Goal: Task Accomplishment & Management: Manage account settings

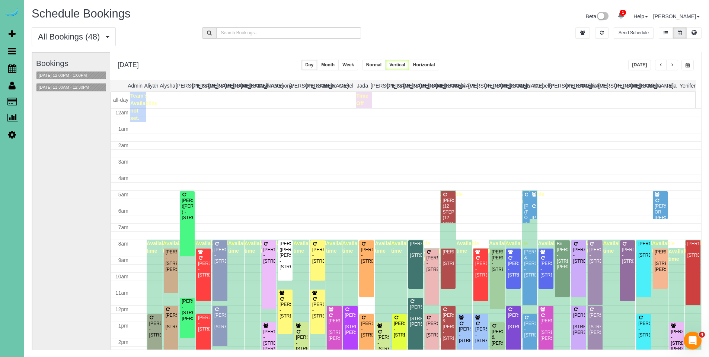
scroll to position [99, 0]
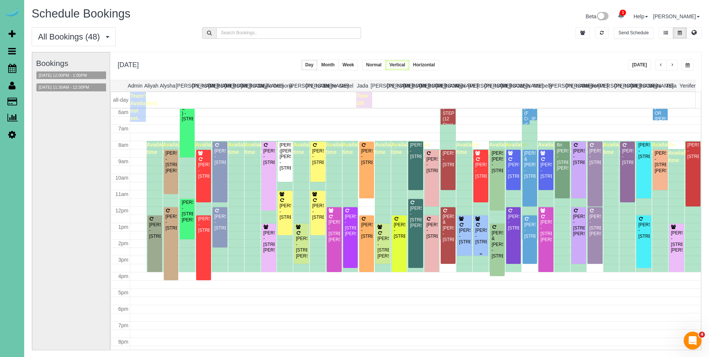
click at [480, 231] on div "Michelle Whyte - 10360 S 103rd Street, Papillion, NE 68128" at bounding box center [481, 236] width 12 height 17
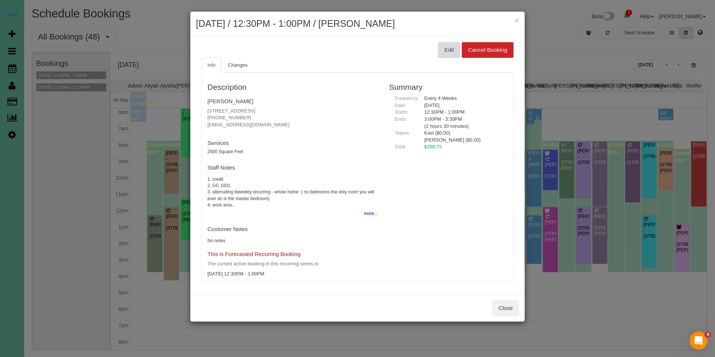
click at [455, 48] on button "Edit" at bounding box center [449, 50] width 22 height 16
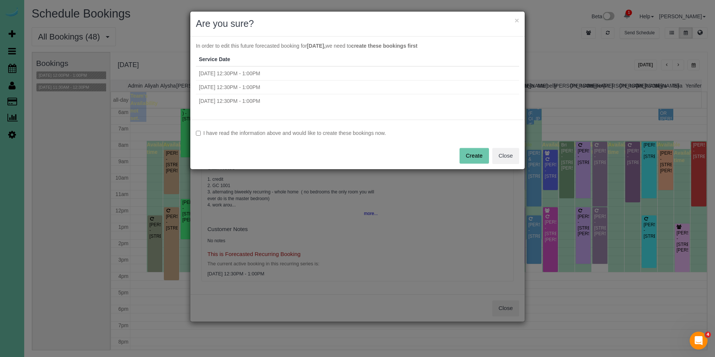
click at [331, 132] on label "I have read the information above and would like to create these bookings now." at bounding box center [357, 132] width 323 height 7
click at [470, 160] on button "Create" at bounding box center [473, 156] width 29 height 16
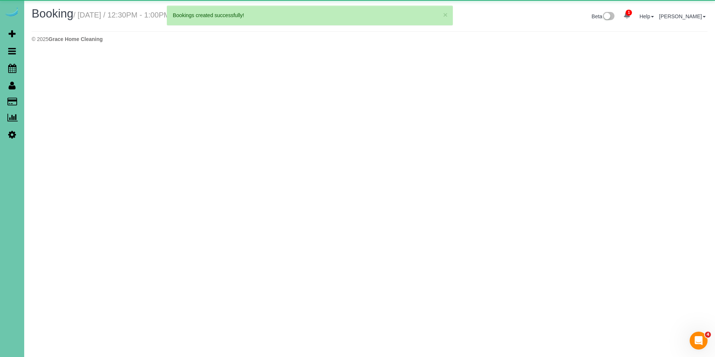
select select "NE"
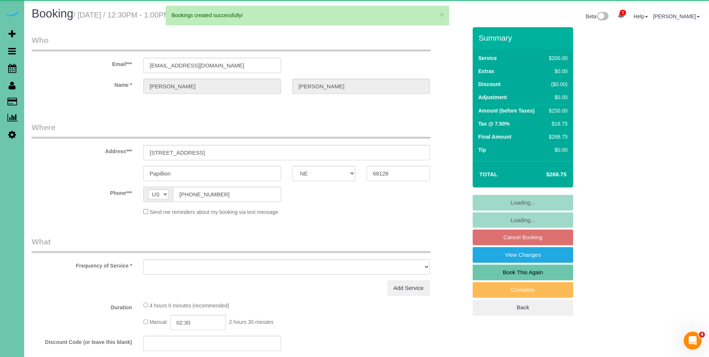
select select "object:4440"
select select "string:fspay-de3d5b24-9128-466d-b392-c4399105f47d"
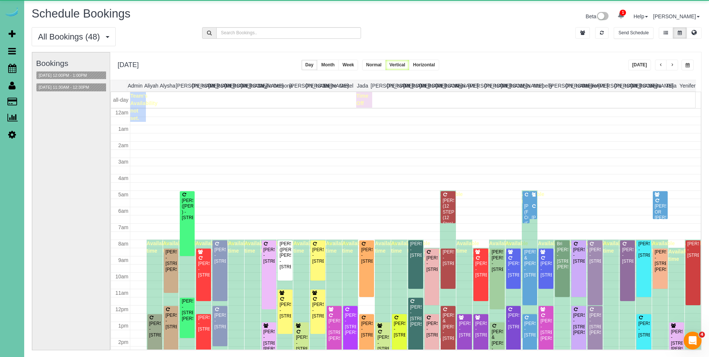
scroll to position [99, 0]
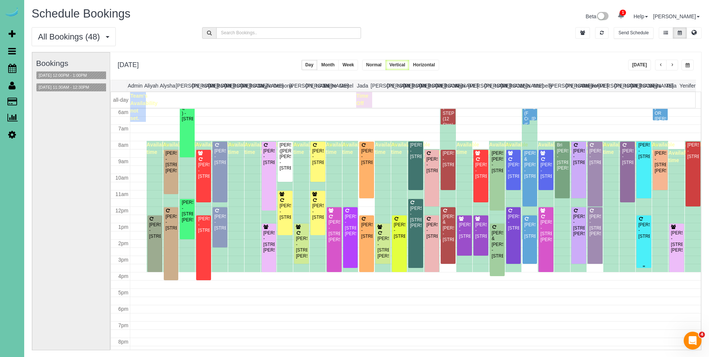
click at [642, 233] on div "Maryl Sattler - 5001 Cuming Street, Omaha, NE 68132" at bounding box center [644, 230] width 12 height 17
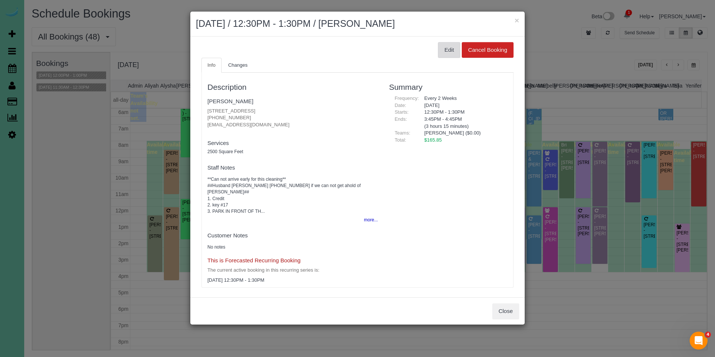
click at [447, 54] on button "Edit" at bounding box center [449, 50] width 22 height 16
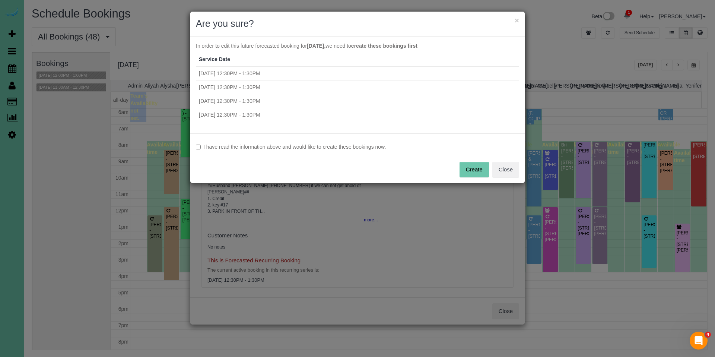
click at [325, 149] on label "I have read the information above and would like to create these bookings now." at bounding box center [357, 146] width 323 height 7
click at [477, 172] on button "Create" at bounding box center [473, 170] width 29 height 16
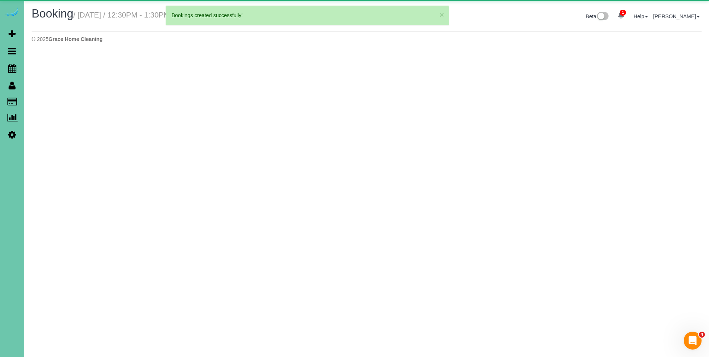
select select "NE"
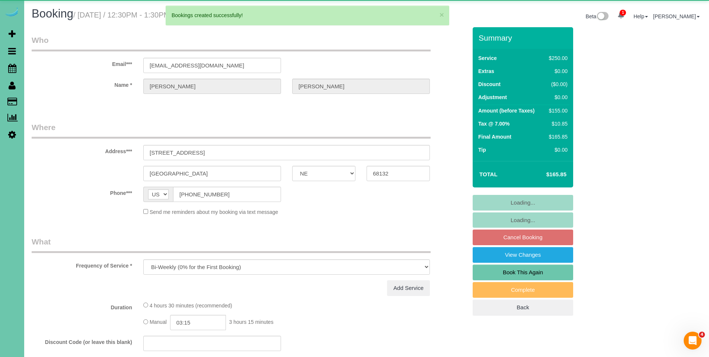
select select "object:5654"
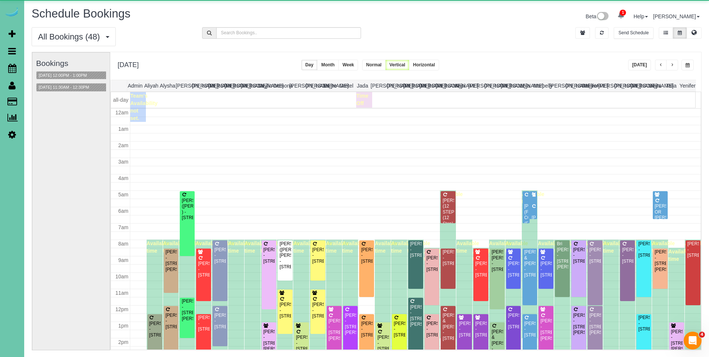
scroll to position [99, 0]
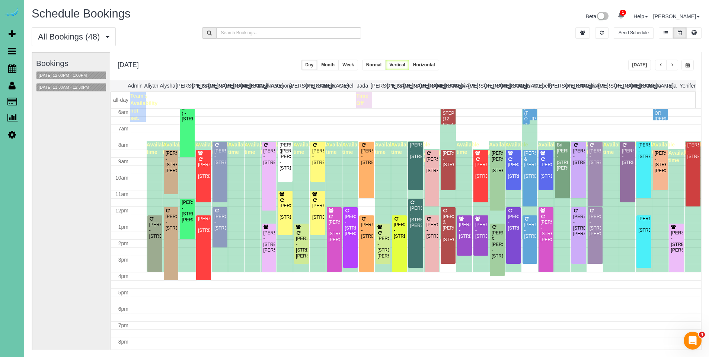
click at [622, 155] on div "Julie Krosko - 5713 S 174th St, Omaha, NE 68135" at bounding box center [628, 156] width 12 height 17
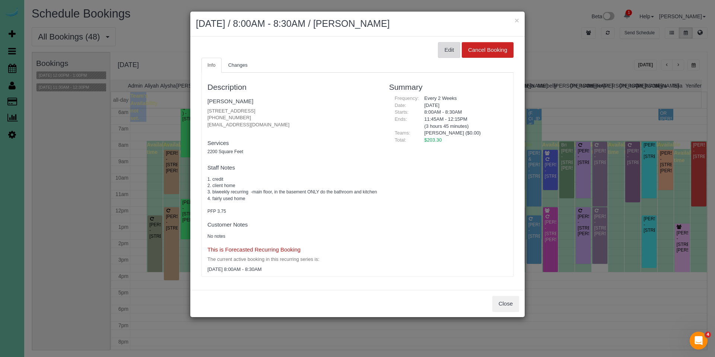
click at [448, 49] on button "Edit" at bounding box center [449, 50] width 22 height 16
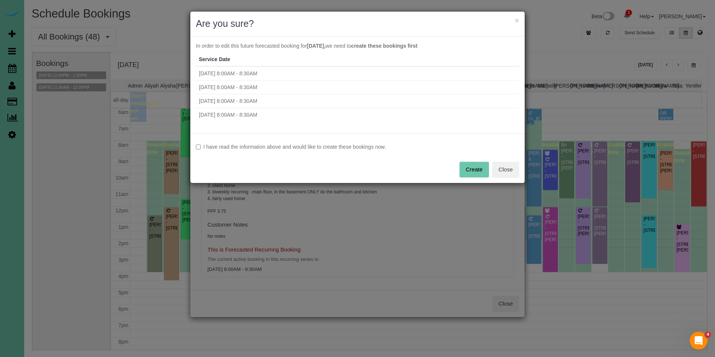
click at [334, 144] on label "I have read the information above and would like to create these bookings now." at bounding box center [357, 146] width 323 height 7
click at [463, 169] on button "Create" at bounding box center [473, 170] width 29 height 16
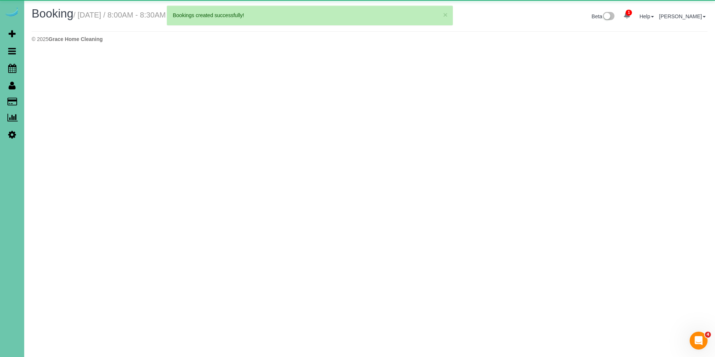
select select "NE"
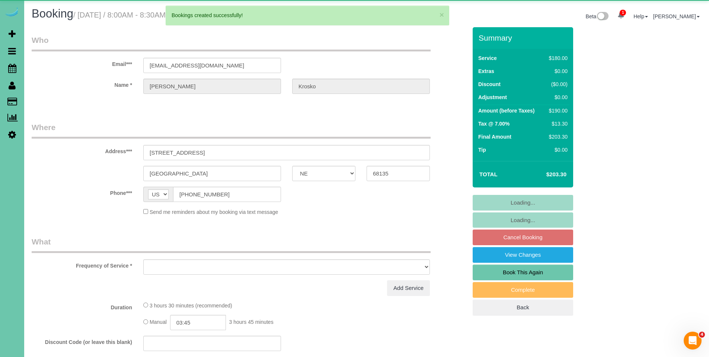
select select "object:6721"
select select "string:fspay-658c25c1-2426-425a-890f-1d955137bbd7"
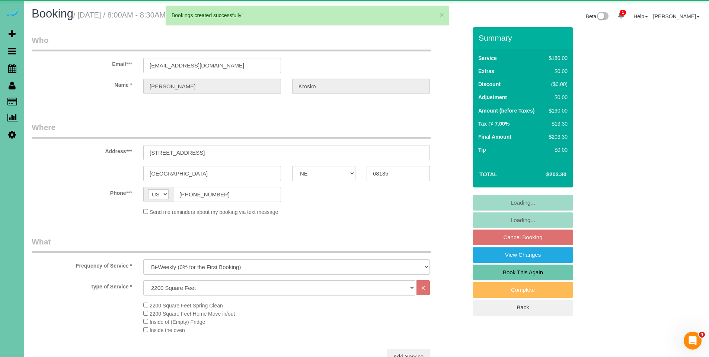
select select "object:6754"
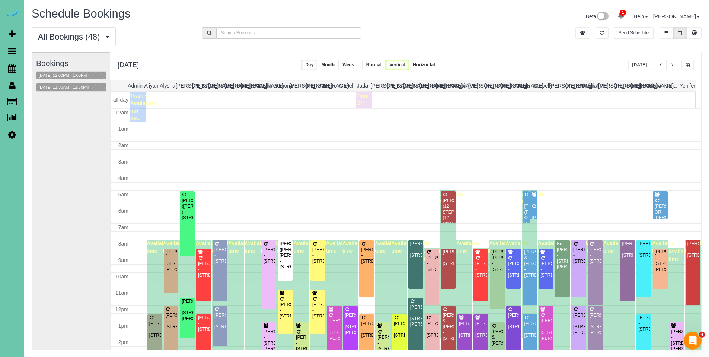
scroll to position [99, 0]
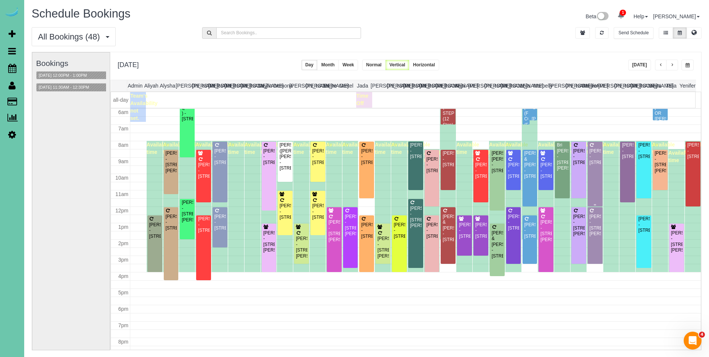
click at [589, 152] on div "Josh Waldron - 7301 S 184th St, Omaha, NE 68136" at bounding box center [595, 156] width 12 height 17
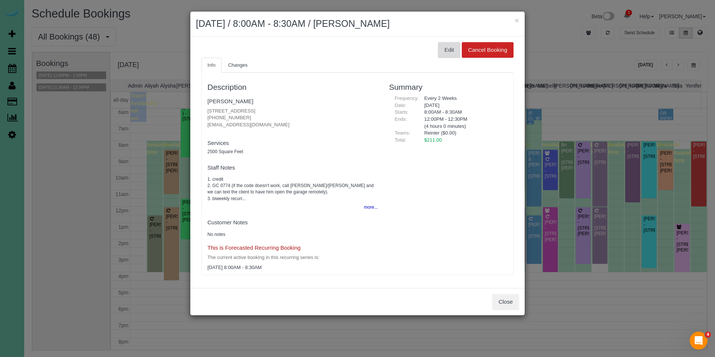
click at [447, 48] on button "Edit" at bounding box center [449, 50] width 22 height 16
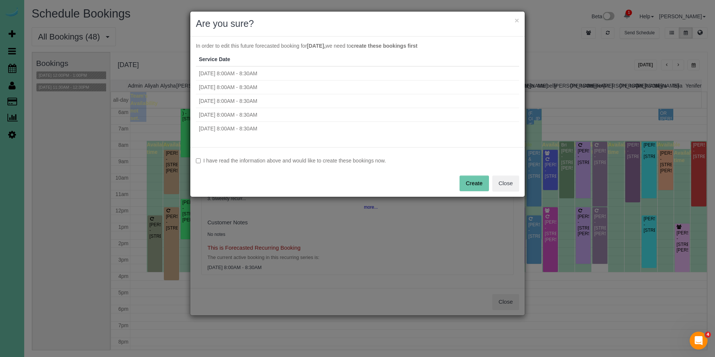
click at [289, 163] on label "I have read the information above and would like to create these bookings now." at bounding box center [357, 160] width 323 height 7
click at [482, 184] on button "Create" at bounding box center [473, 183] width 29 height 16
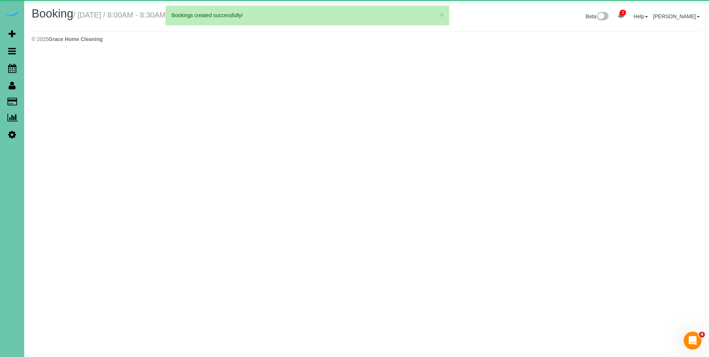
select select "NE"
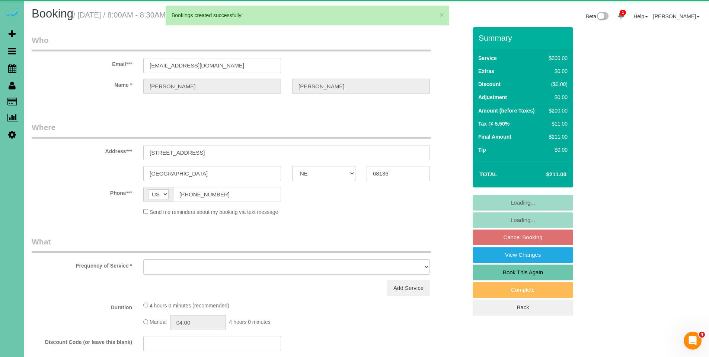
select select "object:7969"
select select "string:fspay-f72e8a74-69e0-4ab1-b08b-ed7e0d8d020a"
select select "number:37"
select select "number:42"
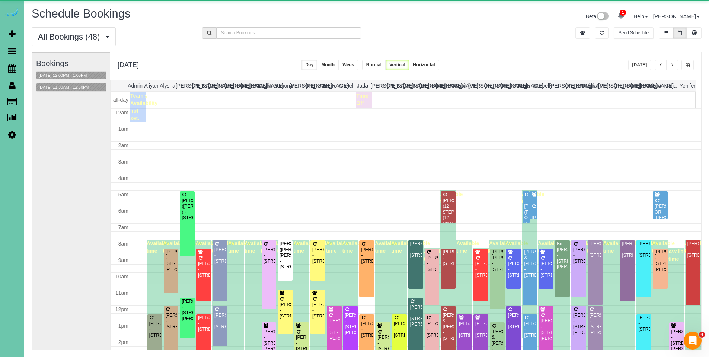
scroll to position [99, 0]
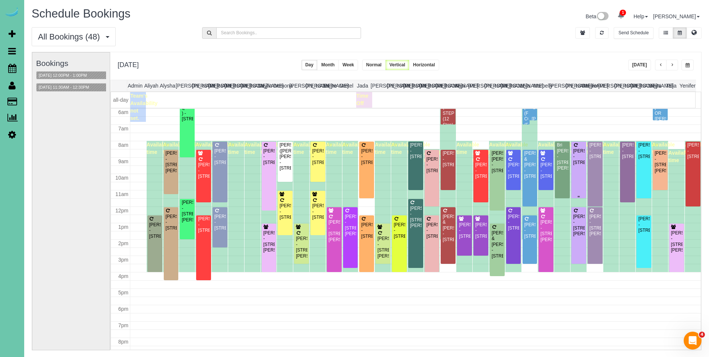
click at [577, 159] on div "Tanin Arkfeld - 617 South 93rd Avenue, Omaha, NE 68114" at bounding box center [579, 156] width 12 height 17
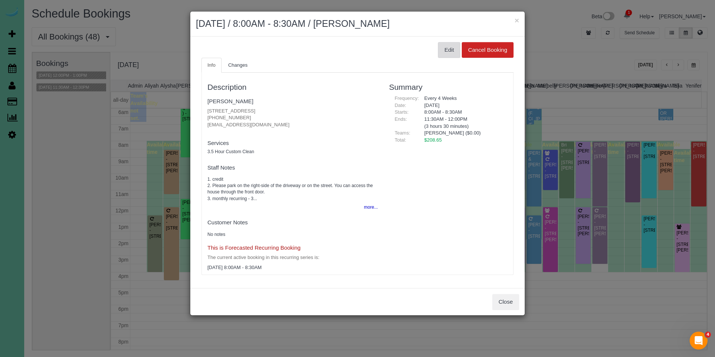
click at [454, 44] on button "Edit" at bounding box center [449, 50] width 22 height 16
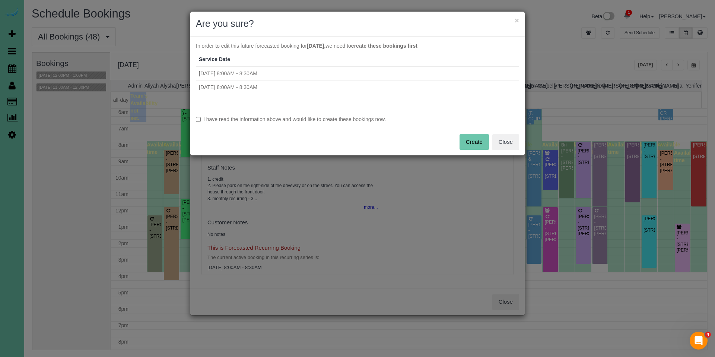
click at [261, 119] on label "I have read the information above and would like to create these bookings now." at bounding box center [357, 118] width 323 height 7
click at [473, 147] on button "Create" at bounding box center [473, 142] width 29 height 16
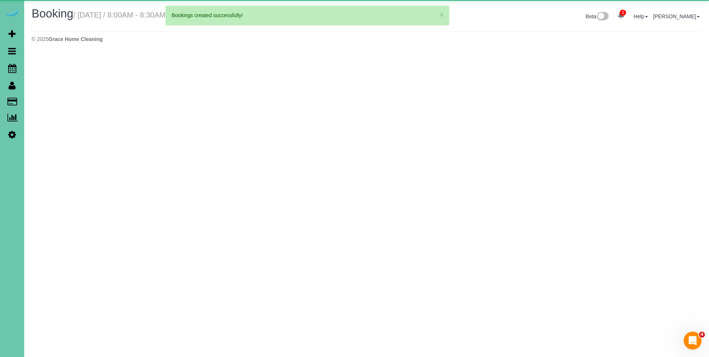
select select "NE"
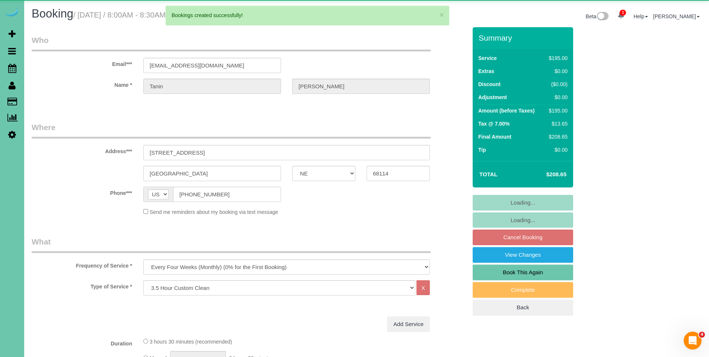
select select "object:9053"
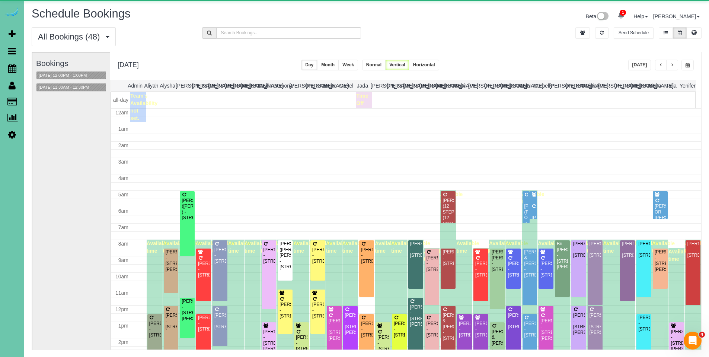
scroll to position [99, 0]
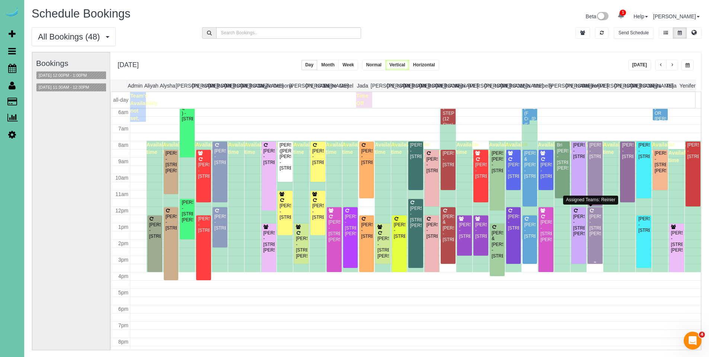
click at [589, 221] on div "Bob Ference - 14104 Fredrick Circle, Omaha, NE 68138" at bounding box center [595, 225] width 12 height 23
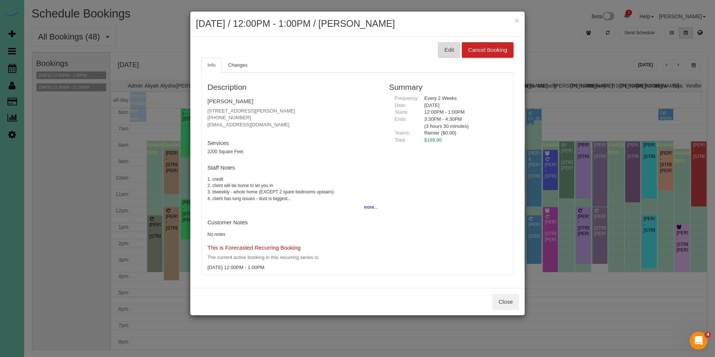
click at [451, 54] on button "Edit" at bounding box center [449, 50] width 22 height 16
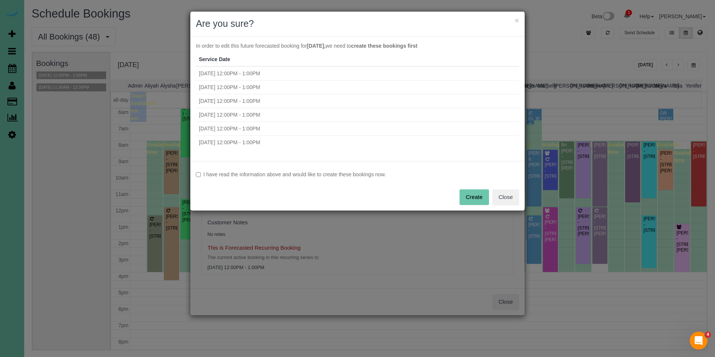
click at [328, 175] on label "I have read the information above and would like to create these bookings now." at bounding box center [357, 174] width 323 height 7
click at [468, 195] on button "Create" at bounding box center [473, 197] width 29 height 16
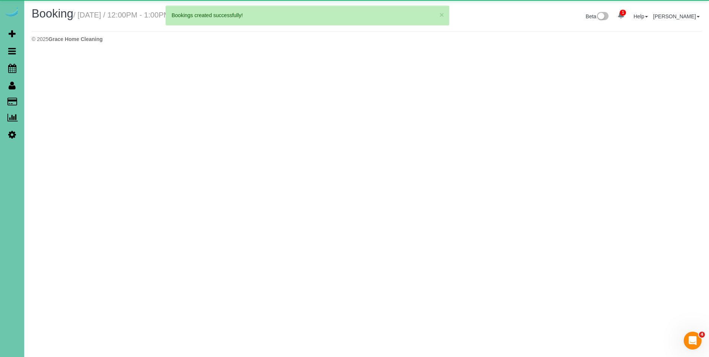
select select "NE"
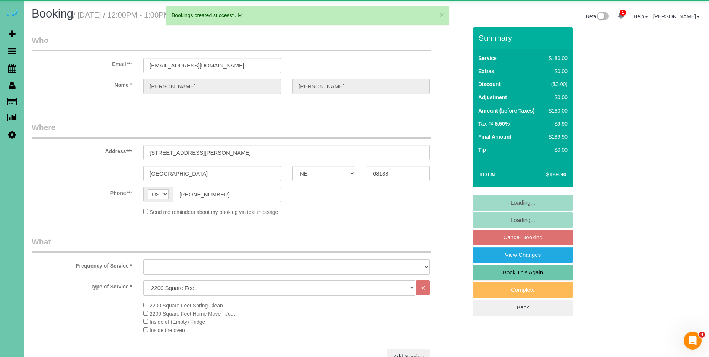
select select "object:10217"
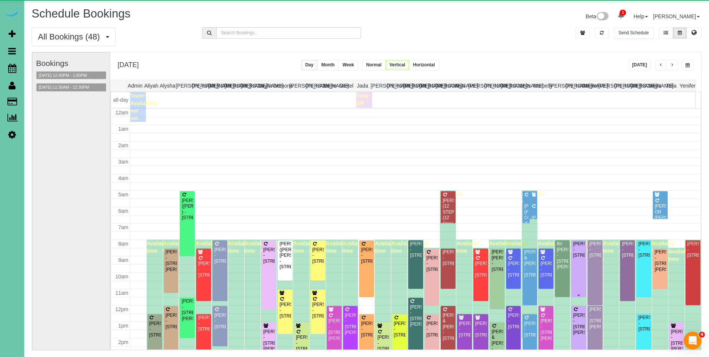
scroll to position [99, 0]
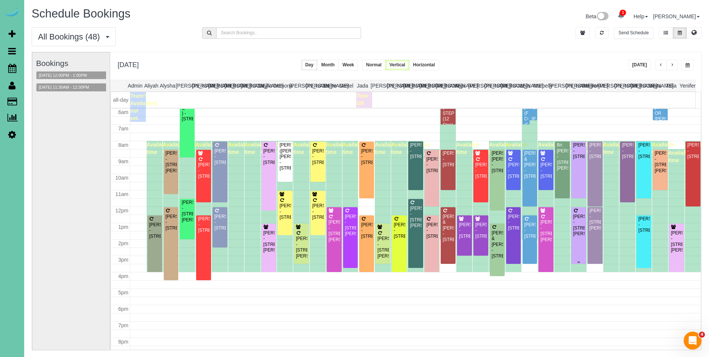
click at [573, 222] on div "Lacey Vanderplaats - 18707 Patrick Ave, Elkhorn, NE 68022" at bounding box center [579, 225] width 12 height 23
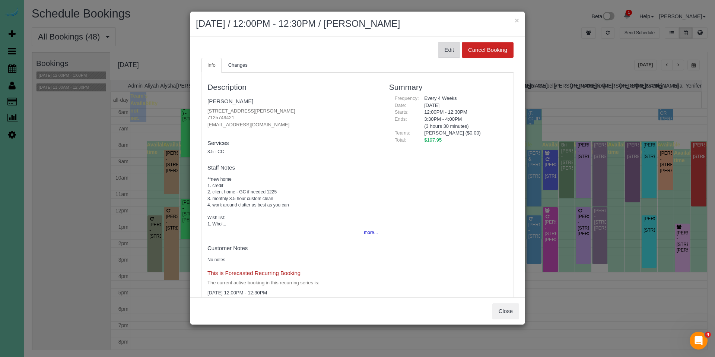
click at [447, 51] on button "Edit" at bounding box center [449, 50] width 22 height 16
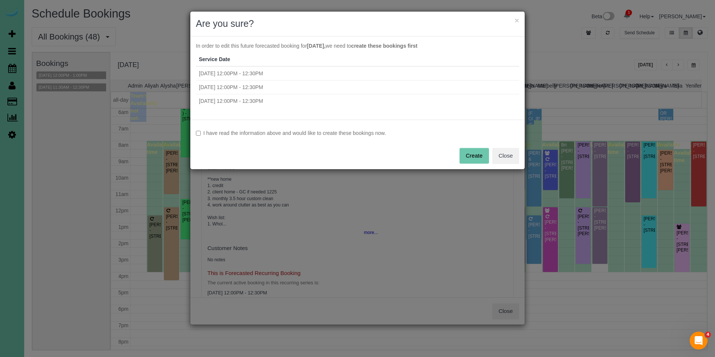
click at [234, 133] on label "I have read the information above and would like to create these bookings now." at bounding box center [357, 132] width 323 height 7
click at [474, 156] on button "Create" at bounding box center [473, 156] width 29 height 16
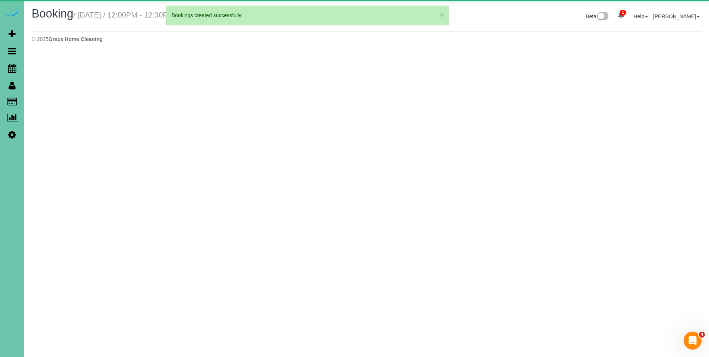
select select "NE"
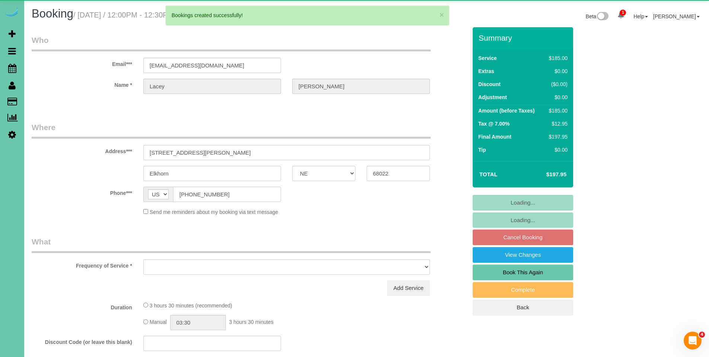
select select "object:11339"
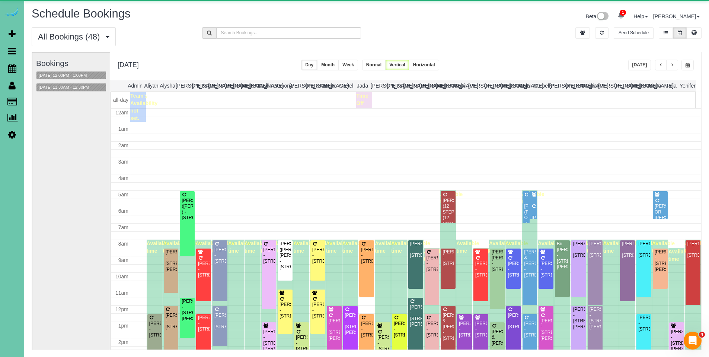
scroll to position [99, 0]
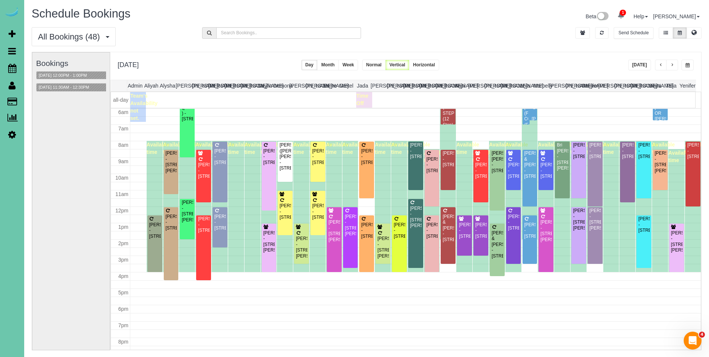
click at [541, 235] on div "Anne Constantino - 12729 Morrison Drive, Omaha, NE 68154" at bounding box center [546, 230] width 12 height 23
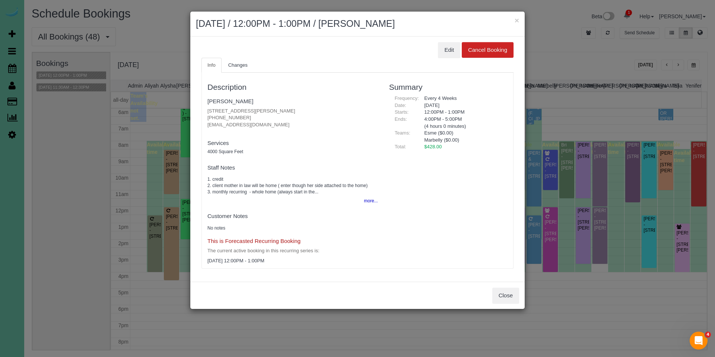
click at [541, 235] on body "× December 22, 2025 / 12:00PM - 1:00PM / Anne Constantino Edit Cancel Booking I…" at bounding box center [357, 178] width 715 height 357
click at [448, 49] on button "Edit" at bounding box center [449, 50] width 22 height 16
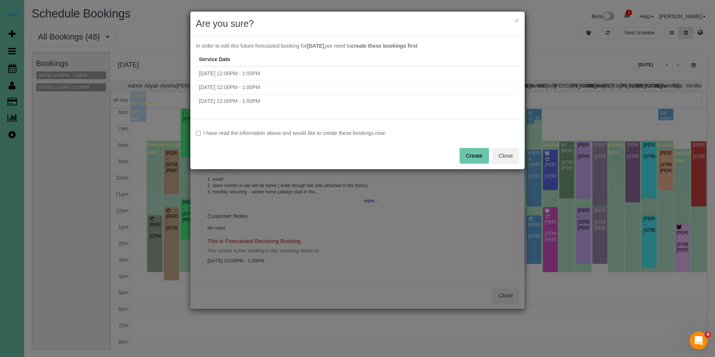
click at [322, 137] on div "I have read the information above and would like to create these bookings now. …" at bounding box center [357, 145] width 334 height 50
click at [328, 134] on label "I have read the information above and would like to create these bookings now." at bounding box center [357, 132] width 323 height 7
click at [473, 152] on button "Create" at bounding box center [473, 156] width 29 height 16
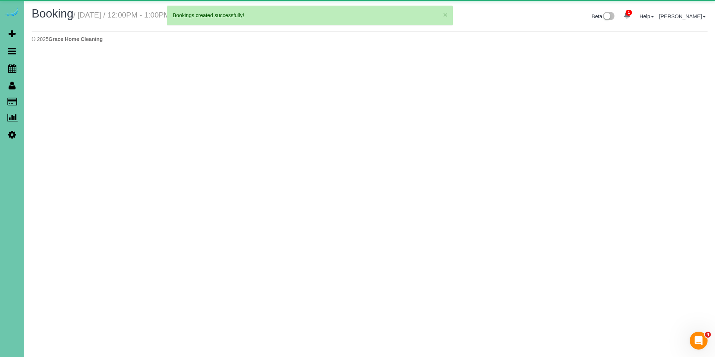
select select "NE"
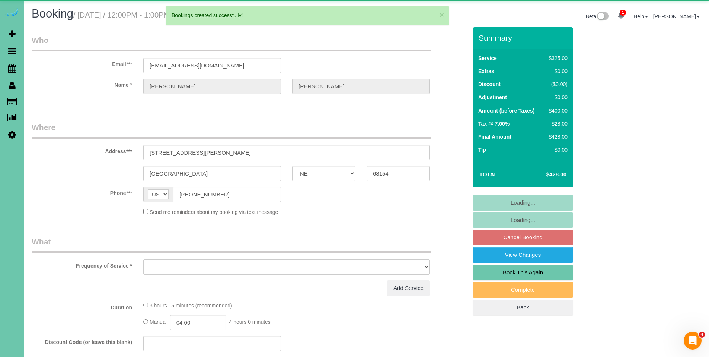
select select "object:12318"
select select "string:fspay-a402d48b-96fa-4284-92bf-58aa4987d909"
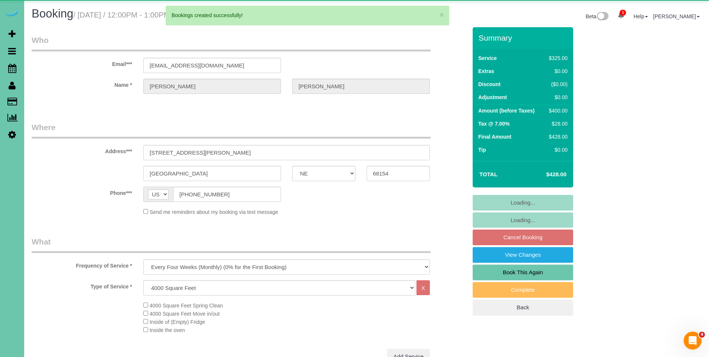
select select "number:38"
select select "number:43"
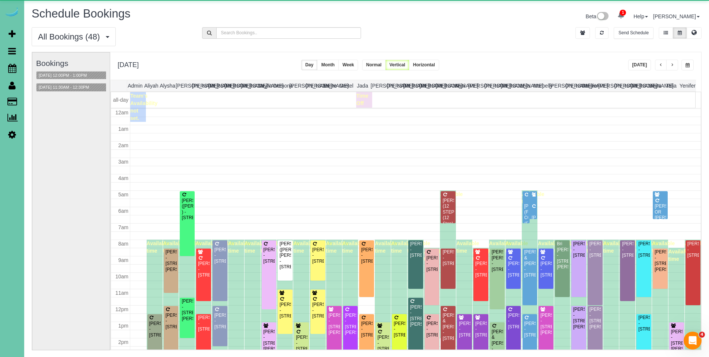
scroll to position [99, 0]
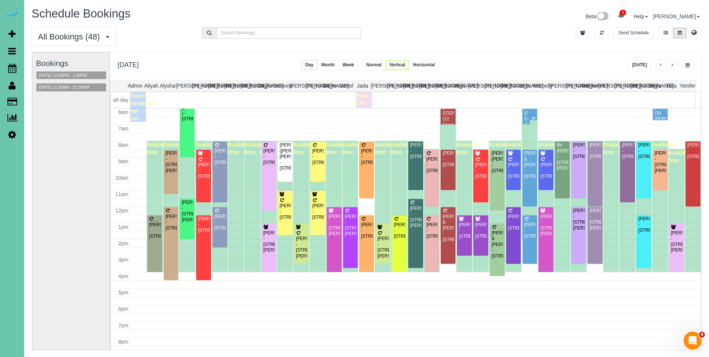
click at [314, 205] on div "Katie Smith - 11608 S 115th St, Papillion, NE 68046" at bounding box center [318, 211] width 12 height 17
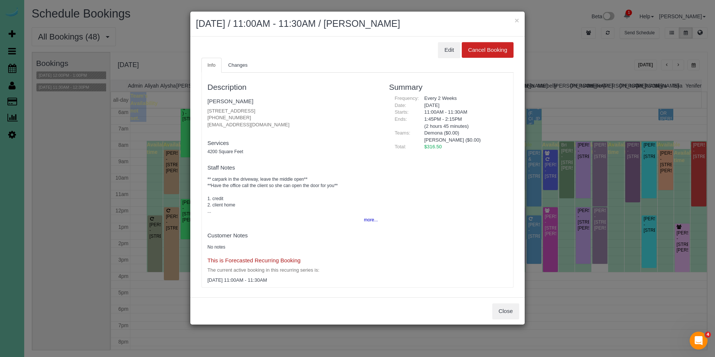
click at [314, 205] on body "× December 22, 2025 / 11:00AM - 11:30AM / Katie Smith Edit Cancel Booking Info …" at bounding box center [357, 178] width 715 height 357
click at [442, 47] on button "Edit" at bounding box center [449, 50] width 22 height 16
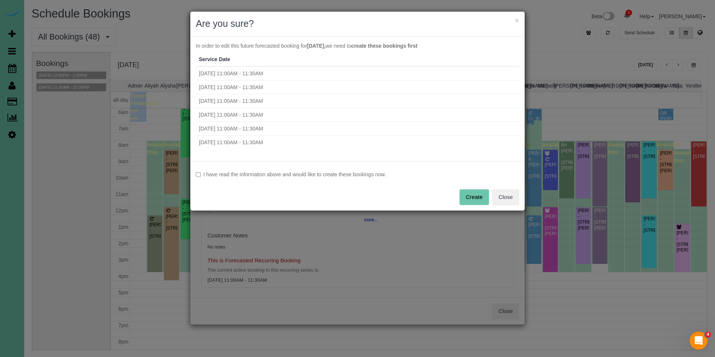
click at [301, 173] on label "I have read the information above and would like to create these bookings now." at bounding box center [357, 174] width 323 height 7
click at [481, 197] on button "Create" at bounding box center [473, 197] width 29 height 16
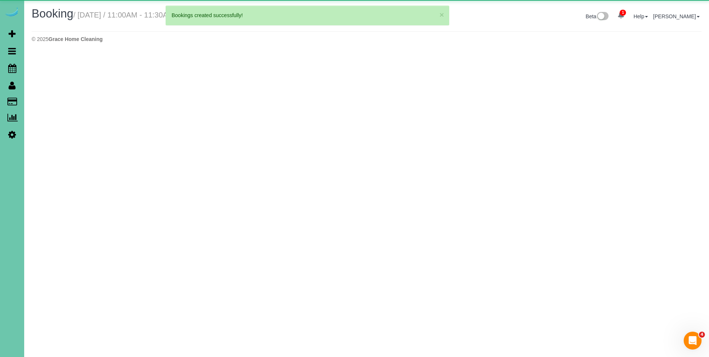
select select "NE"
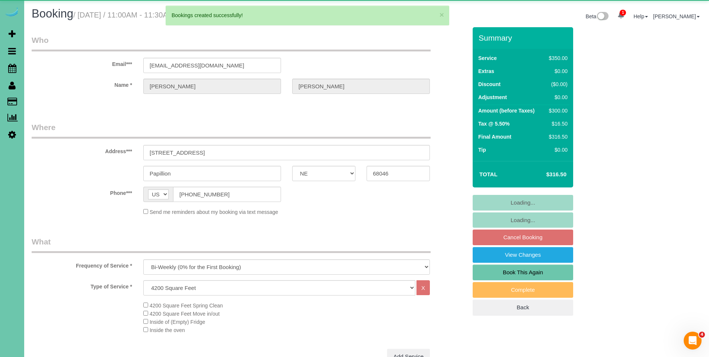
select select "object:13544"
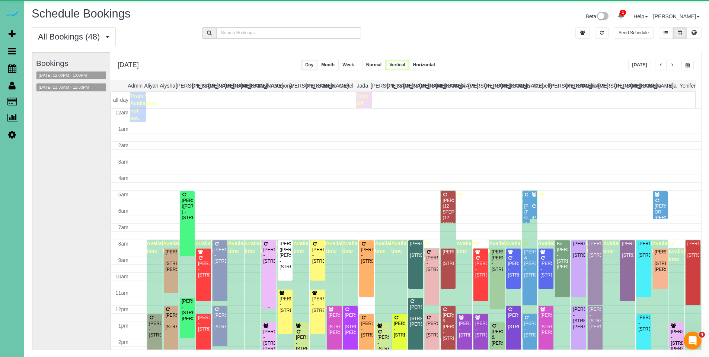
scroll to position [99, 0]
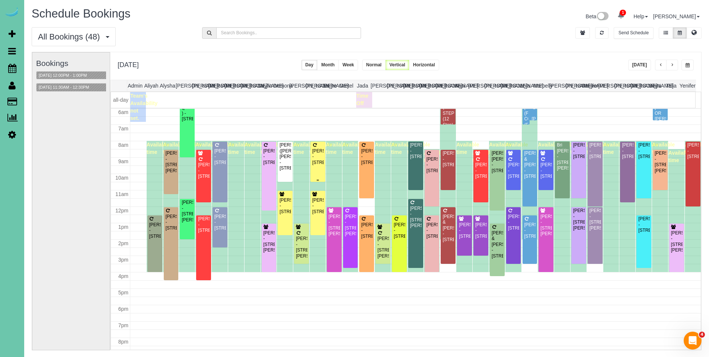
click at [320, 150] on div "Nancy Kartiko - 6428 Kyla Drive, Papillion, NE 68157" at bounding box center [318, 156] width 12 height 17
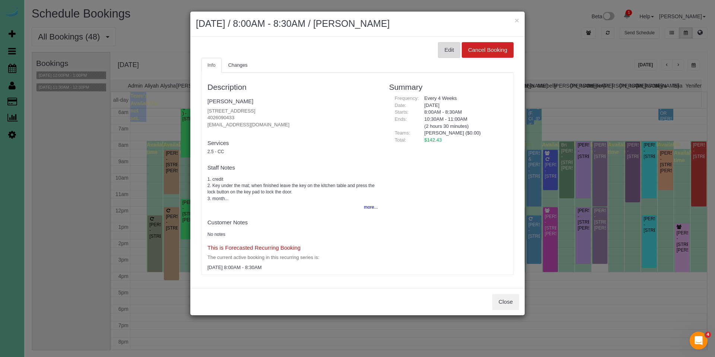
click at [446, 47] on button "Edit" at bounding box center [449, 50] width 22 height 16
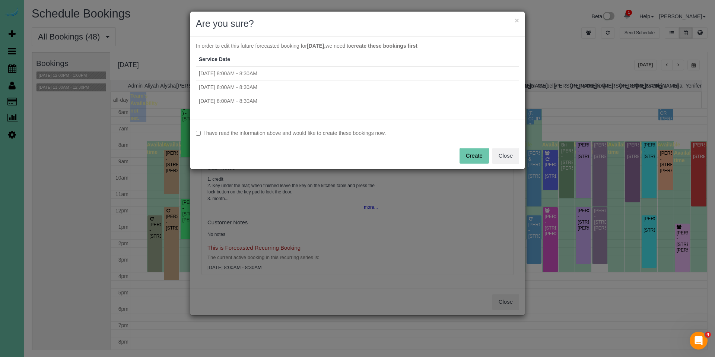
click at [235, 131] on label "I have read the information above and would like to create these bookings now." at bounding box center [357, 132] width 323 height 7
click at [464, 155] on button "Create" at bounding box center [473, 156] width 29 height 16
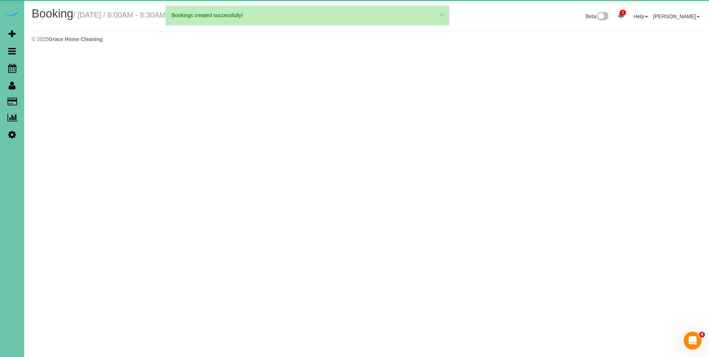
select select "NE"
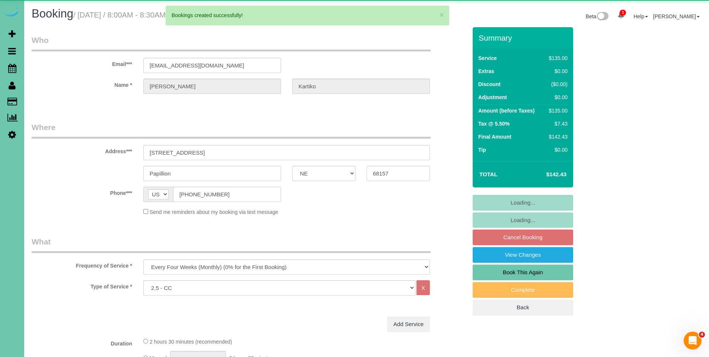
select select "object:14798"
select select "number:38"
select select "number:42"
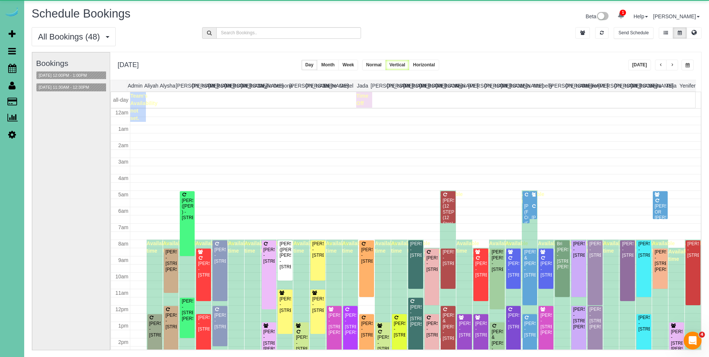
scroll to position [99, 0]
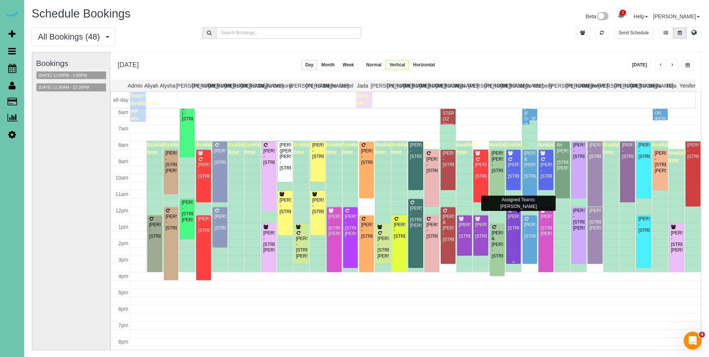
click at [510, 227] on div "Pattie Selzle - 1878 S 135th Ave, Omaha, NE 68144" at bounding box center [514, 222] width 12 height 17
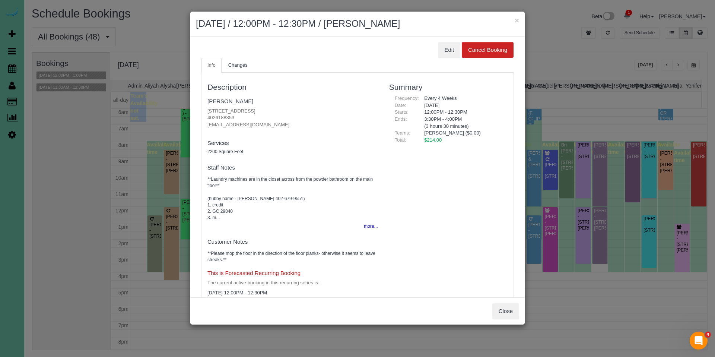
click at [447, 58] on ul "Info Changes" at bounding box center [357, 65] width 312 height 15
click at [446, 53] on button "Edit" at bounding box center [449, 50] width 22 height 16
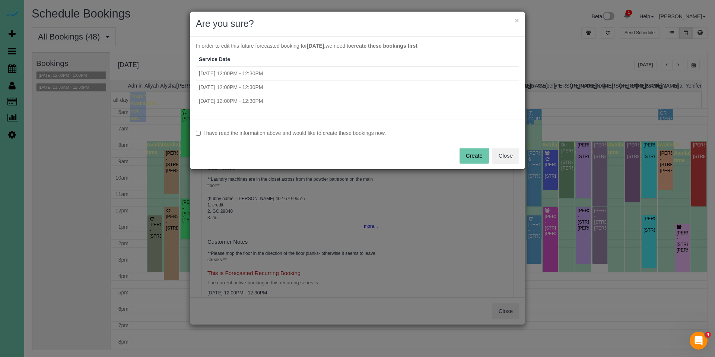
click at [382, 139] on div "I have read the information above and would like to create these bookings now. …" at bounding box center [357, 145] width 334 height 50
click at [383, 137] on div "I have read the information above and would like to create these bookings now. …" at bounding box center [357, 145] width 334 height 50
click at [229, 137] on div "I have read the information above and would like to create these bookings now. …" at bounding box center [357, 145] width 334 height 50
click at [237, 134] on label "I have read the information above and would like to create these bookings now." at bounding box center [357, 132] width 323 height 7
click at [468, 152] on button "Create" at bounding box center [473, 156] width 29 height 16
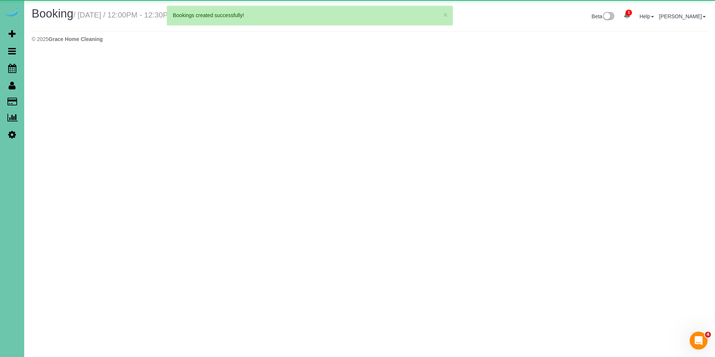
select select "NE"
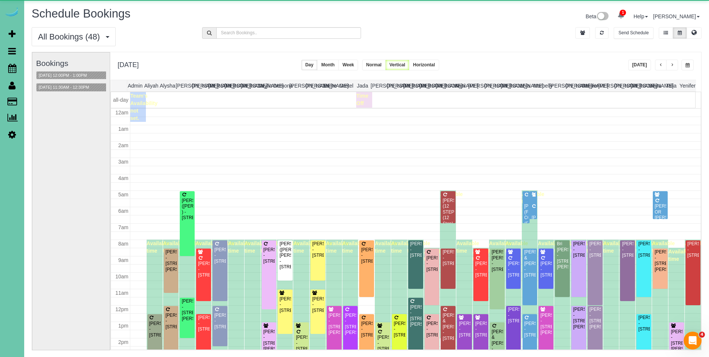
scroll to position [99, 0]
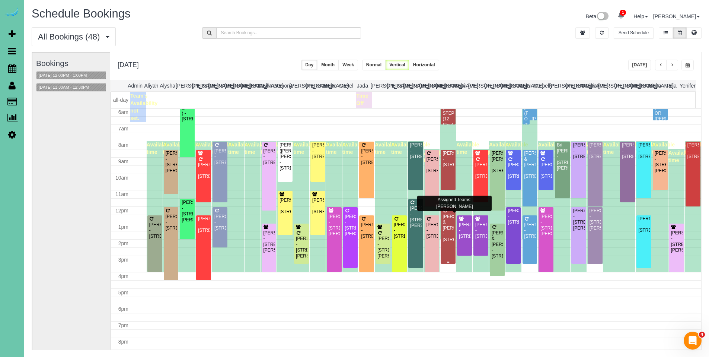
click at [443, 229] on div "Amy & Dan Swanson - 1529 South 109th Street, Omaha, NE 68144" at bounding box center [448, 228] width 12 height 29
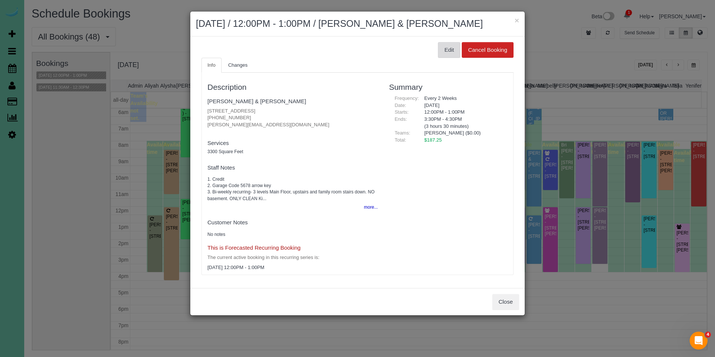
click at [445, 49] on button "Edit" at bounding box center [449, 50] width 22 height 16
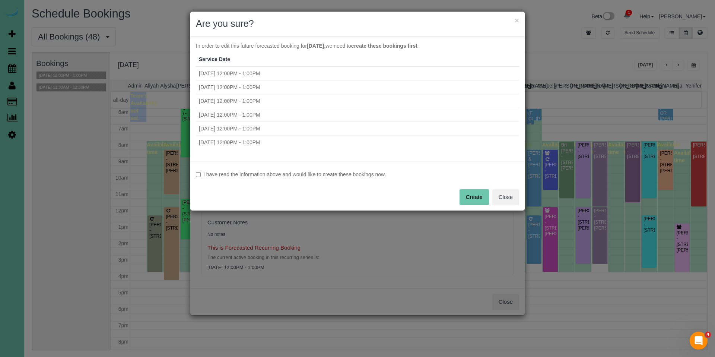
click at [325, 173] on label "I have read the information above and would like to create these bookings now." at bounding box center [357, 174] width 323 height 7
click at [475, 194] on button "Create" at bounding box center [473, 197] width 29 height 16
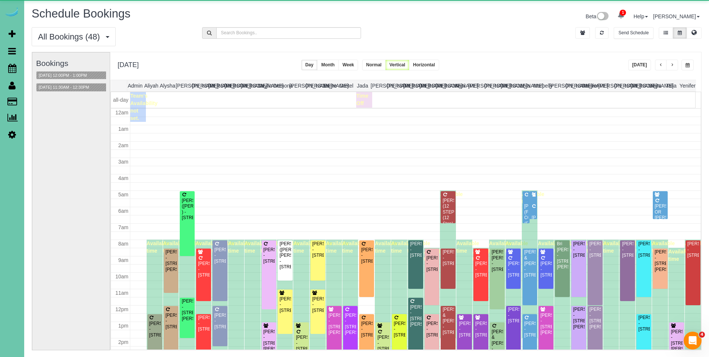
scroll to position [99, 0]
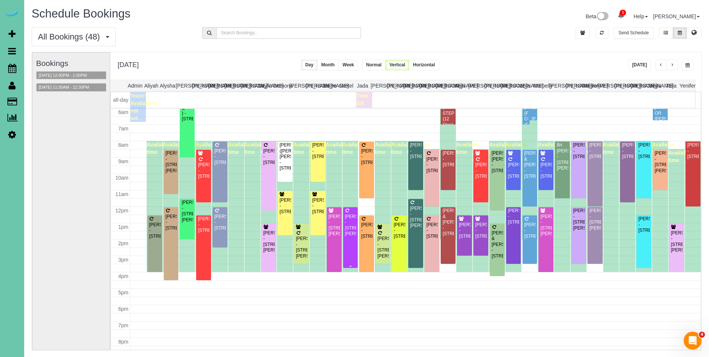
click at [349, 223] on div "Bill Staples - 13922 Edna St, Omaha, NE 68138" at bounding box center [351, 225] width 12 height 23
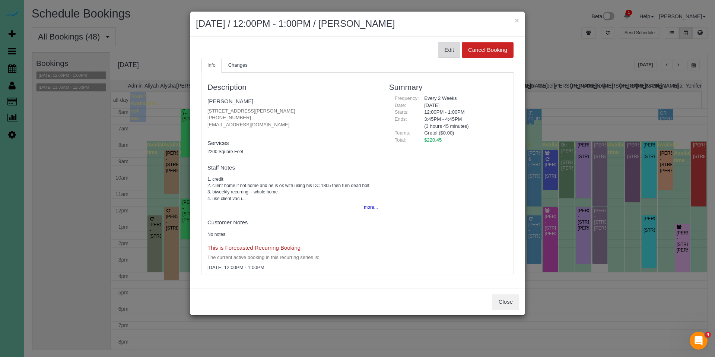
click at [444, 51] on button "Edit" at bounding box center [449, 50] width 22 height 16
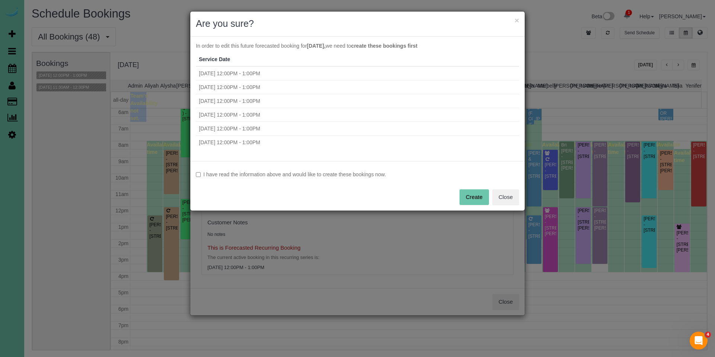
click at [284, 168] on div "I have read the information above and would like to create these bookings now. …" at bounding box center [357, 186] width 334 height 50
click at [283, 171] on label "I have read the information above and would like to create these bookings now." at bounding box center [357, 174] width 323 height 7
click at [476, 200] on button "Create" at bounding box center [473, 197] width 29 height 16
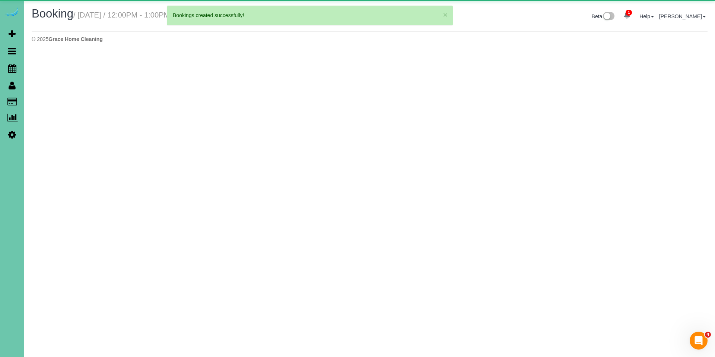
select select "NE"
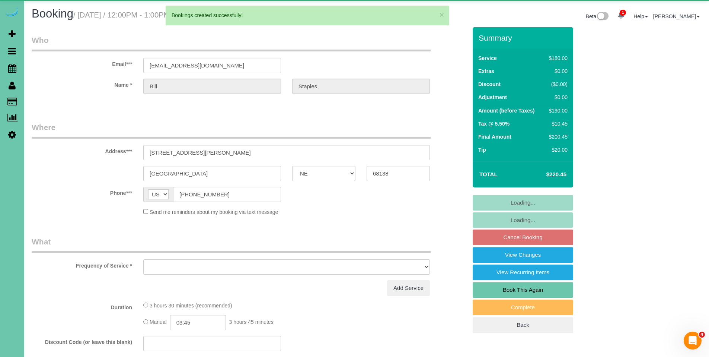
select select "object:17674"
select select "string:fspay-c22a4a99-5ca5-4e8f-9327-65e6ab7300bf"
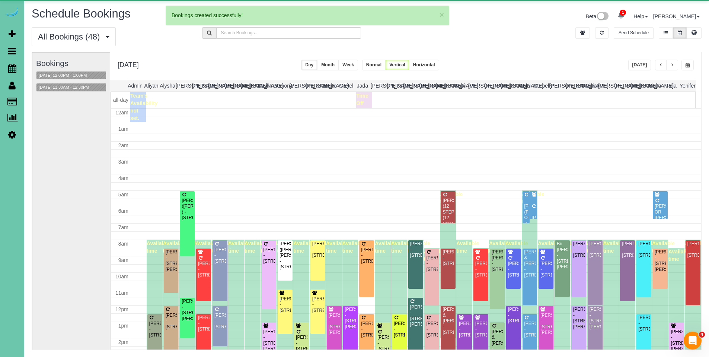
scroll to position [99, 0]
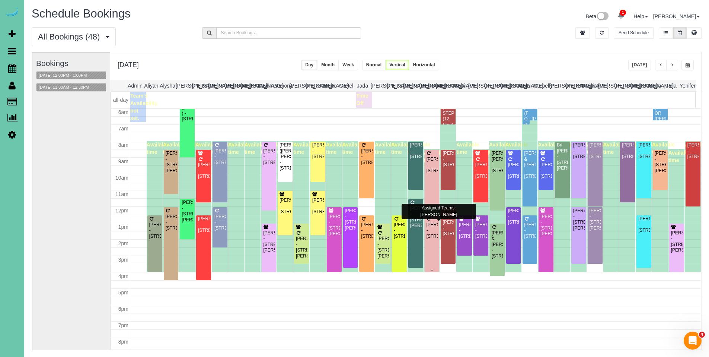
click at [431, 230] on div "Bill Stice - 16313 Camden Ave, Omaha, NE 68116" at bounding box center [432, 230] width 12 height 17
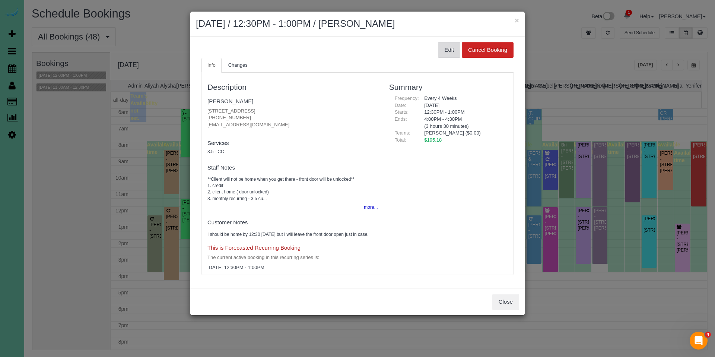
click at [451, 52] on button "Edit" at bounding box center [449, 50] width 22 height 16
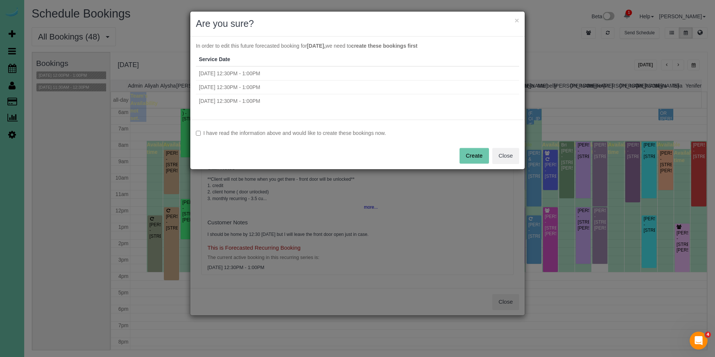
click at [303, 137] on div "I have read the information above and would like to create these bookings now. …" at bounding box center [357, 145] width 334 height 50
click at [469, 156] on button "Create" at bounding box center [473, 156] width 29 height 16
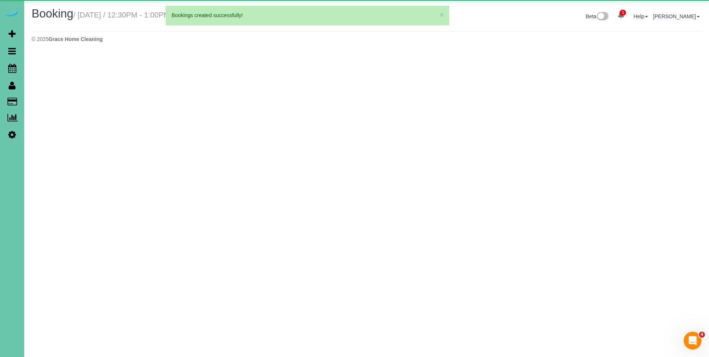
select select "NE"
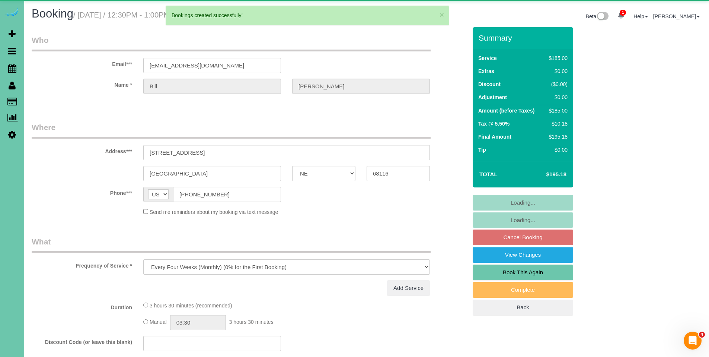
select select "object:18593"
select select "number:36"
select select "number:41"
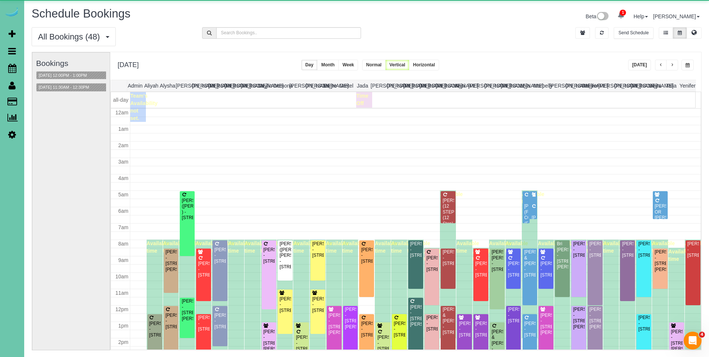
scroll to position [99, 0]
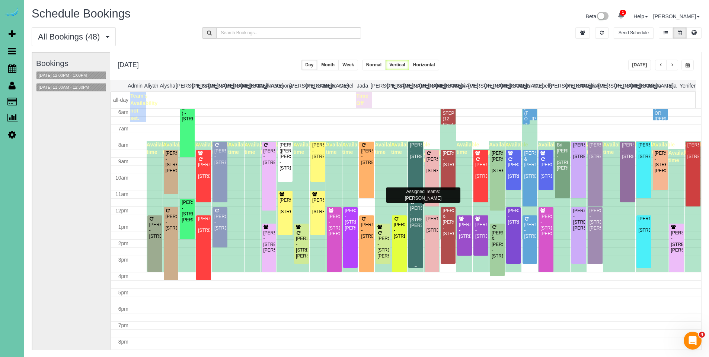
click at [412, 207] on div "Travis Mullins - 3520 Poppleton Ave, Omaha, NE 68105" at bounding box center [416, 217] width 12 height 23
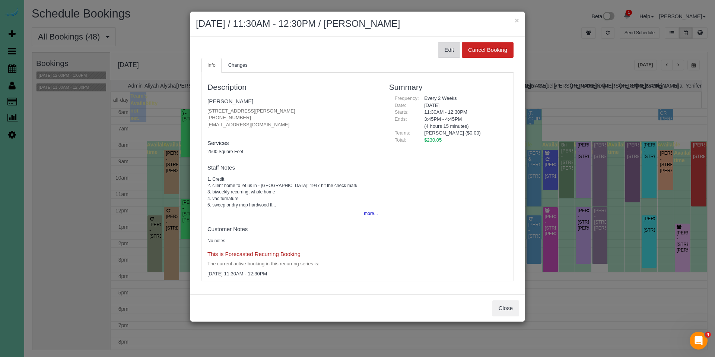
click at [450, 48] on button "Edit" at bounding box center [449, 50] width 22 height 16
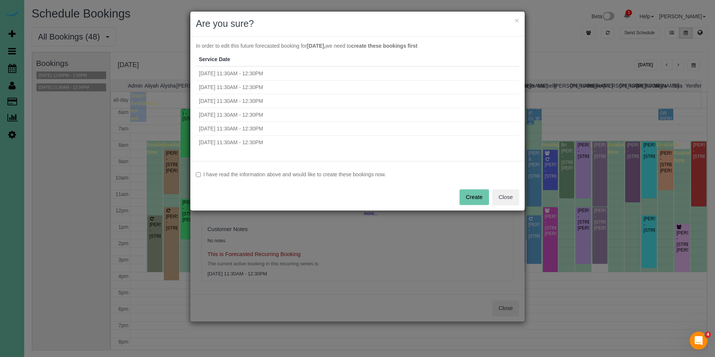
click at [335, 174] on label "I have read the information above and would like to create these bookings now." at bounding box center [357, 174] width 323 height 7
click at [473, 196] on button "Create" at bounding box center [473, 197] width 29 height 16
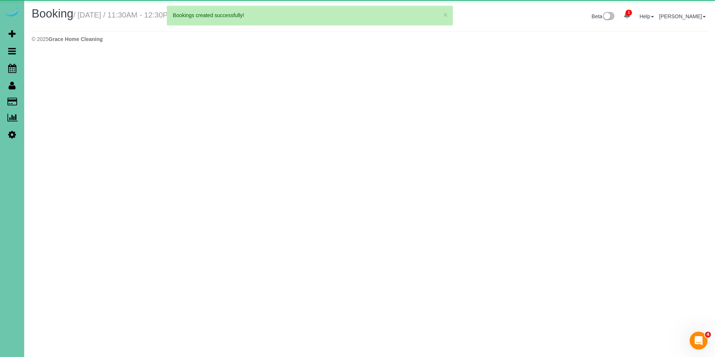
select select "NE"
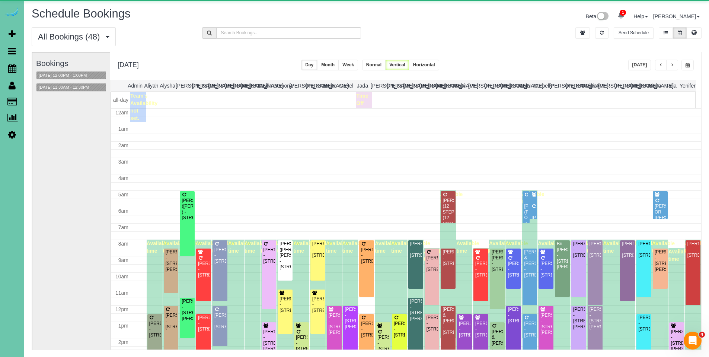
scroll to position [99, 0]
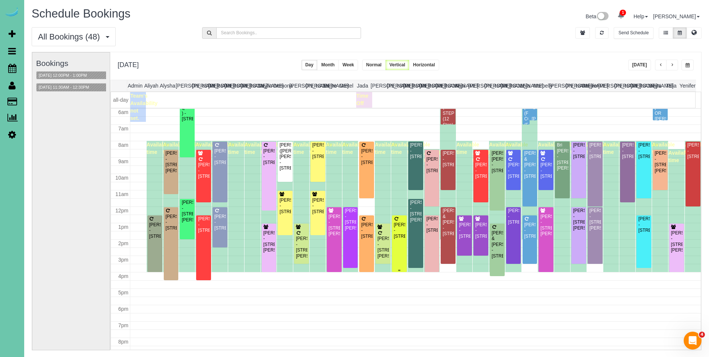
click at [398, 226] on div "Ayesha Cooray - 9328 Park View Blvd, La Vista, NE 68128" at bounding box center [400, 230] width 12 height 17
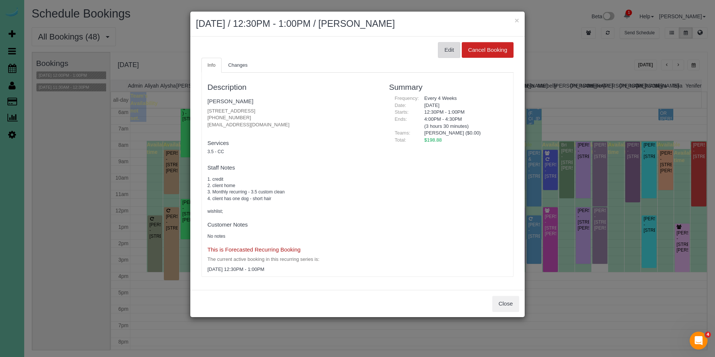
click at [447, 54] on button "Edit" at bounding box center [449, 50] width 22 height 16
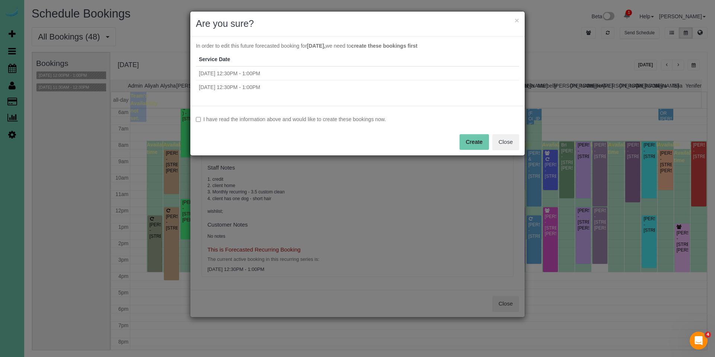
click at [333, 118] on label "I have read the information above and would like to create these bookings now." at bounding box center [357, 118] width 323 height 7
click at [480, 145] on button "Create" at bounding box center [473, 142] width 29 height 16
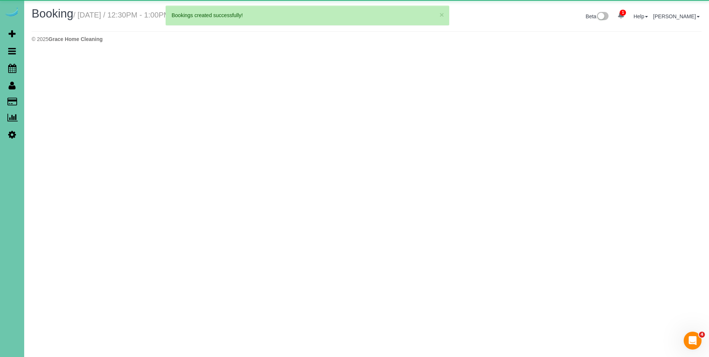
select select "NE"
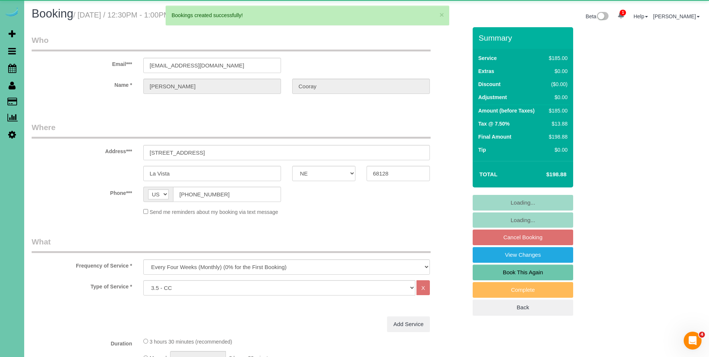
select select "object:20657"
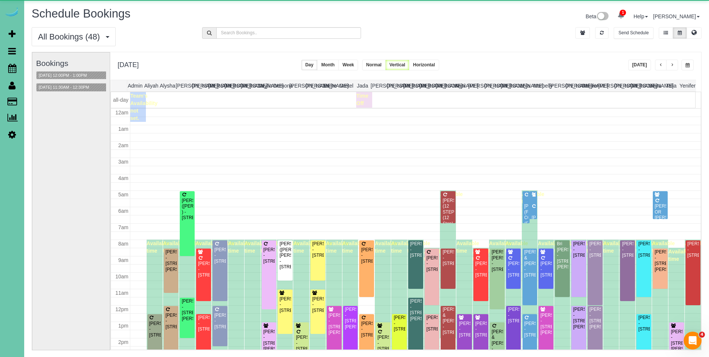
scroll to position [99, 0]
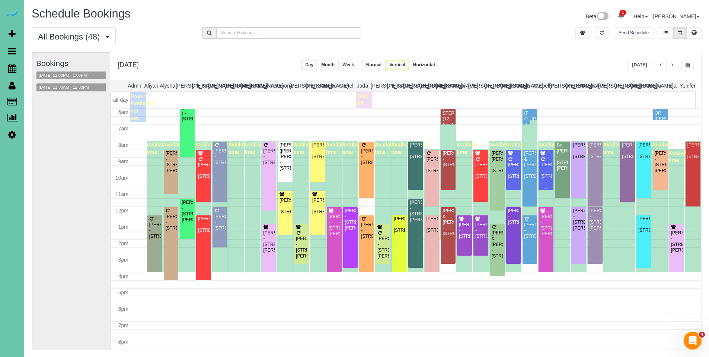
click at [546, 175] on div "Keehyuk Kim - 6454 N 170th Ave, Omaha, NE 68116" at bounding box center [546, 170] width 12 height 17
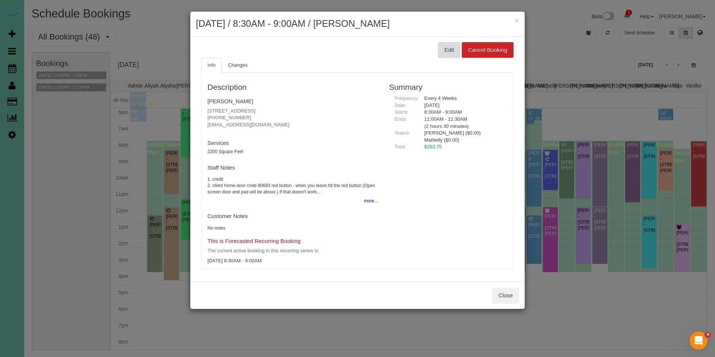
click at [452, 55] on button "Edit" at bounding box center [449, 50] width 22 height 16
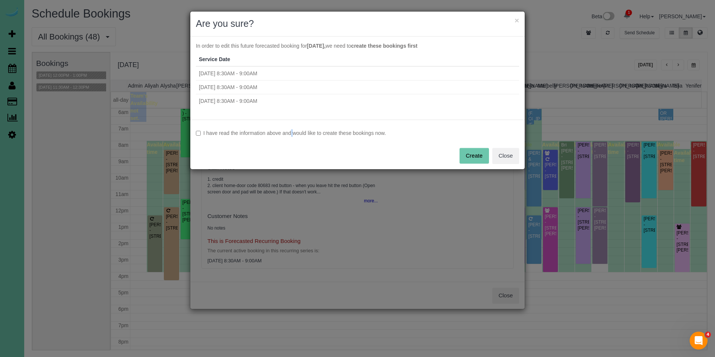
click at [273, 131] on label "I have read the information above and would like to create these bookings now." at bounding box center [357, 132] width 323 height 7
click at [201, 134] on label "I have read the information above and would like to create these bookings now." at bounding box center [357, 132] width 323 height 7
click at [469, 160] on button "Create" at bounding box center [473, 156] width 29 height 16
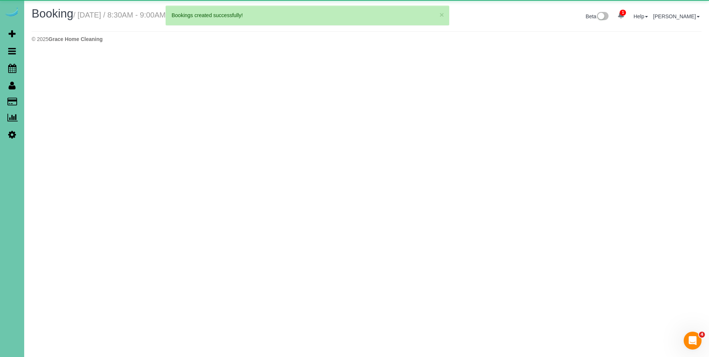
select select "NE"
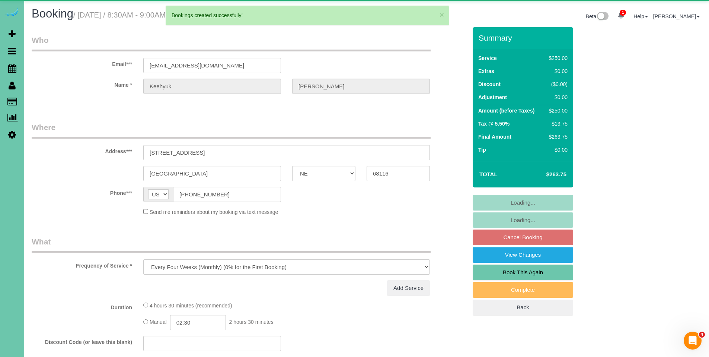
select select "object:21934"
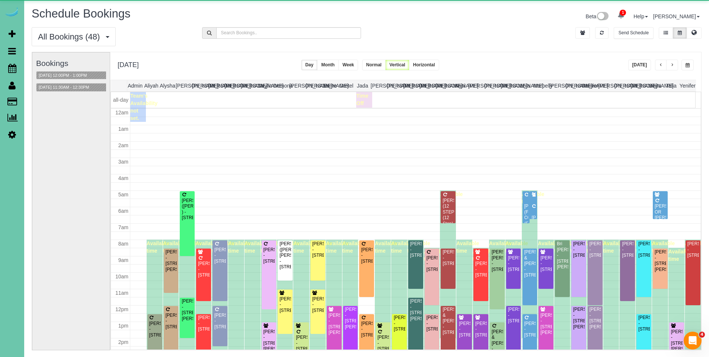
scroll to position [99, 0]
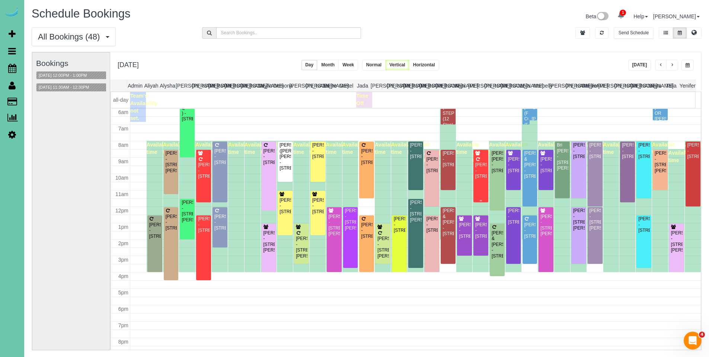
click at [475, 171] on div "Matthew Breuning - 12506 Pheasant Run Cir, Papillion, NE 68046" at bounding box center [481, 170] width 12 height 17
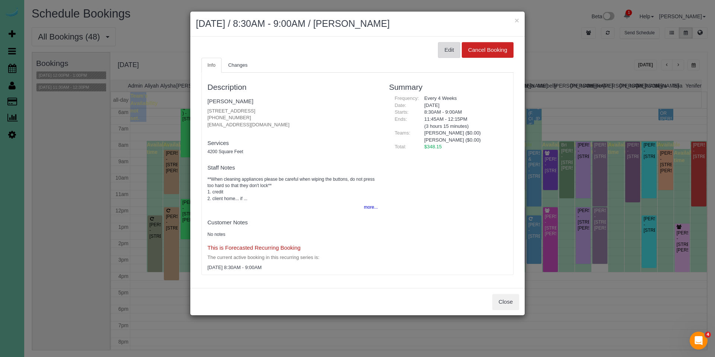
click at [449, 51] on button "Edit" at bounding box center [449, 50] width 22 height 16
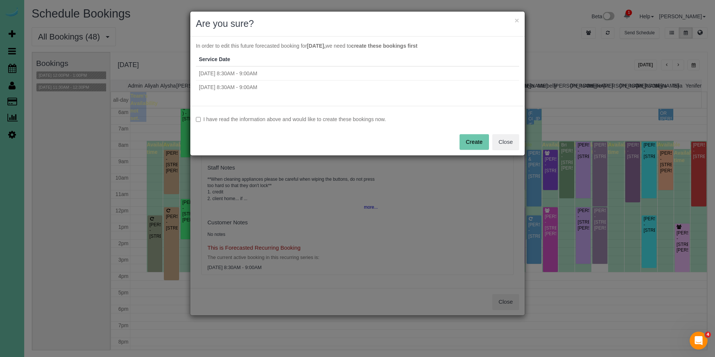
click at [283, 120] on label "I have read the information above and would like to create these bookings now." at bounding box center [357, 118] width 323 height 7
click at [464, 145] on button "Create" at bounding box center [473, 142] width 29 height 16
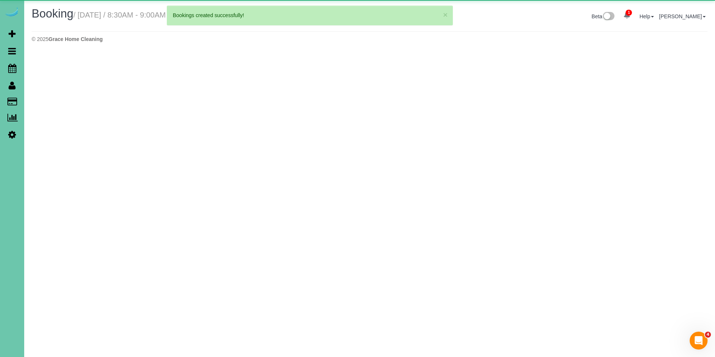
select select "NE"
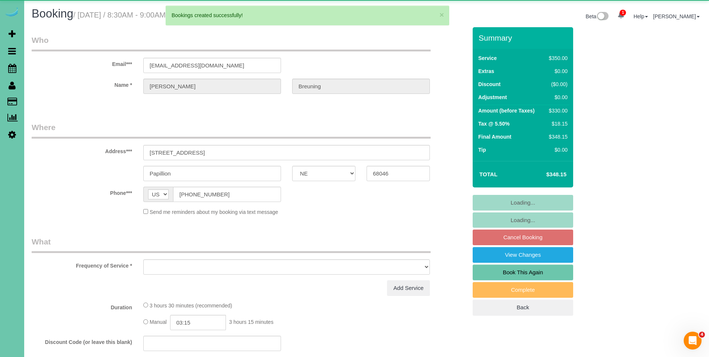
select select "object:23255"
select select "string:fspay-24c68bc7-4b78-4c59-987e-4fa218f8c40b"
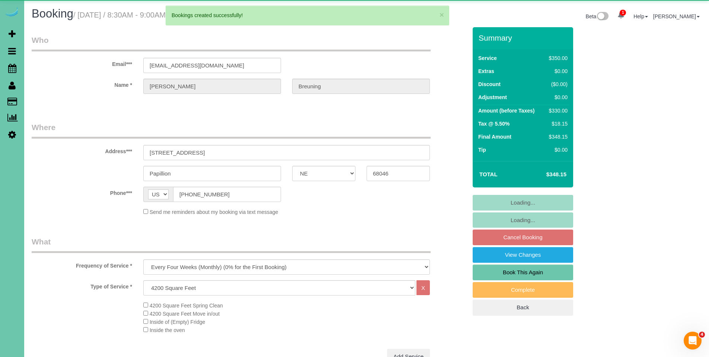
select select "object:23259"
select select "number:38"
select select "number:43"
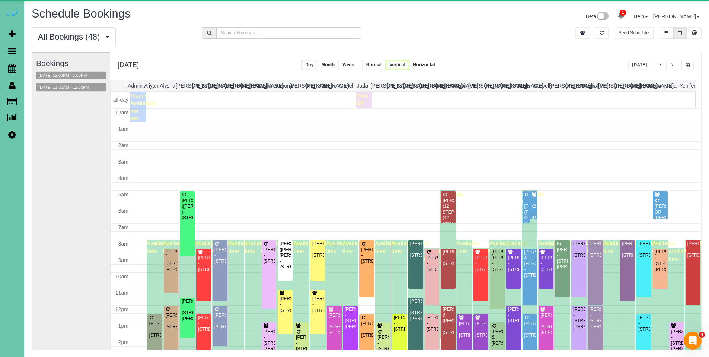
scroll to position [99, 0]
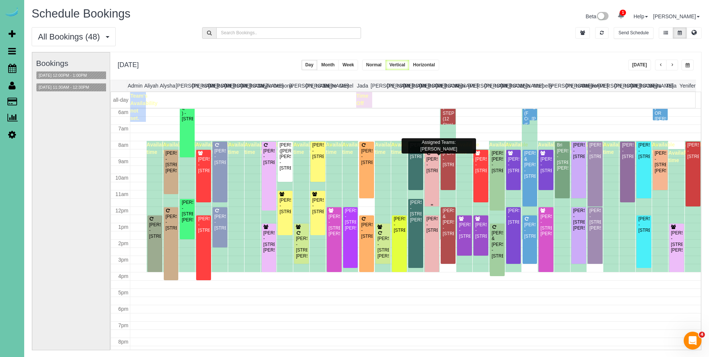
click at [430, 163] on div "Michala Gleason - 4702 S 198th Street, Omaha, NE 68135" at bounding box center [432, 164] width 12 height 17
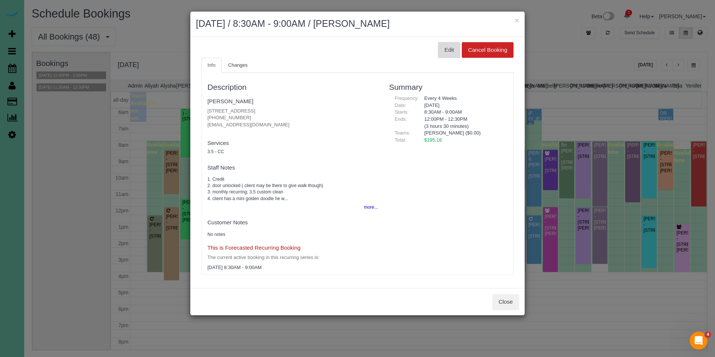
click at [450, 50] on button "Edit" at bounding box center [449, 50] width 22 height 16
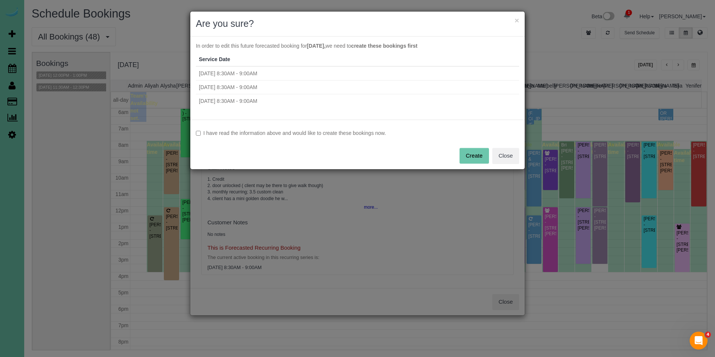
click at [258, 134] on label "I have read the information above and would like to create these bookings now." at bounding box center [357, 132] width 323 height 7
click at [467, 153] on button "Create" at bounding box center [473, 156] width 29 height 16
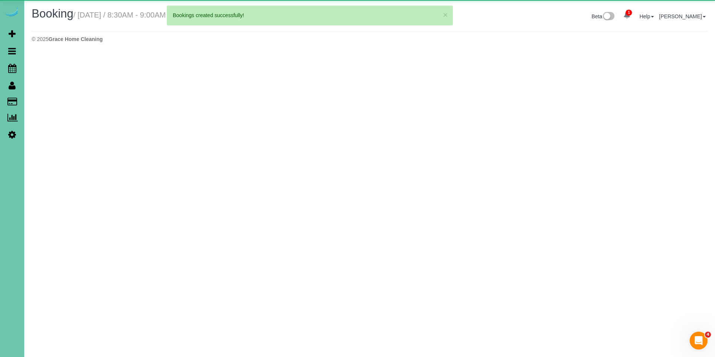
select select "NE"
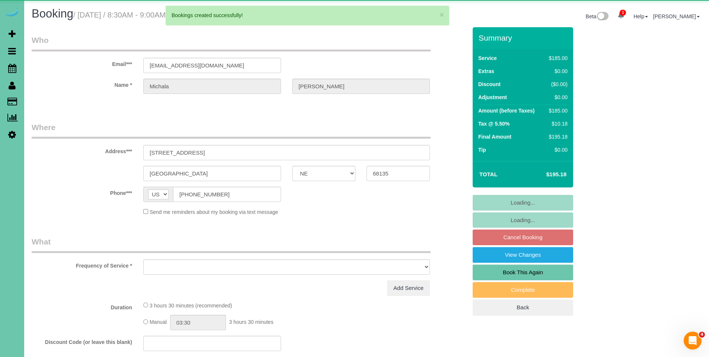
select select "object:24567"
select select "string:fspay-e3bb3698-1823-41d2-ba68-7ad0c5f9cf82"
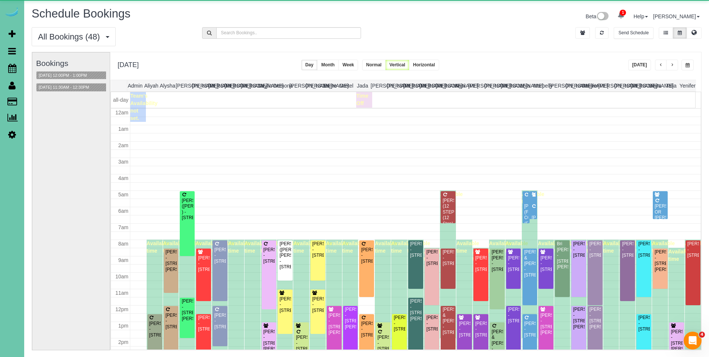
scroll to position [99, 0]
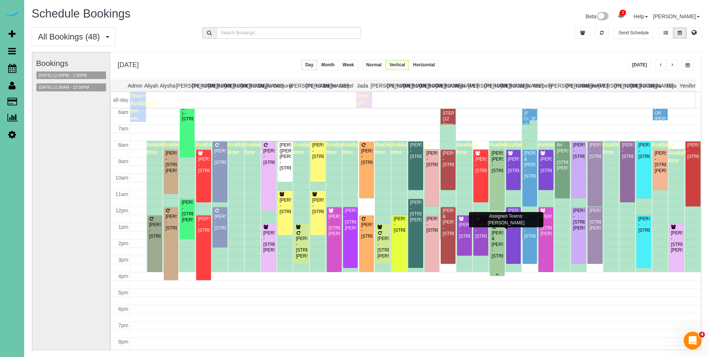
click at [493, 239] on div "Oscar & Lois Christensen - 858 N 143rd Court, Omaha, NE 68154" at bounding box center [497, 244] width 12 height 29
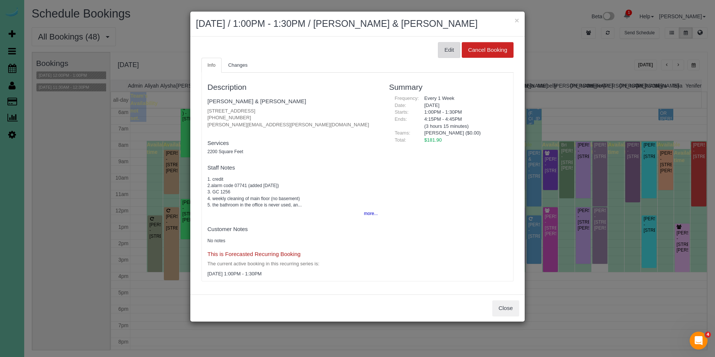
click at [444, 52] on button "Edit" at bounding box center [449, 50] width 22 height 16
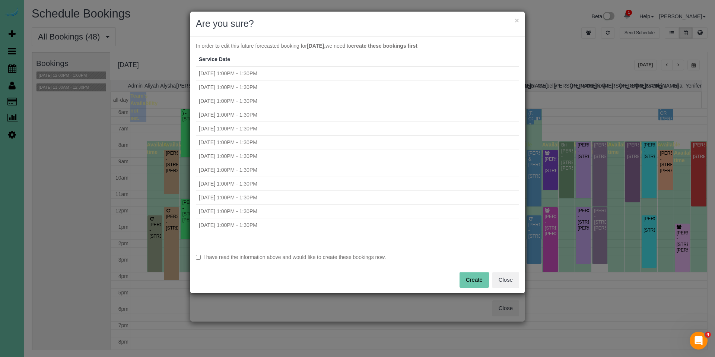
click at [271, 257] on label "I have read the information above and would like to create these bookings now." at bounding box center [357, 256] width 323 height 7
click at [482, 281] on button "Create" at bounding box center [473, 280] width 29 height 16
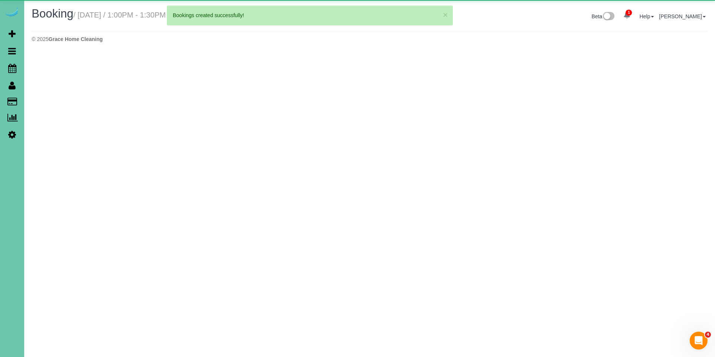
select select "NE"
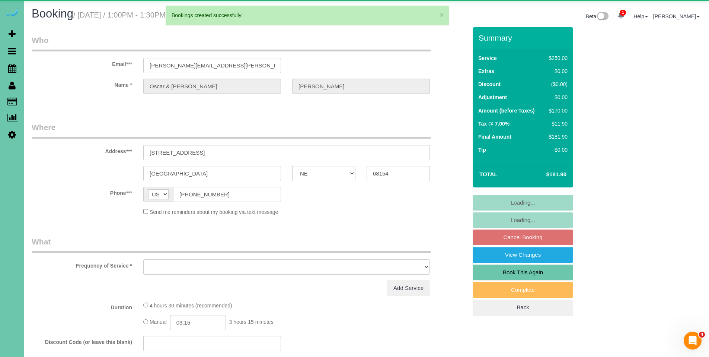
select select "object:25919"
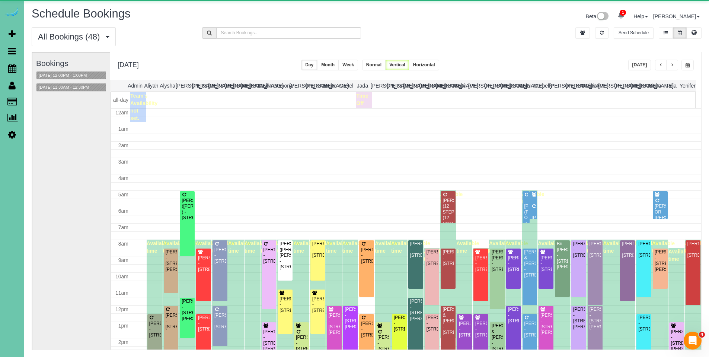
scroll to position [99, 0]
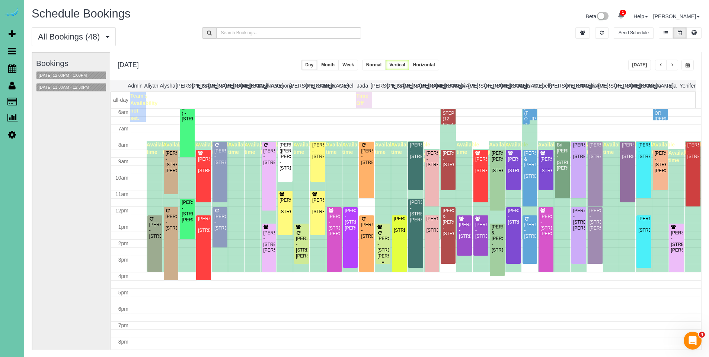
click at [384, 239] on div "Jannet Hada - 7211 Braun Street, La Vista, NE 68128" at bounding box center [383, 247] width 12 height 23
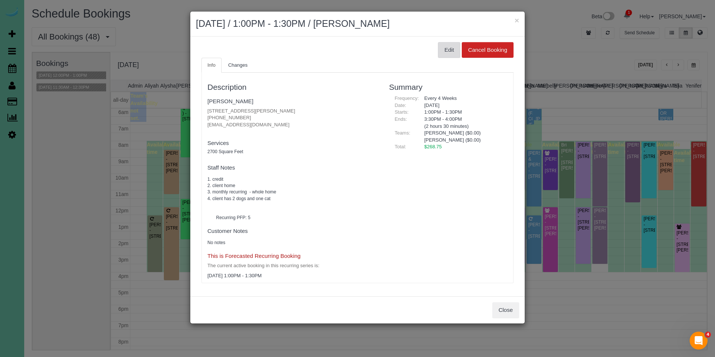
click at [446, 51] on button "Edit" at bounding box center [449, 50] width 22 height 16
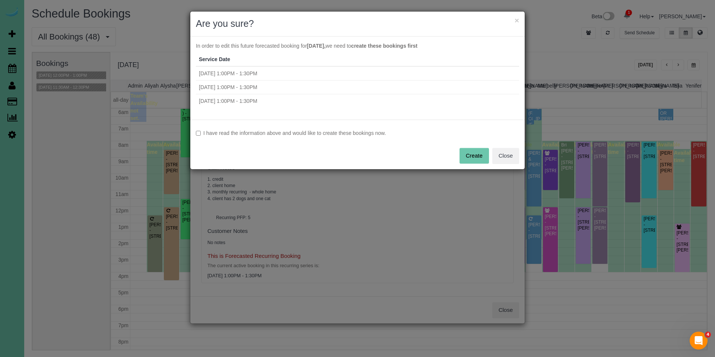
click at [271, 132] on label "I have read the information above and would like to create these bookings now." at bounding box center [357, 132] width 323 height 7
click at [476, 157] on button "Create" at bounding box center [473, 156] width 29 height 16
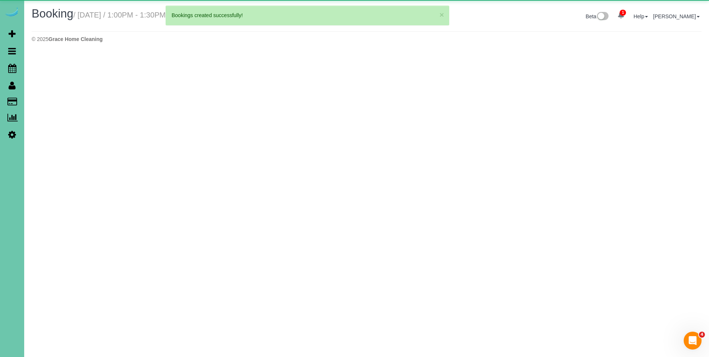
select select "NE"
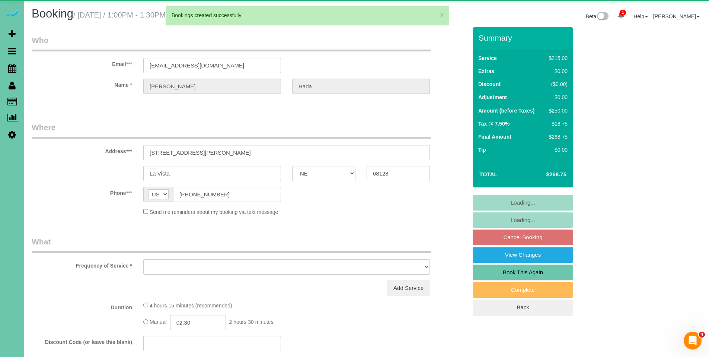
select select "object:27076"
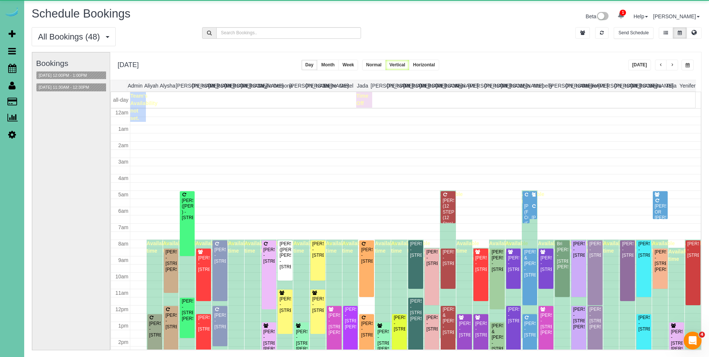
scroll to position [99, 0]
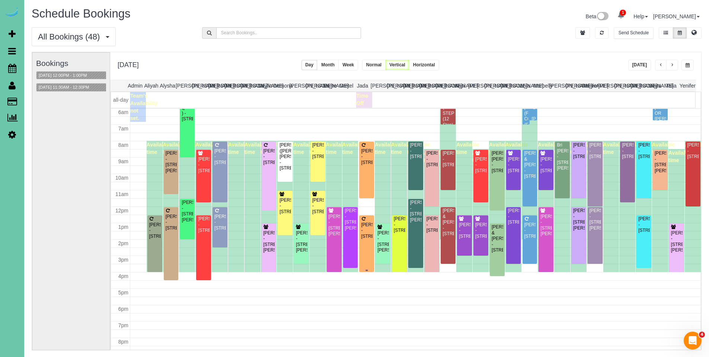
click at [363, 225] on div "BJ Kurle - 324 Bellevue Blvd, Bellevue, NE 68005" at bounding box center [367, 230] width 12 height 17
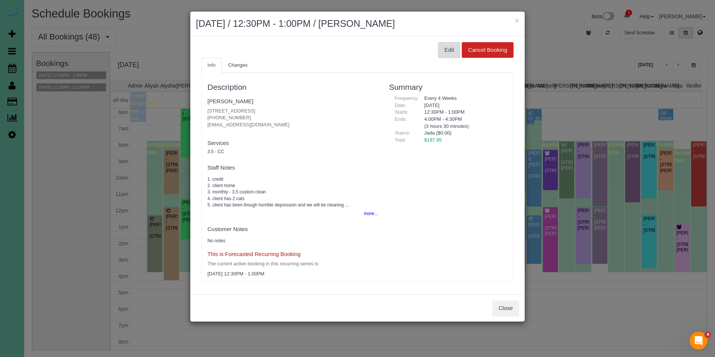
click at [448, 56] on button "Edit" at bounding box center [449, 50] width 22 height 16
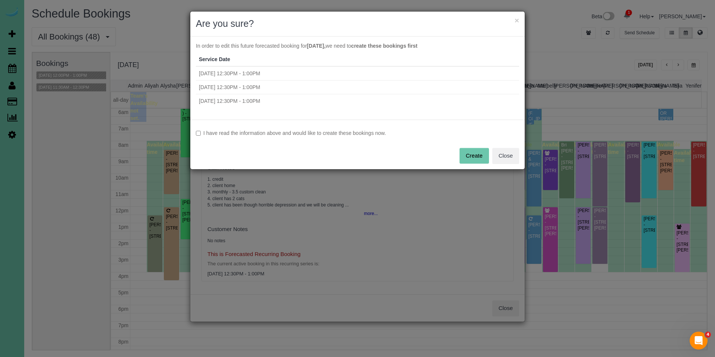
click at [342, 129] on label "I have read the information above and would like to create these bookings now." at bounding box center [357, 132] width 323 height 7
click at [471, 155] on button "Create" at bounding box center [473, 156] width 29 height 16
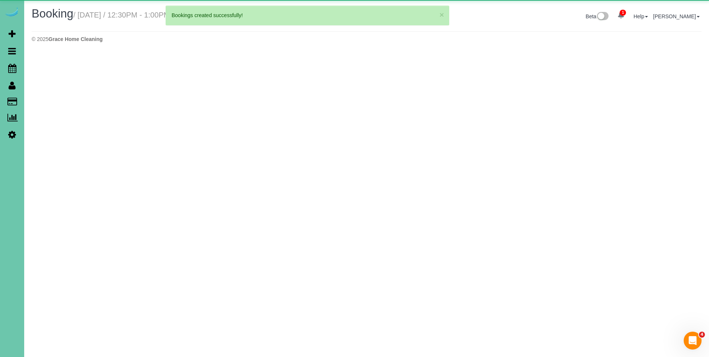
select select "NE"
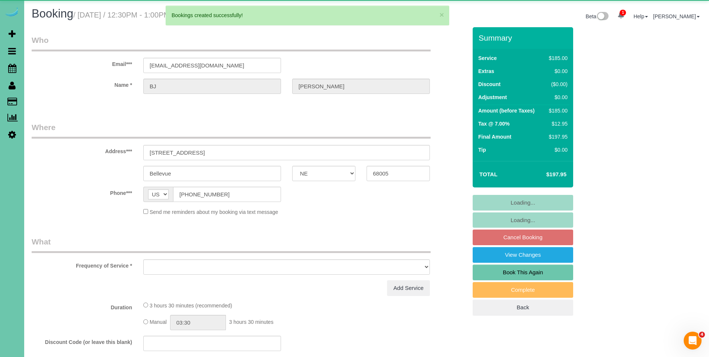
select select "object:28200"
select select "string:fspay-d99679c0-a3a6-47b7-adba-2eec0861cc80"
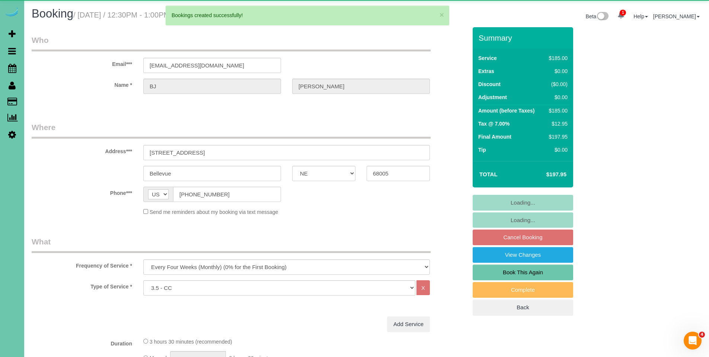
select select "object:28456"
select select "number:36"
select select "number:40"
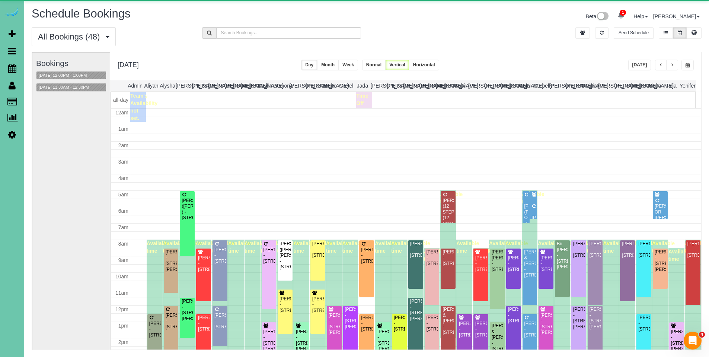
scroll to position [99, 0]
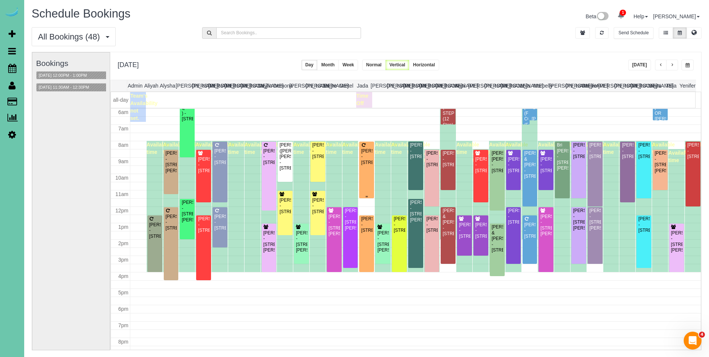
click at [362, 156] on div "Lisa Busing - 11506 S 110th Ave, Papillion, NE 68046" at bounding box center [367, 156] width 12 height 17
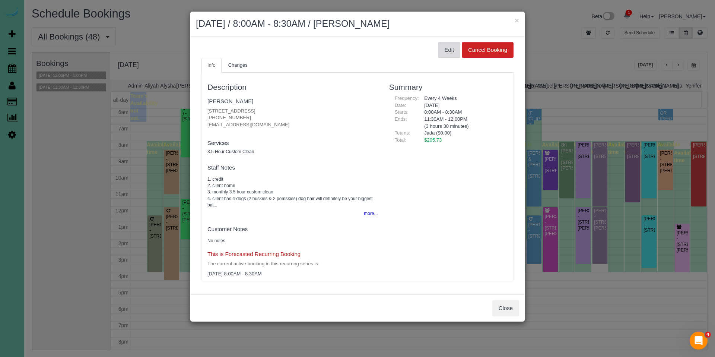
click at [448, 50] on button "Edit" at bounding box center [449, 50] width 22 height 16
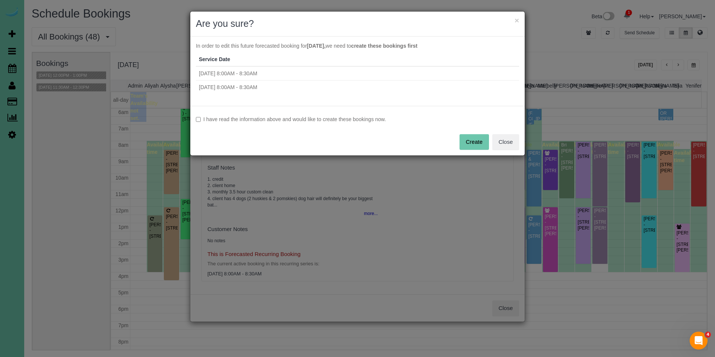
click at [314, 119] on label "I have read the information above and would like to create these bookings now." at bounding box center [357, 118] width 323 height 7
click at [471, 143] on button "Create" at bounding box center [473, 142] width 29 height 16
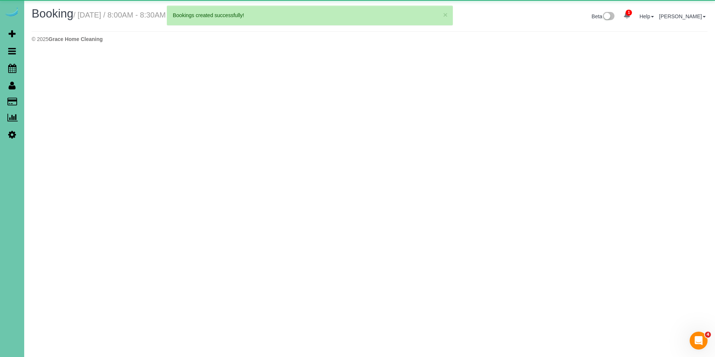
select select "NE"
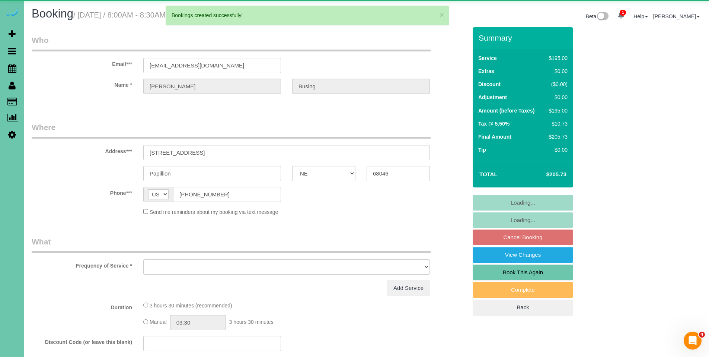
select select "object:29508"
select select "string:fspay-dfb2cad1-a9dd-418c-bdfa-4dc5e2f9e75c"
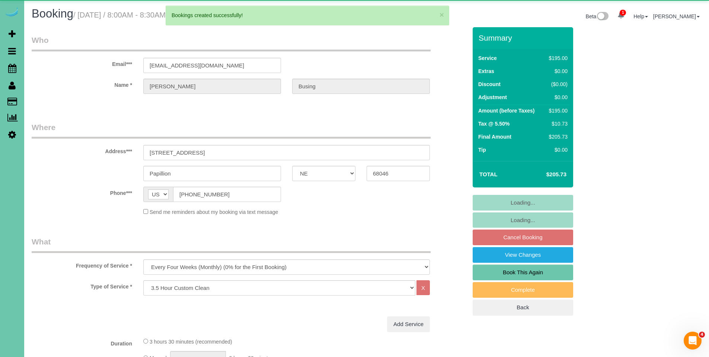
select select "object:29527"
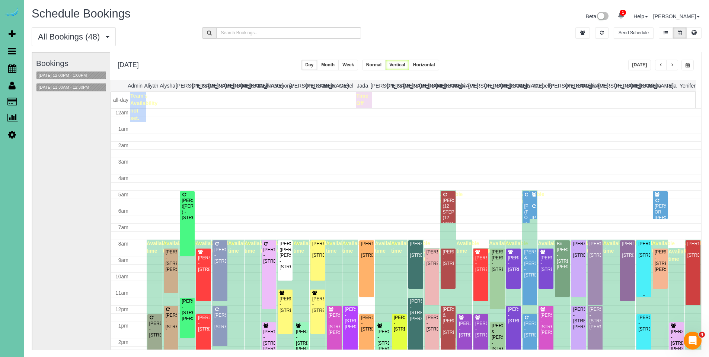
scroll to position [99, 0]
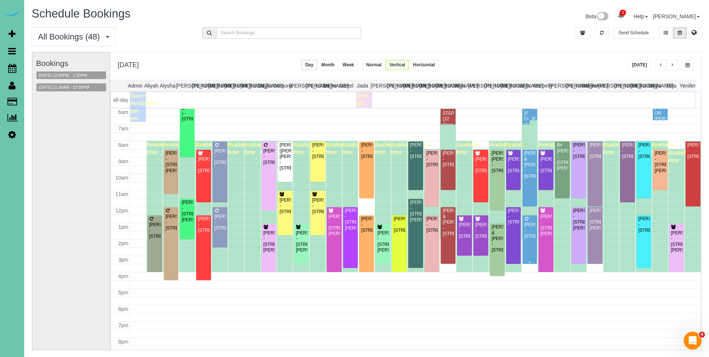
click at [529, 230] on div "Linda Hindmarsh - 1312 N 209 Street, Elkhorn, NE 68022" at bounding box center [530, 230] width 12 height 17
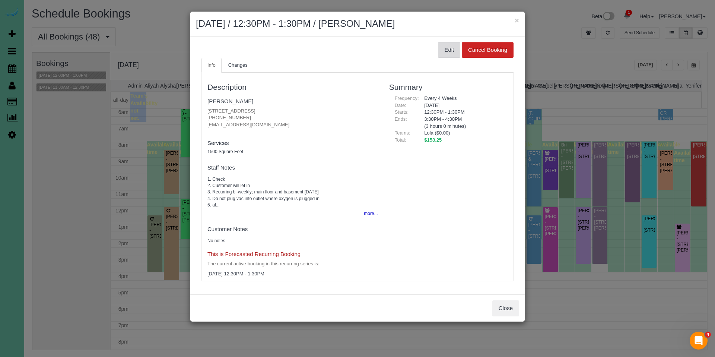
click at [452, 52] on button "Edit" at bounding box center [449, 50] width 22 height 16
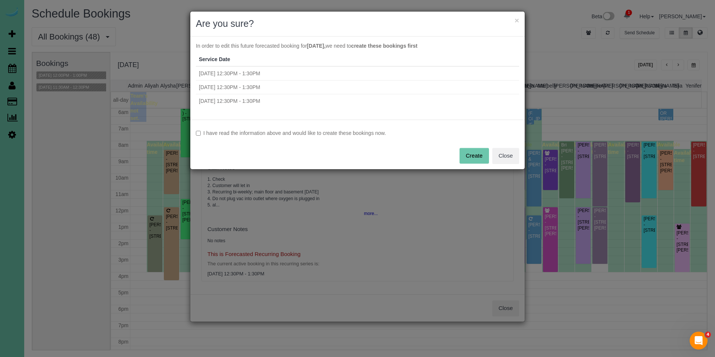
click at [384, 130] on label "I have read the information above and would like to create these bookings now." at bounding box center [357, 132] width 323 height 7
click at [474, 151] on button "Create" at bounding box center [473, 156] width 29 height 16
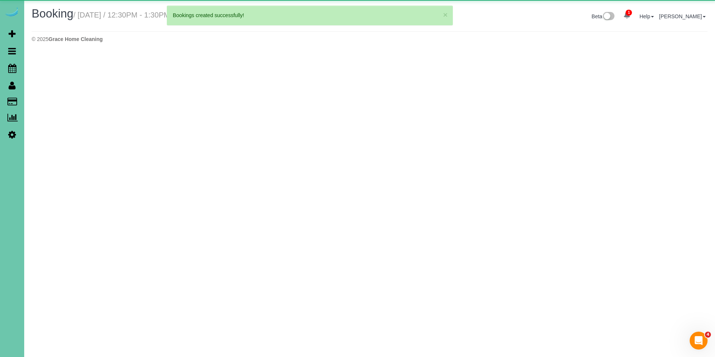
select select "NE"
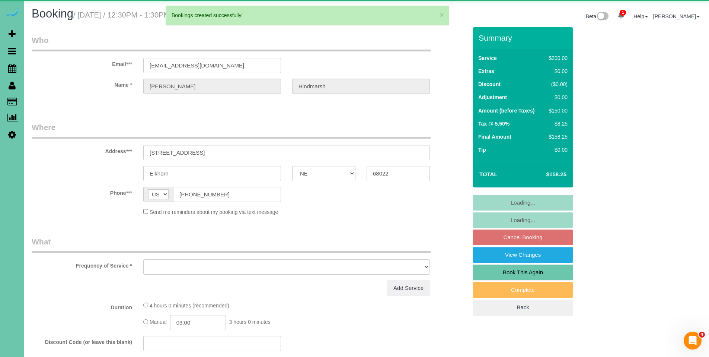
select select "object:30838"
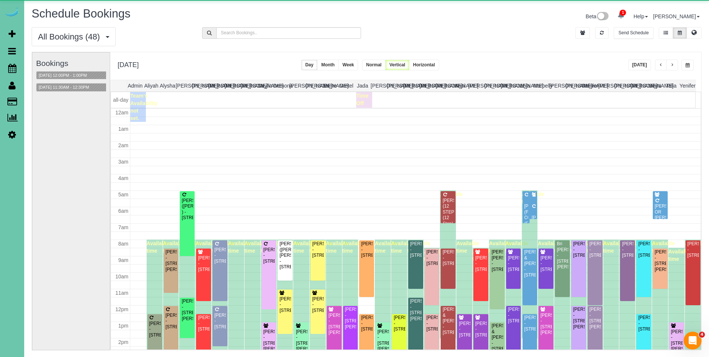
scroll to position [99, 0]
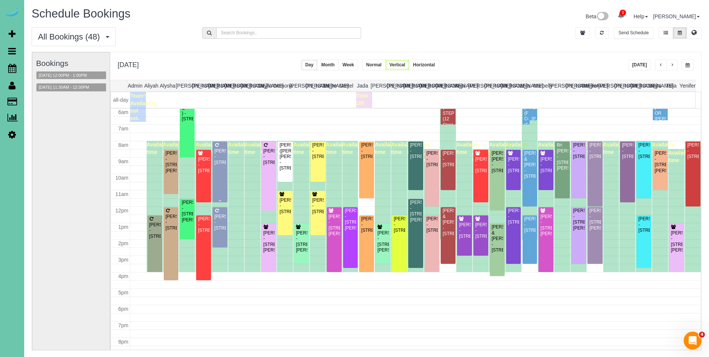
click at [214, 158] on div "Kama Arkseld - 18808 Pawnee Rd, Bennington, NE 68007" at bounding box center [220, 156] width 12 height 17
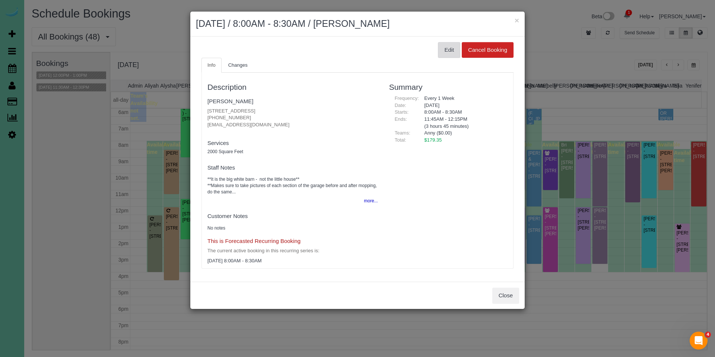
click at [446, 53] on button "Edit" at bounding box center [449, 50] width 22 height 16
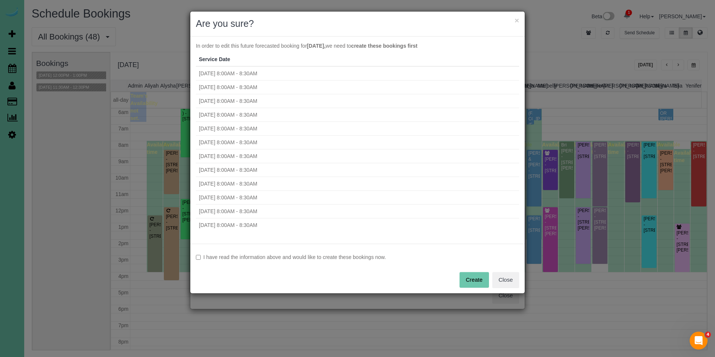
click at [322, 257] on label "I have read the information above and would like to create these bookings now." at bounding box center [357, 256] width 323 height 7
click at [483, 278] on button "Create" at bounding box center [473, 280] width 29 height 16
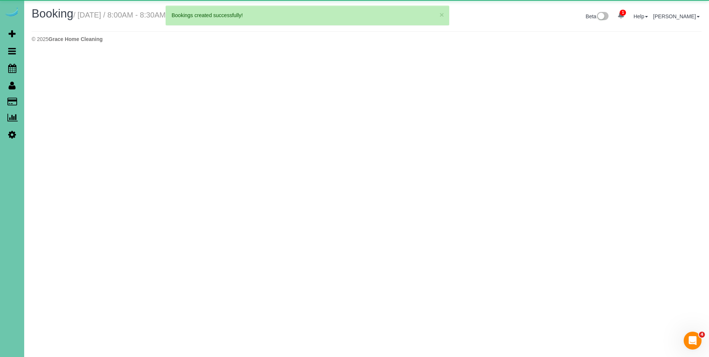
select select "NE"
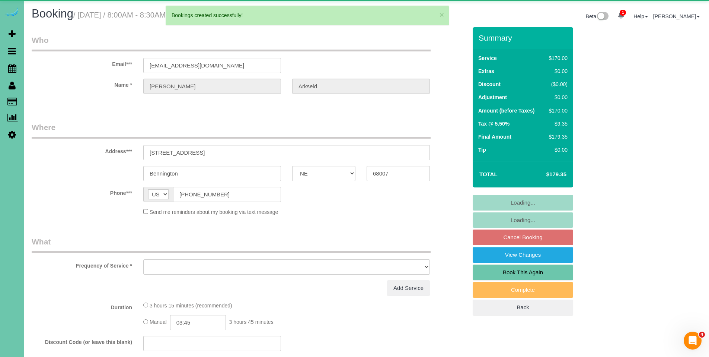
select select "object:32257"
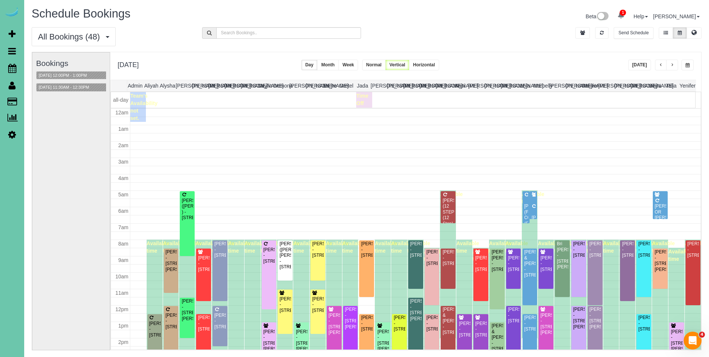
scroll to position [99, 0]
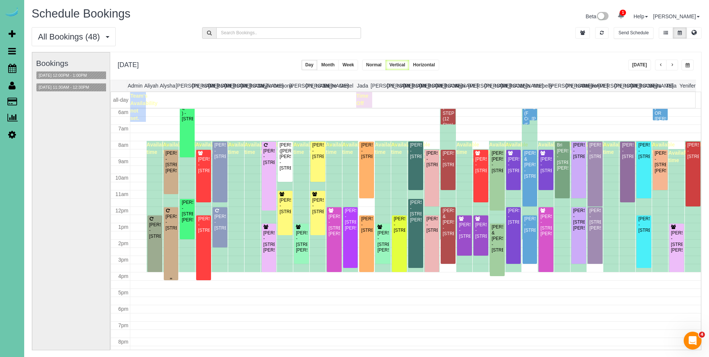
click at [174, 221] on div "Candace Edwards - 12511 S 83rd St, Papillion, NE 68046" at bounding box center [171, 222] width 12 height 17
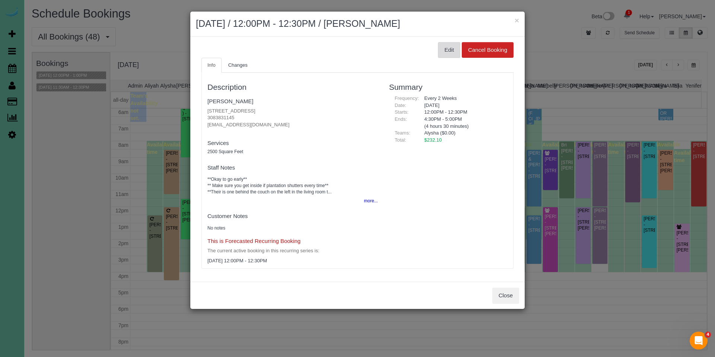
click at [446, 53] on button "Edit" at bounding box center [449, 50] width 22 height 16
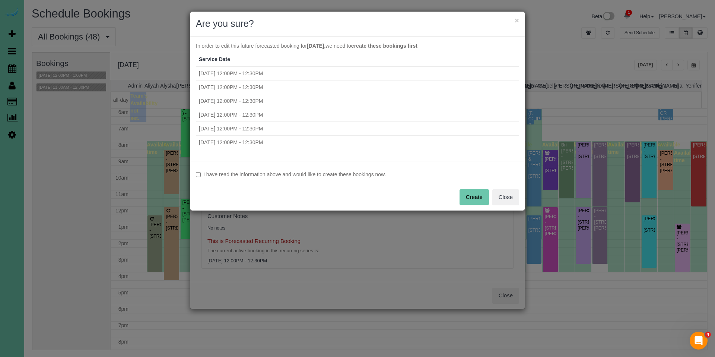
click at [276, 174] on label "I have read the information above and would like to create these bookings now." at bounding box center [357, 174] width 323 height 7
click at [485, 201] on button "Create" at bounding box center [473, 197] width 29 height 16
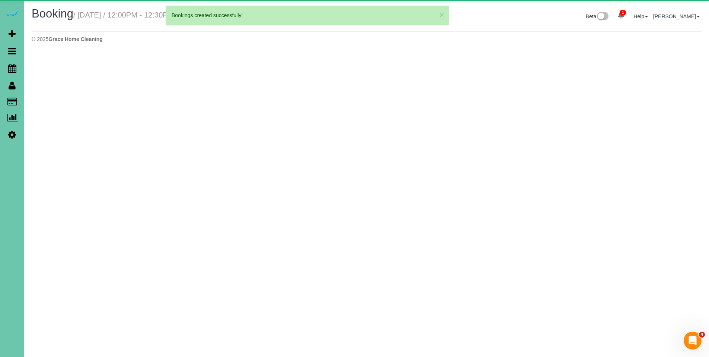
select select "NE"
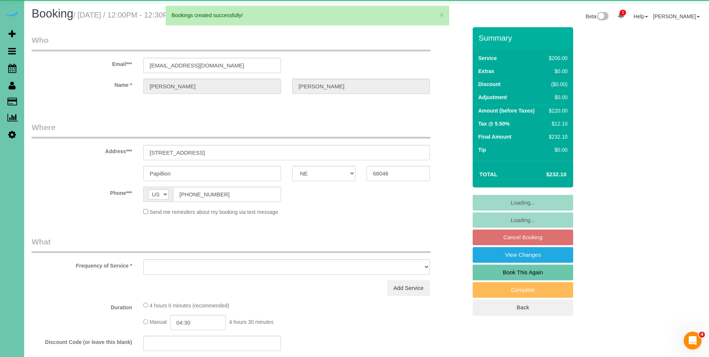
select select "object:33184"
select select "string:fspay-13153863-99f3-4af6-85ad-498bb7f9a09a"
select select "number:35"
select select "number:42"
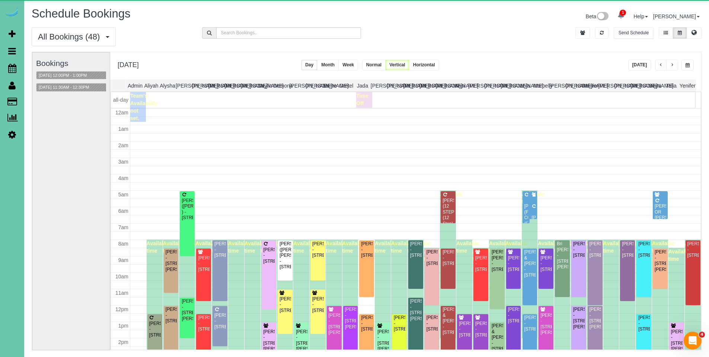
scroll to position [99, 0]
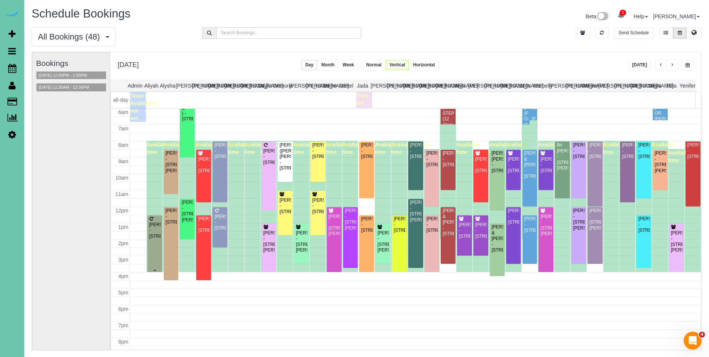
click at [155, 235] on div "Dustin Morris - 563 S 180th Ave, Elkhorn, NE 68022" at bounding box center [155, 230] width 12 height 17
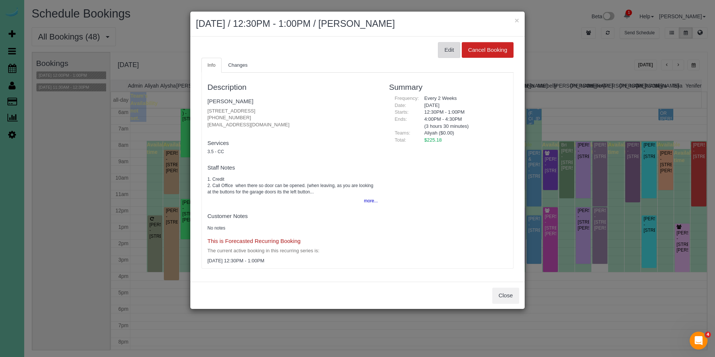
click at [448, 48] on button "Edit" at bounding box center [449, 50] width 22 height 16
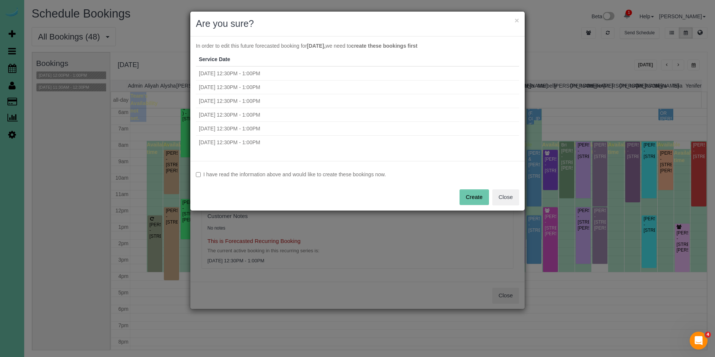
click at [334, 178] on div "I have read the information above and would like to create these bookings now. …" at bounding box center [357, 186] width 334 height 50
click at [474, 198] on button "Create" at bounding box center [473, 197] width 29 height 16
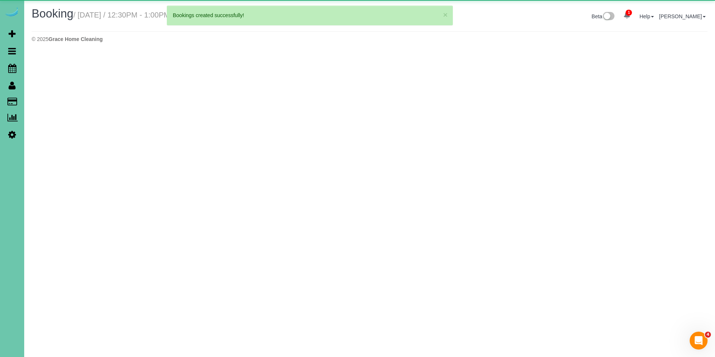
select select "NE"
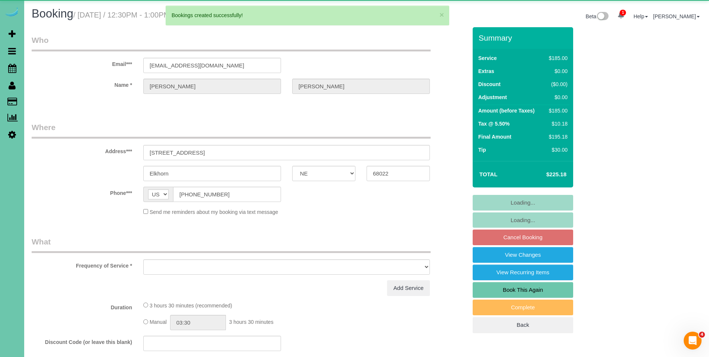
select select "object:34134"
select select "string:fspay-1352da0a-44ff-4493-a645-026bbc7bd4ba"
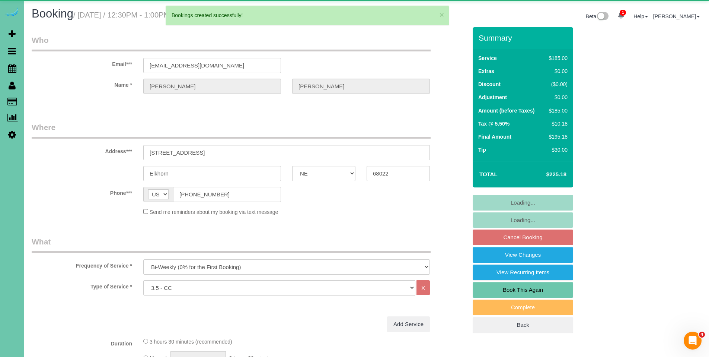
select select "object:34153"
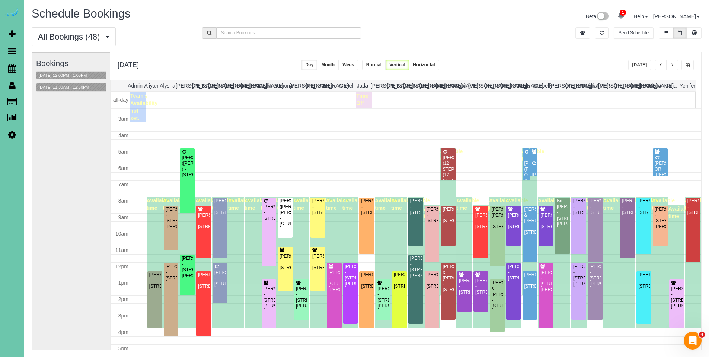
scroll to position [42, 0]
click at [655, 170] on div "STEFANIE OR STACY (BARE BODY SHOP ) - 10811 Prairie Brook Rd, Omaha, NE 68144" at bounding box center [661, 184] width 12 height 46
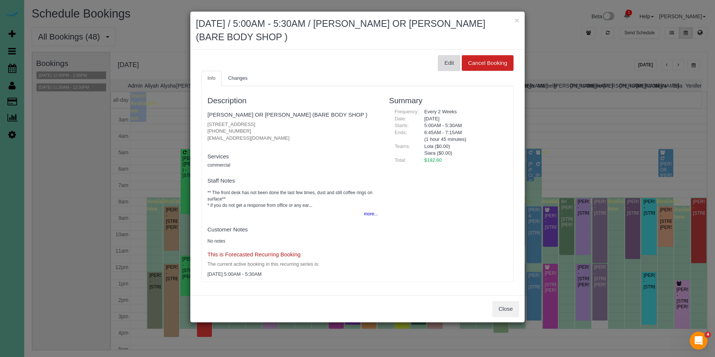
click at [447, 66] on button "Edit" at bounding box center [449, 63] width 22 height 16
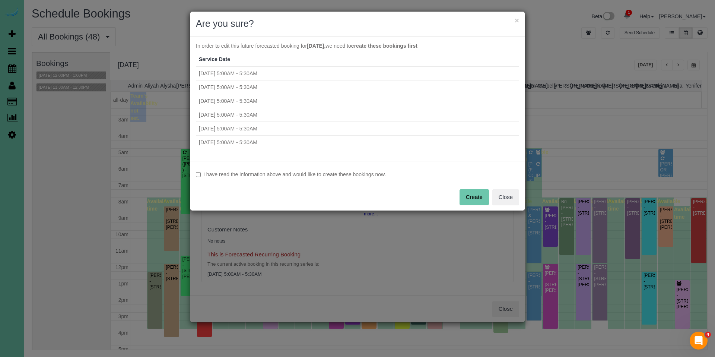
click at [323, 171] on label "I have read the information above and would like to create these bookings now." at bounding box center [357, 174] width 323 height 7
click at [471, 198] on button "Create" at bounding box center [473, 197] width 29 height 16
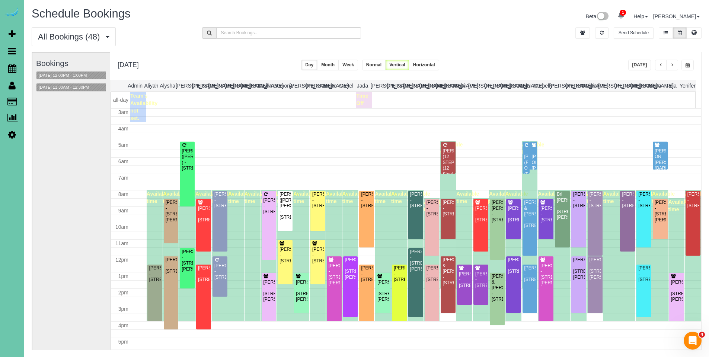
scroll to position [49, 0]
click at [524, 155] on div "[PERSON_NAME] (FAMILY CONNECTIONS) (Family Connections) - [STREET_ADDRESS]" at bounding box center [526, 174] width 4 height 40
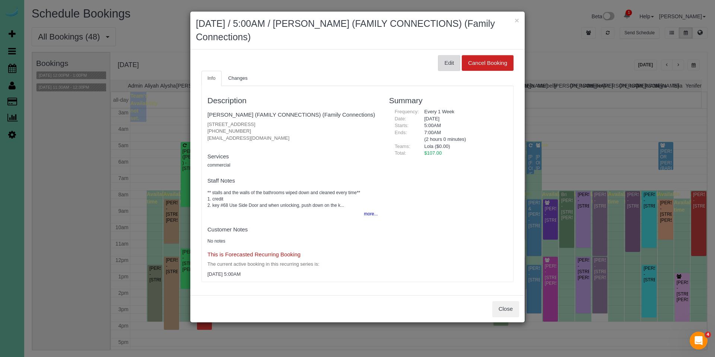
click at [444, 59] on button "Edit" at bounding box center [449, 63] width 22 height 16
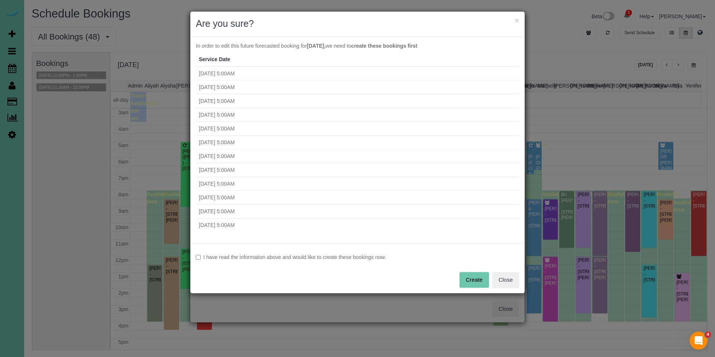
click at [334, 257] on label "I have read the information above and would like to create these bookings now." at bounding box center [357, 256] width 323 height 7
click at [470, 281] on button "Create" at bounding box center [473, 280] width 29 height 16
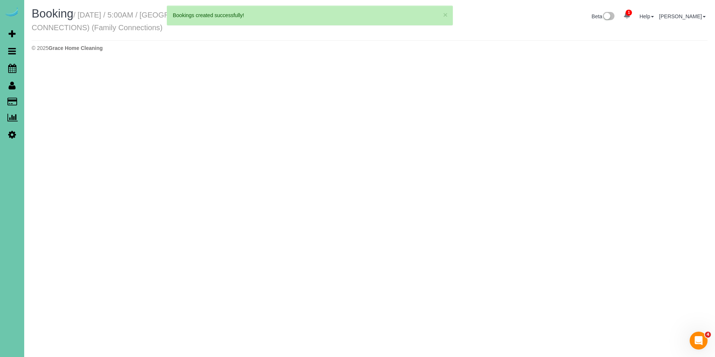
select select "IA"
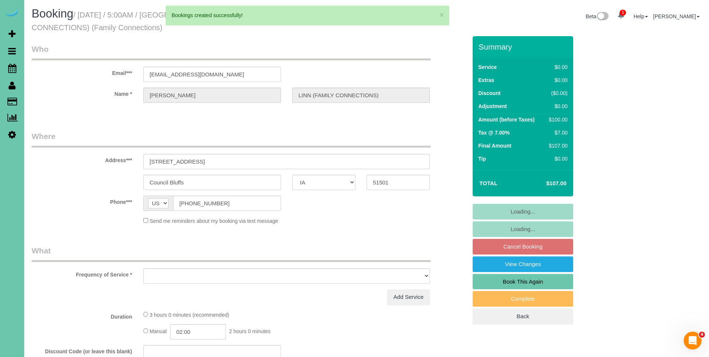
select select "object:36408"
select select "string:fspay-81dcf71a-d348-4ef8-980b-45ea66211753"
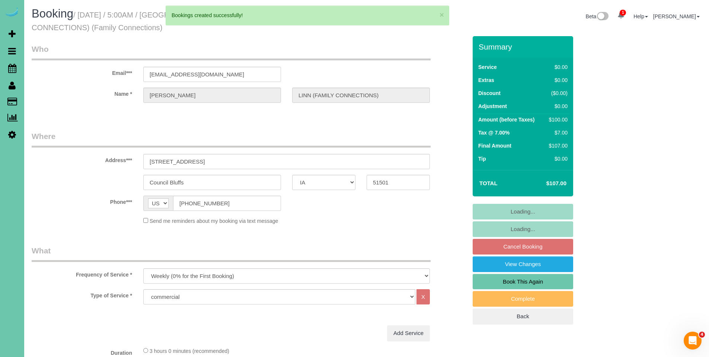
select select "object:36427"
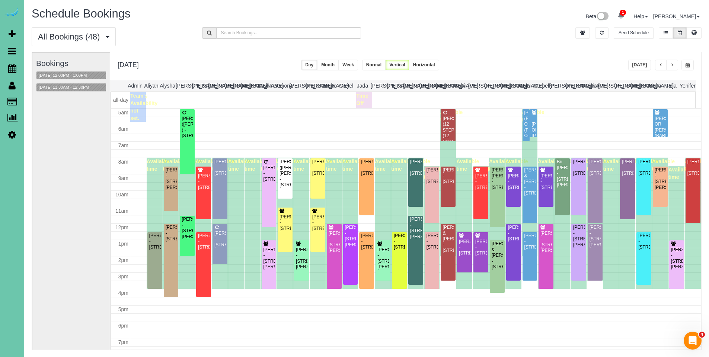
scroll to position [74, 0]
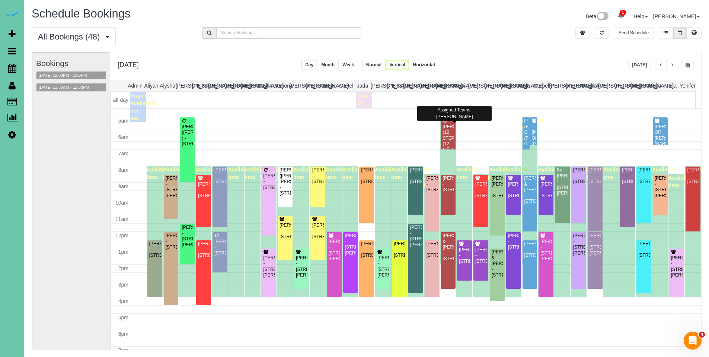
click at [444, 131] on div "[PERSON_NAME] (12 STEP) (12 Step) - [STREET_ADDRESS]" at bounding box center [448, 144] width 12 height 40
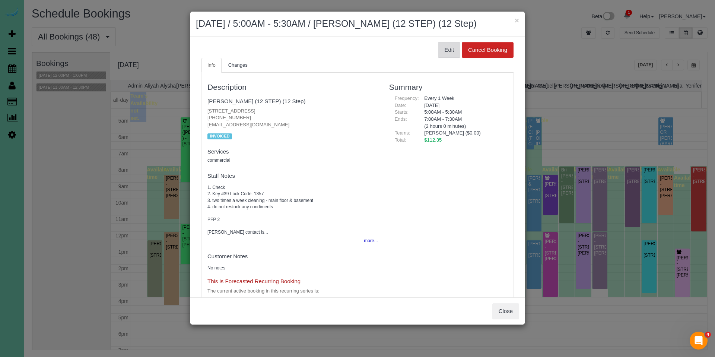
click at [445, 58] on button "Edit" at bounding box center [449, 50] width 22 height 16
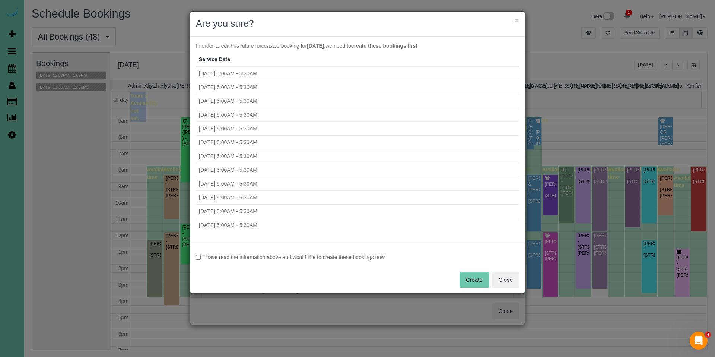
click at [340, 258] on label "I have read the information above and would like to create these bookings now." at bounding box center [357, 256] width 323 height 7
click at [471, 280] on button "Create" at bounding box center [473, 280] width 29 height 16
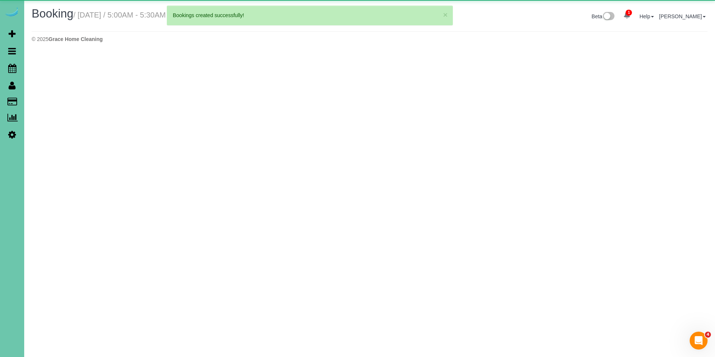
select select "NE"
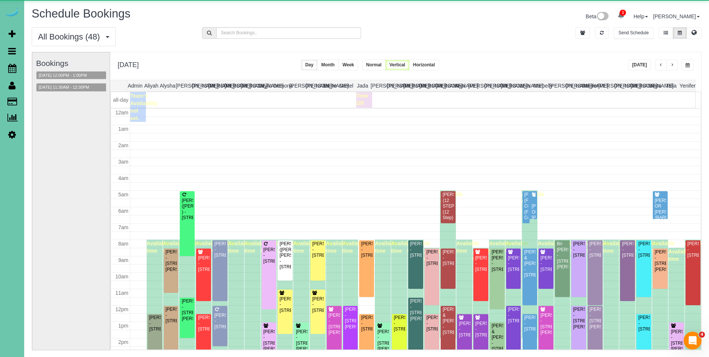
scroll to position [99, 0]
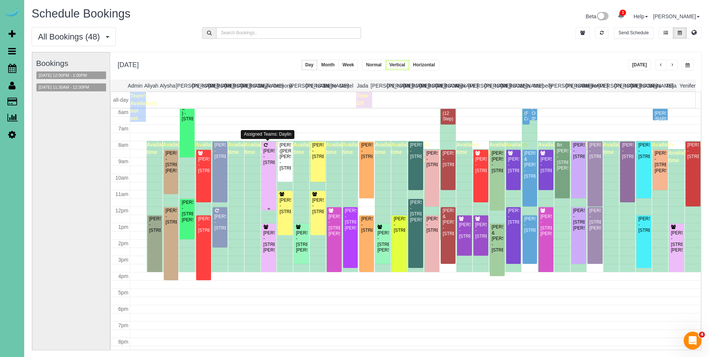
click at [264, 152] on div "Brianna Busboom - 4902 Birchwood Drive, Bellevue, NE 68133" at bounding box center [269, 156] width 12 height 17
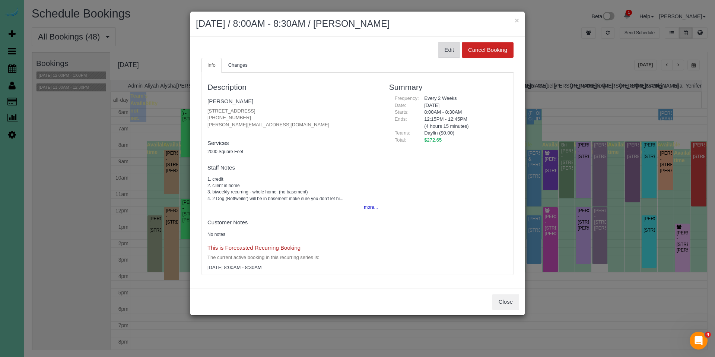
click at [452, 55] on button "Edit" at bounding box center [449, 50] width 22 height 16
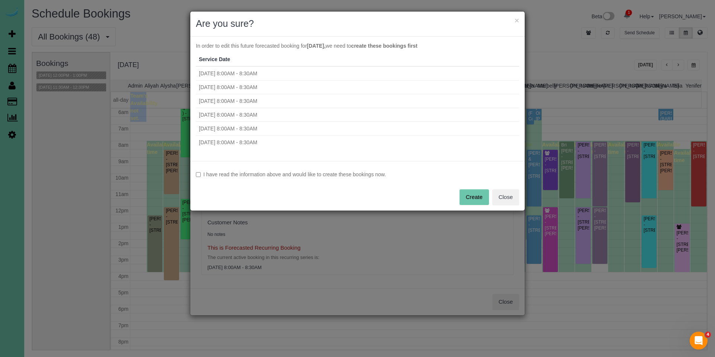
click at [321, 177] on label "I have read the information above and would like to create these bookings now." at bounding box center [357, 174] width 323 height 7
click at [477, 196] on button "Create" at bounding box center [473, 197] width 29 height 16
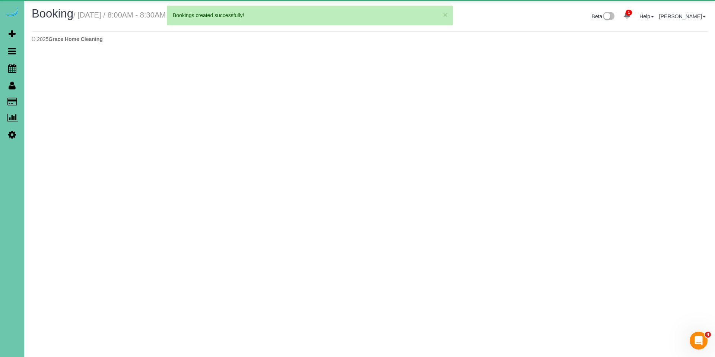
select select "NE"
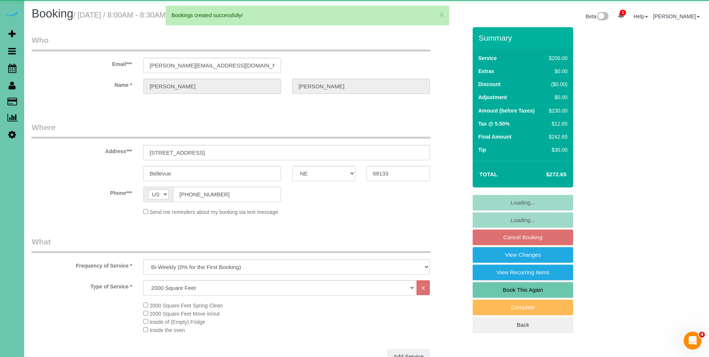
select select "object:38674"
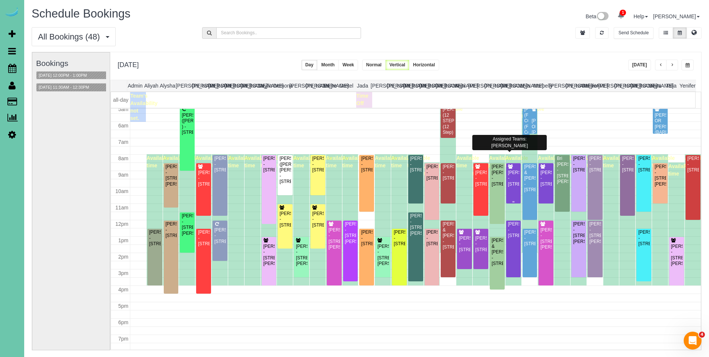
scroll to position [53, 0]
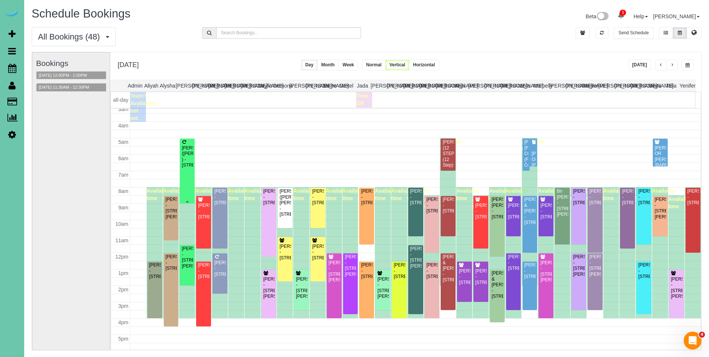
click at [186, 151] on div "ADAM ROXBURGH (CARLJARL LOCKSMITH ) - 3708 S 132nd St, Omaha, NE 68144" at bounding box center [187, 156] width 12 height 23
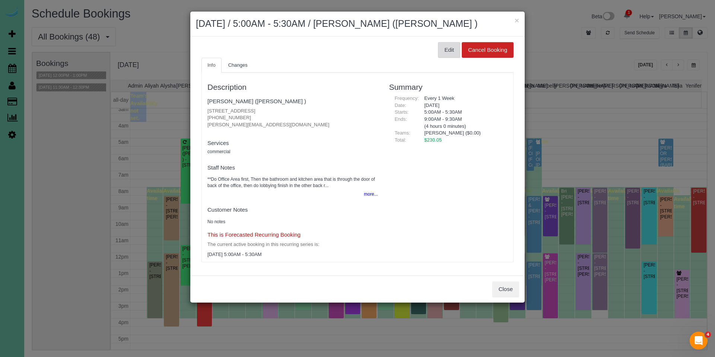
click at [449, 58] on button "Edit" at bounding box center [449, 50] width 22 height 16
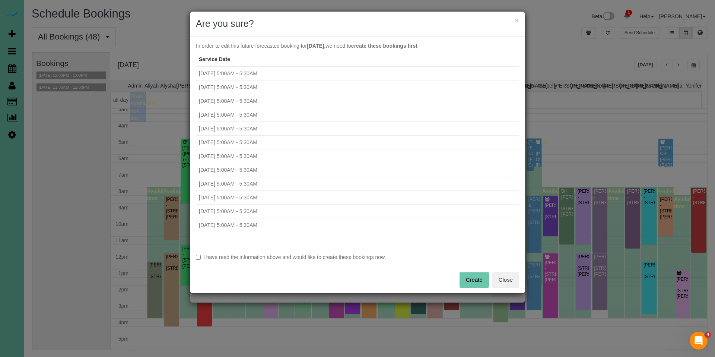
click at [371, 258] on label "I have read the information above and would like to create these bookings now." at bounding box center [357, 256] width 323 height 7
click at [484, 272] on button "Create" at bounding box center [473, 280] width 29 height 16
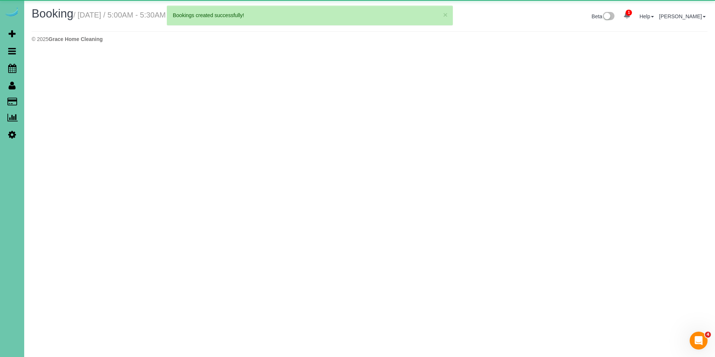
select select "NE"
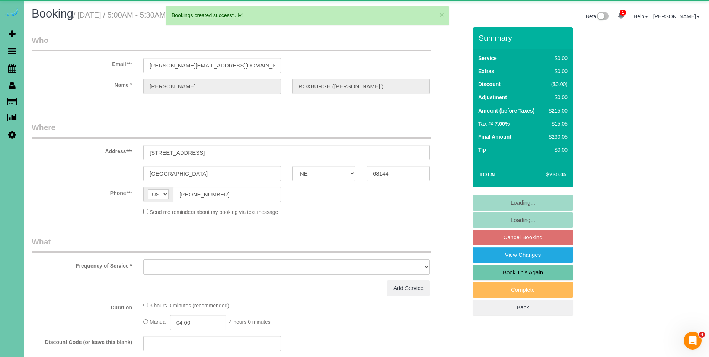
select select "object:39769"
select select "string:fspay-858f0d01-cce9-4df5-9d09-18bc533f61da"
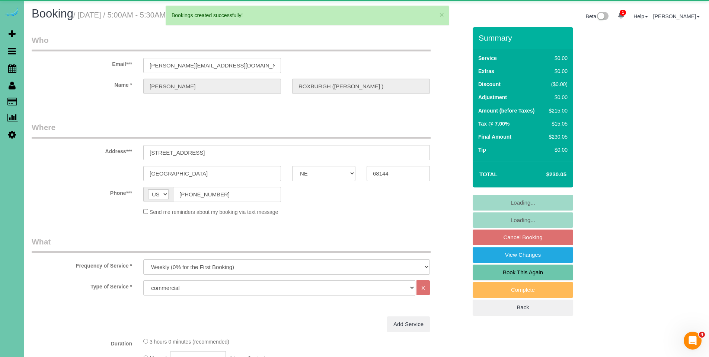
select select "object:39788"
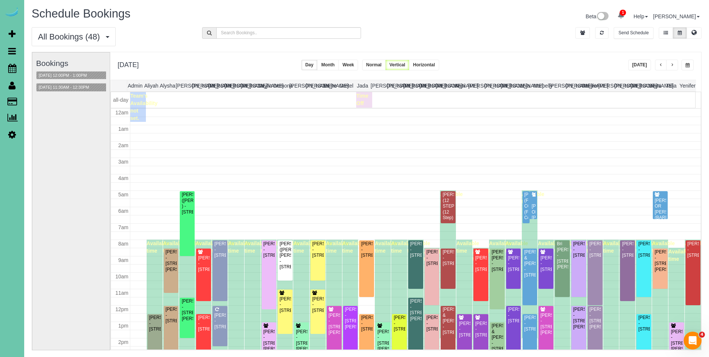
scroll to position [99, 0]
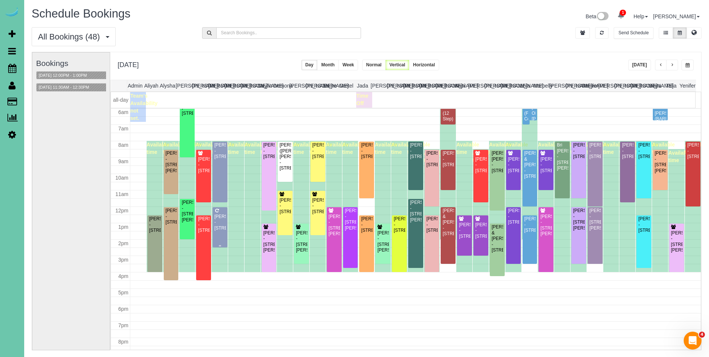
click at [223, 219] on div "Wanda Predmore - 4703 N 85th St, Omaha, NE 68134" at bounding box center [220, 222] width 12 height 17
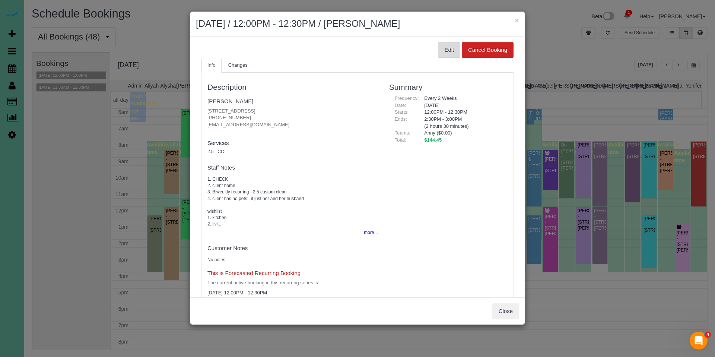
click at [445, 51] on button "Edit" at bounding box center [449, 50] width 22 height 16
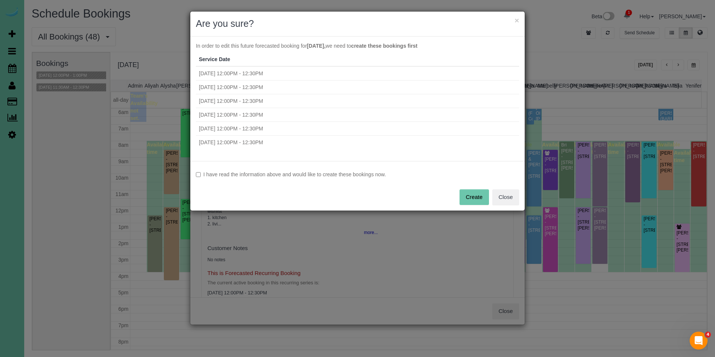
click at [332, 174] on label "I have read the information above and would like to create these bookings now." at bounding box center [357, 174] width 323 height 7
click at [474, 203] on button "Create" at bounding box center [473, 197] width 29 height 16
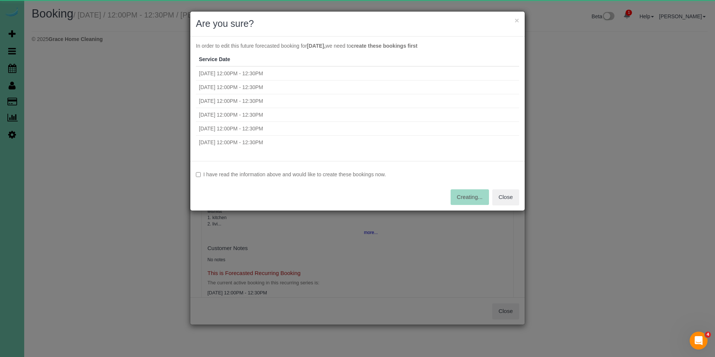
select select "NE"
select select "number:36"
select select "number:41"
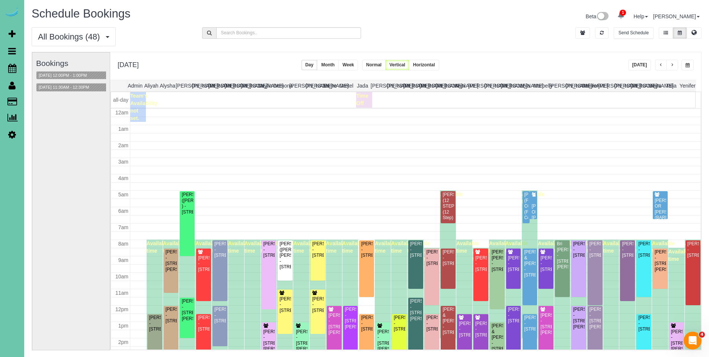
scroll to position [99, 0]
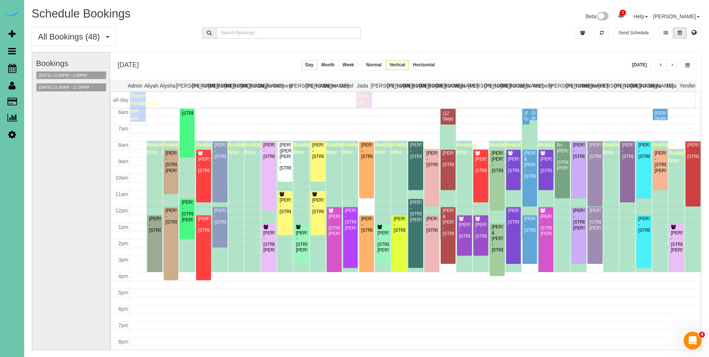
click at [663, 64] on button "button" at bounding box center [661, 65] width 12 height 11
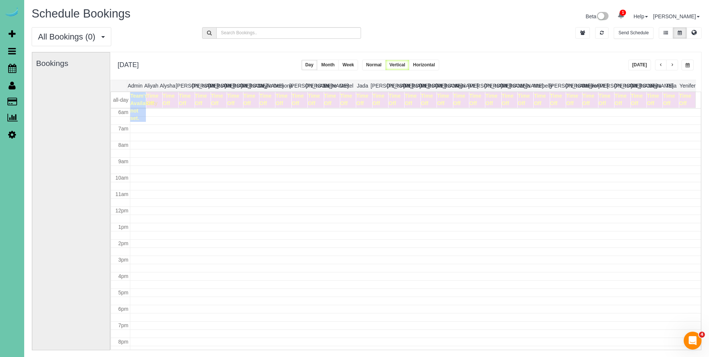
click at [662, 65] on span "button" at bounding box center [661, 65] width 4 height 4
click at [337, 136] on div "SUE ( LIU'S ORIENTAL MEDICAL CENTER ) - 609 Olson Dr #5, Papillion, NE 68046" at bounding box center [334, 135] width 12 height 40
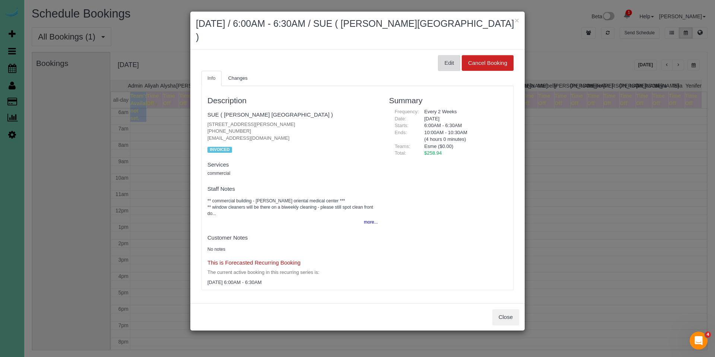
click at [450, 64] on button "Edit" at bounding box center [449, 63] width 22 height 16
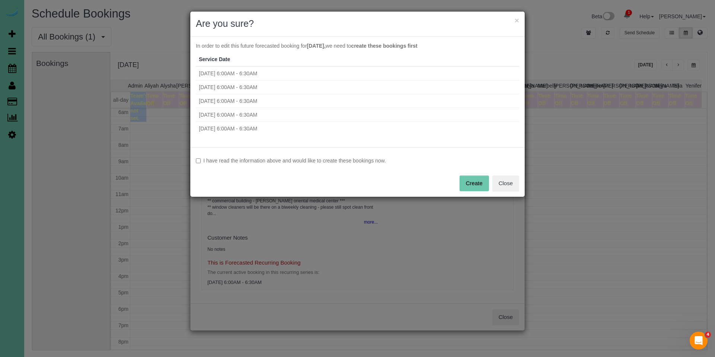
click at [351, 159] on label "I have read the information above and would like to create these bookings now." at bounding box center [357, 160] width 323 height 7
click at [480, 183] on button "Create" at bounding box center [473, 183] width 29 height 16
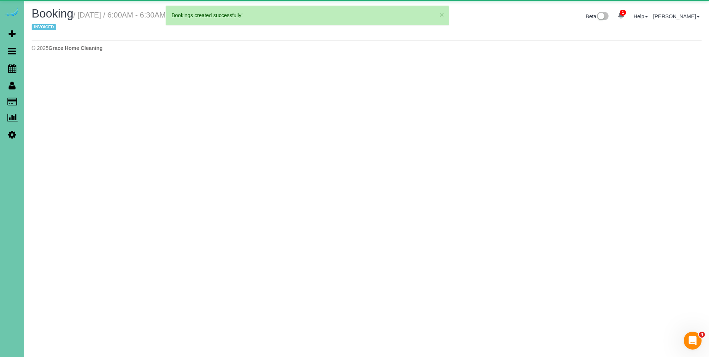
select select "NE"
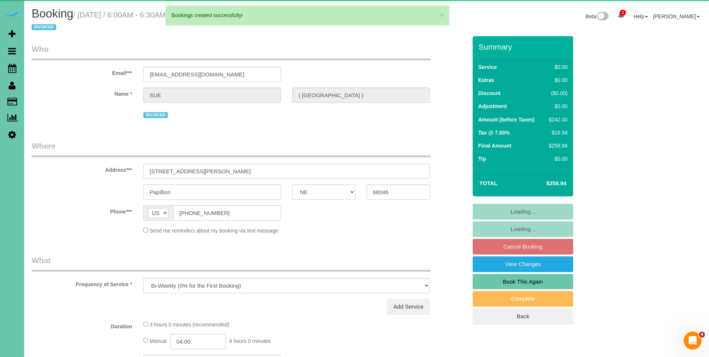
select select "object:42446"
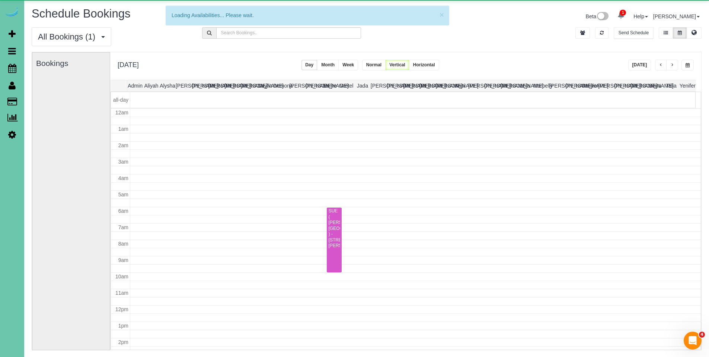
scroll to position [99, 0]
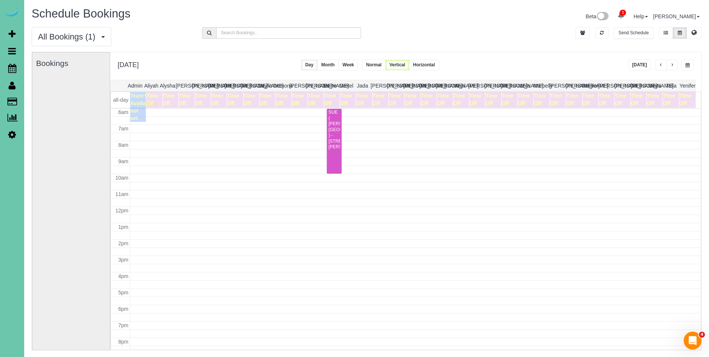
click at [659, 66] on span "button" at bounding box center [661, 65] width 4 height 4
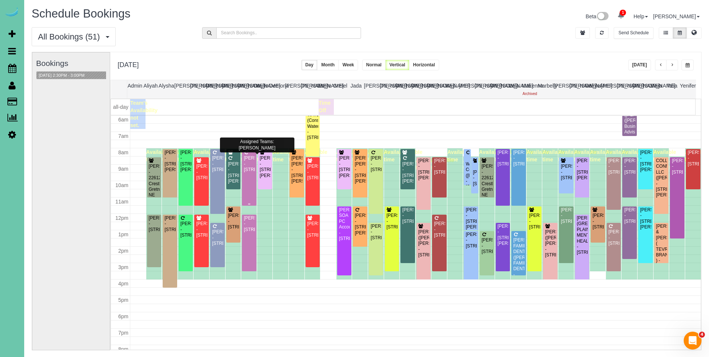
click at [248, 162] on div "Kate Johansen - 308 S 50th Ave, Omaha, NE 68132" at bounding box center [250, 163] width 12 height 17
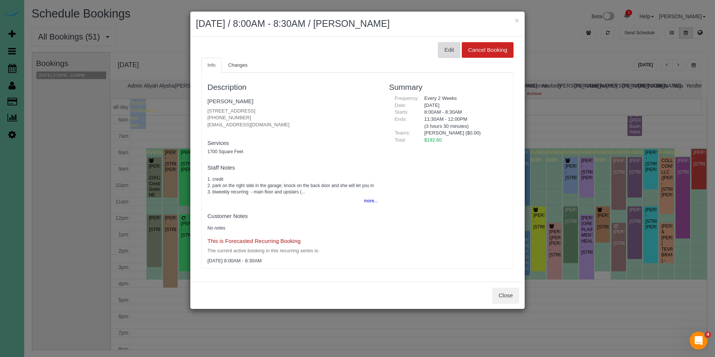
click at [445, 54] on button "Edit" at bounding box center [449, 50] width 22 height 16
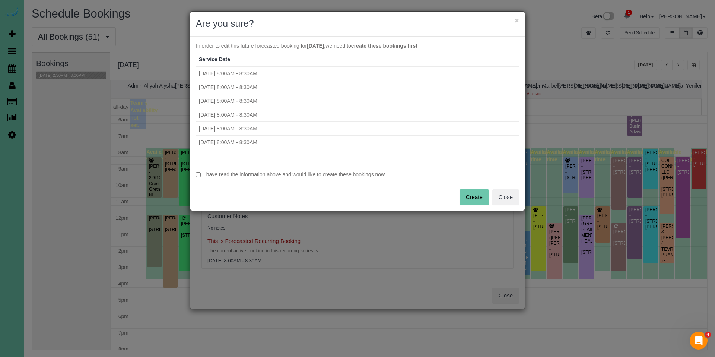
click at [340, 178] on label "I have read the information above and would like to create these bookings now." at bounding box center [357, 174] width 323 height 7
click at [465, 200] on button "Create" at bounding box center [473, 197] width 29 height 16
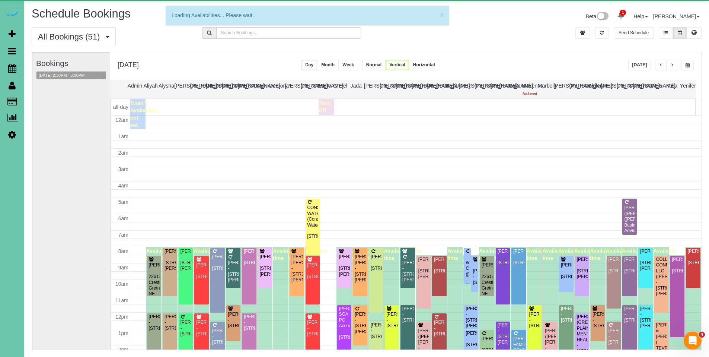
scroll to position [99, 0]
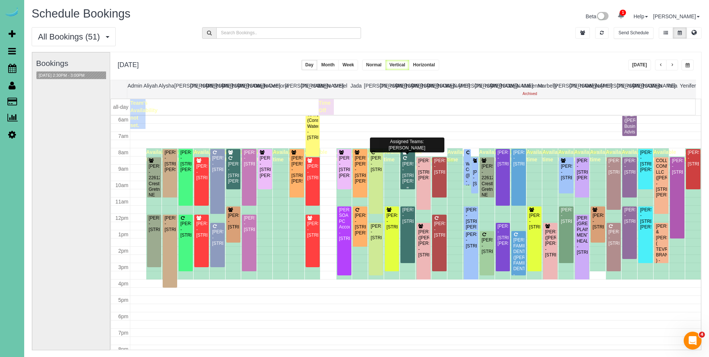
click at [404, 162] on div "Andrew Rongisch - 18822 Lillian St, Omaha, NE 68136" at bounding box center [408, 172] width 12 height 23
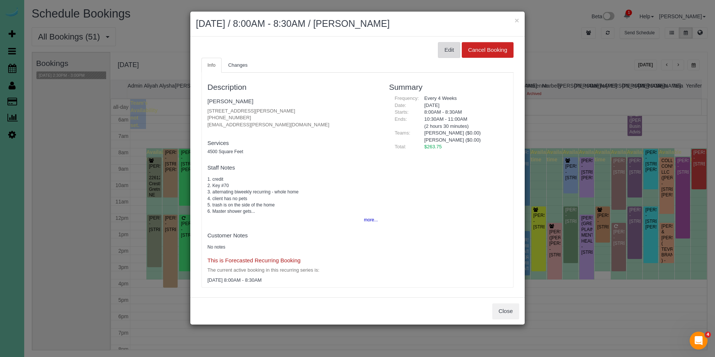
click at [443, 53] on button "Edit" at bounding box center [449, 50] width 22 height 16
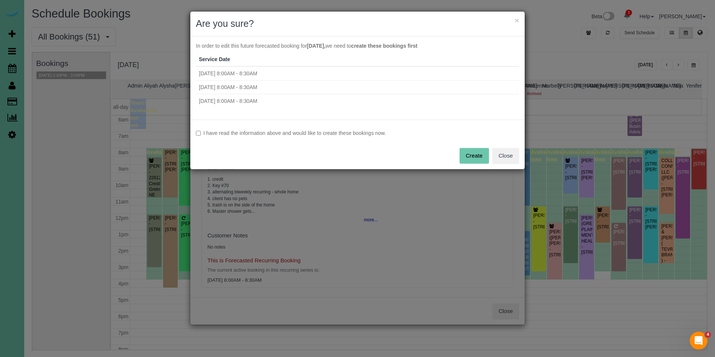
click at [341, 136] on label "I have read the information above and would like to create these bookings now." at bounding box center [357, 132] width 323 height 7
click at [480, 155] on button "Create" at bounding box center [473, 156] width 29 height 16
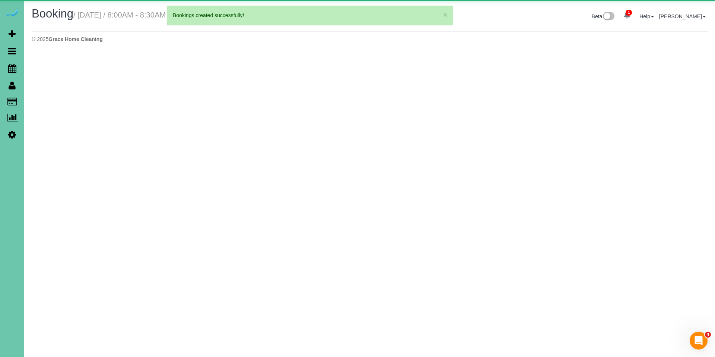
select select "NE"
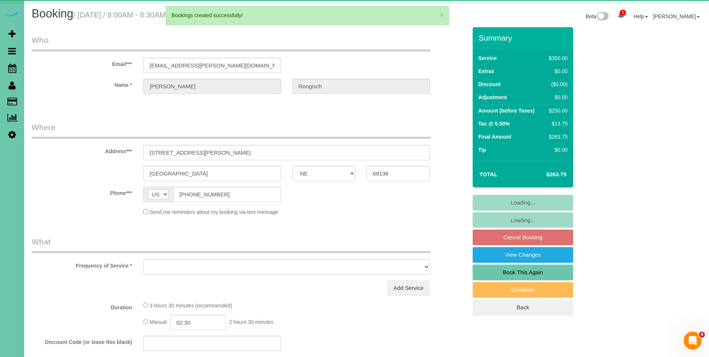
select select "object:44477"
select select "string:fspay-725732a4-d0f0-45d9-927b-2eb48e39eb19"
select select "object:44510"
select select "number:37"
select select "number:42"
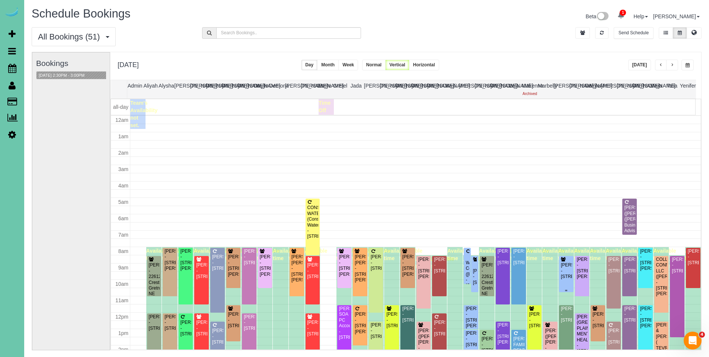
scroll to position [99, 0]
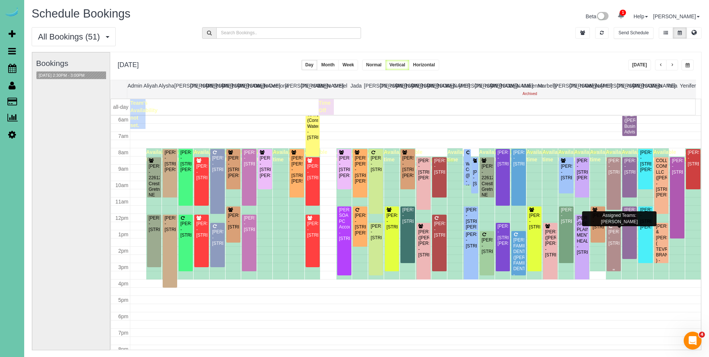
click at [610, 237] on div "Holly Hindmarsh - 14924 Polk Street, Omaha, NE 68137" at bounding box center [614, 237] width 12 height 17
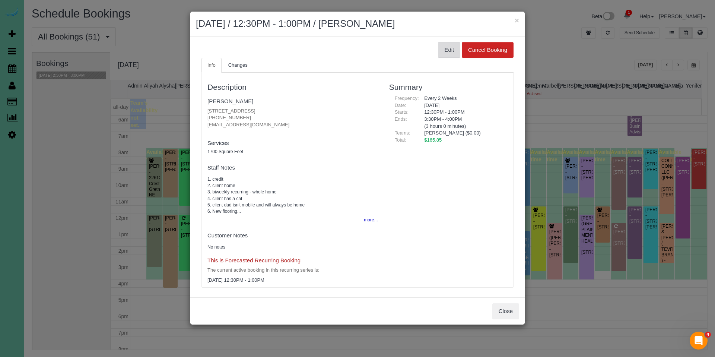
click at [450, 53] on button "Edit" at bounding box center [449, 50] width 22 height 16
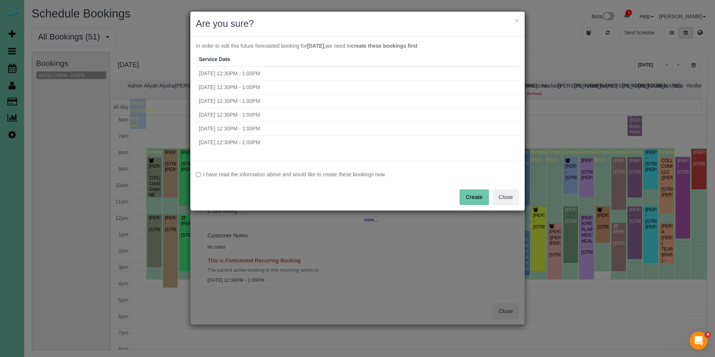
click at [322, 173] on label "I have read the information above and would like to create these bookings now." at bounding box center [357, 174] width 323 height 7
click at [457, 198] on div "I have read the information above and would like to create these bookings now. …" at bounding box center [357, 186] width 334 height 50
click at [464, 198] on button "Create" at bounding box center [473, 197] width 29 height 16
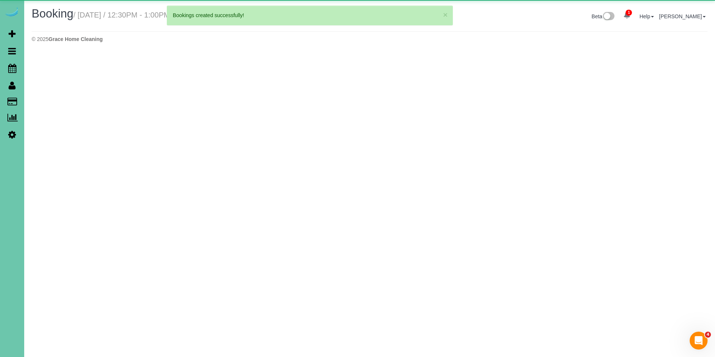
select select "NE"
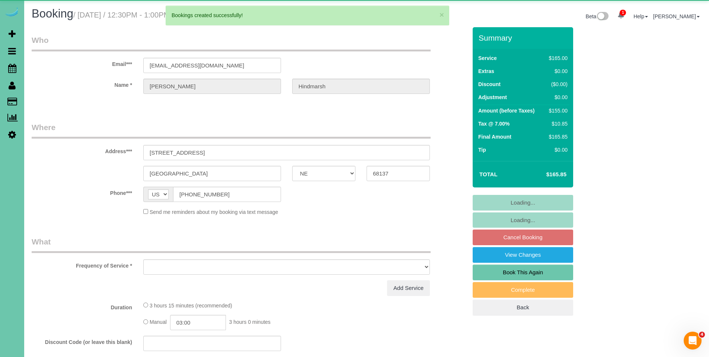
select select "object:45819"
select select "string:fspay-f9df9749-ddeb-4d72-8833-351f267a2e92"
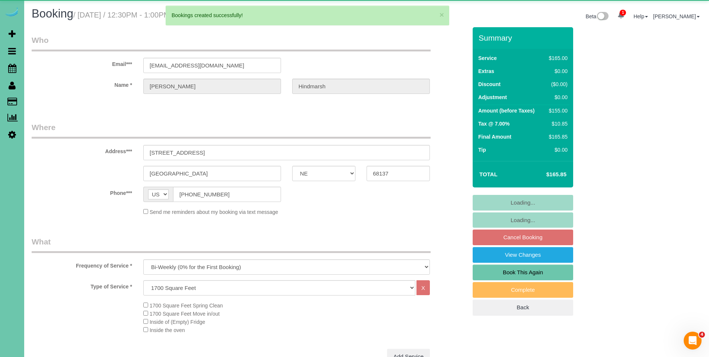
select select "object:45852"
select select "number:36"
select select "number:42"
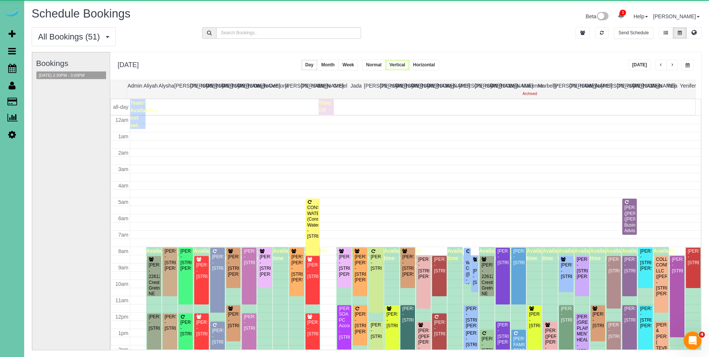
scroll to position [99, 0]
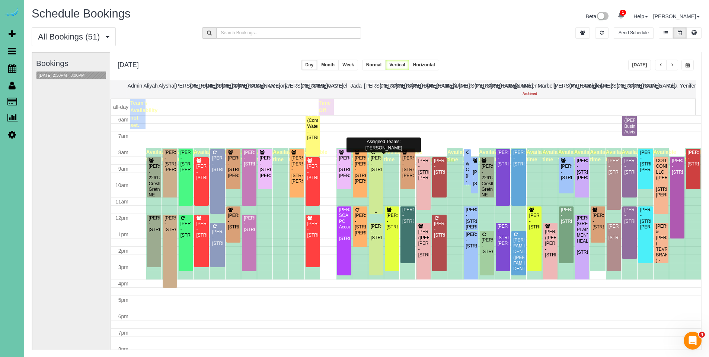
click at [376, 165] on div "Ann Tanis - 3716 S 193rd St, Omaha, NE 68130" at bounding box center [376, 163] width 12 height 17
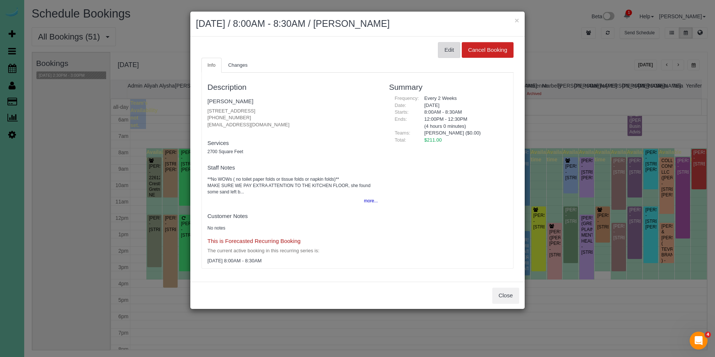
click at [451, 48] on button "Edit" at bounding box center [449, 50] width 22 height 16
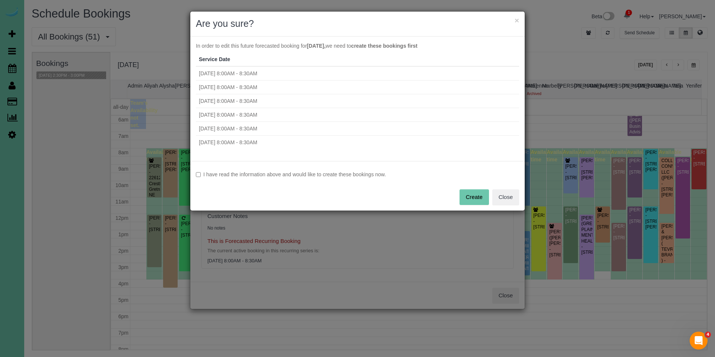
click at [314, 176] on label "I have read the information above and would like to create these bookings now." at bounding box center [357, 174] width 323 height 7
click at [468, 195] on button "Create" at bounding box center [473, 197] width 29 height 16
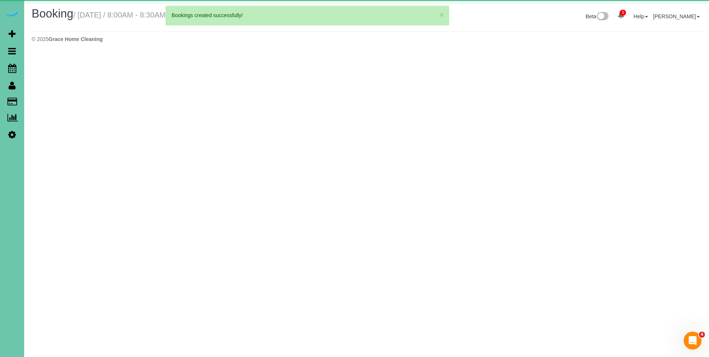
select select "NE"
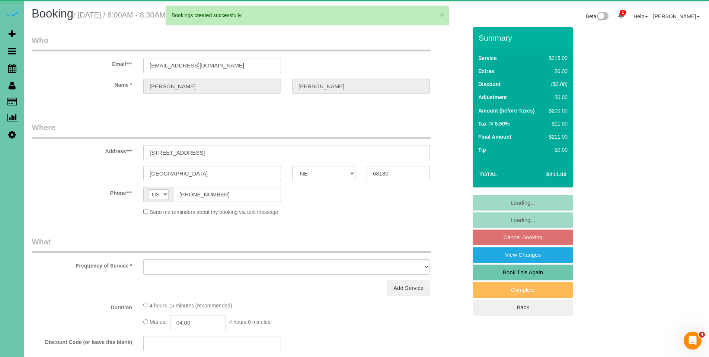
select select "object:47197"
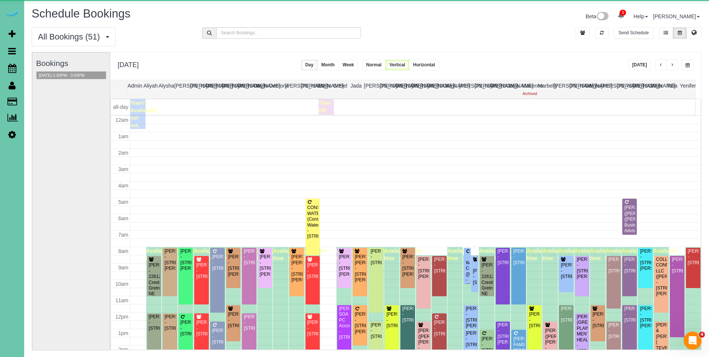
scroll to position [99, 0]
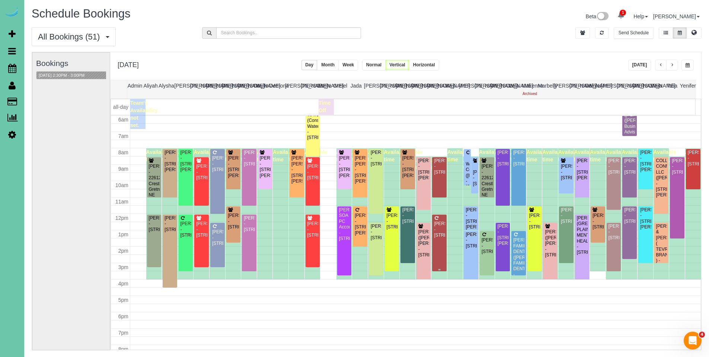
click at [435, 221] on div "Lisa Hernandes - 2115 Savannah Drive, Papillion, NE 68133" at bounding box center [440, 229] width 12 height 17
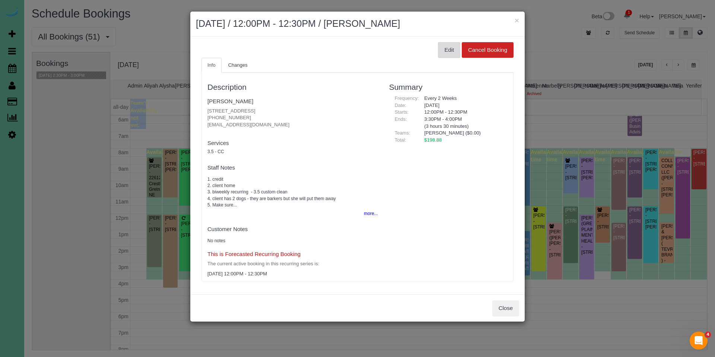
click at [451, 50] on button "Edit" at bounding box center [449, 50] width 22 height 16
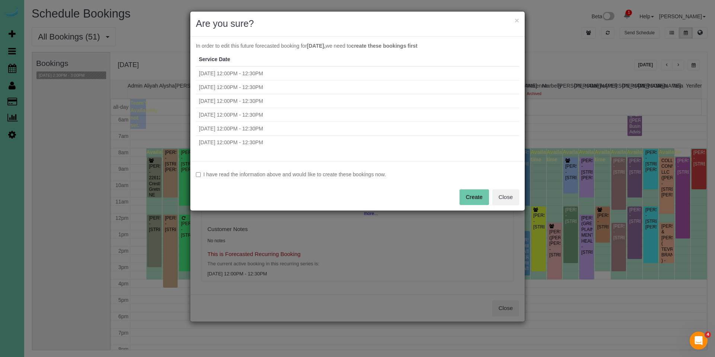
click at [371, 172] on label "I have read the information above and would like to create these bookings now." at bounding box center [357, 174] width 323 height 7
click at [472, 200] on button "Create" at bounding box center [473, 197] width 29 height 16
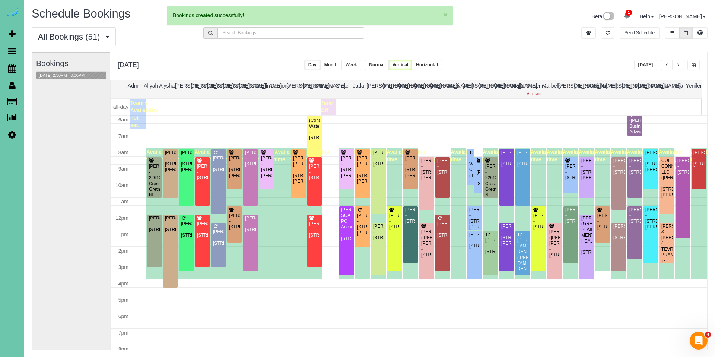
select select "NE"
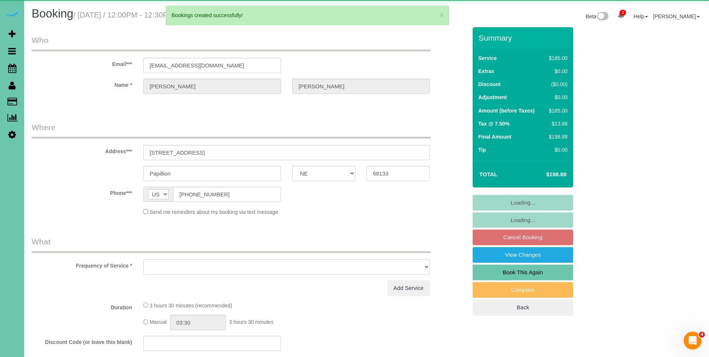
select select "object:48339"
select select "string:fspay-fb5f647d-ffaf-497c-9efd-5dcc8ade8629"
select select "object:48595"
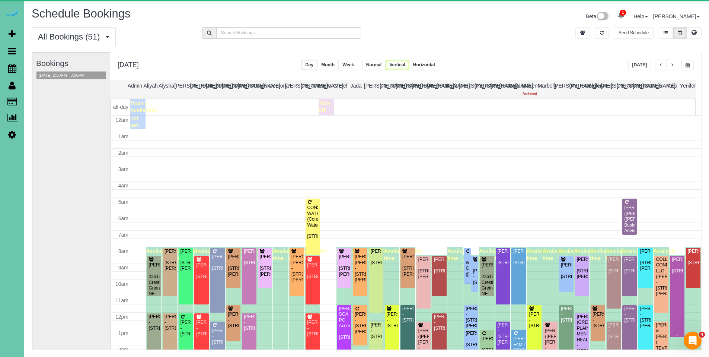
scroll to position [99, 0]
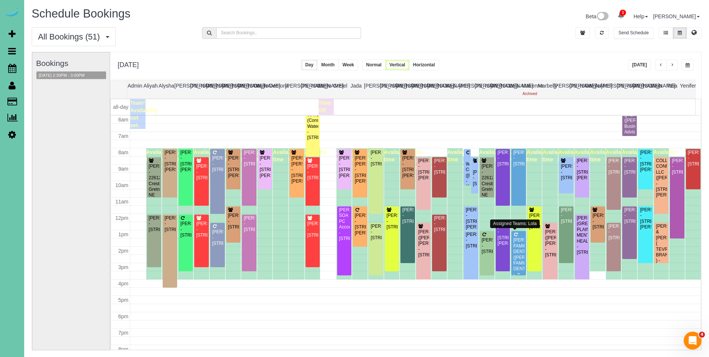
click at [513, 248] on div "MILLARD FAMILY DENTAL (MILLARD FAMILY DENTAL) - 14133 Q Street, Omaha, NE 68137" at bounding box center [519, 260] width 12 height 46
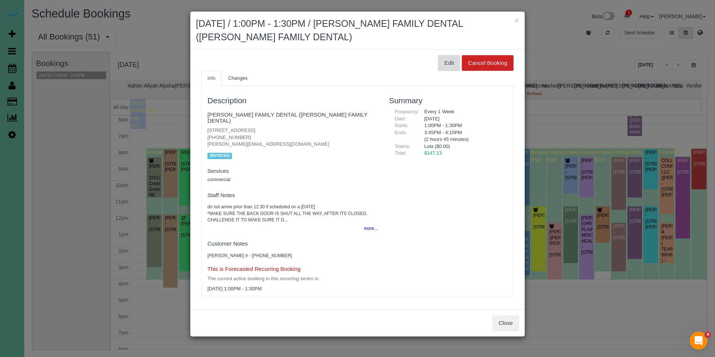
click at [444, 66] on button "Edit" at bounding box center [449, 63] width 22 height 16
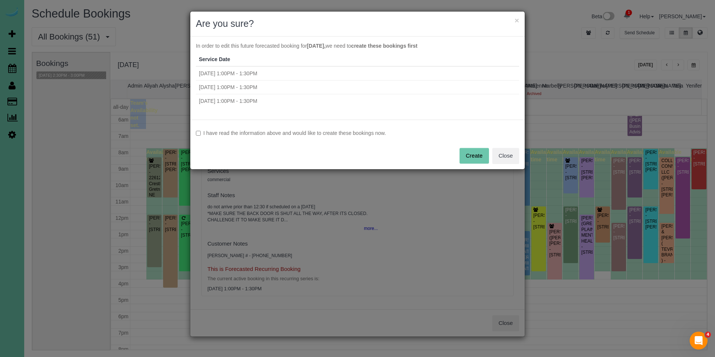
click at [377, 131] on label "I have read the information above and would like to create these bookings now." at bounding box center [357, 132] width 323 height 7
click at [473, 150] on button "Create" at bounding box center [473, 156] width 29 height 16
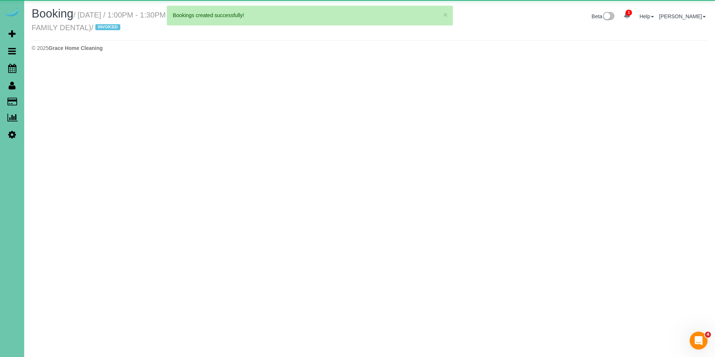
select select "NE"
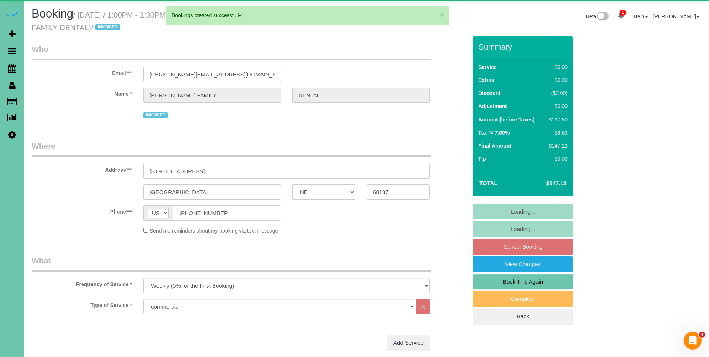
select select "object:49562"
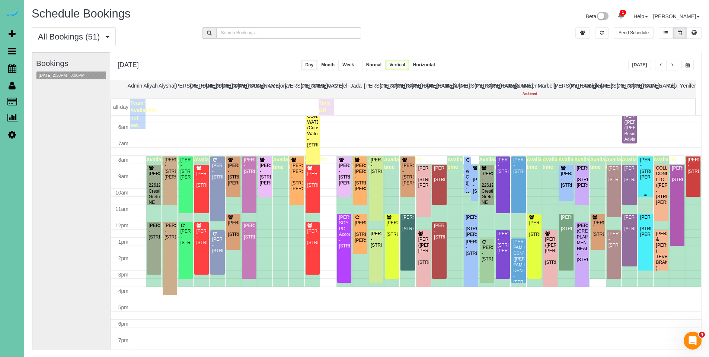
scroll to position [47, 0]
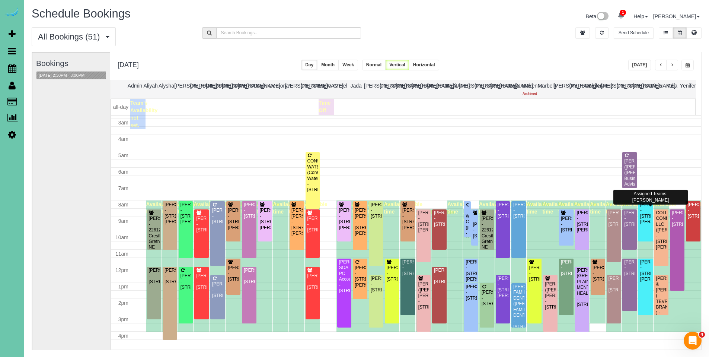
click at [629, 167] on div "SUZI KING(NABITY) (Nabity Business Advisors) - 9802 Nicholas Street, Omaha, NE …" at bounding box center [630, 181] width 12 height 46
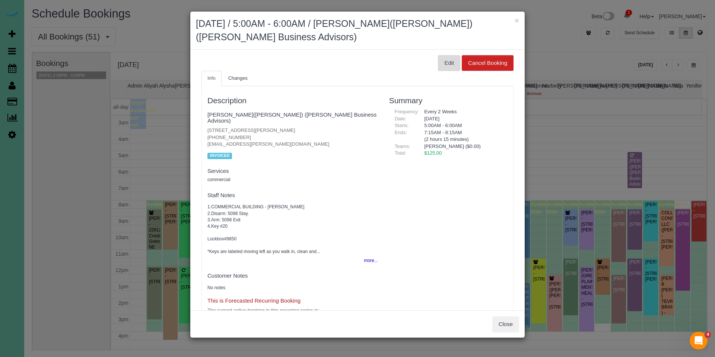
click at [439, 63] on button "Edit" at bounding box center [449, 63] width 22 height 16
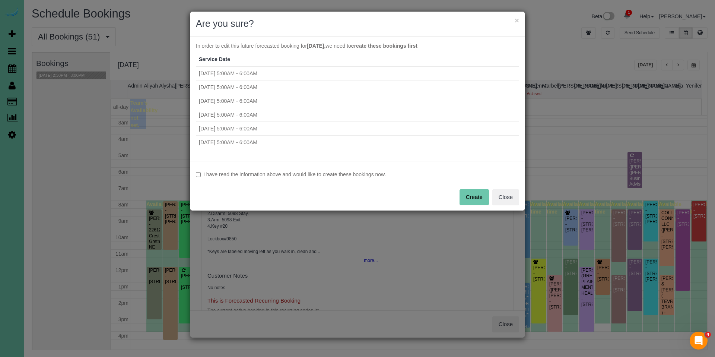
click at [357, 171] on label "I have read the information above and would like to create these bookings now." at bounding box center [357, 174] width 323 height 7
click at [469, 201] on button "Create" at bounding box center [473, 197] width 29 height 16
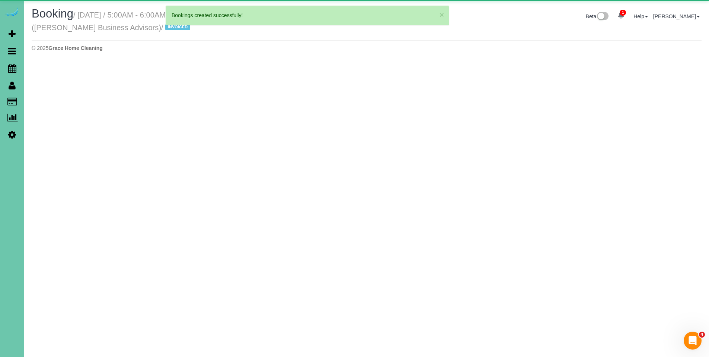
select select "NE"
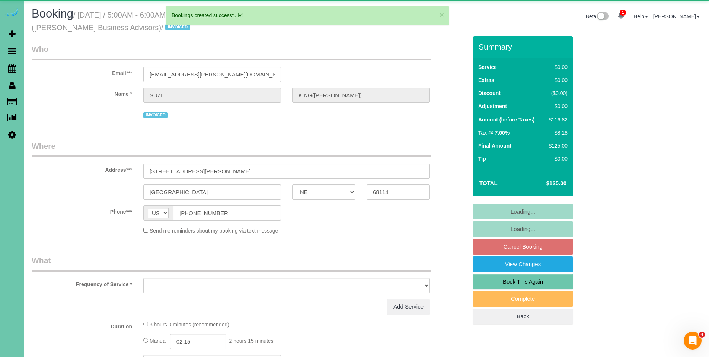
select select "object:51034"
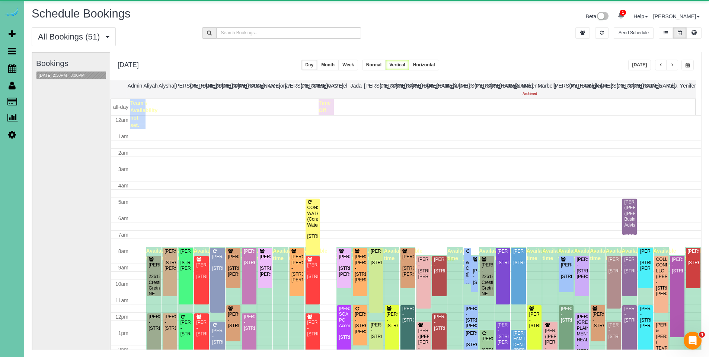
scroll to position [99, 0]
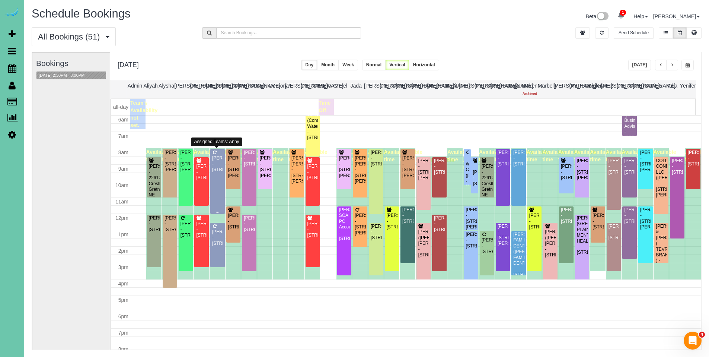
click at [217, 171] on div "Ryan Nelson - 3805 S 202nd Street, Omaha, NE 68130" at bounding box center [218, 163] width 12 height 17
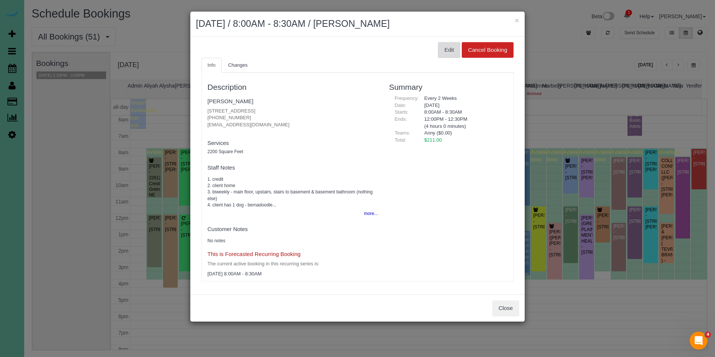
click at [446, 49] on button "Edit" at bounding box center [449, 50] width 22 height 16
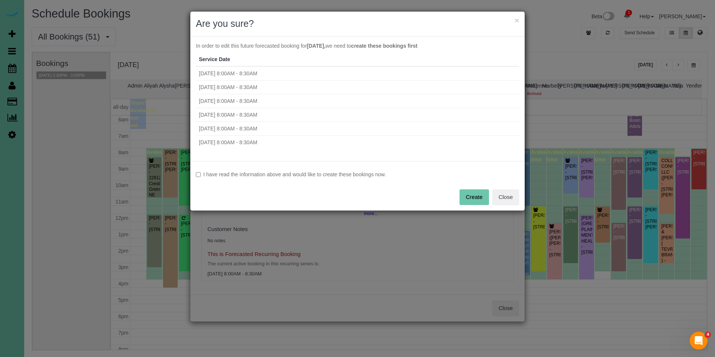
click at [251, 178] on label "I have read the information above and would like to create these bookings now." at bounding box center [357, 174] width 323 height 7
click at [470, 196] on button "Create" at bounding box center [473, 197] width 29 height 16
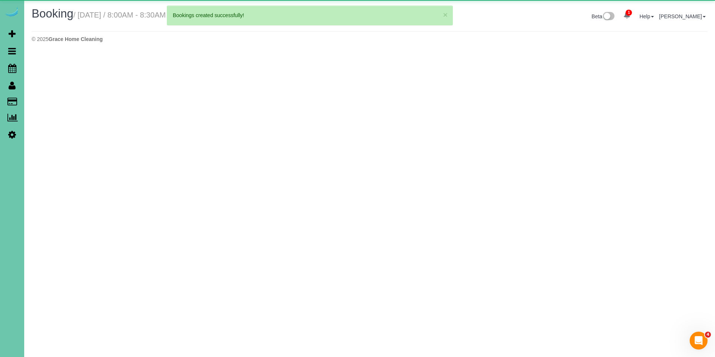
select select "NE"
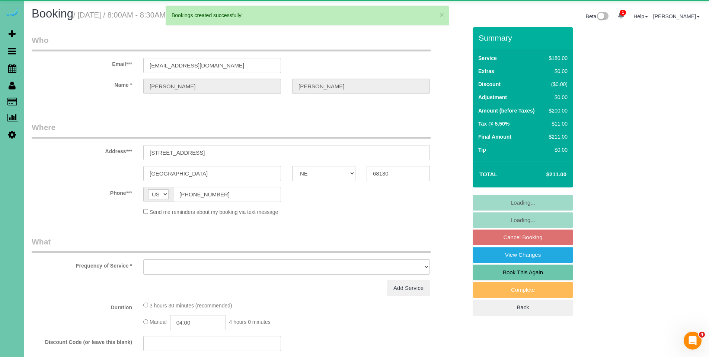
select select "object:51979"
select select "string:fspay-e7fa8fe3-a5a4-4715-9362-8d4e890d1767"
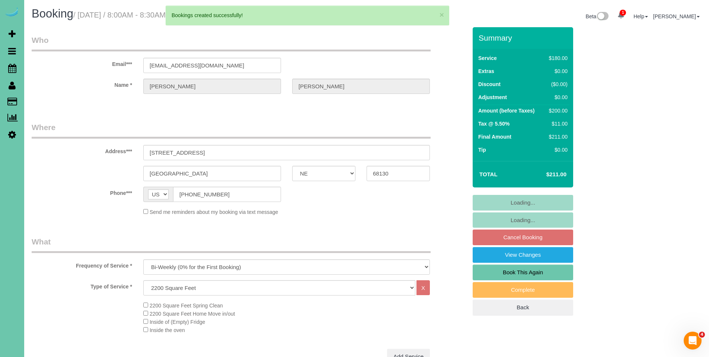
select select "number:37"
select select "number:43"
select select "object:52263"
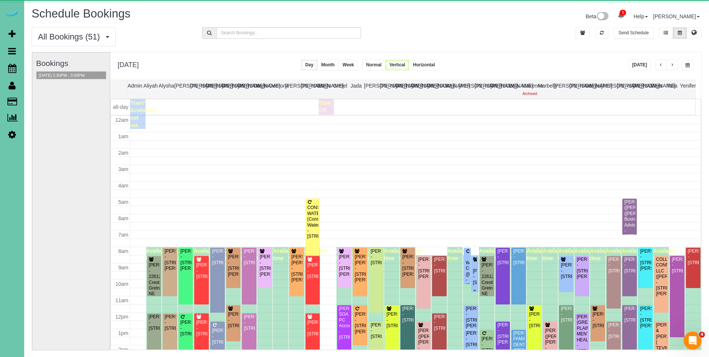
scroll to position [99, 0]
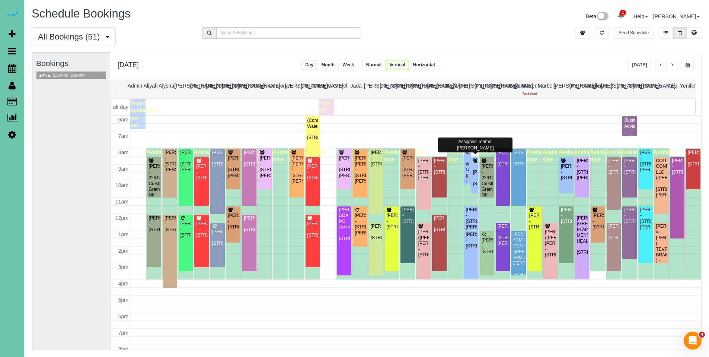
click at [465, 159] on div "Wolf Construction (Maggie Davitt) - 5130 S 98th Ct #9, Omaha, NE 68127" at bounding box center [467, 170] width 4 height 40
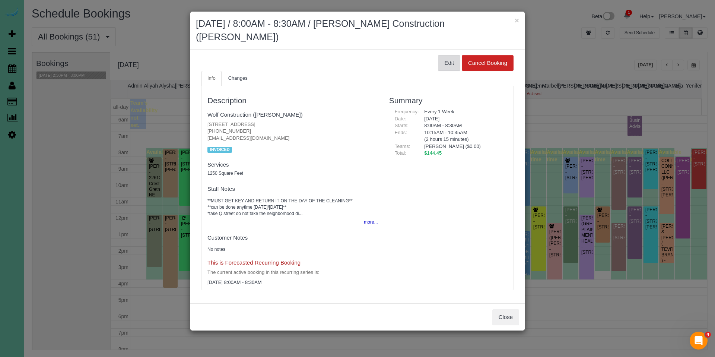
click at [445, 63] on button "Edit" at bounding box center [449, 63] width 22 height 16
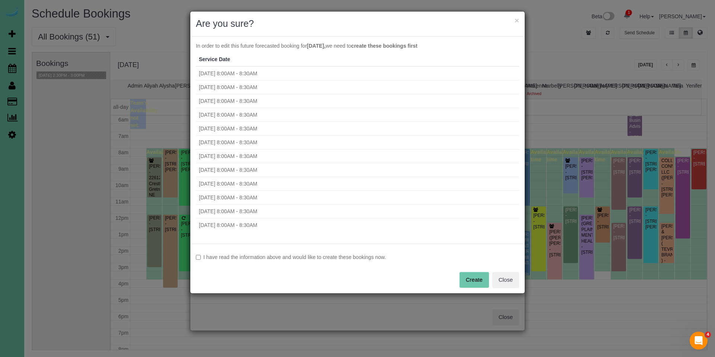
click at [310, 258] on label "I have read the information above and would like to create these bookings now." at bounding box center [357, 256] width 323 height 7
click at [474, 276] on button "Create" at bounding box center [473, 280] width 29 height 16
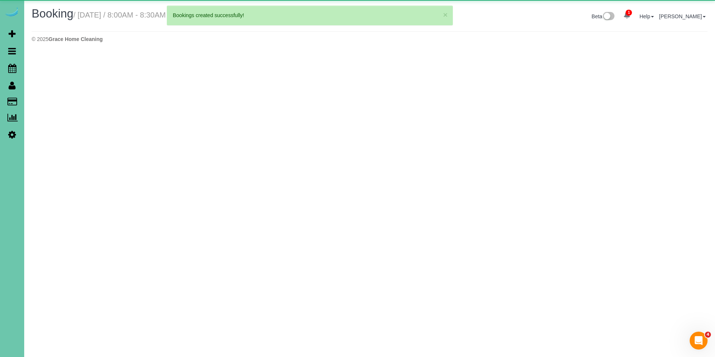
select select "NE"
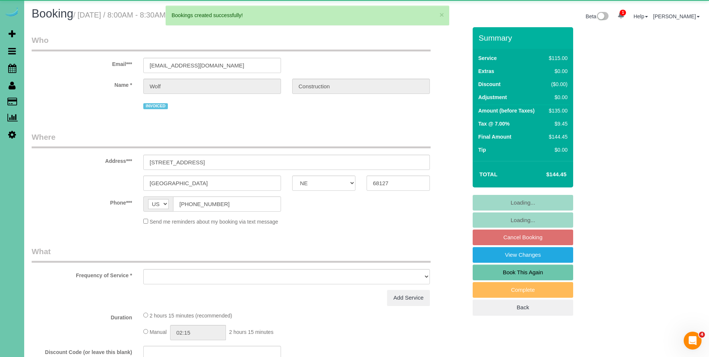
select select "object:53373"
select select "number:35"
select select "number:41"
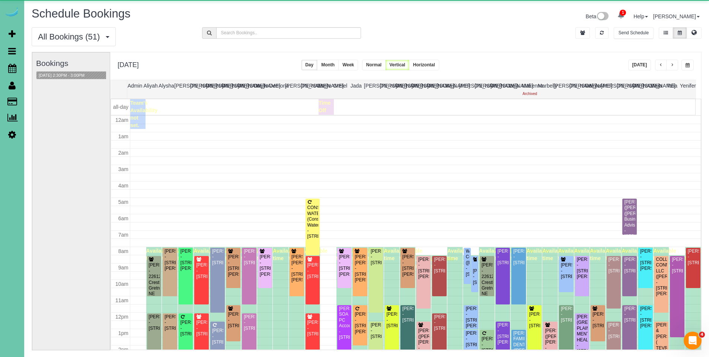
scroll to position [99, 0]
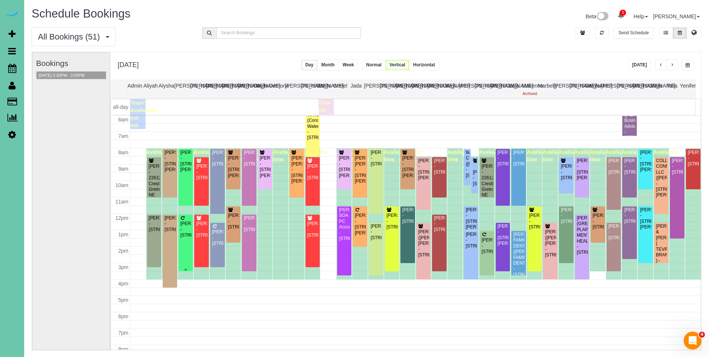
click at [184, 236] on div "Tiffany Reis - 15324 Arbor Street, Omaha, NE 68144" at bounding box center [186, 229] width 12 height 17
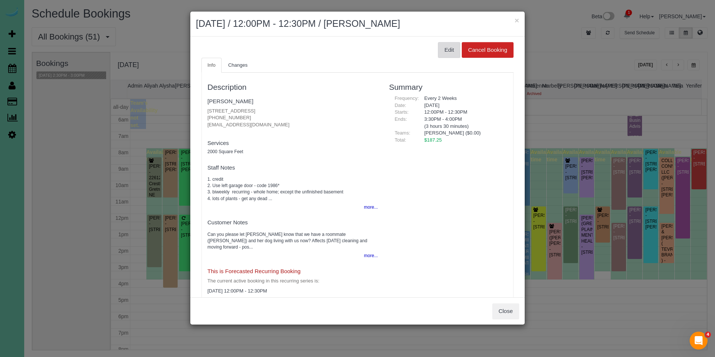
click at [444, 56] on button "Edit" at bounding box center [449, 50] width 22 height 16
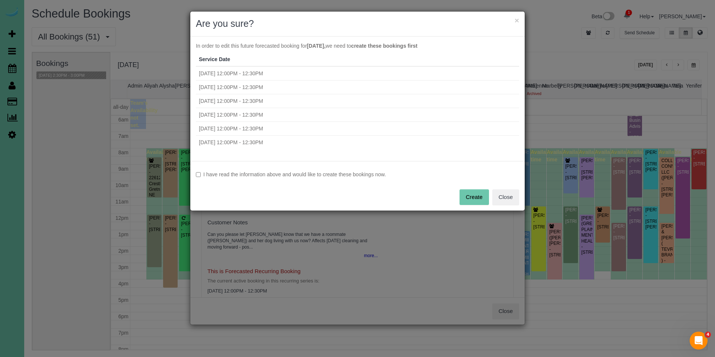
click at [286, 176] on label "I have read the information above and would like to create these bookings now." at bounding box center [357, 174] width 323 height 7
click at [466, 200] on button "Create" at bounding box center [473, 197] width 29 height 16
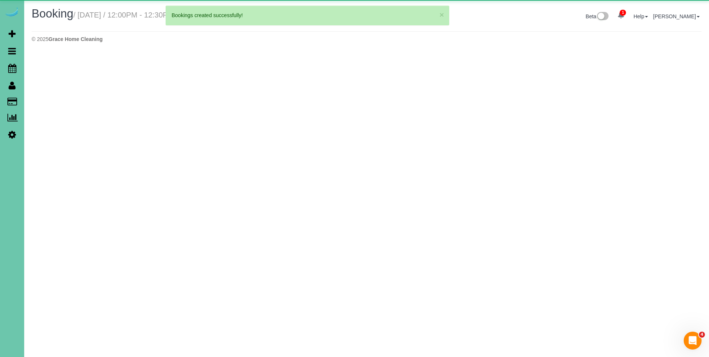
select select "NE"
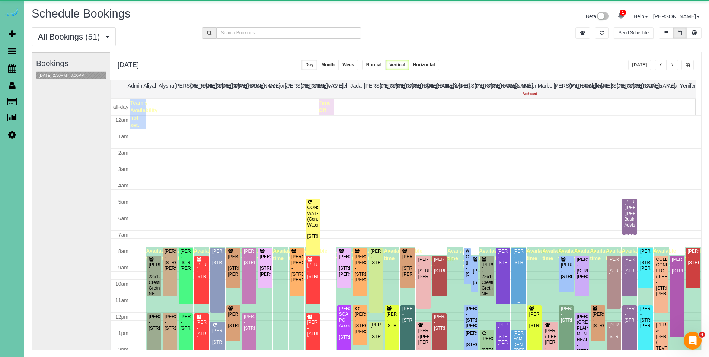
scroll to position [99, 0]
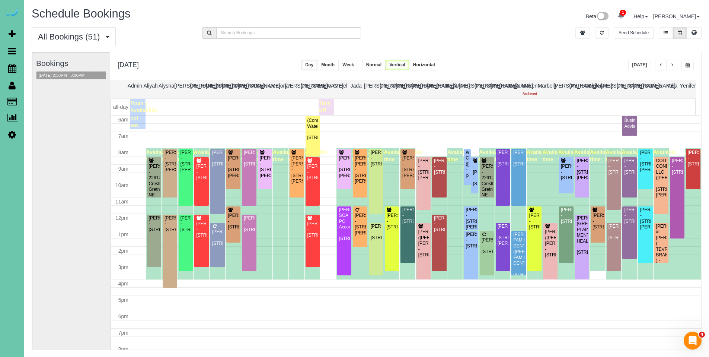
click at [219, 241] on div "Mary Petersen - 1518 S 198th Ave, Omaha, NE 68130" at bounding box center [218, 237] width 12 height 17
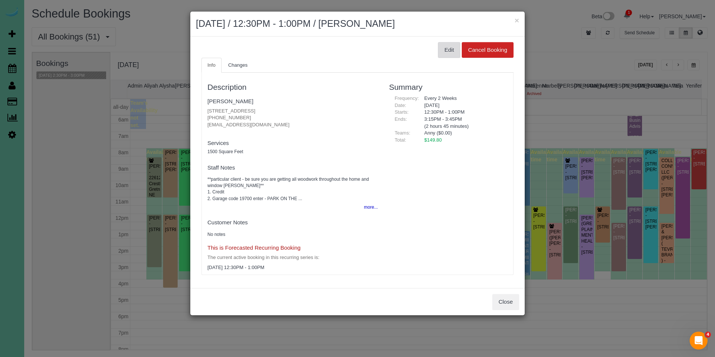
click at [448, 49] on button "Edit" at bounding box center [449, 50] width 22 height 16
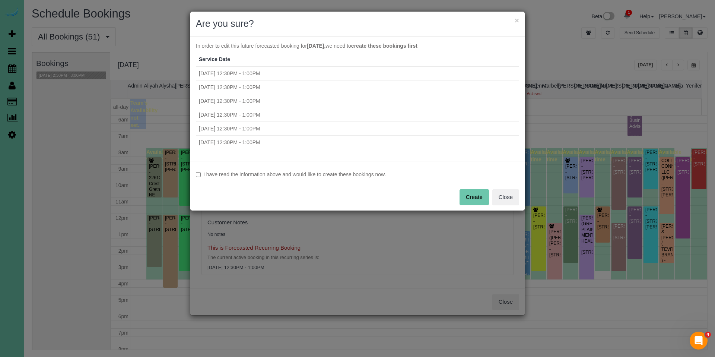
click at [312, 173] on label "I have read the information above and would like to create these bookings now." at bounding box center [357, 174] width 323 height 7
click at [471, 194] on button "Create" at bounding box center [473, 197] width 29 height 16
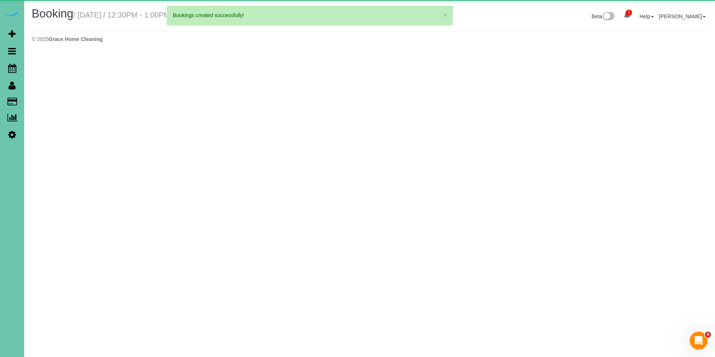
select select "NE"
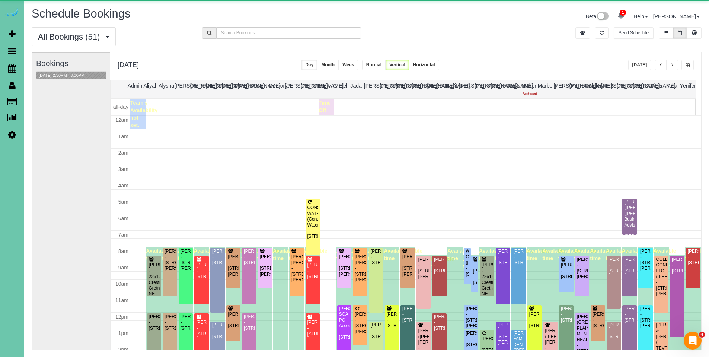
scroll to position [99, 0]
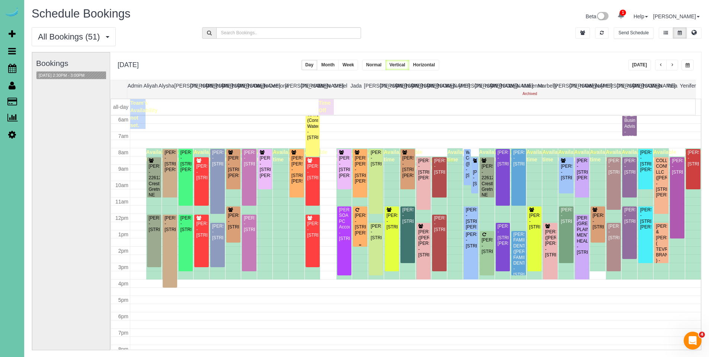
click at [361, 223] on div "Julie Hansen - 14731 Himebaugh Plz, Omaha, NE 68116" at bounding box center [360, 224] width 12 height 23
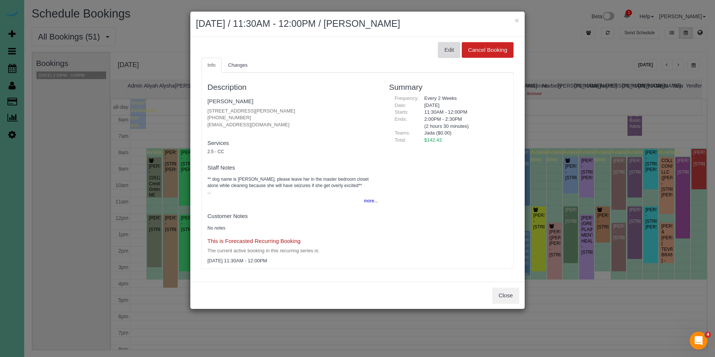
click at [446, 50] on button "Edit" at bounding box center [449, 50] width 22 height 16
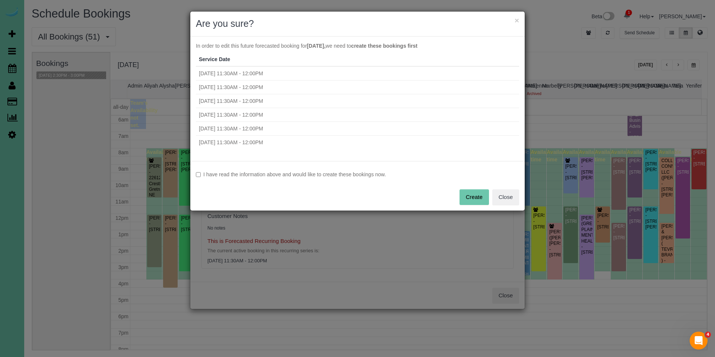
click at [341, 175] on label "I have read the information above and would like to create these bookings now." at bounding box center [357, 174] width 323 height 7
click at [465, 200] on button "Create" at bounding box center [473, 197] width 29 height 16
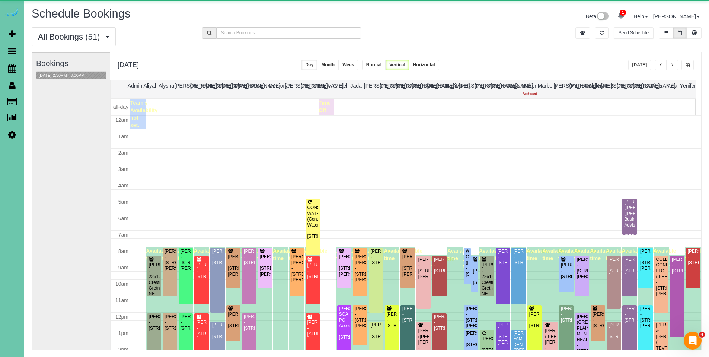
scroll to position [99, 0]
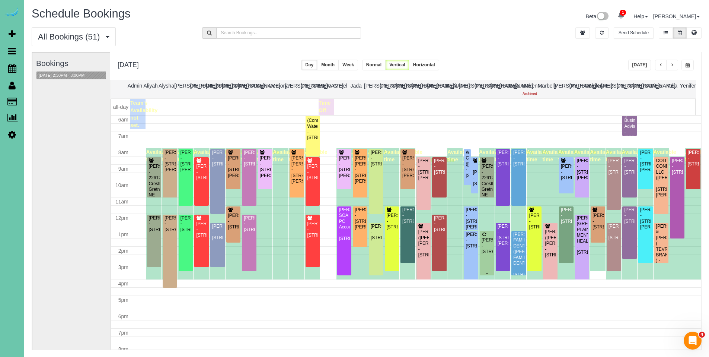
click at [487, 250] on div "Margaret Headid - 619 South 186th Street, Omaha, NE 68022" at bounding box center [487, 245] width 12 height 17
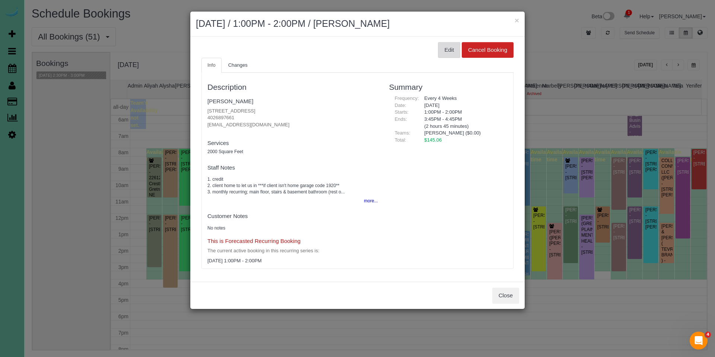
click at [454, 50] on button "Edit" at bounding box center [449, 50] width 22 height 16
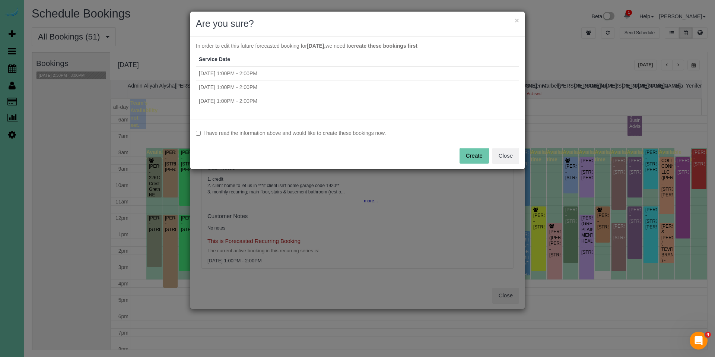
click at [329, 133] on label "I have read the information above and would like to create these bookings now." at bounding box center [357, 132] width 323 height 7
click at [472, 157] on button "Create" at bounding box center [473, 156] width 29 height 16
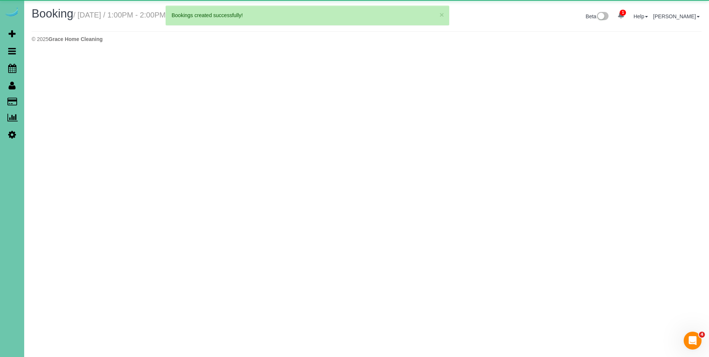
select select "NE"
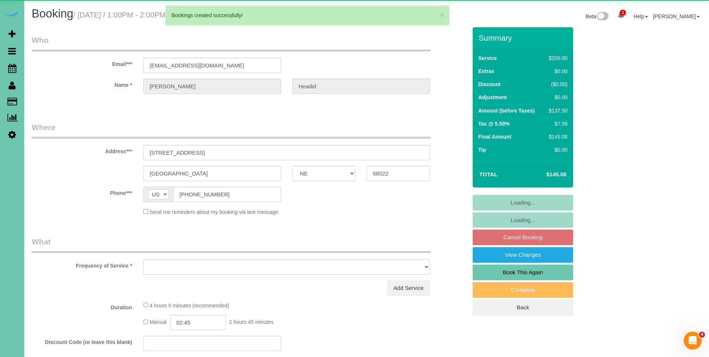
select select "object:57186"
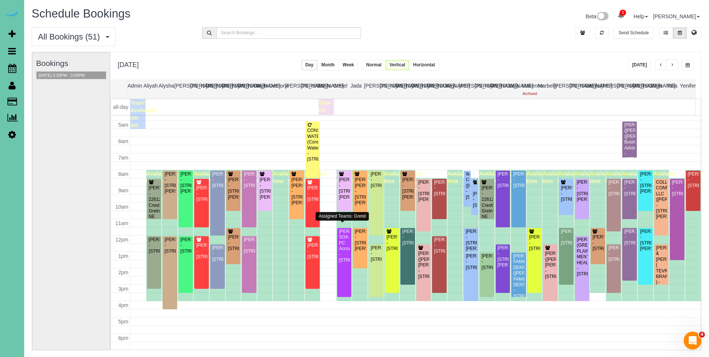
scroll to position [76, 0]
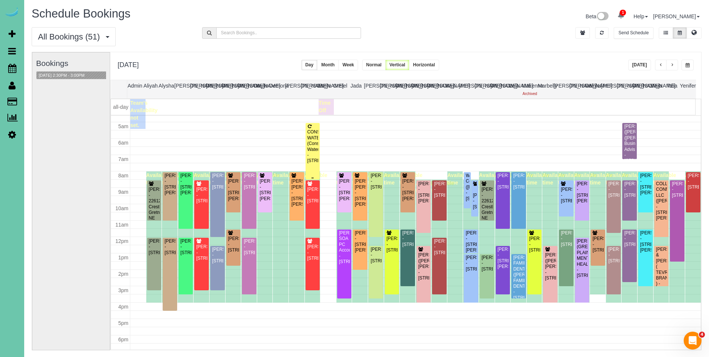
click at [310, 136] on div "CONSOLIDATED WATER (Consolidated Water) - 10100 J Street, Omaha, NE 68127" at bounding box center [313, 146] width 12 height 35
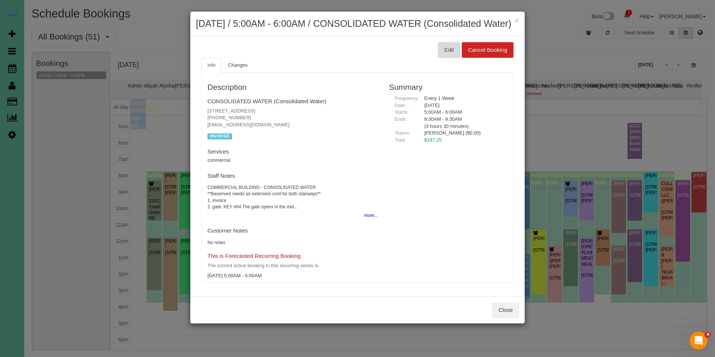
click at [442, 58] on button "Edit" at bounding box center [449, 50] width 22 height 16
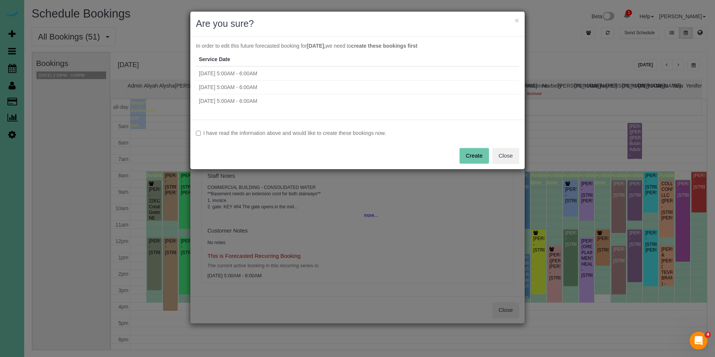
click at [337, 128] on div "I have read the information above and would like to create these bookings now. …" at bounding box center [357, 145] width 334 height 50
click at [371, 131] on label "I have read the information above and would like to create these bookings now." at bounding box center [357, 132] width 323 height 7
click at [475, 161] on button "Create" at bounding box center [473, 156] width 29 height 16
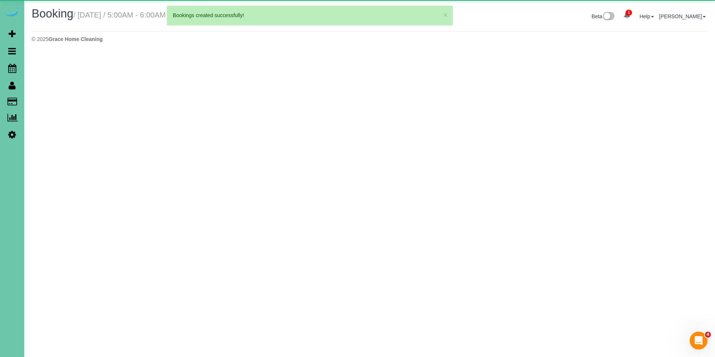
select select "NE"
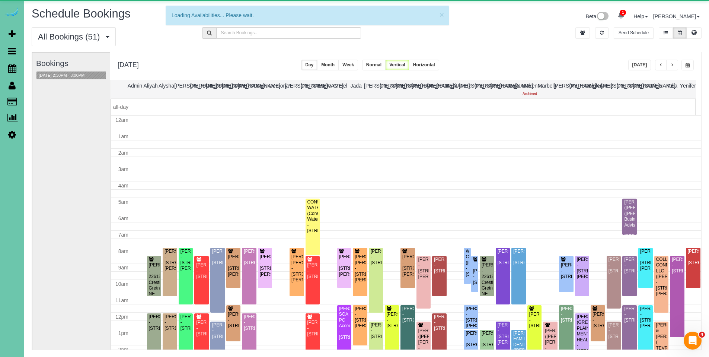
scroll to position [99, 0]
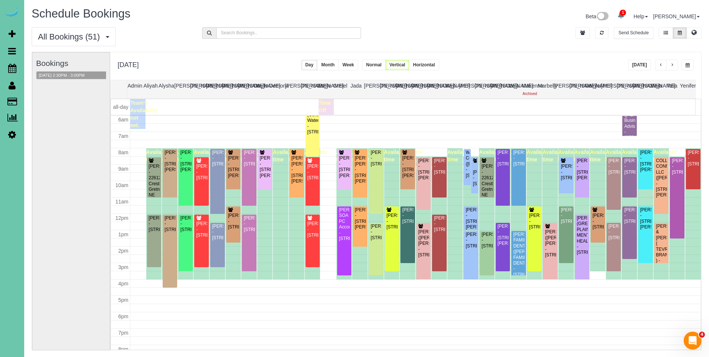
click at [659, 66] on span "button" at bounding box center [661, 65] width 4 height 4
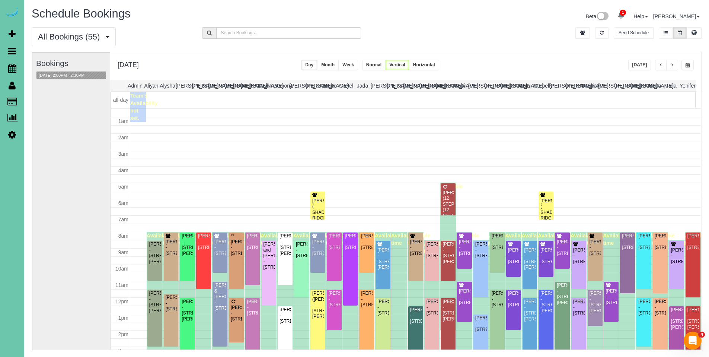
scroll to position [8, 0]
click at [450, 197] on div "[PERSON_NAME] (12 STEP) (12 Step) - [STREET_ADDRESS]" at bounding box center [448, 210] width 12 height 40
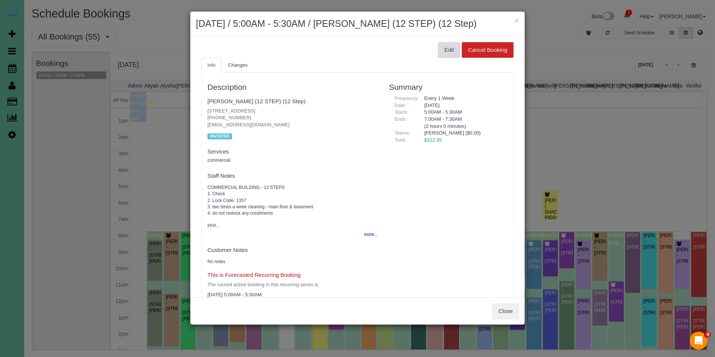
click at [444, 58] on button "Edit" at bounding box center [449, 50] width 22 height 16
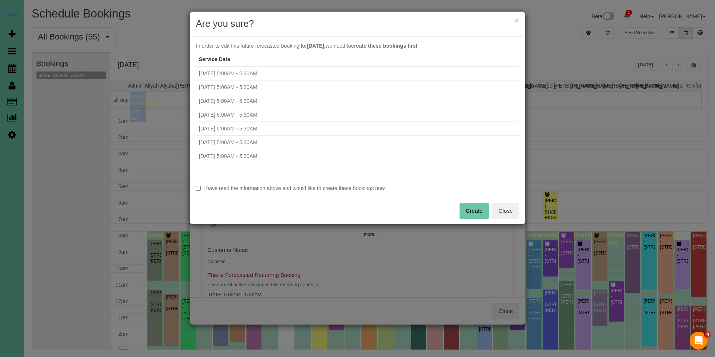
click at [273, 183] on div "I have read the information above and would like to create these bookings now. …" at bounding box center [357, 200] width 334 height 50
click at [290, 186] on label "I have read the information above and would like to create these bookings now." at bounding box center [357, 187] width 323 height 7
click at [469, 207] on button "Create" at bounding box center [473, 211] width 29 height 16
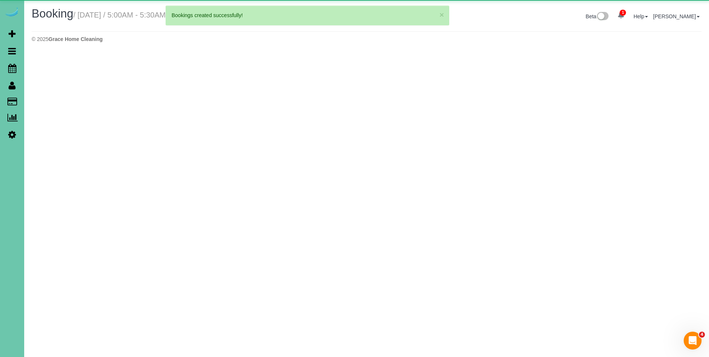
select select "NE"
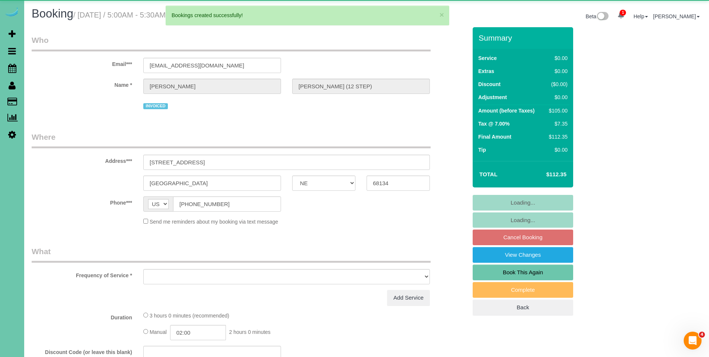
select select "object:59669"
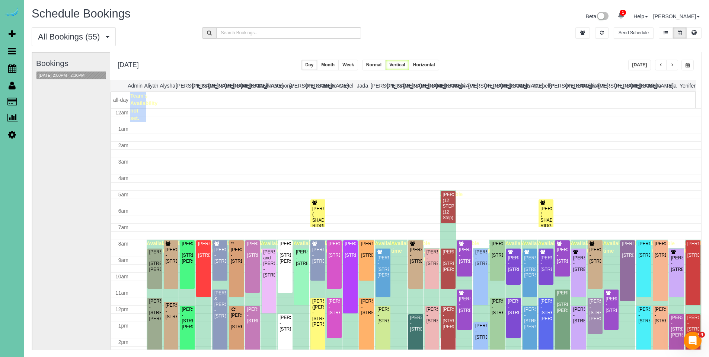
scroll to position [99, 0]
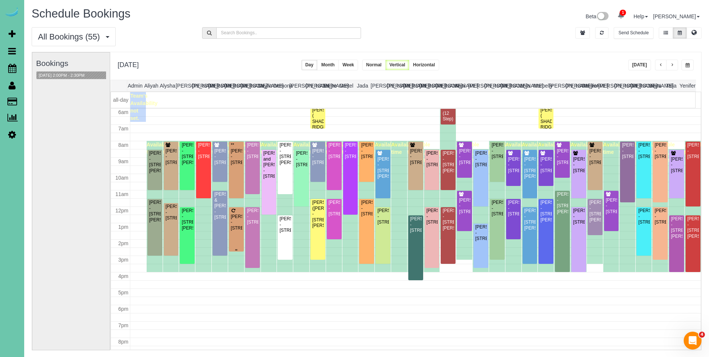
click at [235, 220] on div "Judy Wood - 4811 Magnolia Street, Omaha, NE 68137" at bounding box center [236, 222] width 12 height 17
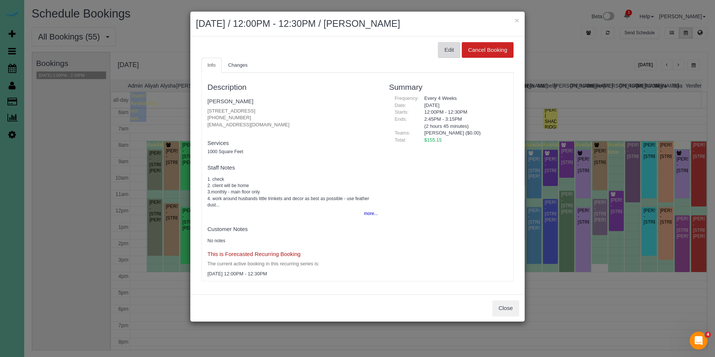
click at [448, 52] on button "Edit" at bounding box center [449, 50] width 22 height 16
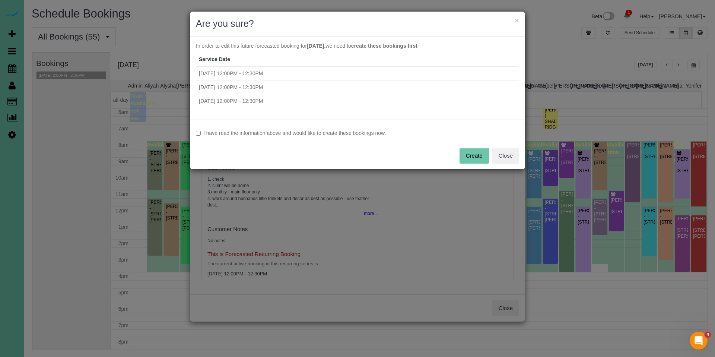
click at [309, 136] on label "I have read the information above and would like to create these bookings now." at bounding box center [357, 132] width 323 height 7
click at [469, 155] on button "Create" at bounding box center [473, 156] width 29 height 16
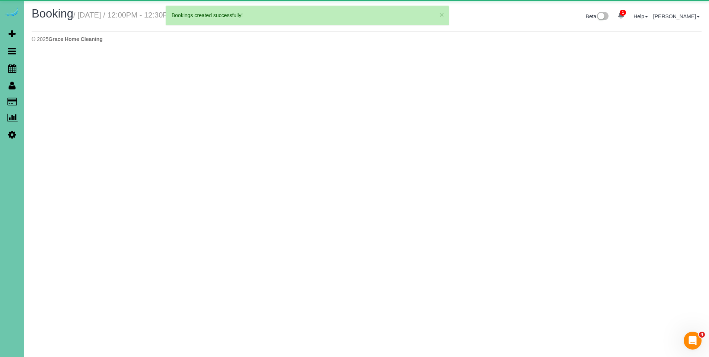
select select "NE"
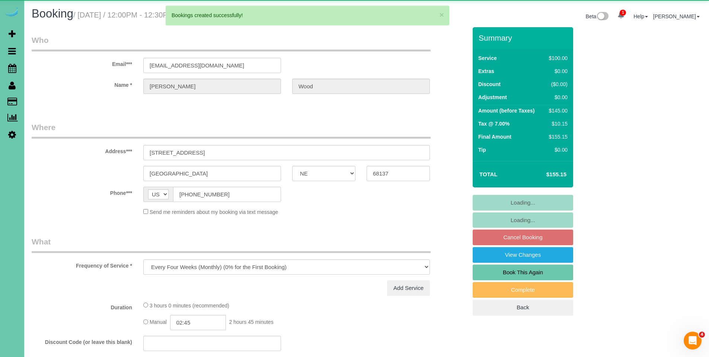
select select "object:60624"
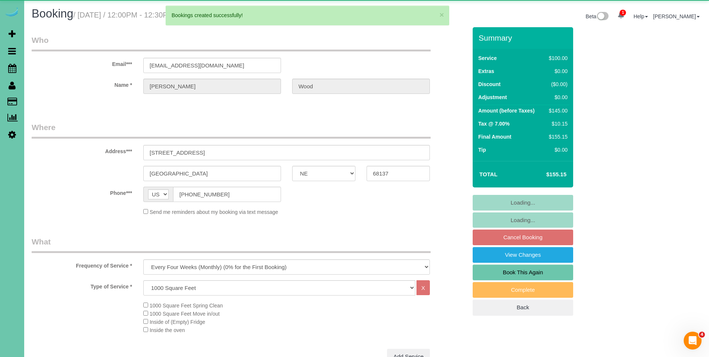
select select "number:36"
select select "number:40"
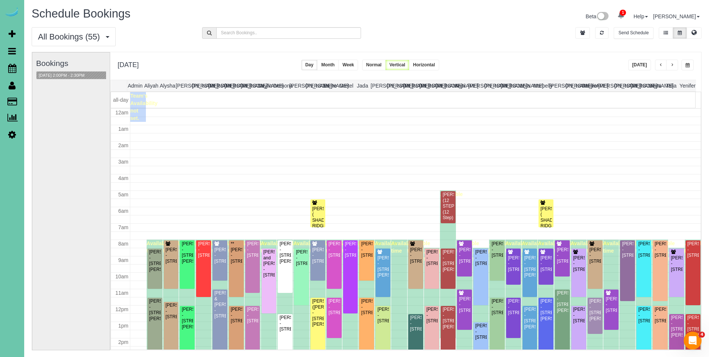
scroll to position [99, 0]
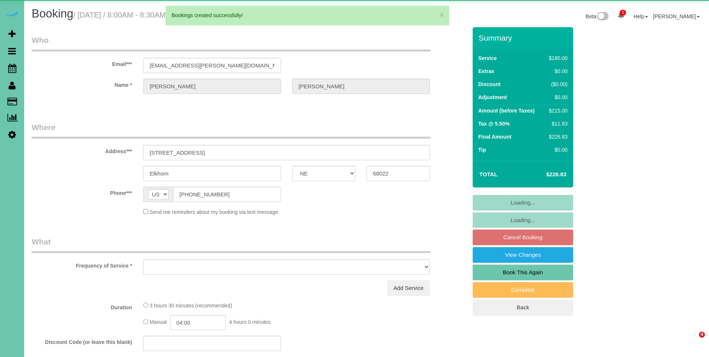
select select "NE"
select select "object:61805"
select select "string:fspay-657464ee-53ed-45eb-a63b-69e3f5393215"
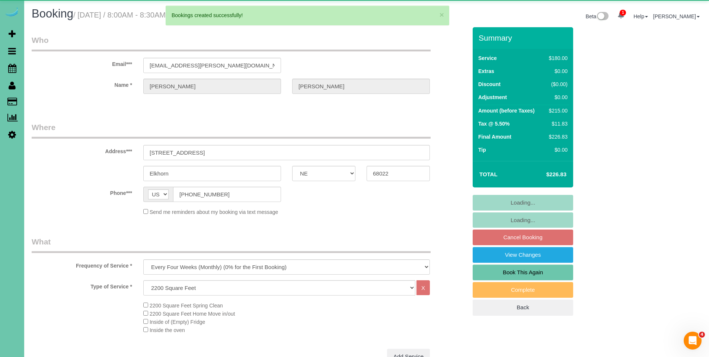
select select "number:37"
select select "number:42"
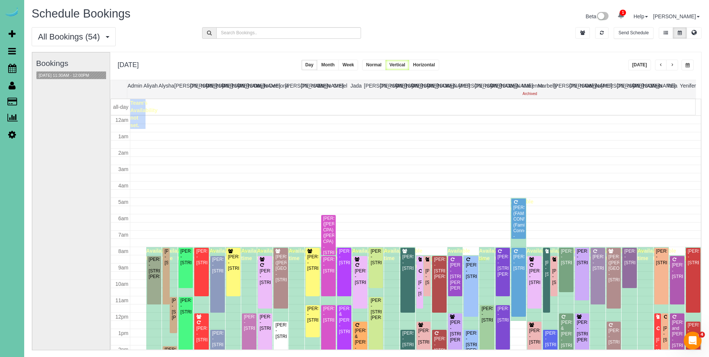
scroll to position [99, 0]
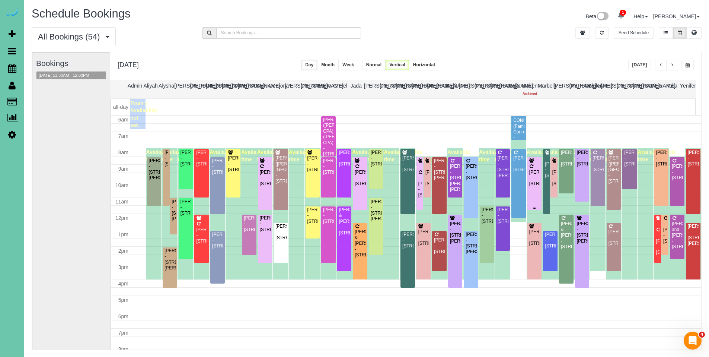
click at [530, 175] on div "Cheri Hassenstab - 4205 S 223rd Plaza Cir, Elkhorn, NE 68022" at bounding box center [535, 177] width 12 height 17
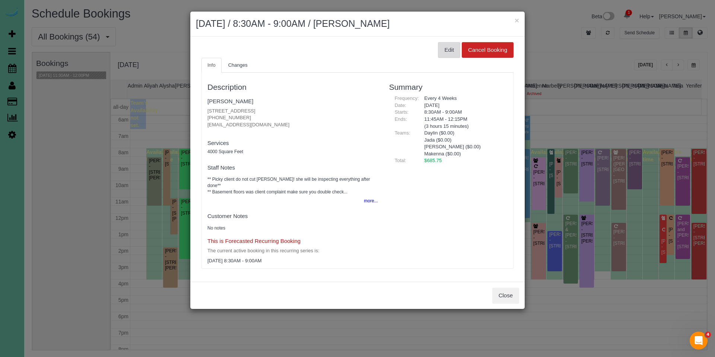
click at [446, 53] on button "Edit" at bounding box center [449, 50] width 22 height 16
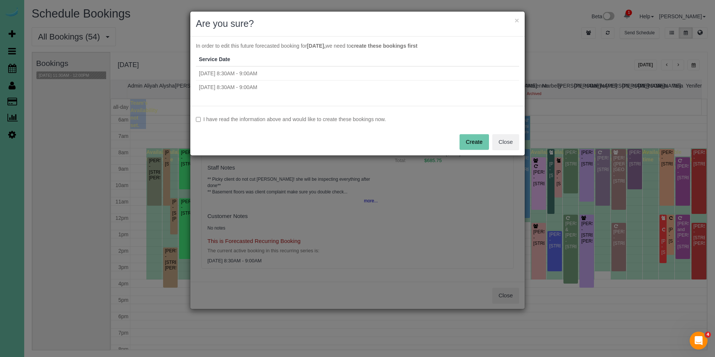
click at [350, 121] on label "I have read the information above and would like to create these bookings now." at bounding box center [357, 118] width 323 height 7
click at [477, 146] on button "Create" at bounding box center [473, 142] width 29 height 16
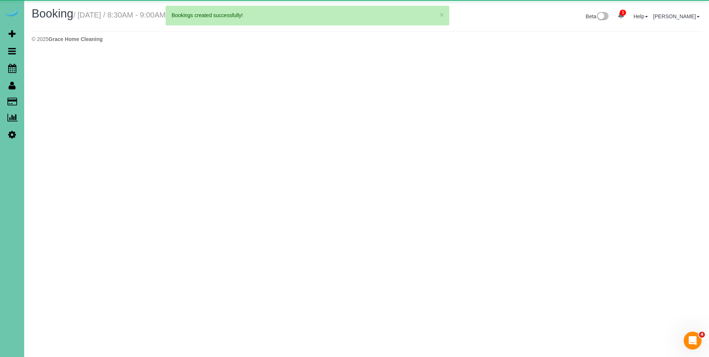
select select "NE"
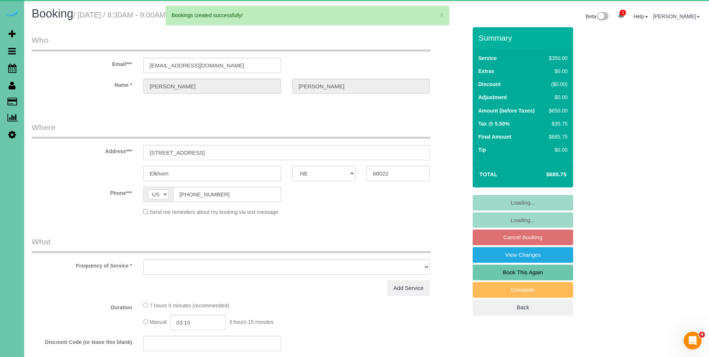
select select "object:62986"
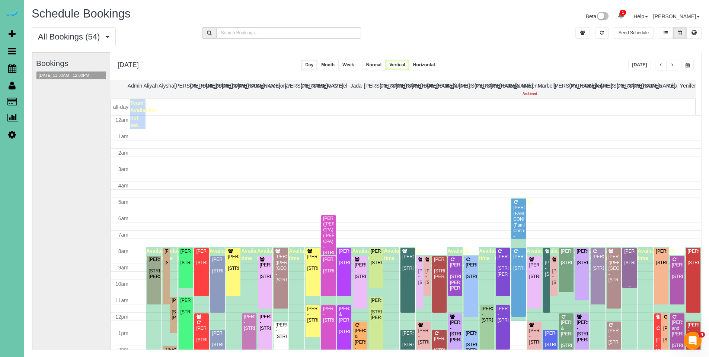
scroll to position [99, 0]
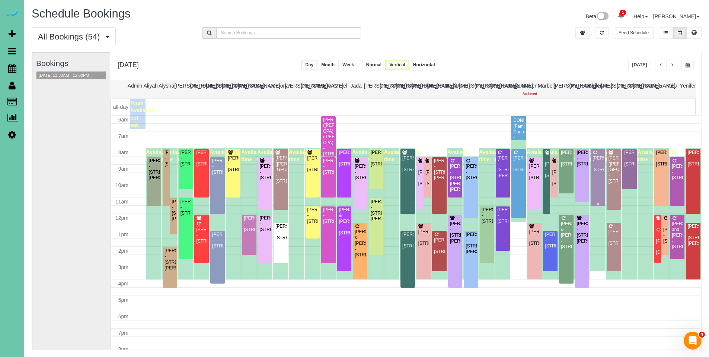
click at [596, 165] on div "Jonathan Rice - 3310 S 116 St, Omaha, NE 68144" at bounding box center [598, 163] width 12 height 17
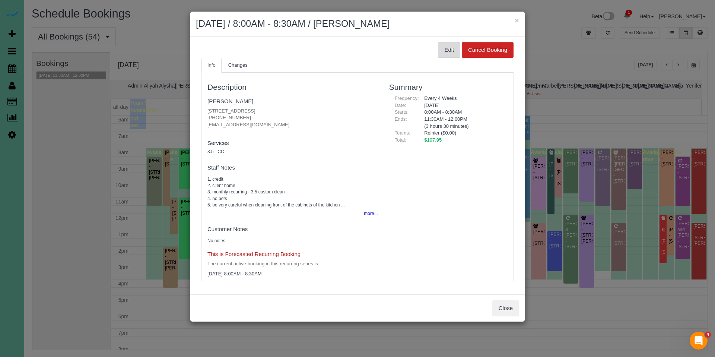
click at [447, 54] on button "Edit" at bounding box center [449, 50] width 22 height 16
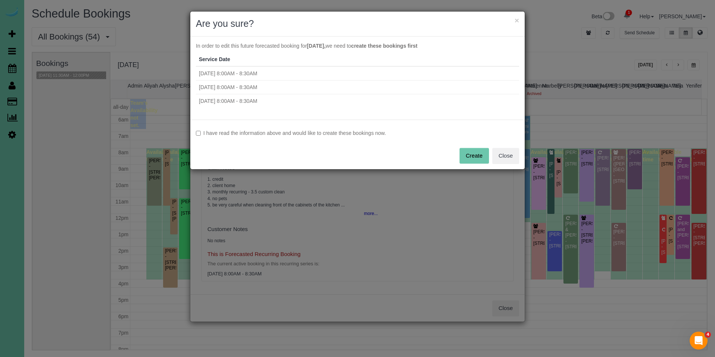
click at [325, 135] on label "I have read the information above and would like to create these bookings now." at bounding box center [357, 132] width 323 height 7
click at [473, 157] on button "Create" at bounding box center [473, 156] width 29 height 16
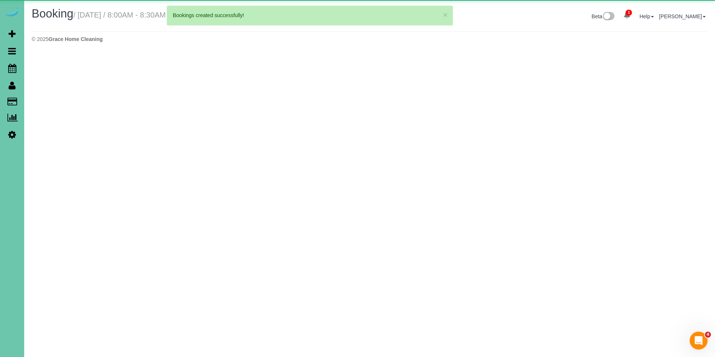
select select "NE"
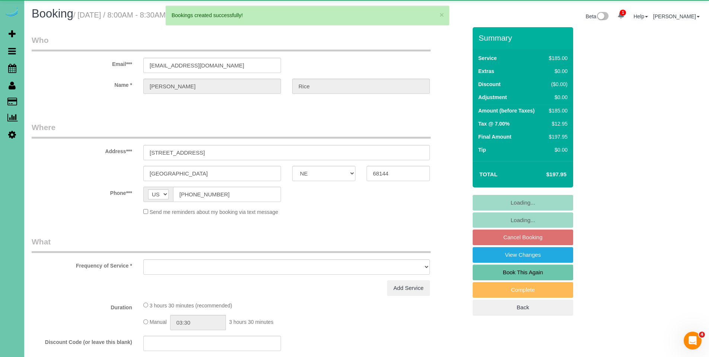
select select "object:64377"
select select "string:fspay-38ef3cda-614e-4705-92ac-1e61fbd7534b"
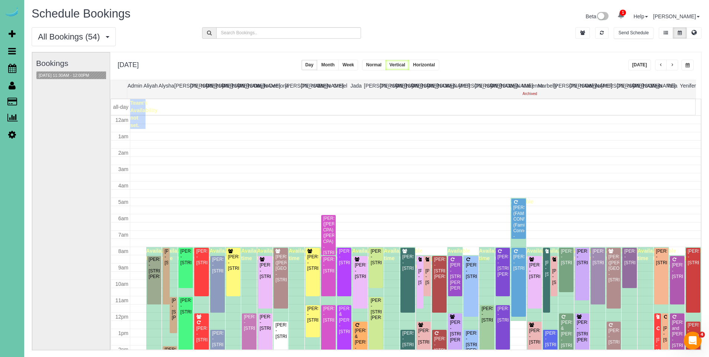
scroll to position [99, 0]
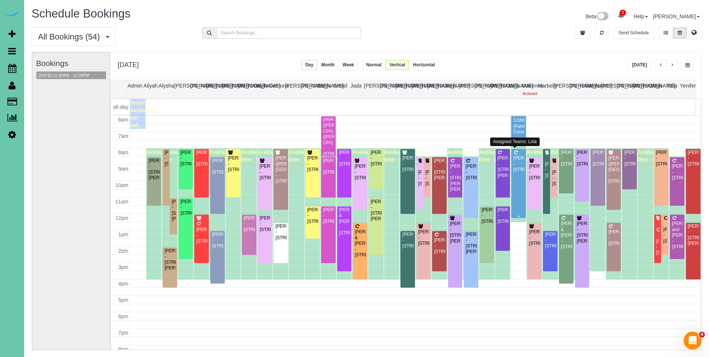
click at [517, 163] on div "[PERSON_NAME] - [STREET_ADDRESS]" at bounding box center [519, 163] width 12 height 17
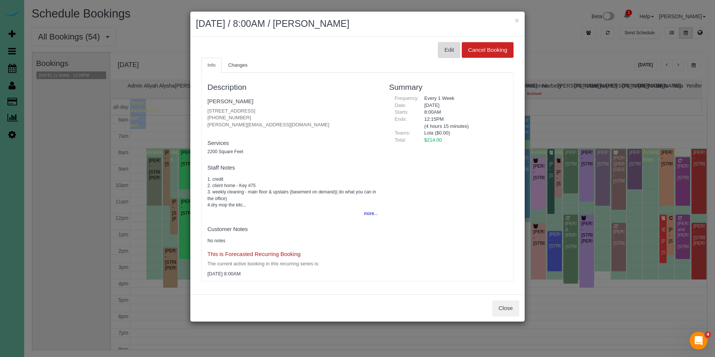
click at [454, 51] on button "Edit" at bounding box center [449, 50] width 22 height 16
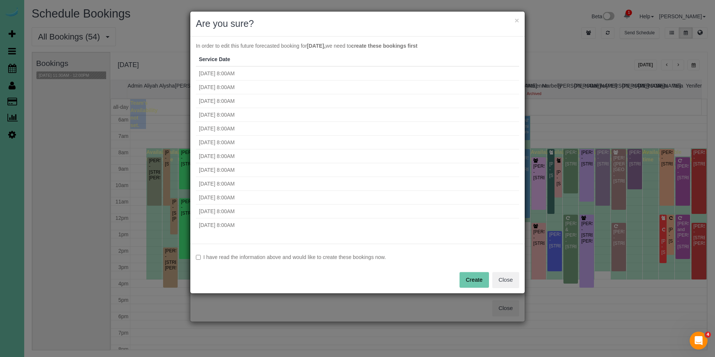
click at [369, 258] on label "I have read the information above and would like to create these bookings now." at bounding box center [357, 256] width 323 height 7
click at [478, 276] on button "Create" at bounding box center [473, 280] width 29 height 16
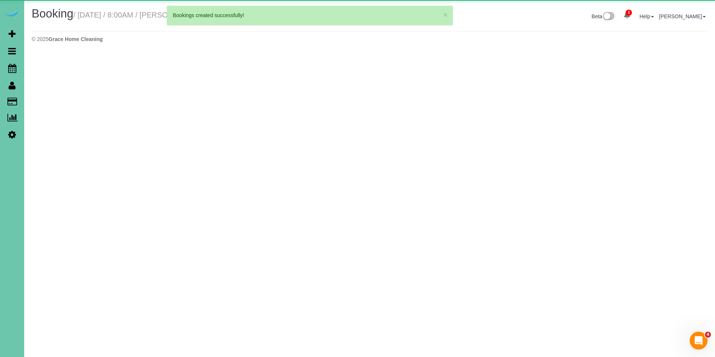
select select "NE"
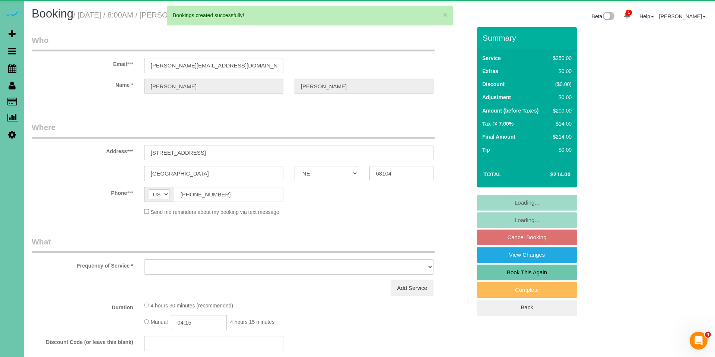
select select "object:65319"
select select "string:fspay-40853d63-384d-4756-9b0d-47250fe39510"
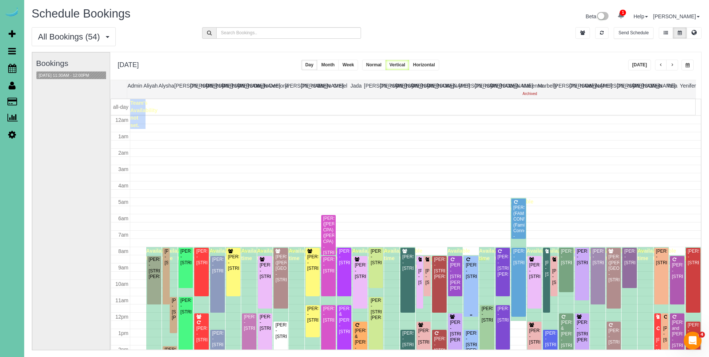
scroll to position [99, 0]
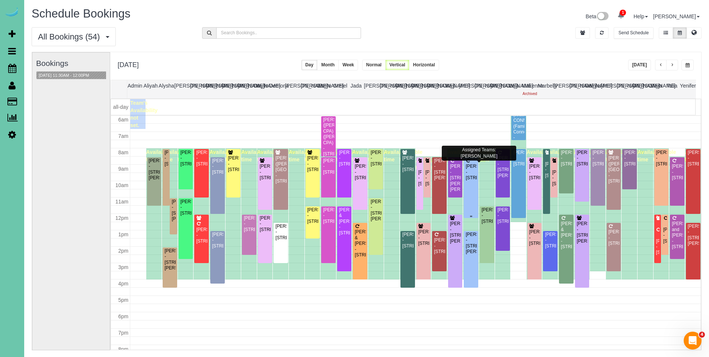
click at [466, 169] on div "Lori Culhane - 11622 S 111th Street, Papillion, NE 68046" at bounding box center [471, 171] width 12 height 17
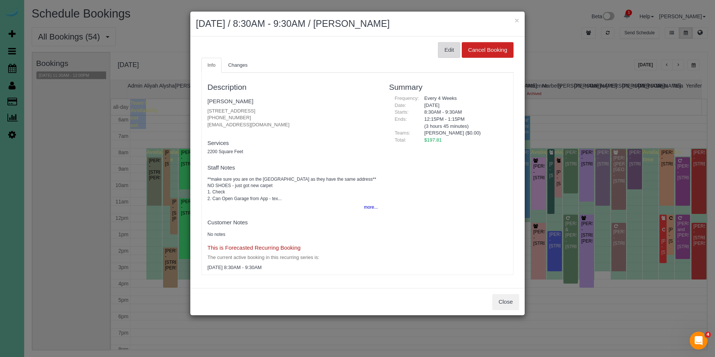
click at [449, 51] on button "Edit" at bounding box center [449, 50] width 22 height 16
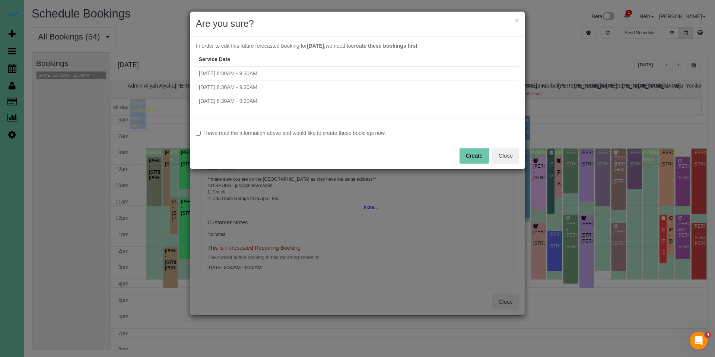
click at [369, 136] on label "I have read the information above and would like to create these bookings now." at bounding box center [357, 132] width 323 height 7
click at [477, 155] on button "Create" at bounding box center [473, 156] width 29 height 16
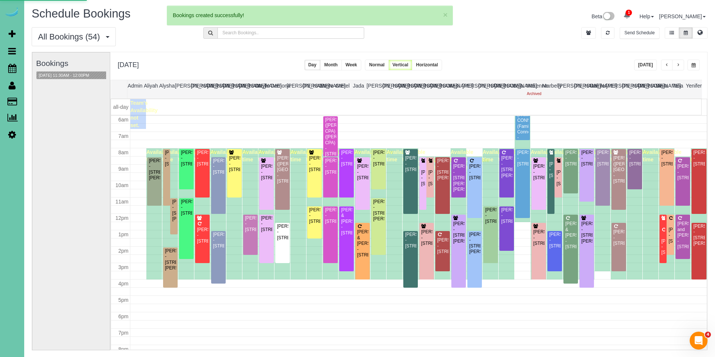
select select "NE"
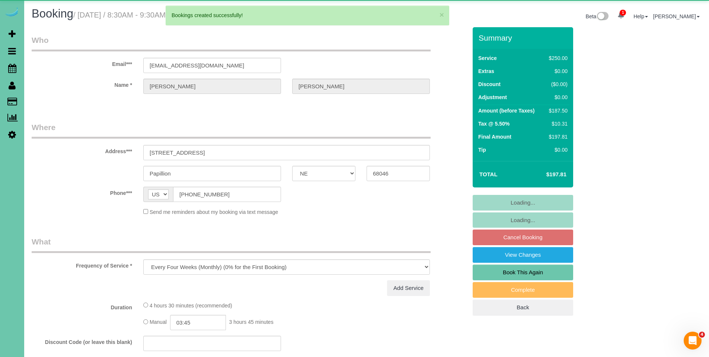
select select "object:66641"
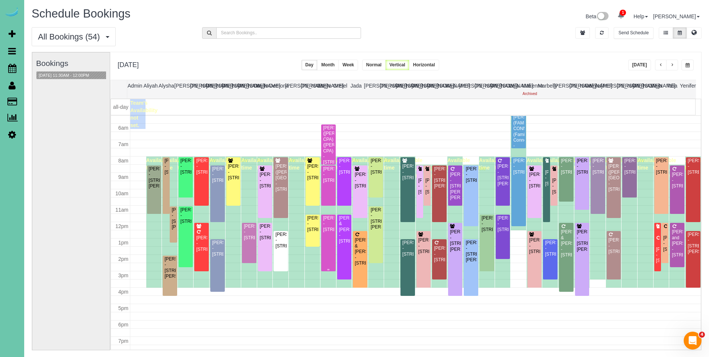
scroll to position [52, 0]
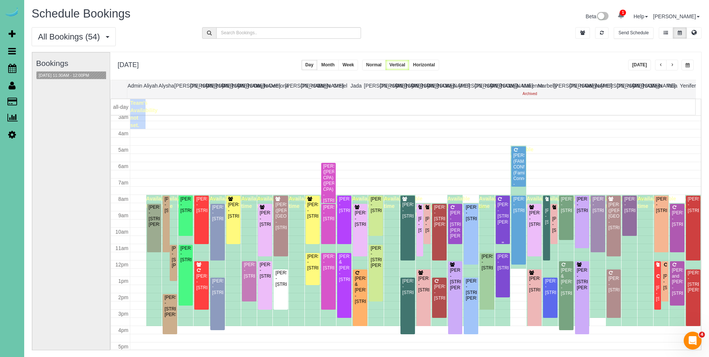
click at [500, 211] on div "Shelia Bieker - 823 Tara Rd, Papillion, NE 68046" at bounding box center [503, 213] width 12 height 23
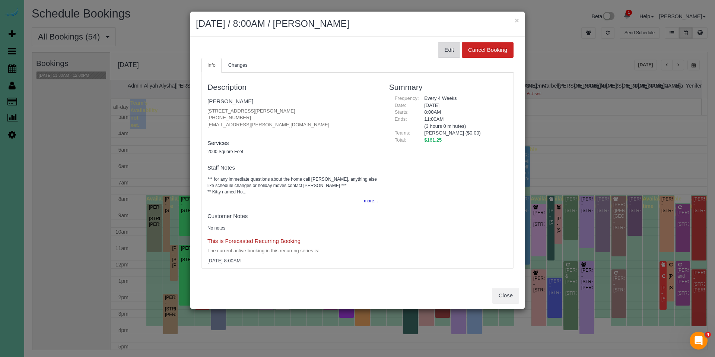
click at [446, 48] on button "Edit" at bounding box center [449, 50] width 22 height 16
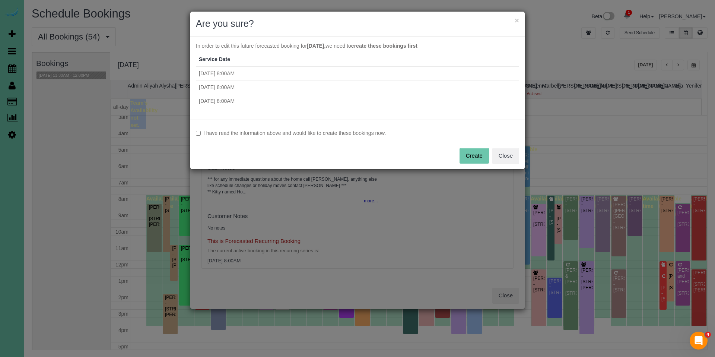
click at [261, 130] on label "I have read the information above and would like to create these bookings now." at bounding box center [357, 132] width 323 height 7
click at [475, 149] on button "Create" at bounding box center [473, 156] width 29 height 16
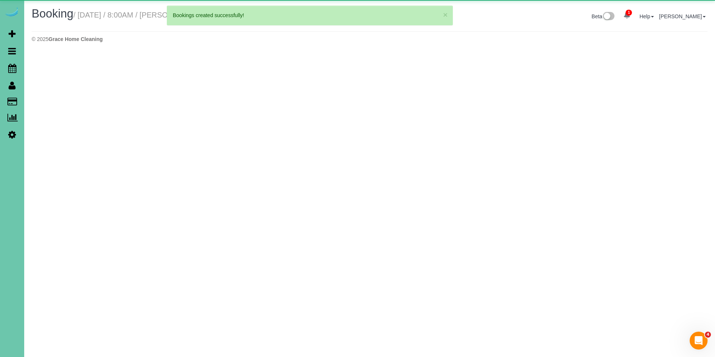
select select "NE"
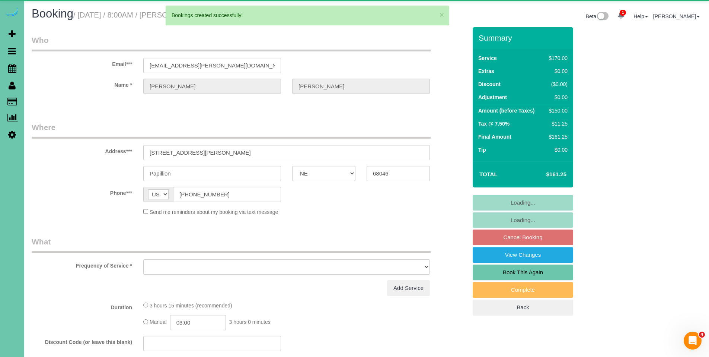
select select "object:67944"
select select "string:fspay-e436a0ea-e5e0-459a-9d19-d124ab130c8f"
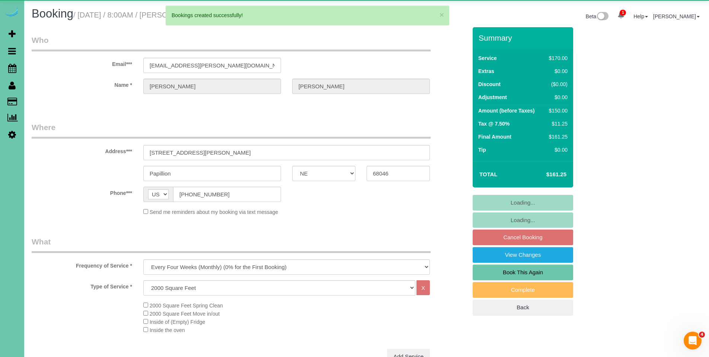
select select "number:36"
select select "number:41"
select select "object:68031"
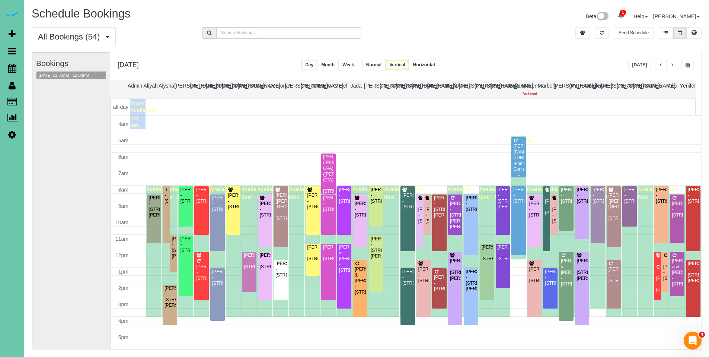
scroll to position [56, 0]
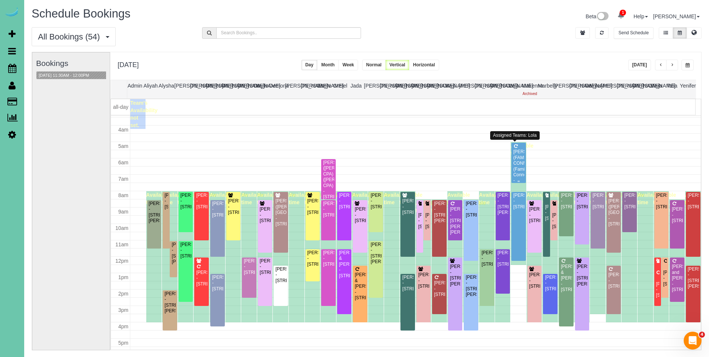
click at [515, 149] on div "[PERSON_NAME] (FAMILY CONNECTIONS) (Family Connections) - [STREET_ADDRESS]" at bounding box center [519, 169] width 12 height 40
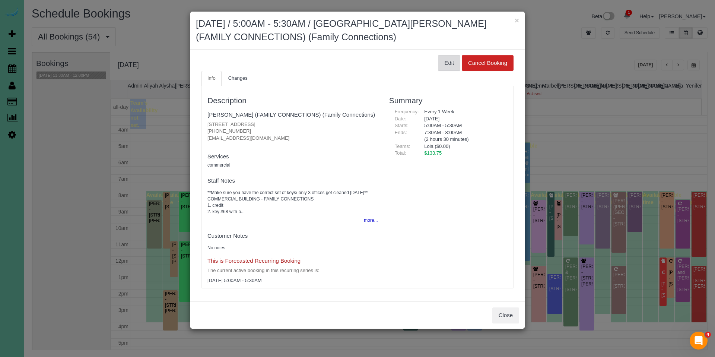
click at [451, 67] on button "Edit" at bounding box center [449, 63] width 22 height 16
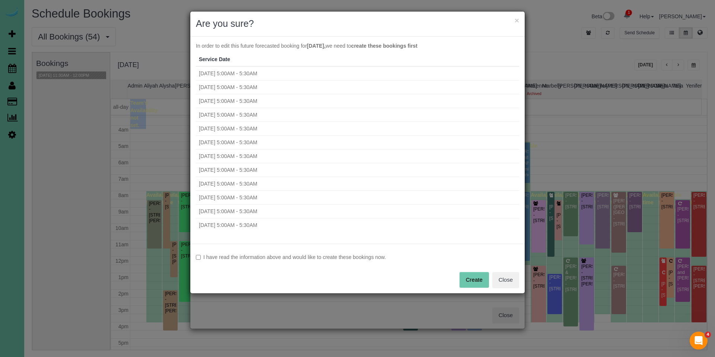
click at [279, 260] on label "I have read the information above and would like to create these bookings now." at bounding box center [357, 256] width 323 height 7
click at [472, 273] on button "Create" at bounding box center [473, 280] width 29 height 16
click at [474, 281] on div "I have read the information above and would like to create these bookings now. …" at bounding box center [357, 269] width 334 height 50
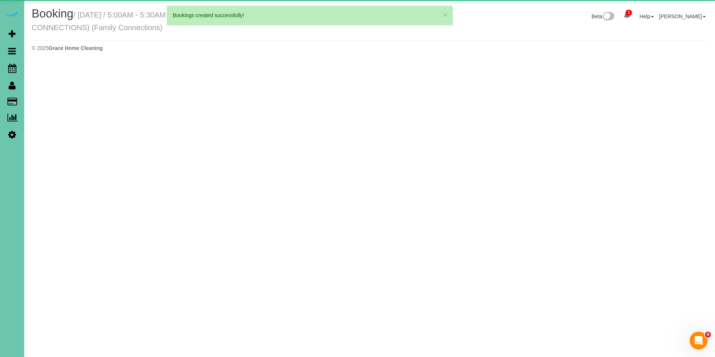
select select "IA"
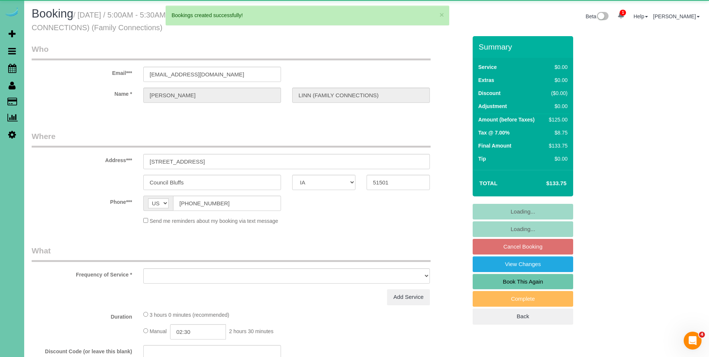
select select "object:69137"
select select "string:fspay-81dcf71a-d348-4ef8-980b-45ea66211753"
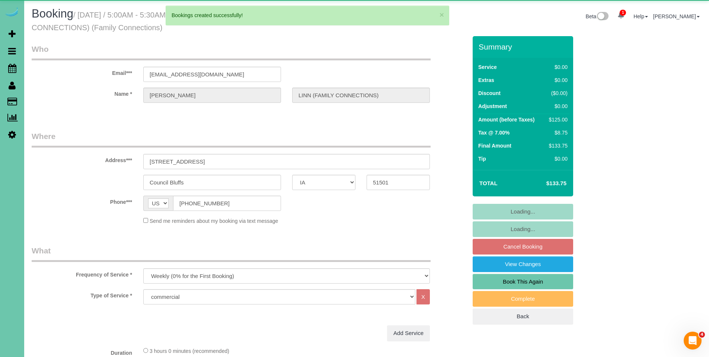
select select "object:69224"
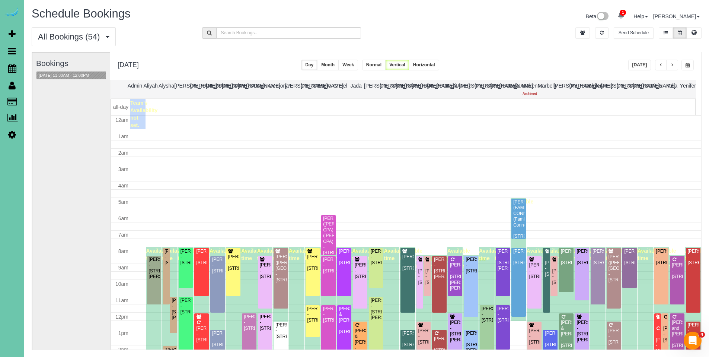
scroll to position [99, 0]
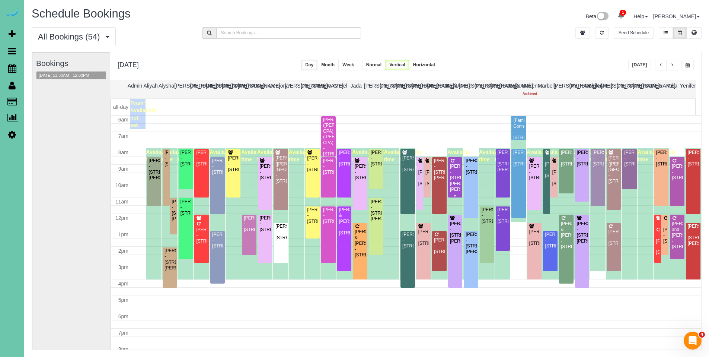
click at [455, 169] on div "Barbara Stewart - 2007 Ann Marie Ct, Papillion, NE 68046" at bounding box center [456, 177] width 12 height 29
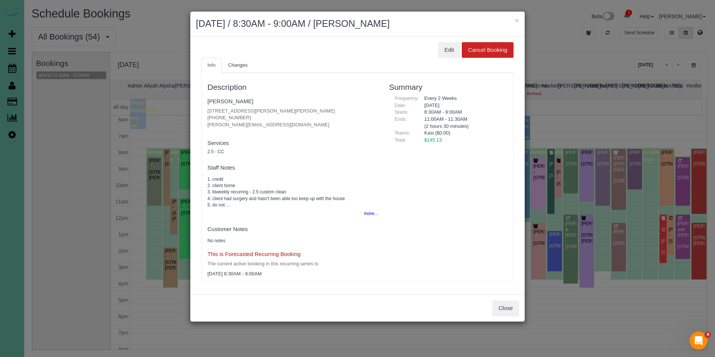
click at [451, 58] on ul "Info Changes" at bounding box center [357, 65] width 312 height 15
click at [451, 47] on button "Edit" at bounding box center [449, 50] width 22 height 16
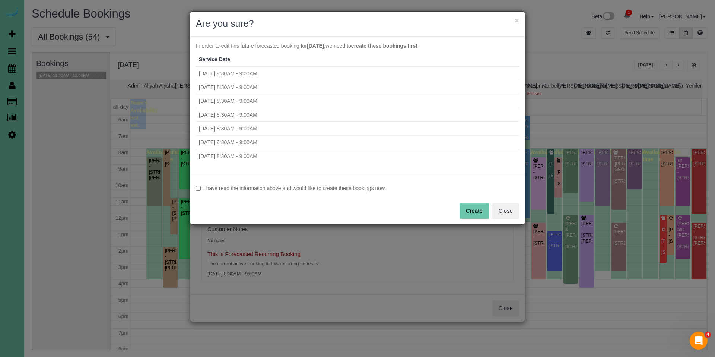
click at [284, 193] on div "I have read the information above and would like to create these bookings now. …" at bounding box center [357, 200] width 334 height 50
click at [287, 191] on label "I have read the information above and would like to create these bookings now." at bounding box center [357, 187] width 323 height 7
click at [472, 213] on button "Create" at bounding box center [473, 211] width 29 height 16
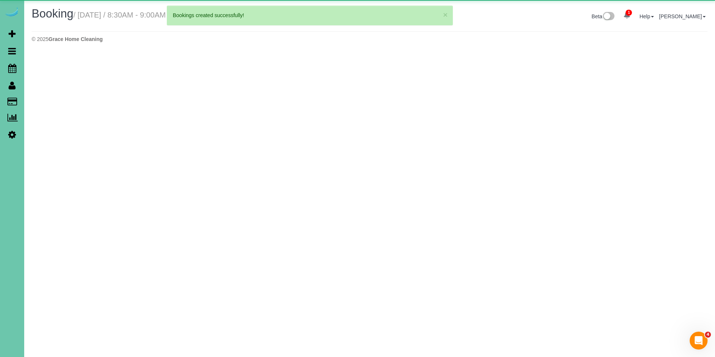
select select "NE"
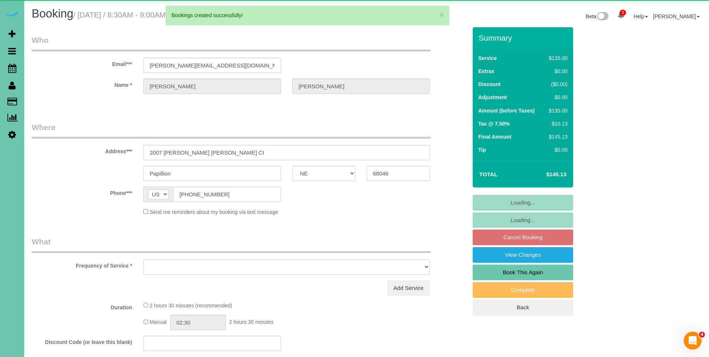
select select "object:70320"
select select "string:fspay-8131c7cd-b31f-41df-b60d-f7027f78dc3f"
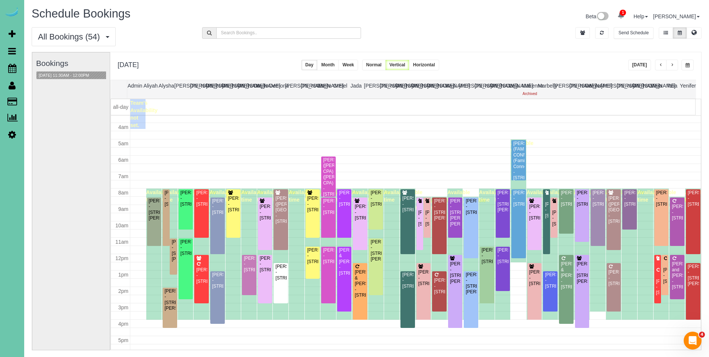
scroll to position [63, 0]
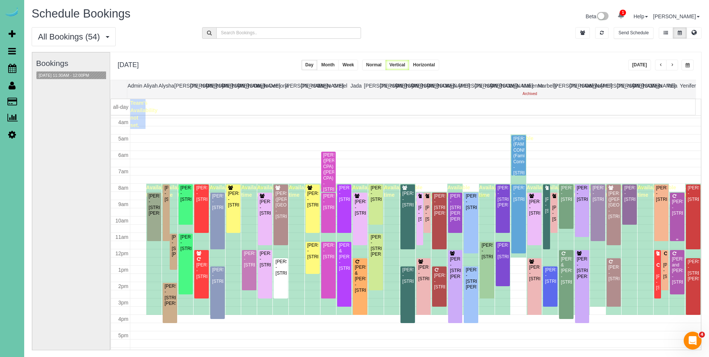
click at [672, 201] on div "Chloe Boyer - 3311 S 188th Ave, Omaha, NE 68130" at bounding box center [678, 207] width 12 height 17
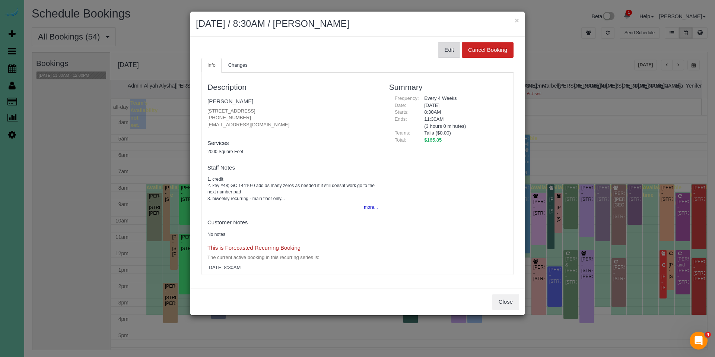
click at [450, 48] on button "Edit" at bounding box center [449, 50] width 22 height 16
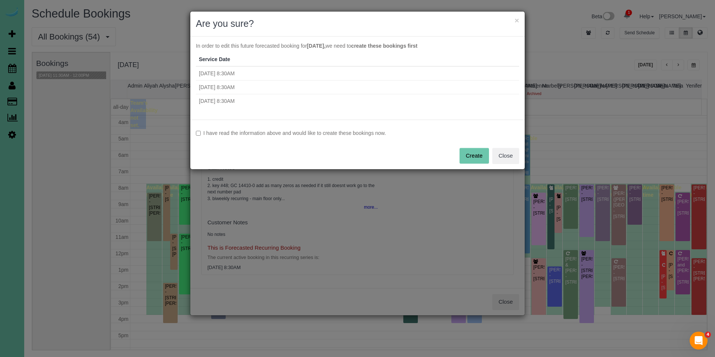
click at [203, 133] on label "I have read the information above and would like to create these bookings now." at bounding box center [357, 132] width 323 height 7
click at [472, 157] on button "Create" at bounding box center [473, 156] width 29 height 16
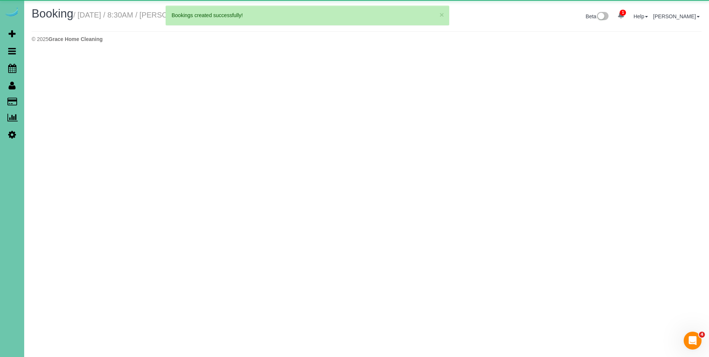
select select "NE"
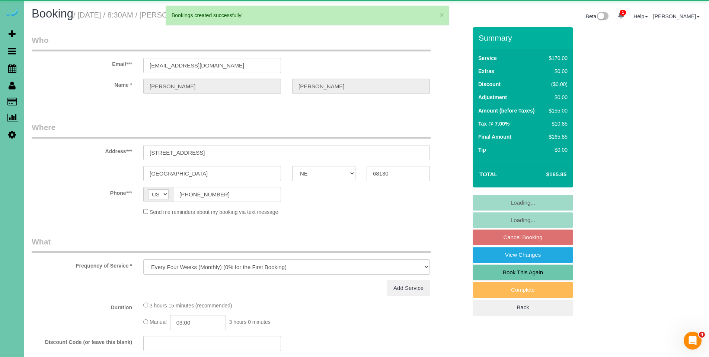
select select "object:71303"
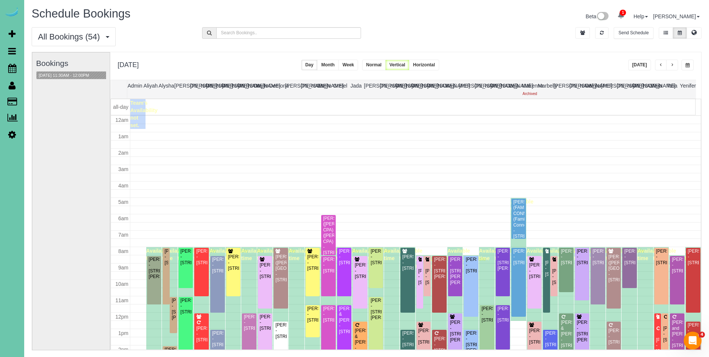
scroll to position [99, 0]
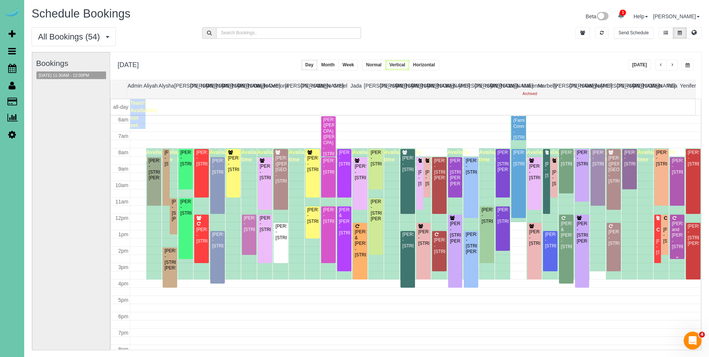
click at [676, 225] on div "Dee and Gary Osborn - 17120 Cedar Plz Apt 6r, Omaha, NE 68130" at bounding box center [678, 235] width 12 height 29
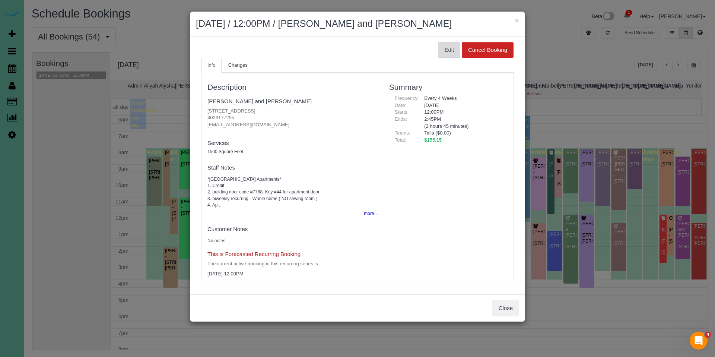
click at [447, 57] on button "Edit" at bounding box center [449, 50] width 22 height 16
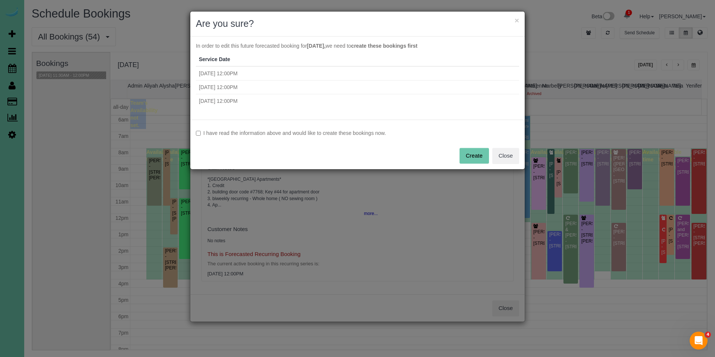
click at [372, 132] on label "I have read the information above and would like to create these bookings now." at bounding box center [357, 132] width 323 height 7
click at [469, 156] on button "Create" at bounding box center [473, 156] width 29 height 16
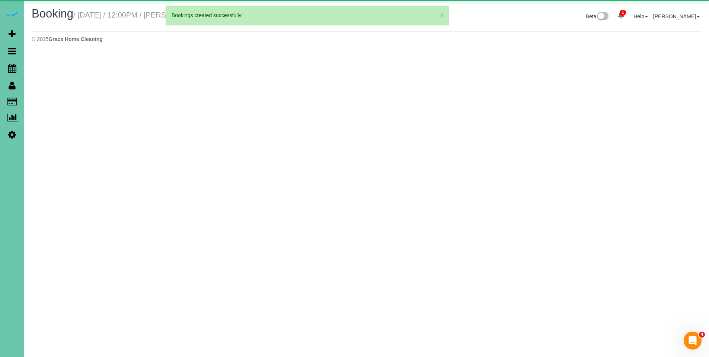
select select "NE"
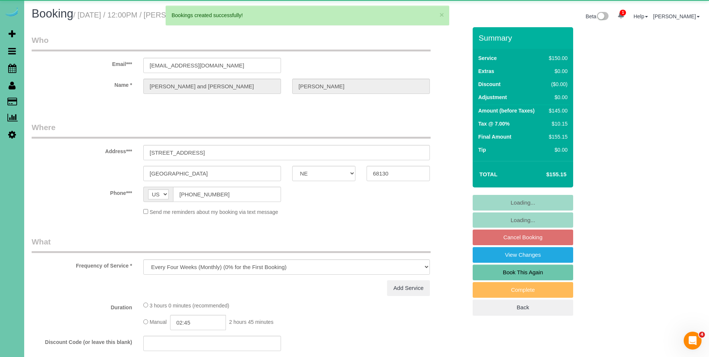
select select "object:72523"
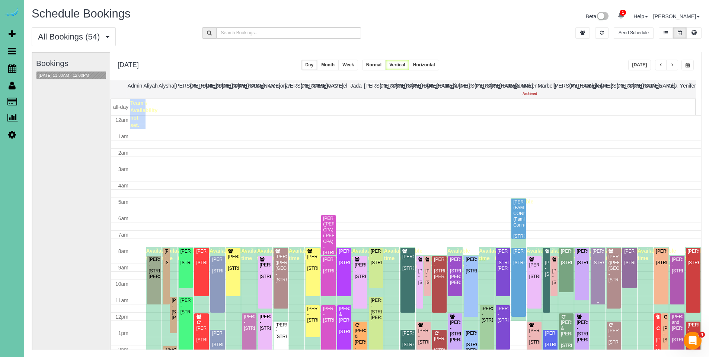
scroll to position [99, 0]
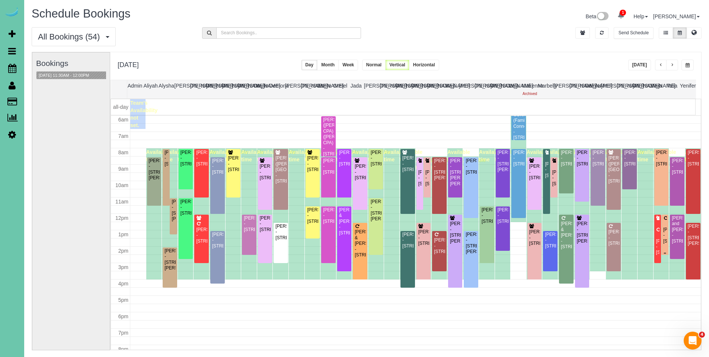
click at [663, 227] on div "Kate Bolay - 1420 N 56th Street, Omaha, NE 68132" at bounding box center [665, 235] width 4 height 17
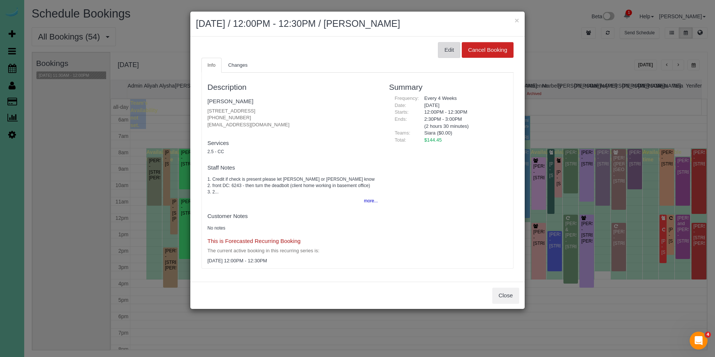
click at [448, 51] on button "Edit" at bounding box center [449, 50] width 22 height 16
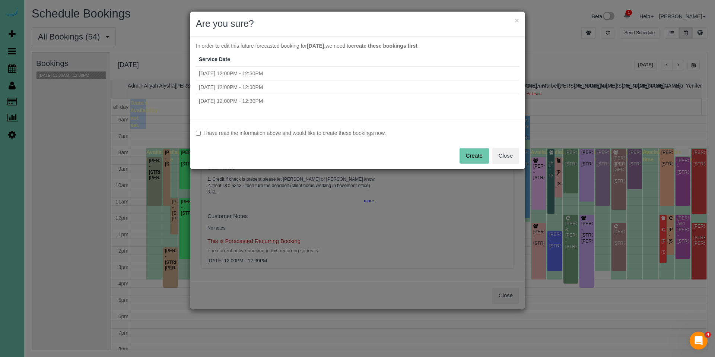
click at [294, 136] on label "I have read the information above and would like to create these bookings now." at bounding box center [357, 132] width 323 height 7
click at [477, 156] on button "Create" at bounding box center [473, 156] width 29 height 16
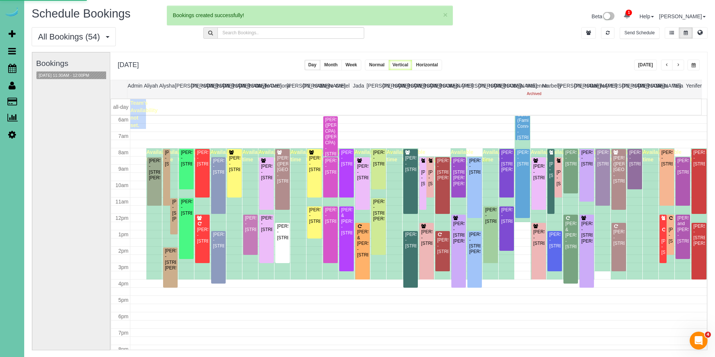
select select "NE"
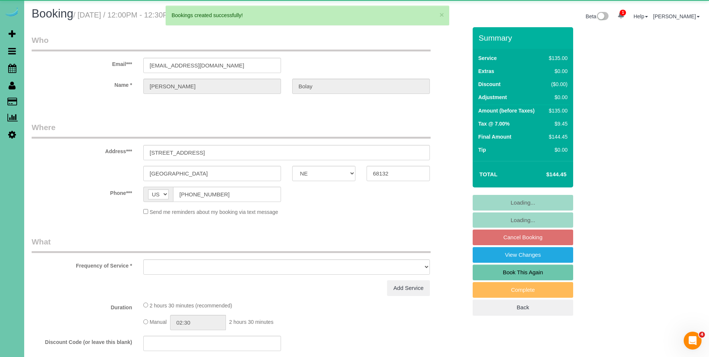
select select "object:73602"
select select "string:fspay-48672839-cbaa-4692-88ad-480fa1d7f9b4"
select select "object:73621"
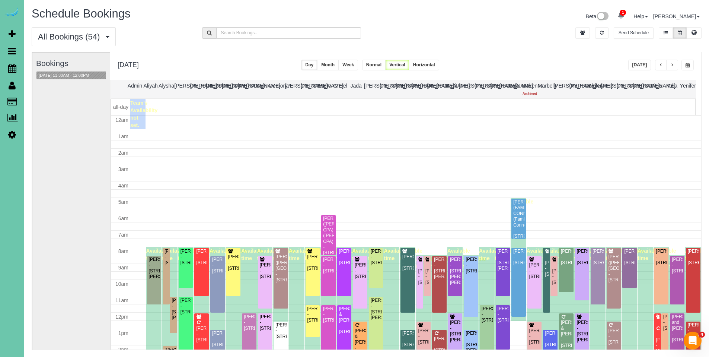
scroll to position [99, 0]
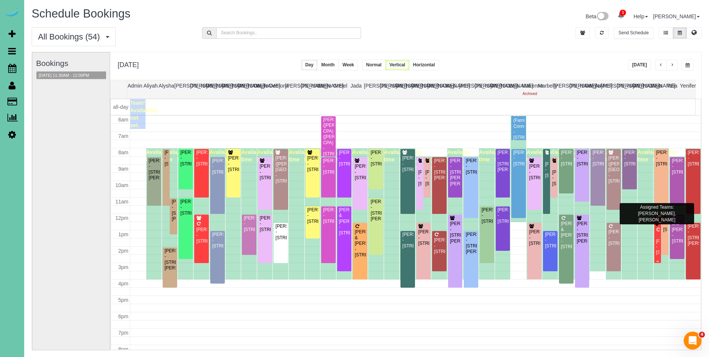
click at [655, 238] on div at bounding box center [658, 238] width 7 height 48
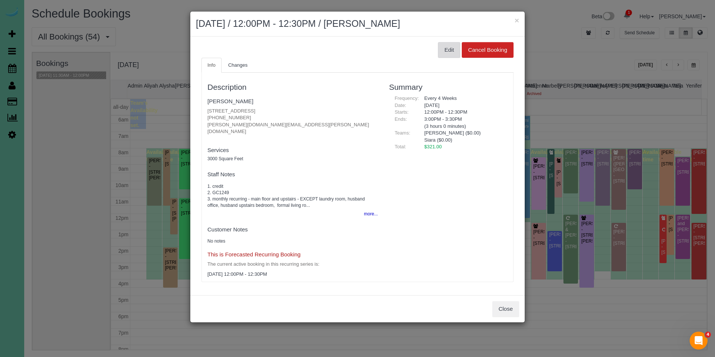
click at [444, 48] on button "Edit" at bounding box center [449, 50] width 22 height 16
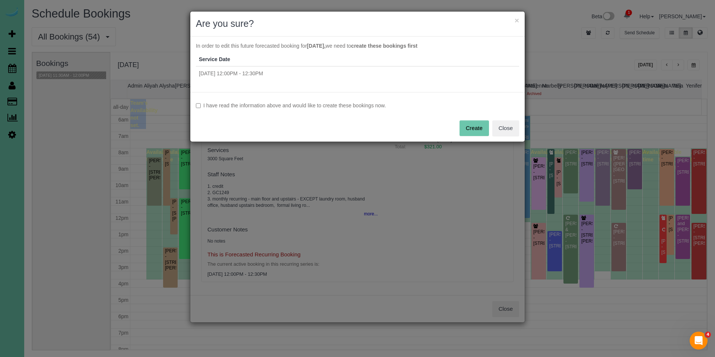
click at [343, 101] on div "I have read the information above and would like to create these bookings now. …" at bounding box center [357, 117] width 334 height 50
click at [392, 115] on div "I have read the information above and would like to create these bookings now. …" at bounding box center [357, 117] width 334 height 50
click at [350, 105] on label "I have read the information above and would like to create these bookings now." at bounding box center [357, 105] width 323 height 7
click at [474, 127] on button "Create" at bounding box center [473, 128] width 29 height 16
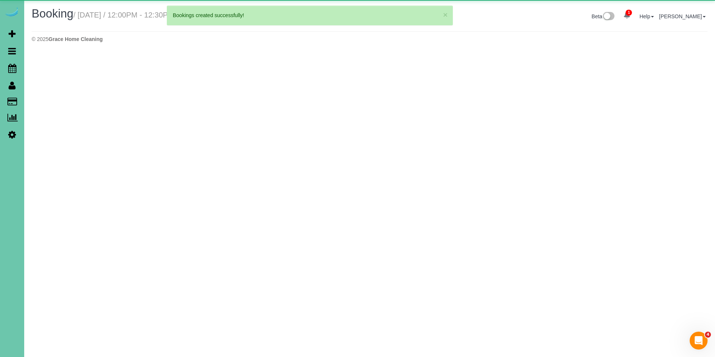
select select "NE"
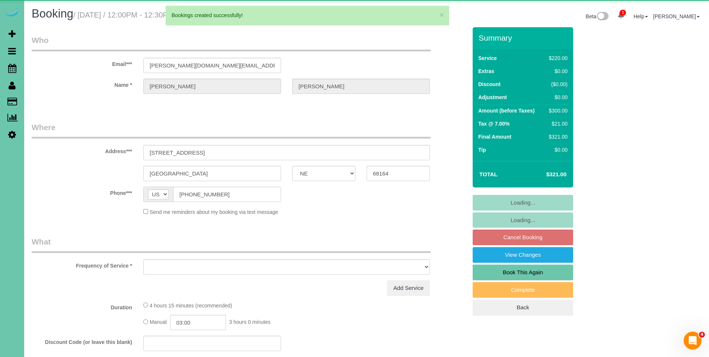
select select "object:74783"
select select "string:fspay-1203d75a-7faa-4e30-989b-4056c25d10fb"
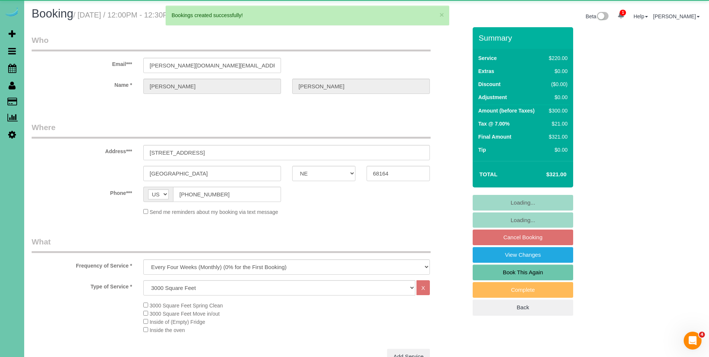
select select "object:74841"
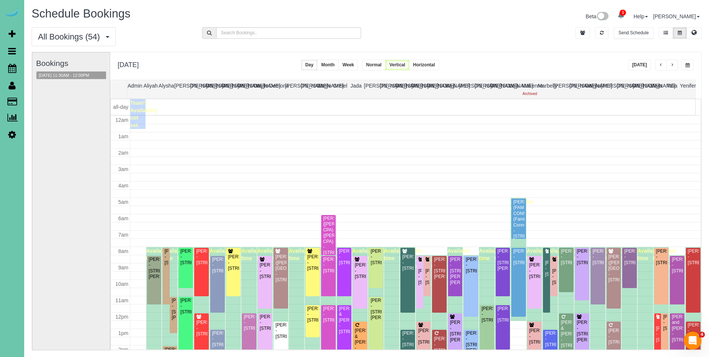
scroll to position [99, 0]
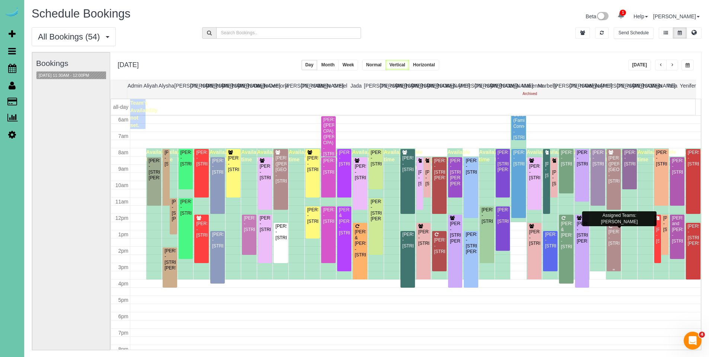
click at [608, 233] on div "Teresa McAcy - 1224 S 167th Street, Omaha, NE 68130" at bounding box center [614, 237] width 12 height 17
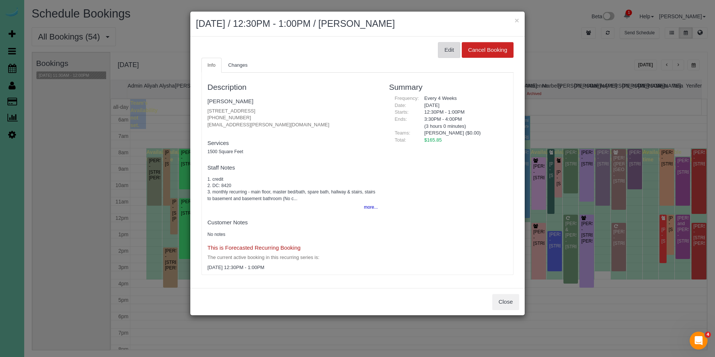
click at [456, 51] on button "Edit" at bounding box center [449, 50] width 22 height 16
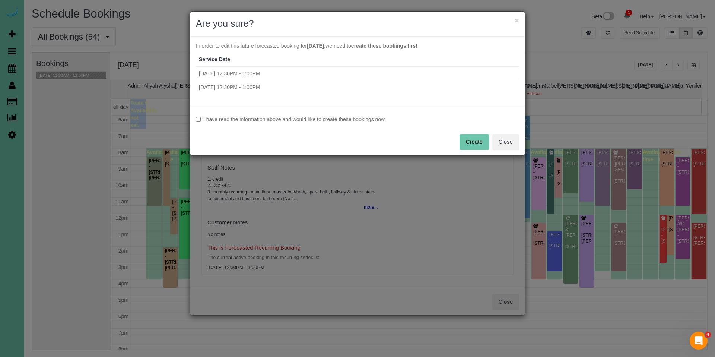
click at [308, 119] on label "I have read the information above and would like to create these bookings now." at bounding box center [357, 118] width 323 height 7
click at [478, 136] on button "Create" at bounding box center [473, 142] width 29 height 16
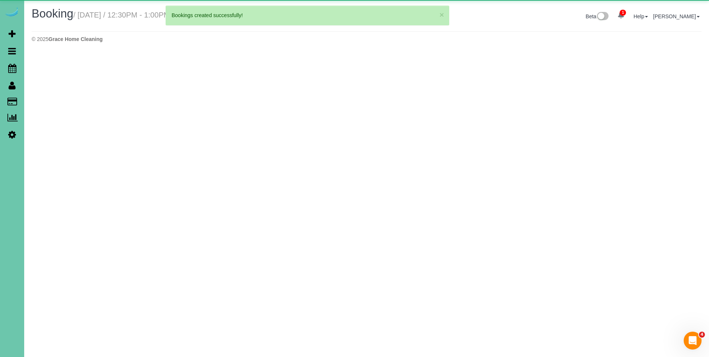
select select "NE"
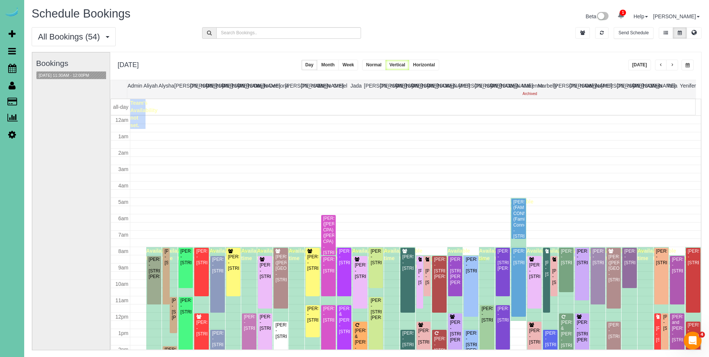
scroll to position [99, 0]
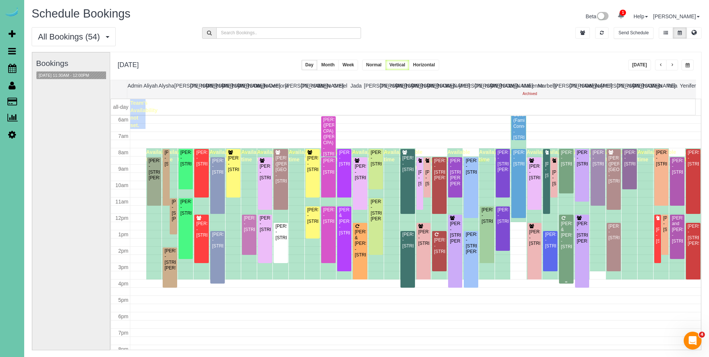
click at [561, 230] on div "Kevin & Ellen Dasher - 17506 Tyler Circle, Omaha, NE 68135" at bounding box center [567, 235] width 12 height 29
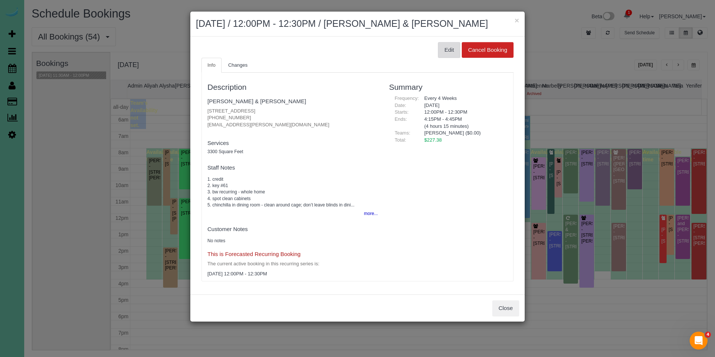
click at [447, 48] on button "Edit" at bounding box center [449, 50] width 22 height 16
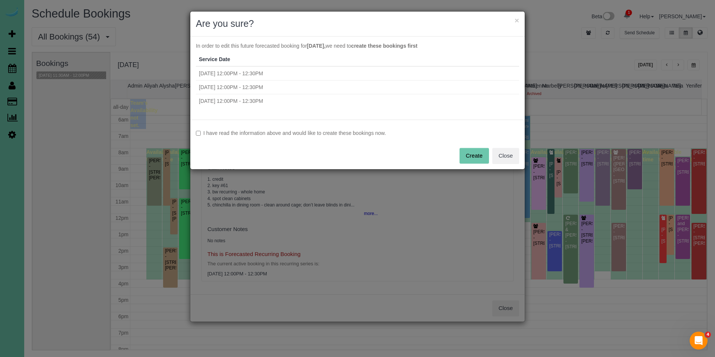
click at [267, 133] on label "I have read the information above and would like to create these bookings now." at bounding box center [357, 132] width 323 height 7
click at [461, 156] on button "Create" at bounding box center [473, 156] width 29 height 16
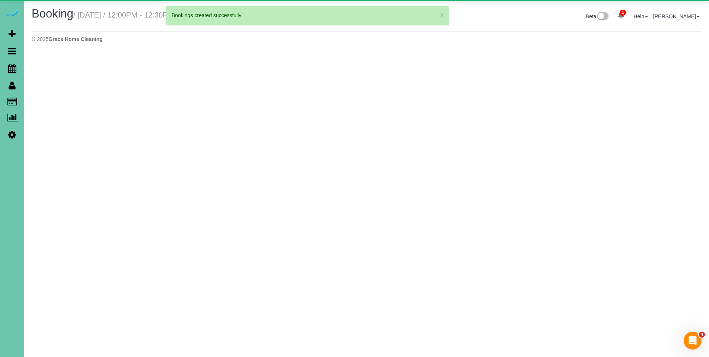
select select "NE"
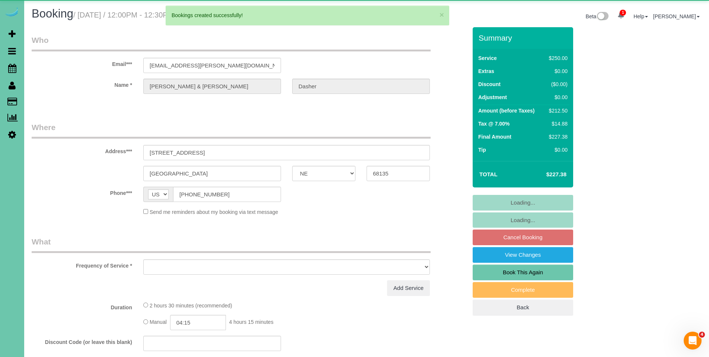
select select "object:77118"
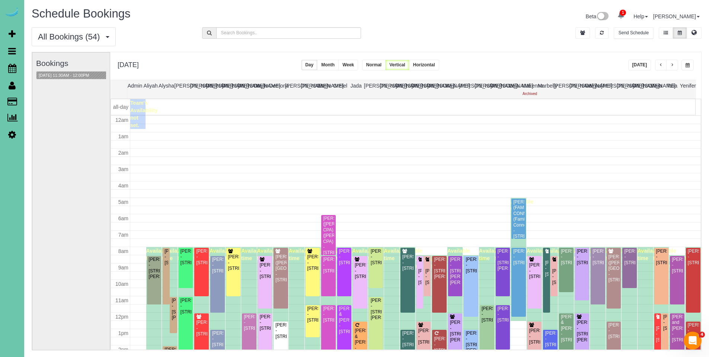
scroll to position [99, 0]
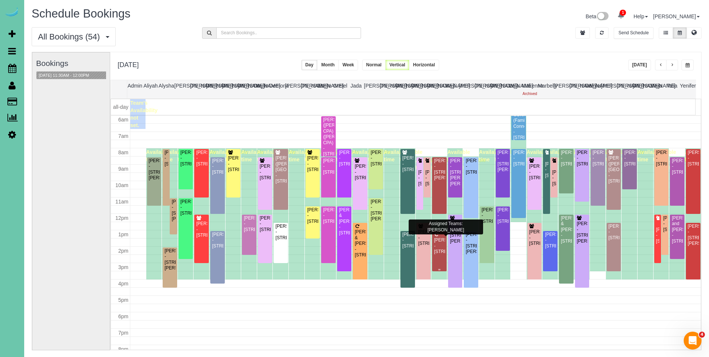
click at [436, 246] on div "Shana Renfrow - 5018 N 209th Ave, Elkhorn, NE 68022" at bounding box center [440, 245] width 12 height 17
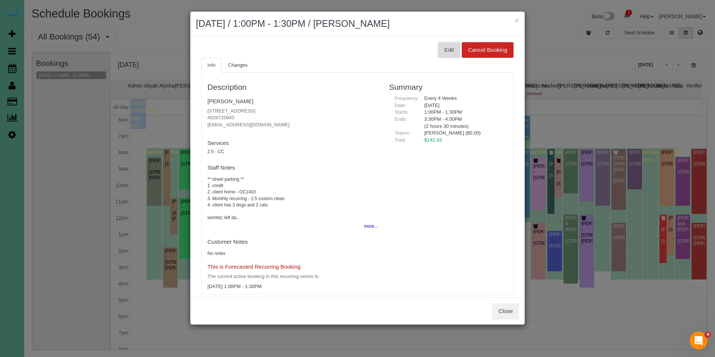
click at [438, 56] on button "Edit" at bounding box center [449, 50] width 22 height 16
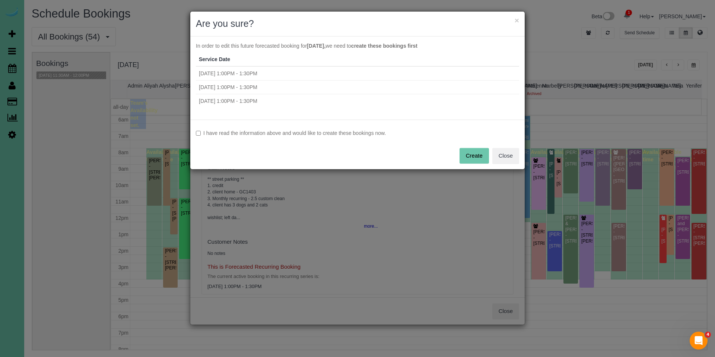
click at [360, 133] on label "I have read the information above and would like to create these bookings now." at bounding box center [357, 132] width 323 height 7
click at [473, 155] on button "Create" at bounding box center [473, 156] width 29 height 16
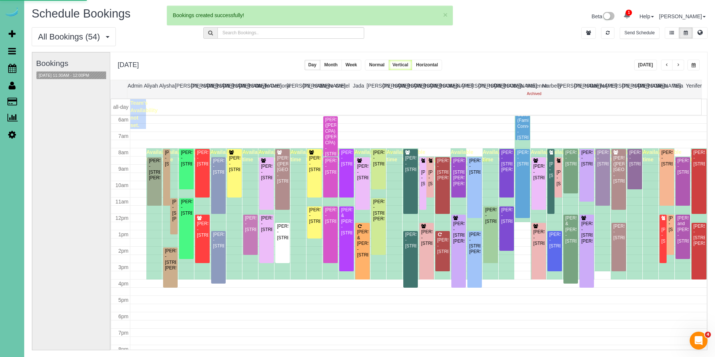
select select "NE"
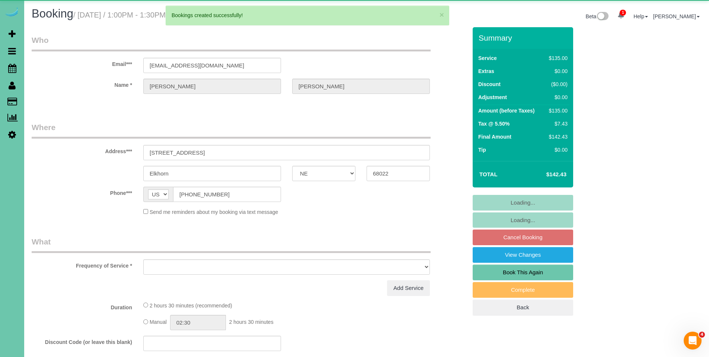
select select "string:fspay-95c21a09-199c-4bcf-a4ec-8516992466f2"
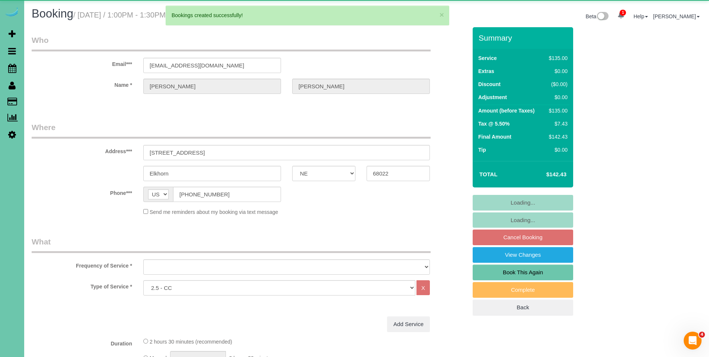
select select "object:78324"
select select "number:36"
select select "number:41"
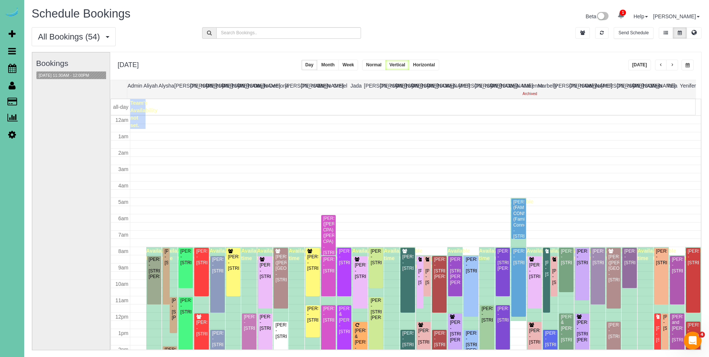
scroll to position [99, 0]
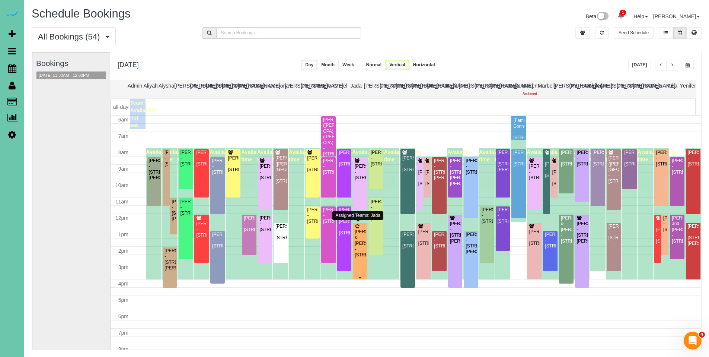
click at [361, 235] on div "Willard & Darlene Luithle - 1225 S 194th Street, Omaha, NE 68130" at bounding box center [360, 243] width 12 height 29
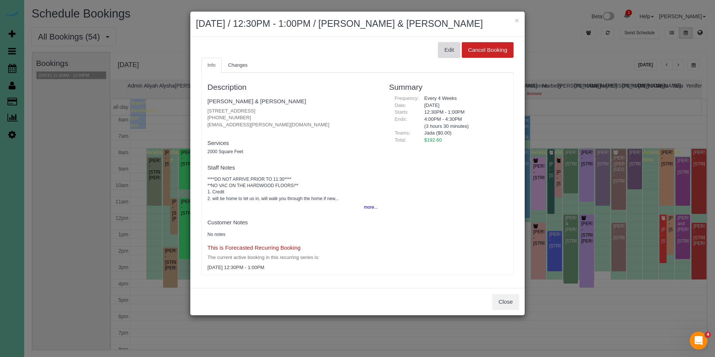
click at [448, 49] on button "Edit" at bounding box center [449, 50] width 22 height 16
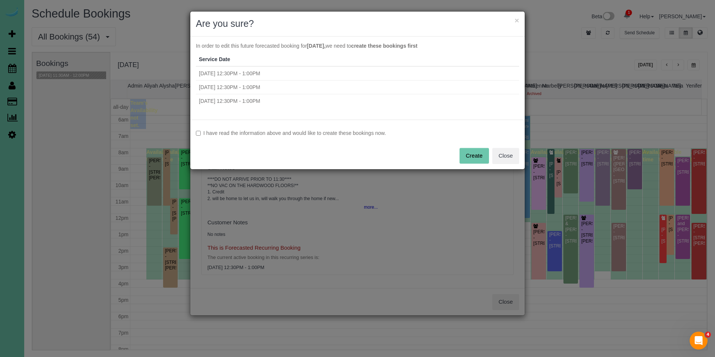
click at [353, 135] on label "I have read the information above and would like to create these bookings now." at bounding box center [357, 132] width 323 height 7
click at [470, 152] on button "Create" at bounding box center [473, 156] width 29 height 16
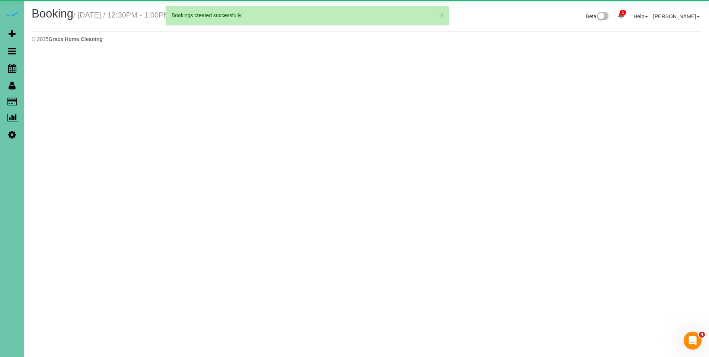
select select "NE"
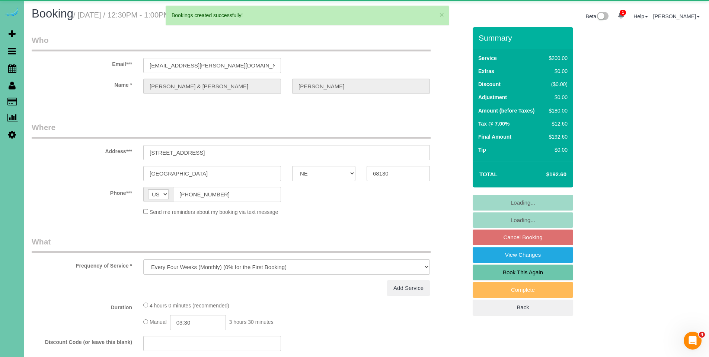
select select "object:79436"
select select "string:fspay-6adfc5ed-2ac1-416d-866d-91085e37f013"
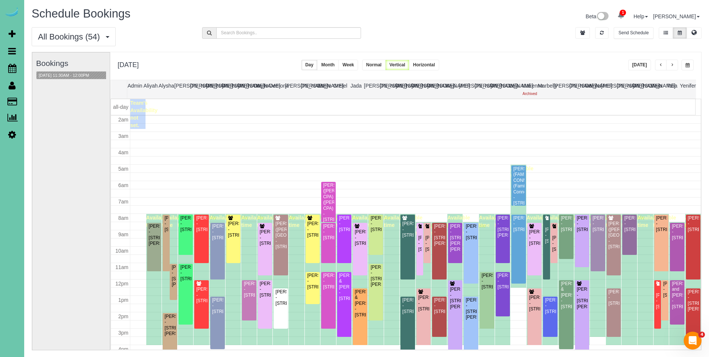
scroll to position [117, 0]
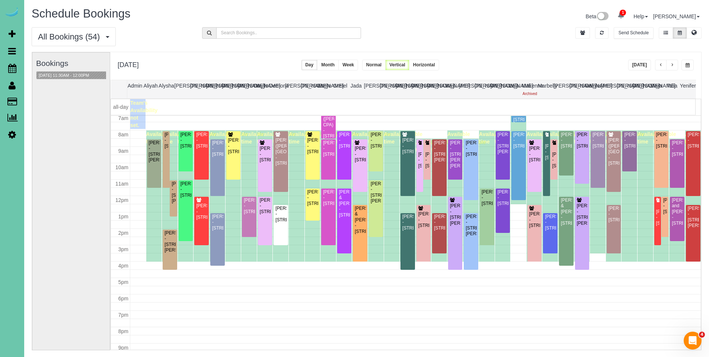
click at [659, 66] on span "button" at bounding box center [661, 65] width 4 height 4
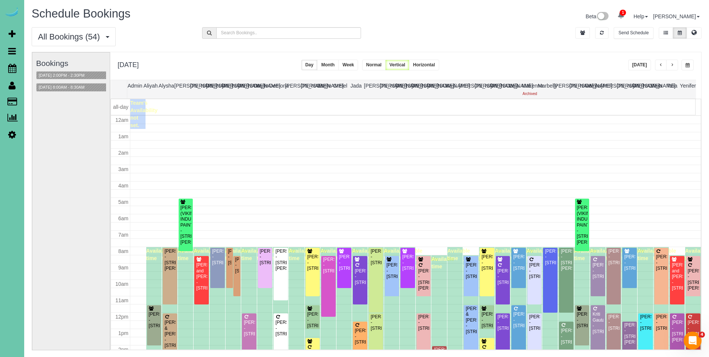
scroll to position [99, 0]
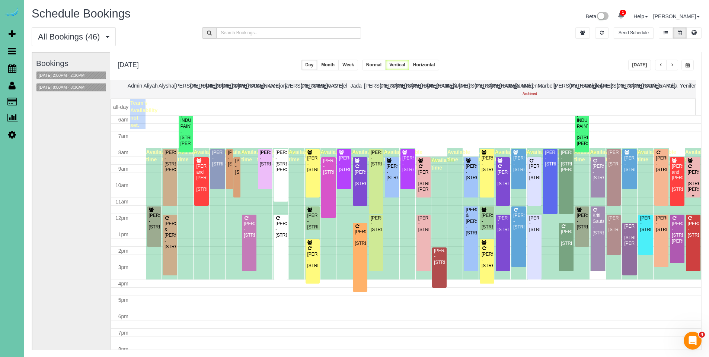
click at [688, 185] on div "Jordanna Knott - 19753 William Street, Omaha, NE 68130" at bounding box center [694, 180] width 12 height 23
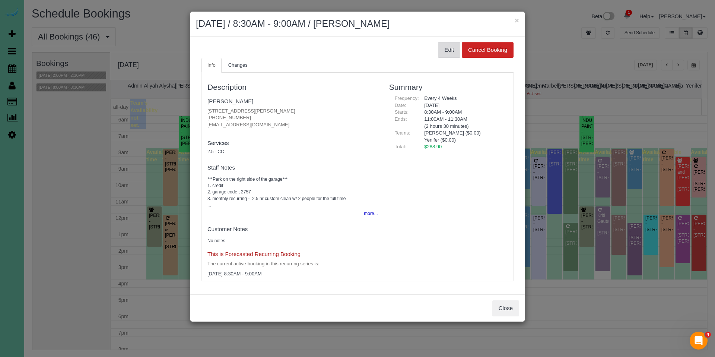
click at [451, 52] on button "Edit" at bounding box center [449, 50] width 22 height 16
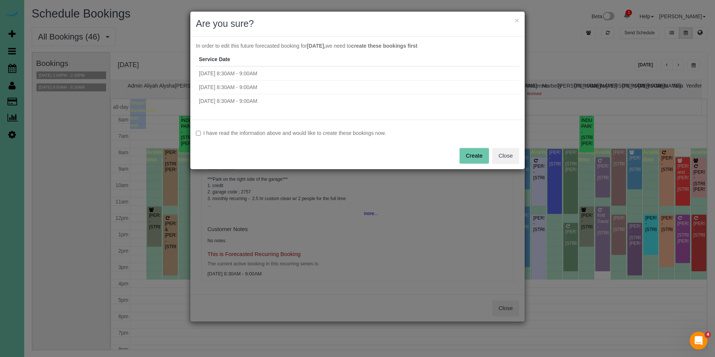
click at [348, 135] on label "I have read the information above and would like to create these bookings now." at bounding box center [357, 132] width 323 height 7
click at [473, 153] on button "Create" at bounding box center [473, 156] width 29 height 16
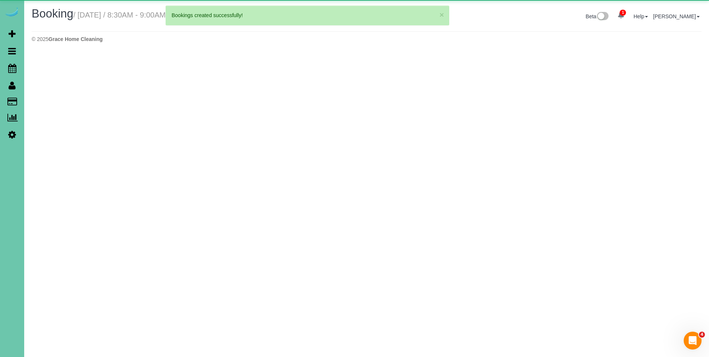
select select "NE"
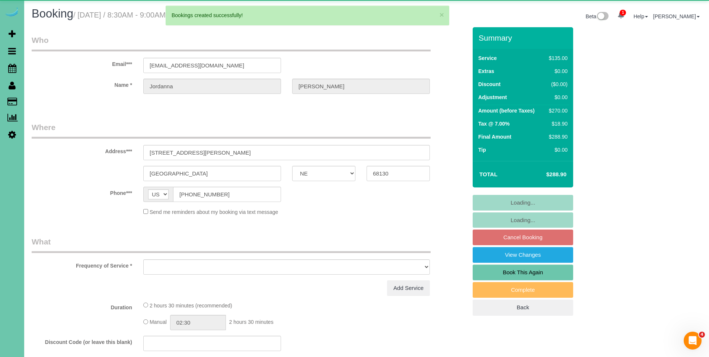
select select "object:80626"
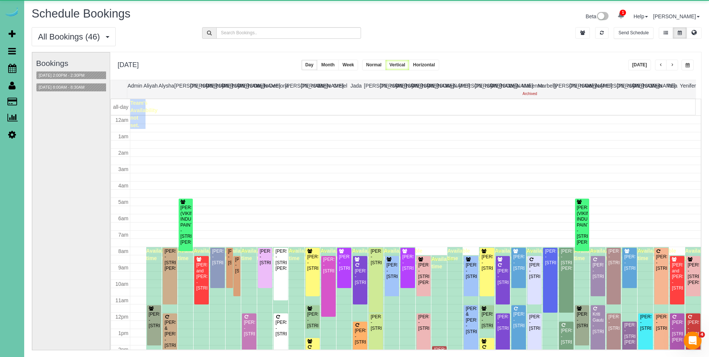
scroll to position [99, 0]
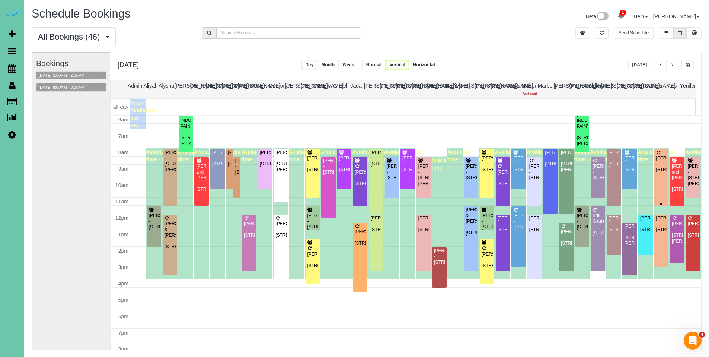
click at [656, 163] on div "Greg Gillham - 18110 S 204th Street, Gretna, NE 68028" at bounding box center [662, 163] width 12 height 17
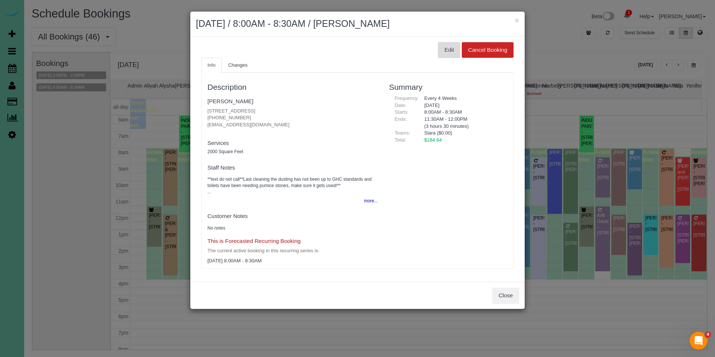
click at [449, 50] on button "Edit" at bounding box center [449, 50] width 22 height 16
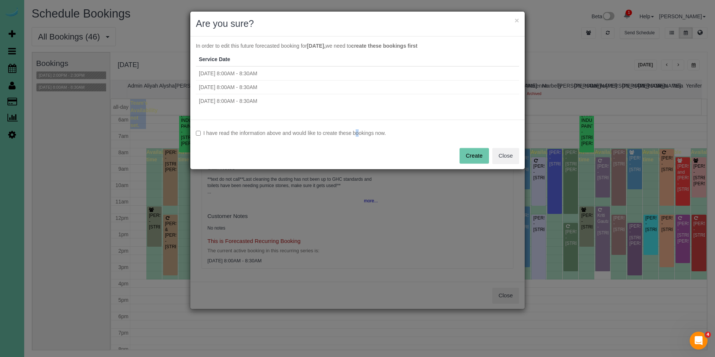
drag, startPoint x: 340, startPoint y: 133, endPoint x: 347, endPoint y: 133, distance: 6.7
click at [341, 133] on label "I have read the information above and would like to create these bookings now." at bounding box center [357, 132] width 323 height 7
click at [370, 136] on label "I have read the information above and would like to create these bookings now." at bounding box center [357, 132] width 323 height 7
click at [494, 154] on button "Close" at bounding box center [505, 156] width 27 height 16
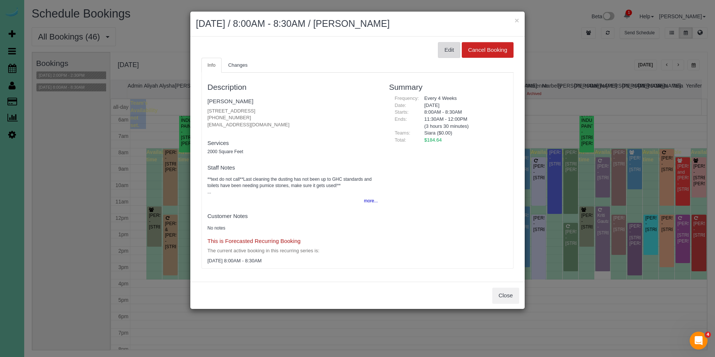
click at [448, 51] on button "Edit" at bounding box center [449, 50] width 22 height 16
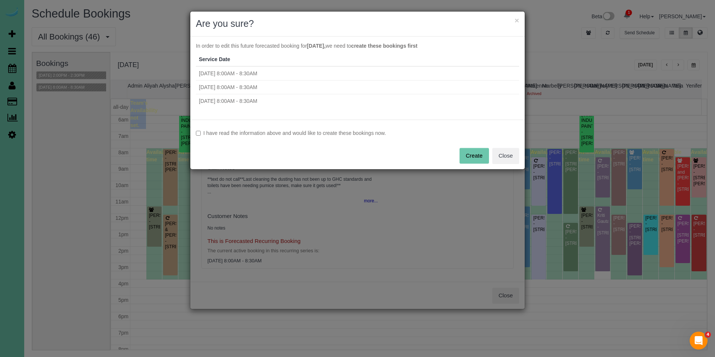
click at [319, 135] on label "I have read the information above and would like to create these bookings now." at bounding box center [357, 132] width 323 height 7
click at [479, 158] on button "Create" at bounding box center [473, 156] width 29 height 16
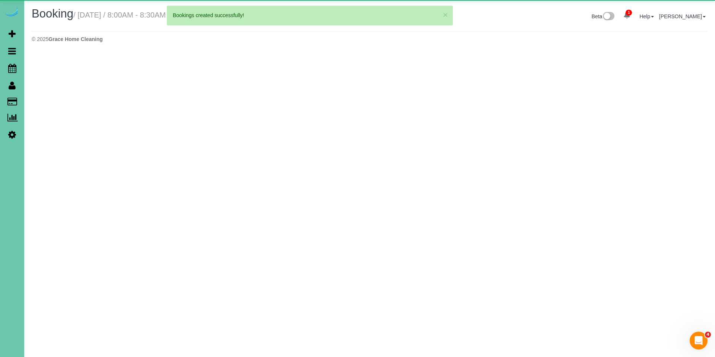
select select "NE"
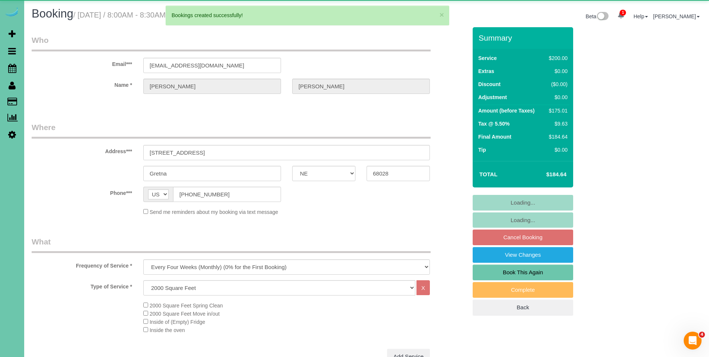
select select "object:81792"
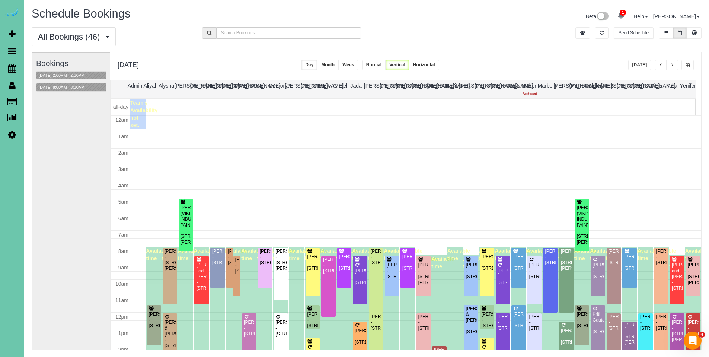
scroll to position [99, 0]
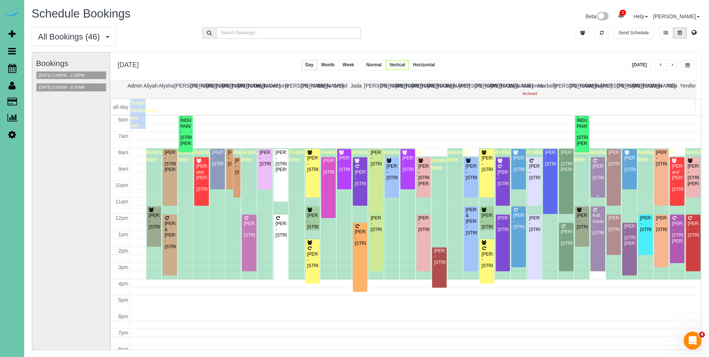
click at [596, 167] on div "Sarah Nickolaison - 18805 Redwood St, Omaha, NE 68136" at bounding box center [598, 171] width 12 height 17
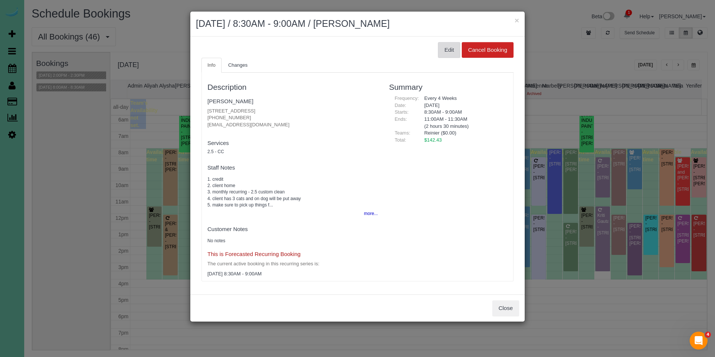
click at [453, 51] on button "Edit" at bounding box center [449, 50] width 22 height 16
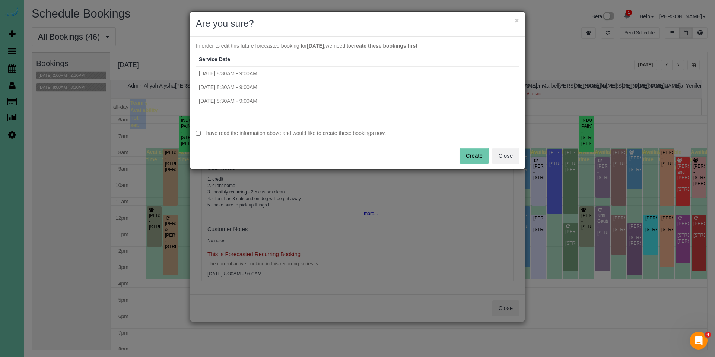
click at [328, 132] on label "I have read the information above and would like to create these bookings now." at bounding box center [357, 132] width 323 height 7
click at [468, 159] on button "Create" at bounding box center [473, 156] width 29 height 16
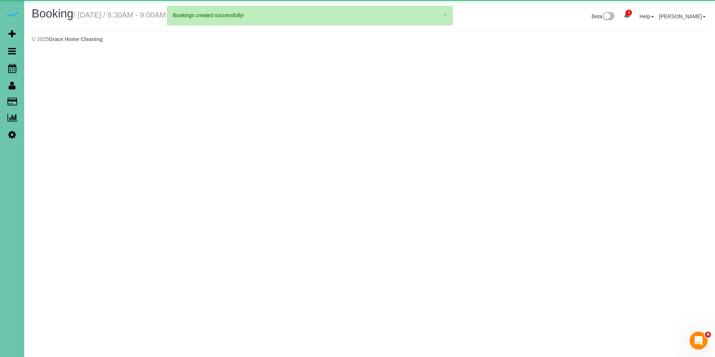
select select "NE"
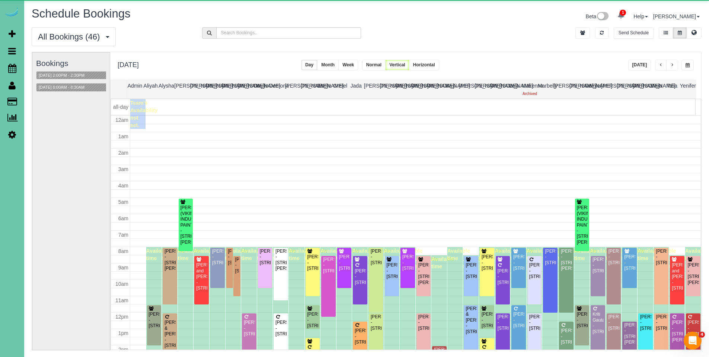
scroll to position [99, 0]
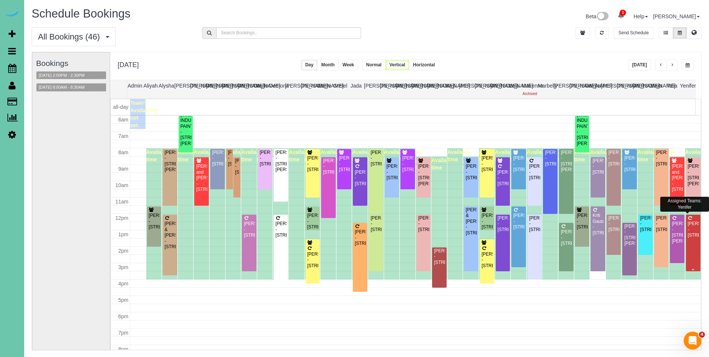
click at [693, 230] on div "Daniel Geiselhart - 4439 S 198th Ave, Omaha, NE 68135" at bounding box center [694, 229] width 12 height 17
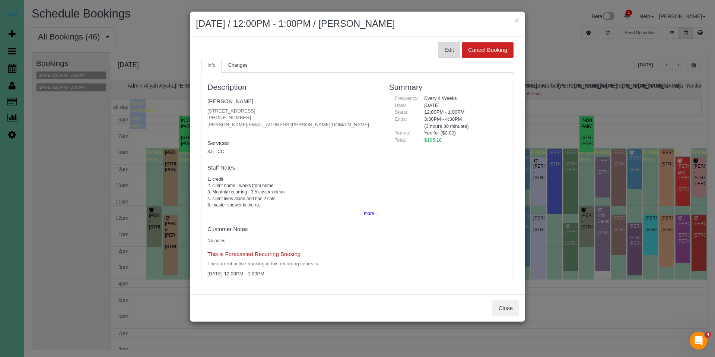
click at [451, 50] on button "Edit" at bounding box center [449, 50] width 22 height 16
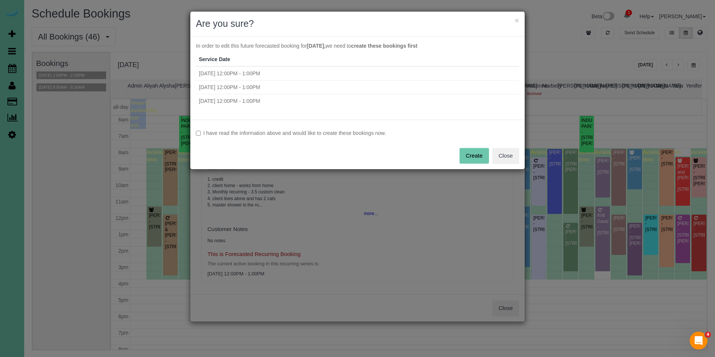
click at [259, 133] on label "I have read the information above and would like to create these bookings now." at bounding box center [357, 132] width 323 height 7
click at [465, 153] on button "Create" at bounding box center [473, 156] width 29 height 16
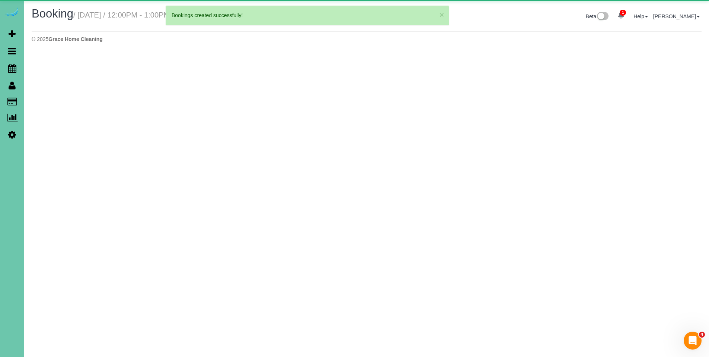
select select "NE"
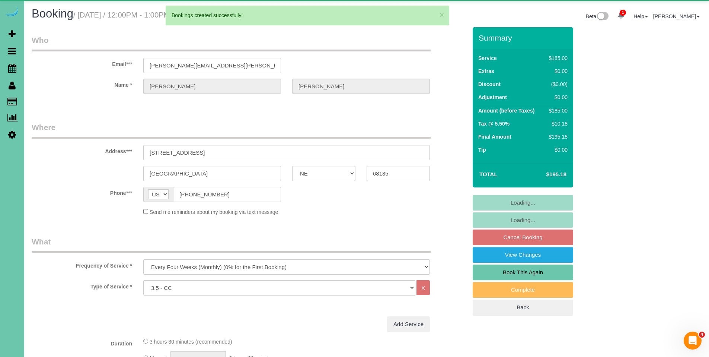
select select "object:84079"
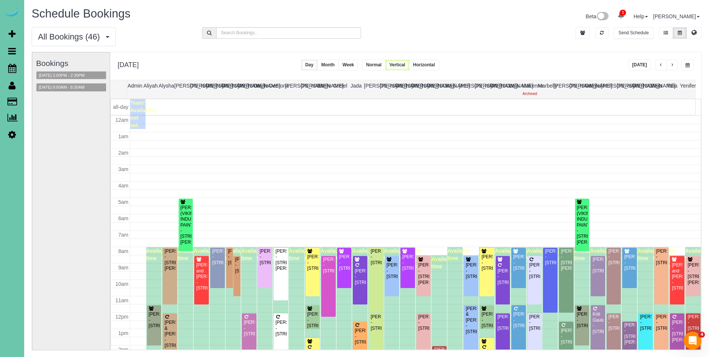
scroll to position [99, 0]
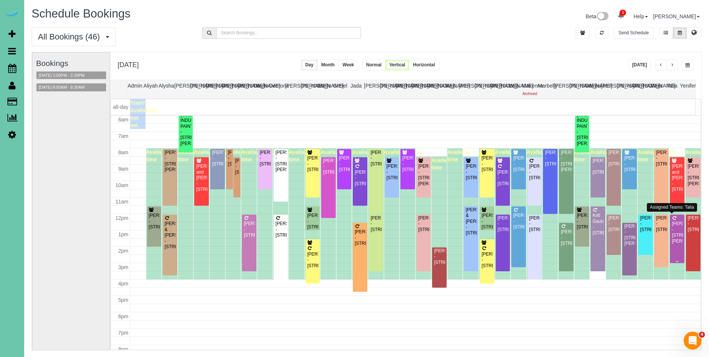
click at [673, 236] on div "Elaine Folkers - 12504 Patrick Circle, Omaha, NE 68164" at bounding box center [678, 232] width 12 height 23
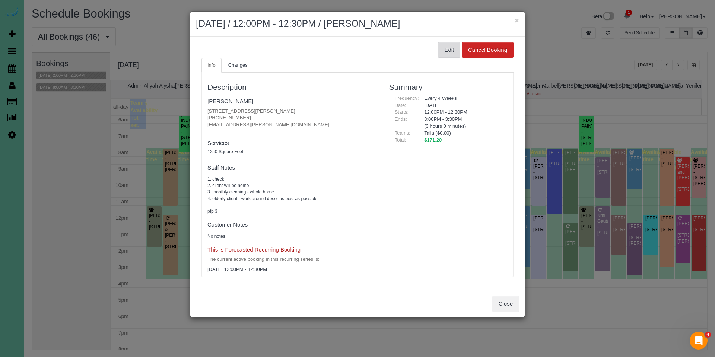
click at [448, 50] on button "Edit" at bounding box center [449, 50] width 22 height 16
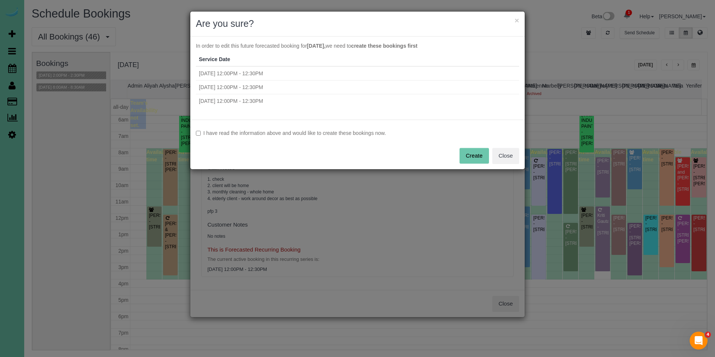
click at [282, 135] on label "I have read the information above and would like to create these bookings now." at bounding box center [357, 132] width 323 height 7
click at [464, 154] on button "Create" at bounding box center [473, 156] width 29 height 16
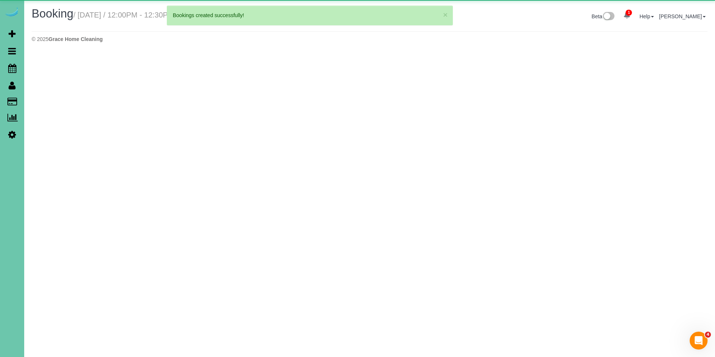
select select "NE"
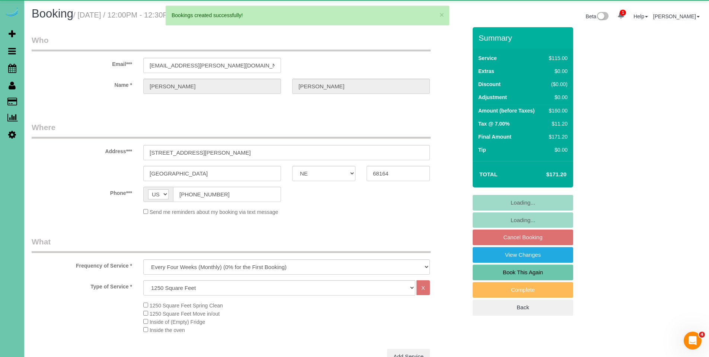
select select "object:84979"
select select "number:36"
select select "number:42"
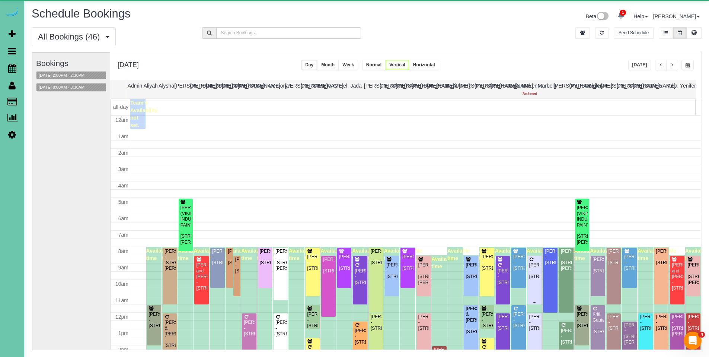
scroll to position [99, 0]
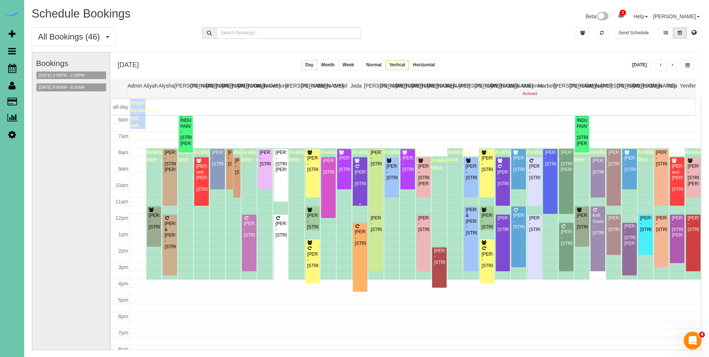
click at [358, 175] on div "Leah Bockelman - 577 S 183rd Ave, Elkhorn, NE 68022" at bounding box center [360, 177] width 12 height 17
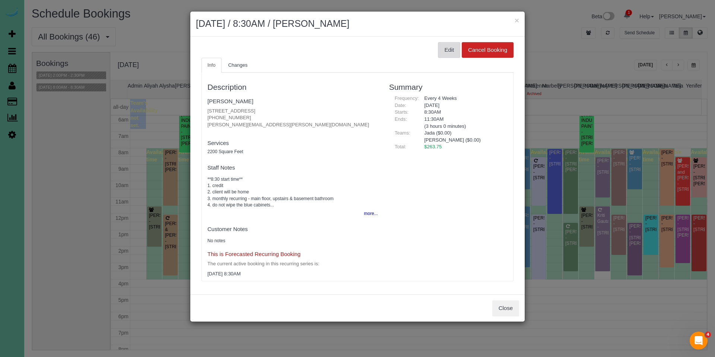
click at [447, 50] on button "Edit" at bounding box center [449, 50] width 22 height 16
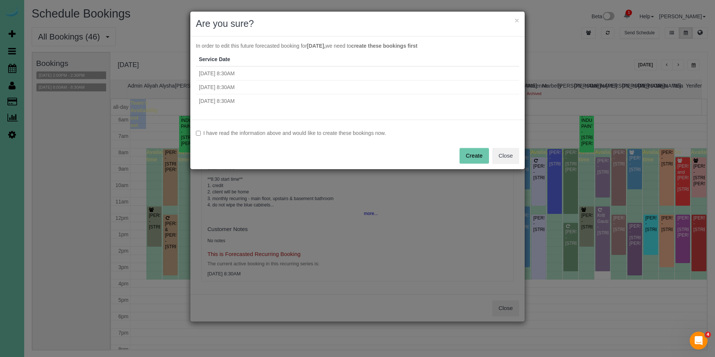
click at [322, 130] on label "I have read the information above and would like to create these bookings now." at bounding box center [357, 132] width 323 height 7
click at [474, 159] on button "Create" at bounding box center [473, 156] width 29 height 16
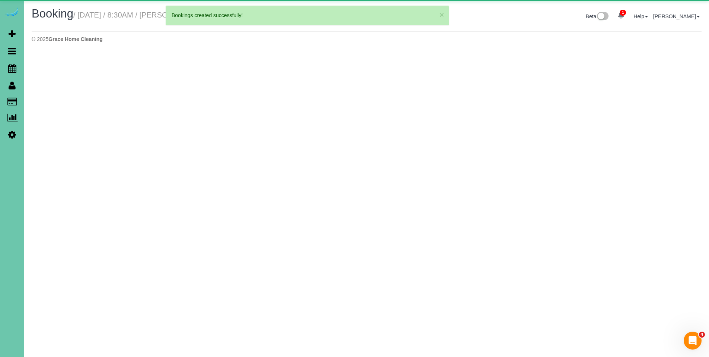
select select "NE"
select select "string:fspay-1d1287a0-86cb-4a17-afc4-7adf02f7a5c8"
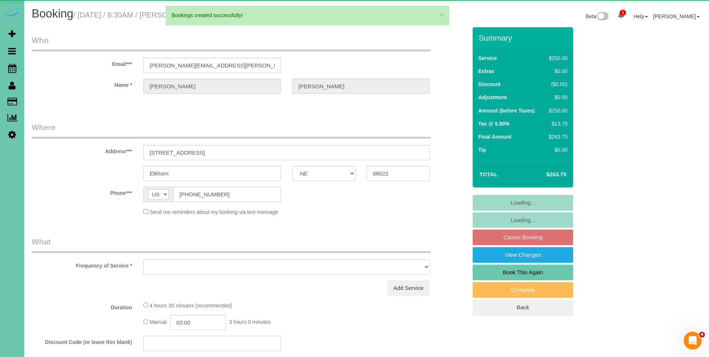
select select "object:85971"
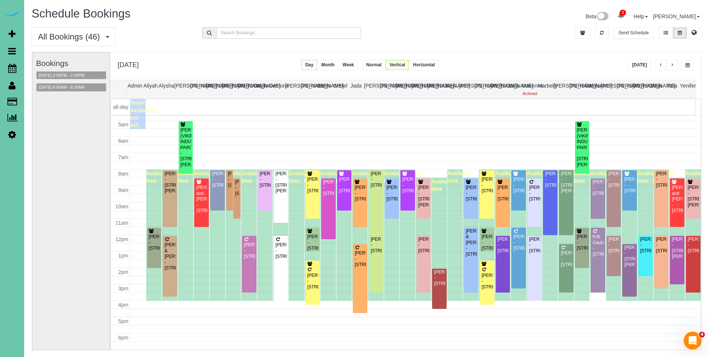
scroll to position [77, 0]
click at [531, 195] on div "Patti Petersen - 15712 S Street, Omaha, NE 68135" at bounding box center [535, 193] width 12 height 17
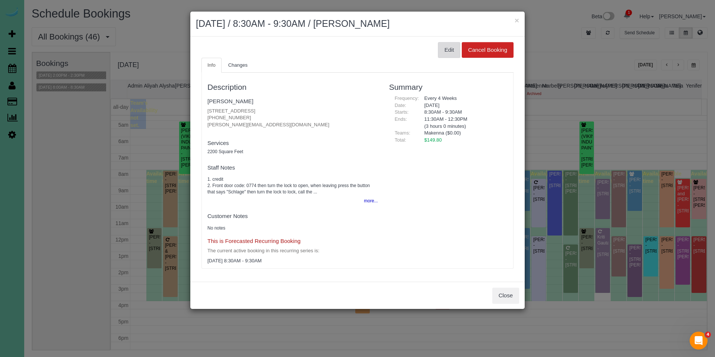
click at [449, 50] on button "Edit" at bounding box center [449, 50] width 22 height 16
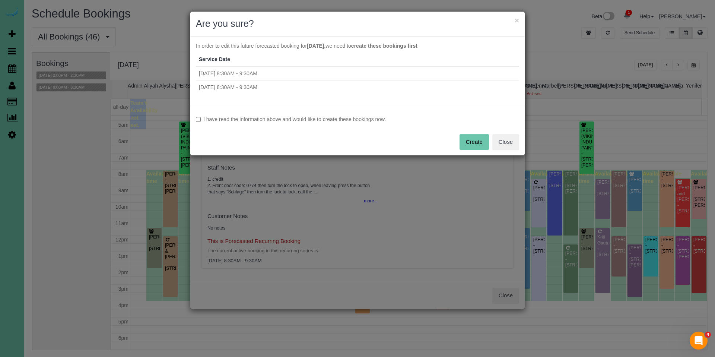
click at [325, 121] on label "I have read the information above and would like to create these bookings now." at bounding box center [357, 118] width 323 height 7
click at [477, 139] on button "Create" at bounding box center [473, 142] width 29 height 16
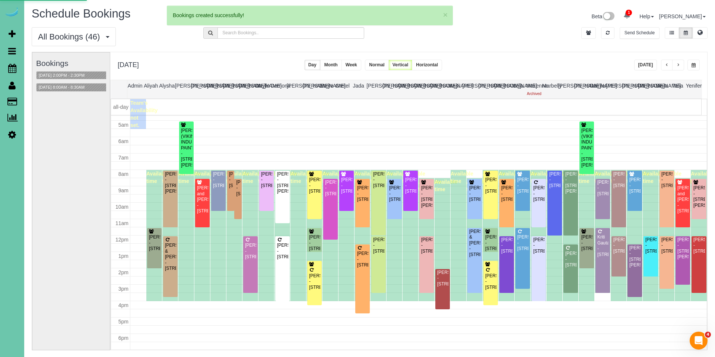
select select "NE"
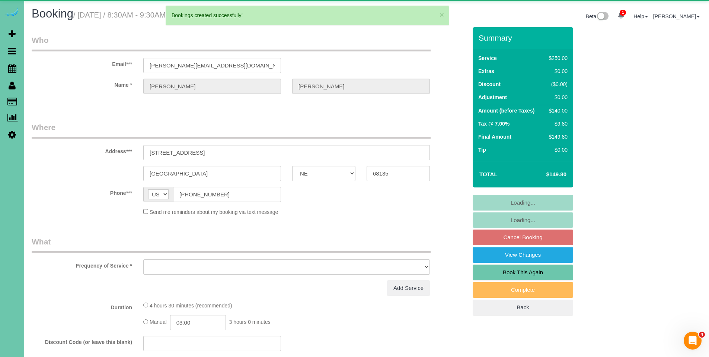
select select "object:87271"
select select "string:fspay-155e36b9-ea2a-4481-9e39-3e963ed9586b"
select select "object:87304"
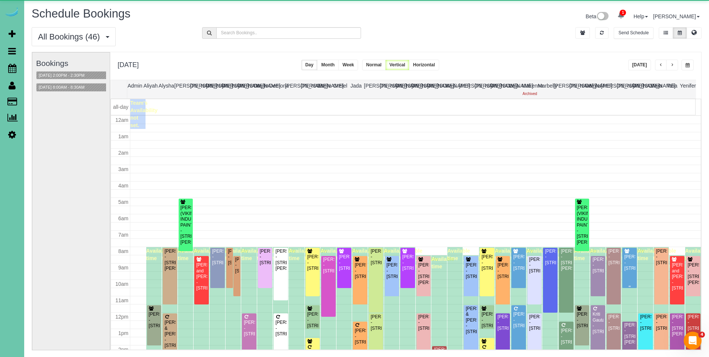
scroll to position [99, 0]
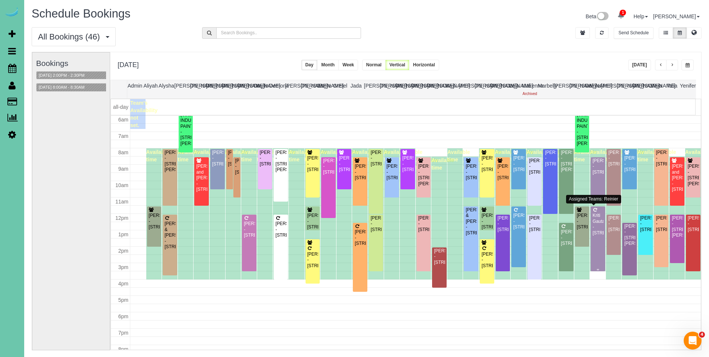
click at [592, 220] on div "Kriti Gautama - 5820 S 157th Street, Omaha, NE 68135" at bounding box center [598, 224] width 12 height 23
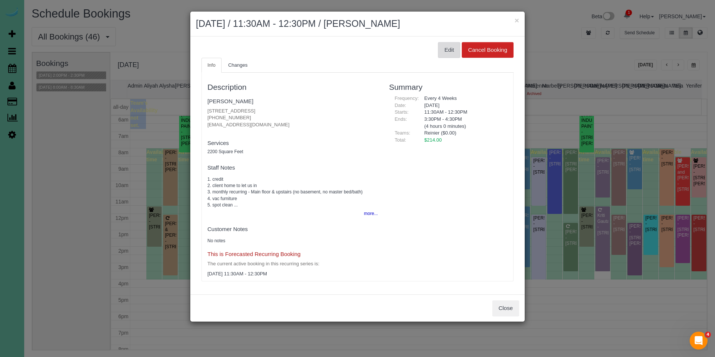
click at [448, 48] on button "Edit" at bounding box center [449, 50] width 22 height 16
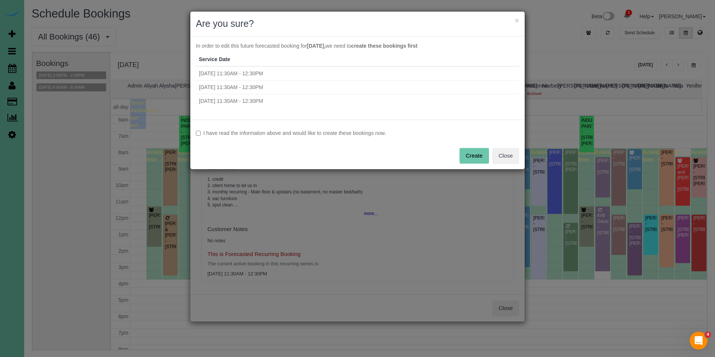
drag, startPoint x: 327, startPoint y: 136, endPoint x: 360, endPoint y: 135, distance: 33.1
click at [328, 136] on label "I have read the information above and would like to create these bookings now." at bounding box center [357, 132] width 323 height 7
click at [470, 149] on button "Create" at bounding box center [473, 156] width 29 height 16
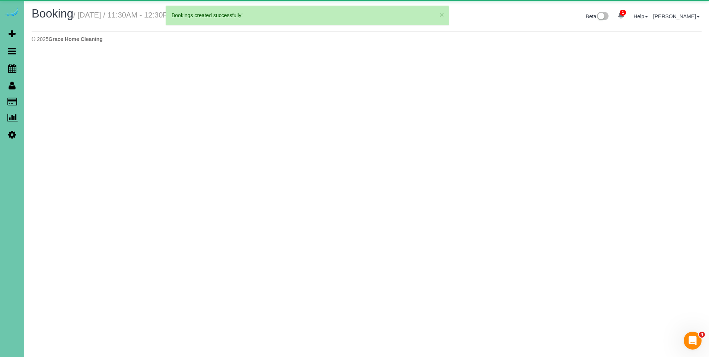
select select "NE"
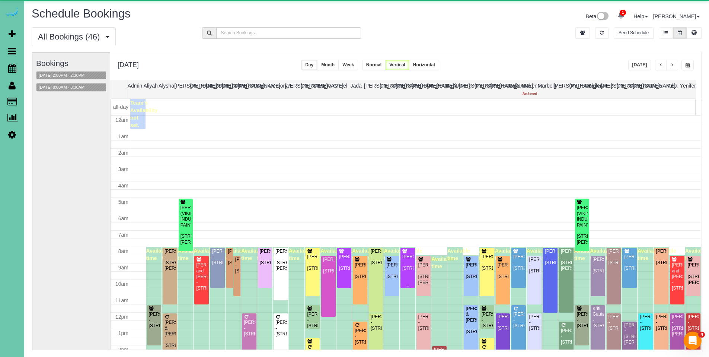
scroll to position [99, 0]
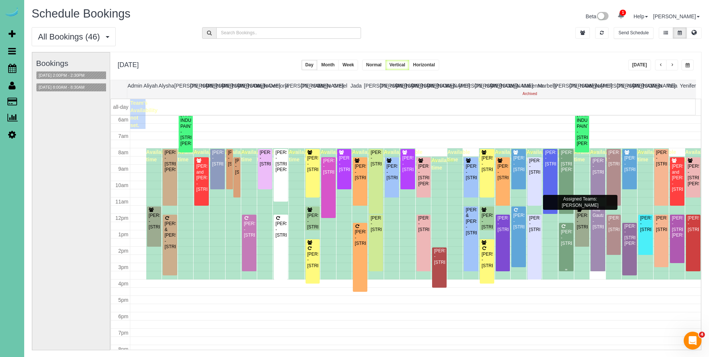
click at [564, 240] on div "Kelly Acker - 16101 S. 57th Ave., Papillion, NE 68133" at bounding box center [567, 237] width 12 height 17
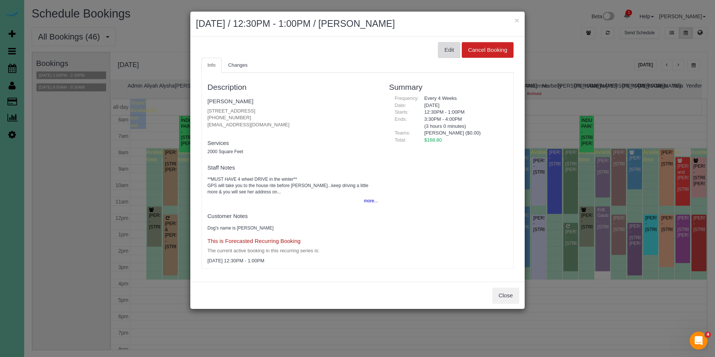
click at [442, 50] on button "Edit" at bounding box center [449, 50] width 22 height 16
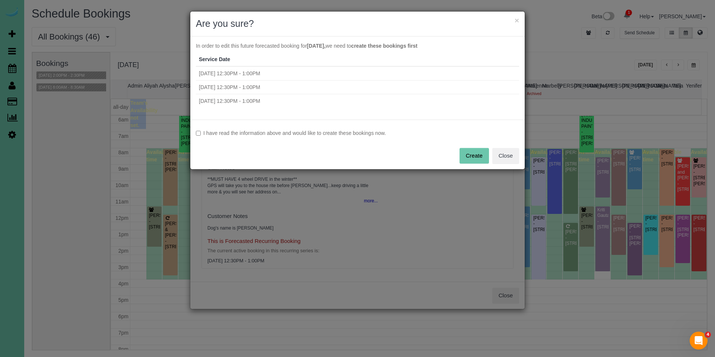
click at [327, 135] on label "I have read the information above and would like to create these bookings now." at bounding box center [357, 132] width 323 height 7
click at [460, 153] on button "Create" at bounding box center [473, 156] width 29 height 16
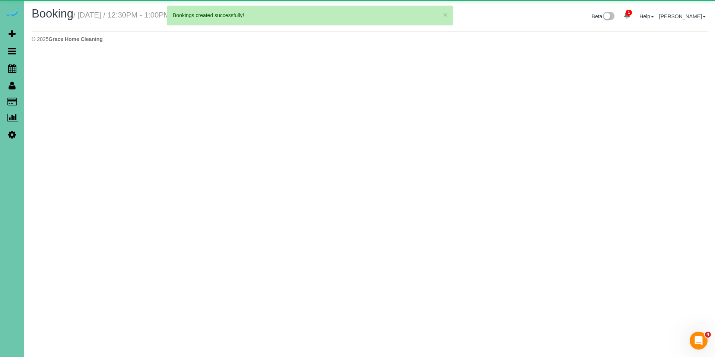
select select "NE"
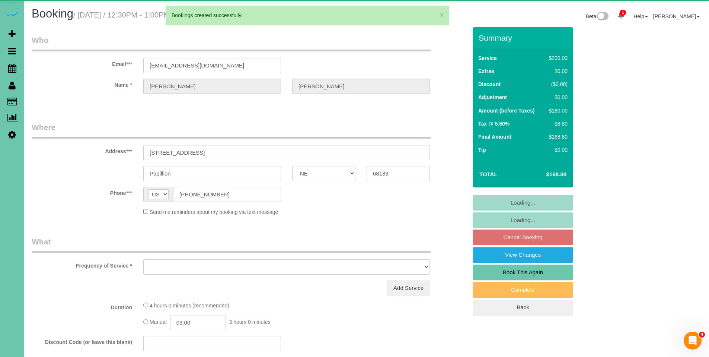
select select "object:89406"
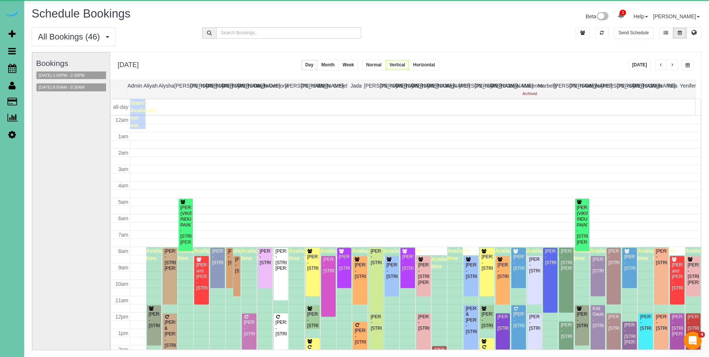
scroll to position [99, 0]
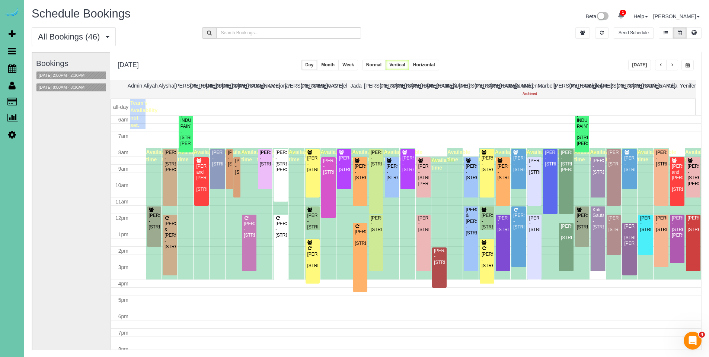
click at [514, 230] on div "Jeanne Stevens - 17117 Western Circle, Omaha, NE 68118" at bounding box center [519, 221] width 12 height 17
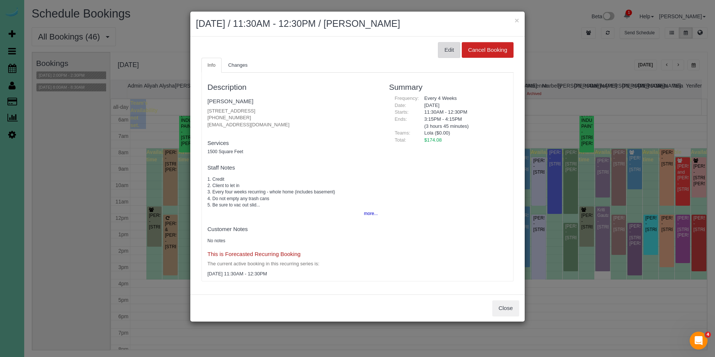
click at [458, 51] on button "Edit" at bounding box center [449, 50] width 22 height 16
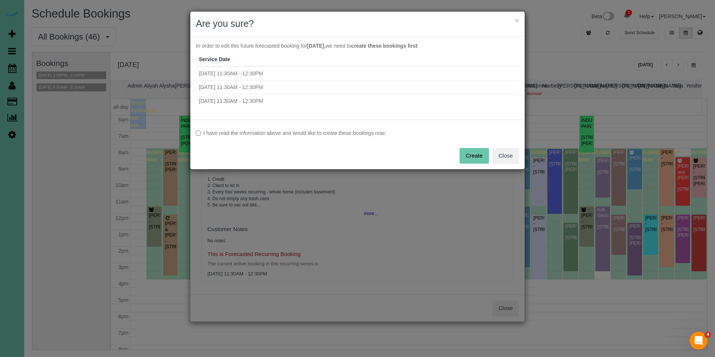
click at [264, 134] on label "I have read the information above and would like to create these bookings now." at bounding box center [357, 132] width 323 height 7
click at [472, 153] on button "Create" at bounding box center [473, 156] width 29 height 16
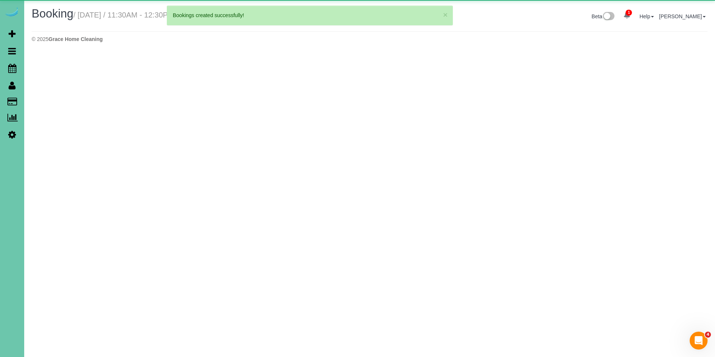
select select "NE"
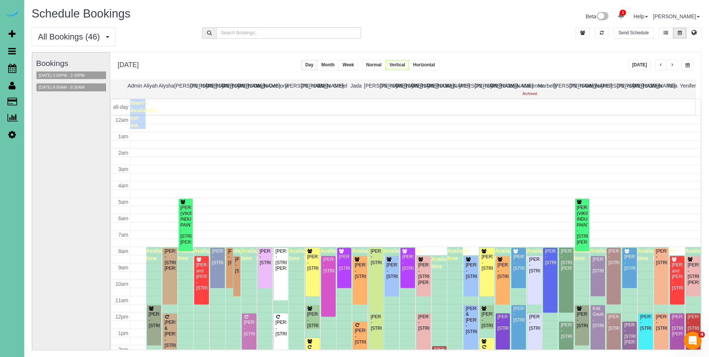
scroll to position [99, 0]
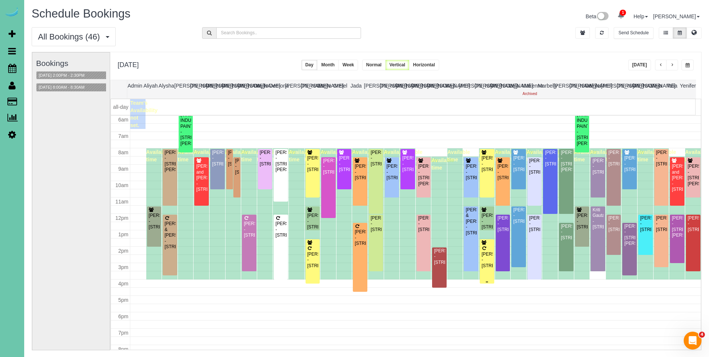
click at [488, 257] on div "Deana Olsen - 18802 Honeysuckel Drive, Elkhorn, NE 68022" at bounding box center [487, 259] width 12 height 17
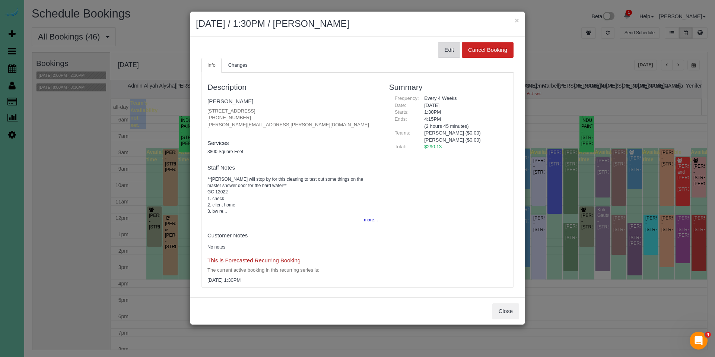
click at [438, 51] on button "Edit" at bounding box center [449, 50] width 22 height 16
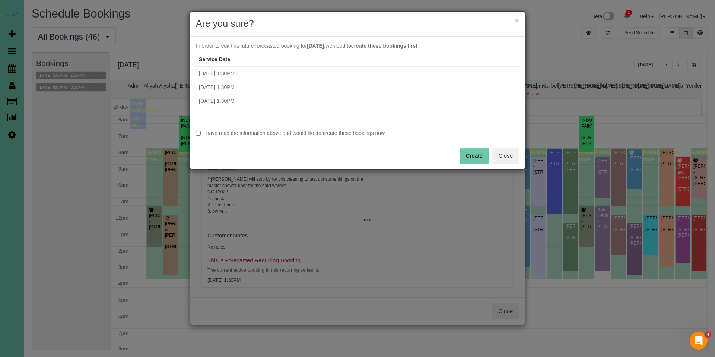
click at [287, 136] on label "I have read the information above and would like to create these bookings now." at bounding box center [357, 132] width 323 height 7
click at [475, 156] on button "Create" at bounding box center [473, 156] width 29 height 16
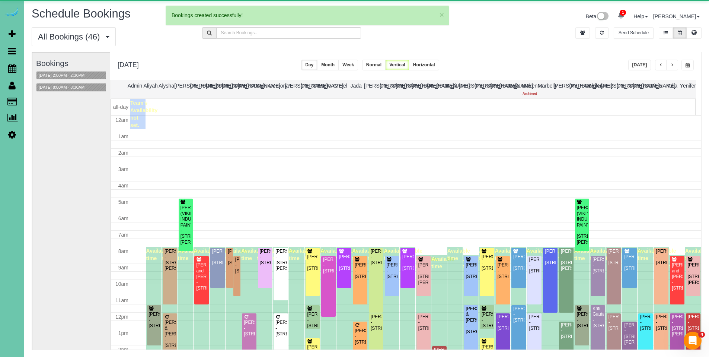
scroll to position [99, 0]
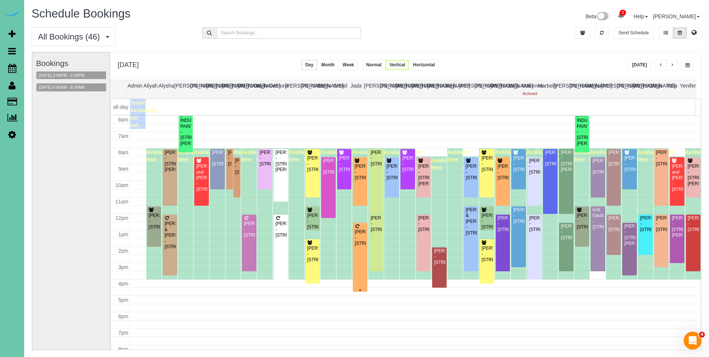
click at [357, 239] on div "Kimberly Nolan - 20009 Leavenworth St, Elkhorn, NE 68022" at bounding box center [360, 237] width 12 height 17
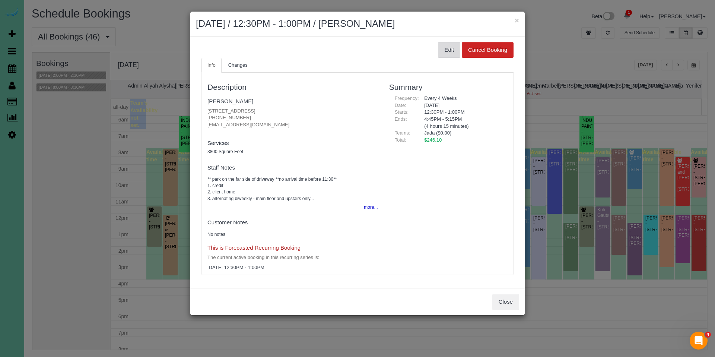
click at [443, 53] on button "Edit" at bounding box center [449, 50] width 22 height 16
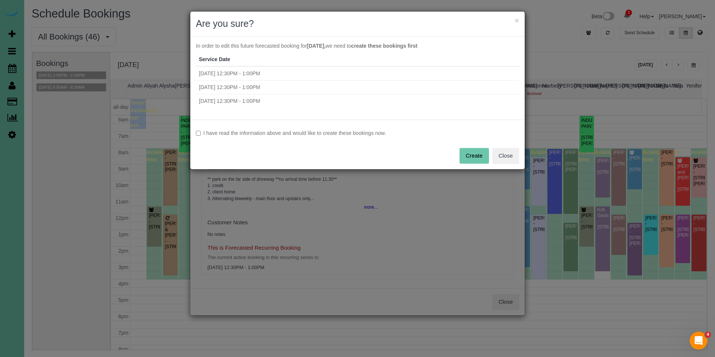
click at [323, 133] on label "I have read the information above and would like to create these bookings now." at bounding box center [357, 132] width 323 height 7
click at [469, 154] on button "Create" at bounding box center [473, 156] width 29 height 16
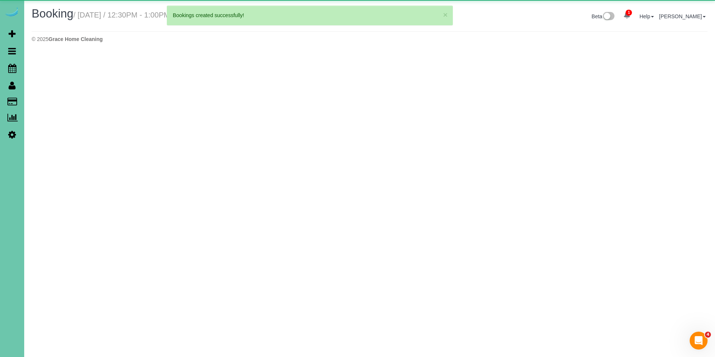
select select "NE"
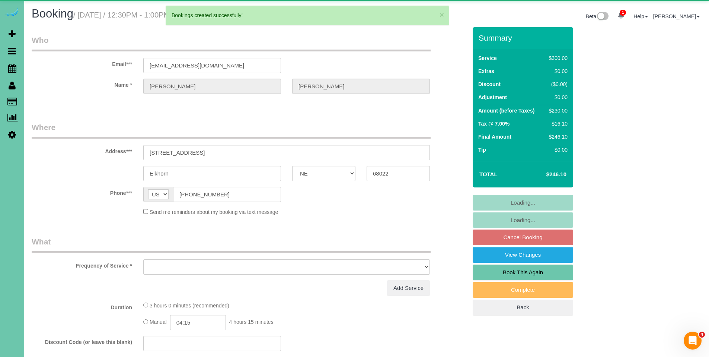
select select "object:92069"
select select "string:fspay-780749ff-195f-45d0-955a-a1b1f30c9384"
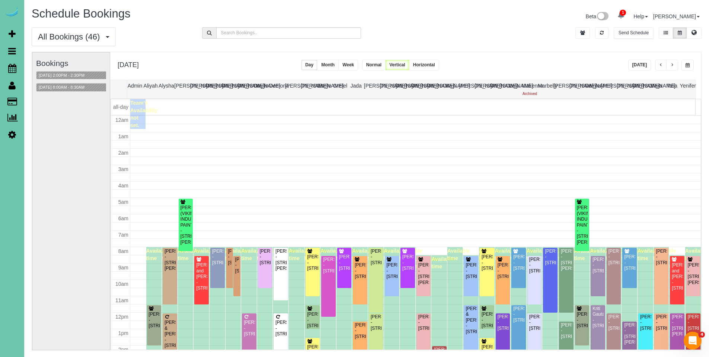
scroll to position [99, 0]
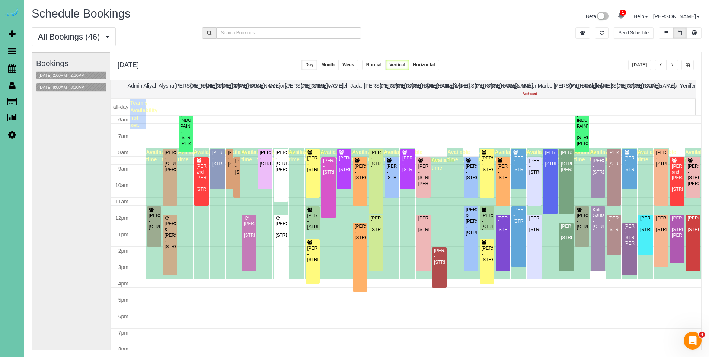
click at [253, 237] on div "Andrea Steenson - 8317 Sheffield Street, Omaha, NE 68122" at bounding box center [250, 229] width 12 height 17
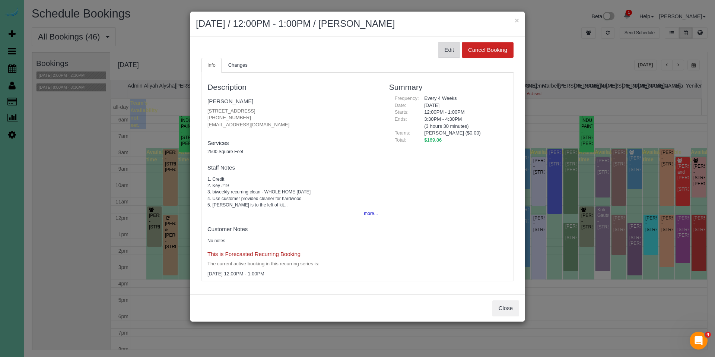
click at [449, 48] on button "Edit" at bounding box center [449, 50] width 22 height 16
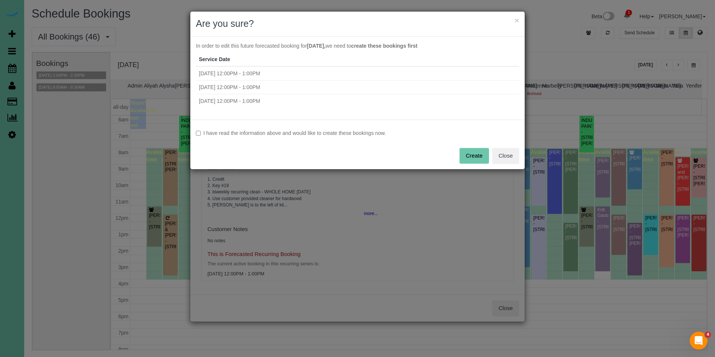
click at [315, 134] on label "I have read the information above and would like to create these bookings now." at bounding box center [357, 132] width 323 height 7
click at [475, 158] on button "Create" at bounding box center [473, 156] width 29 height 16
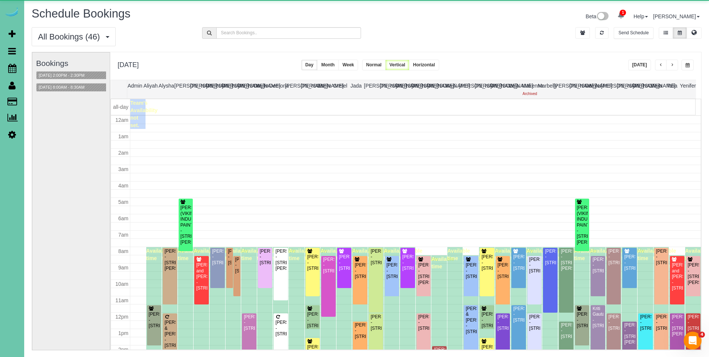
scroll to position [99, 0]
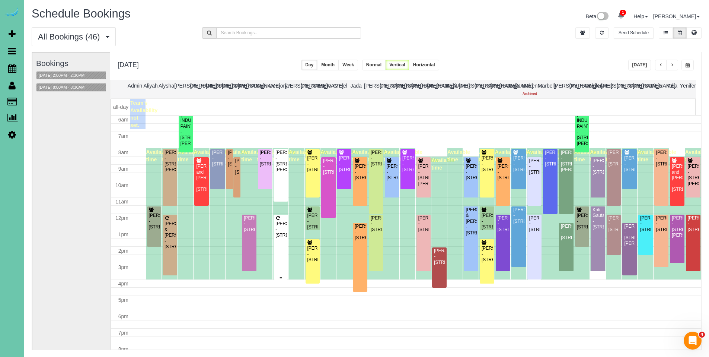
click at [278, 229] on div "Mary Lu - 6204 Oak Hill Plz, Omaha, NE 68137" at bounding box center [281, 229] width 12 height 17
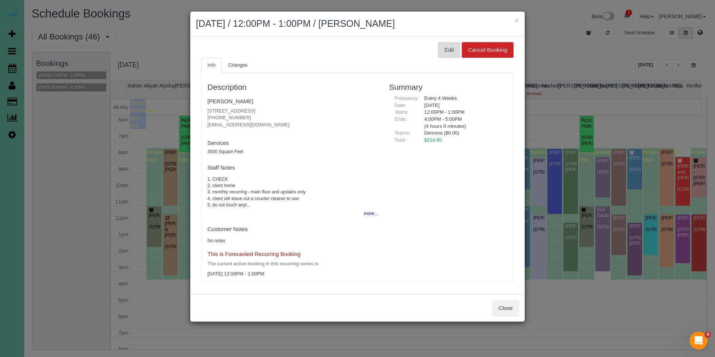
click at [449, 50] on button "Edit" at bounding box center [449, 50] width 22 height 16
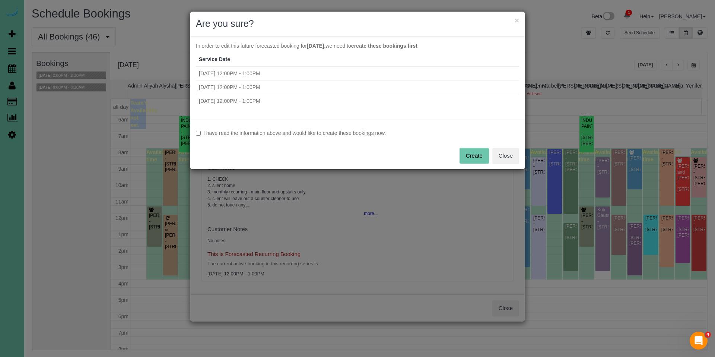
click at [378, 134] on label "I have read the information above and would like to create these bookings now." at bounding box center [357, 132] width 323 height 7
click at [466, 153] on button "Create" at bounding box center [473, 156] width 29 height 16
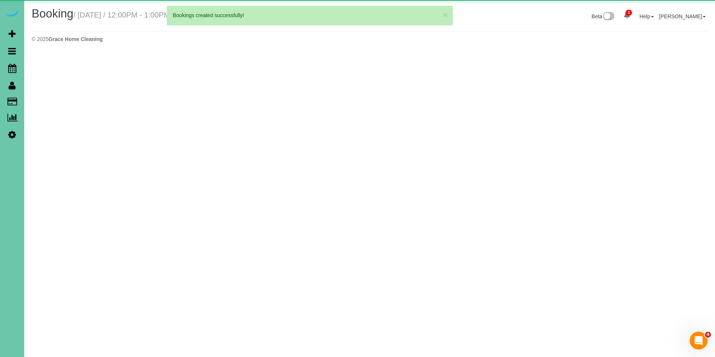
select select "NE"
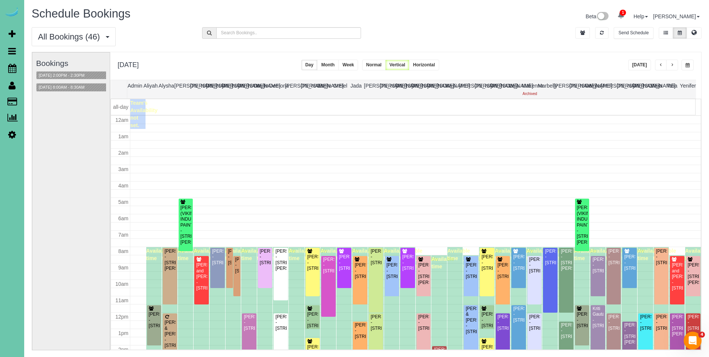
scroll to position [99, 0]
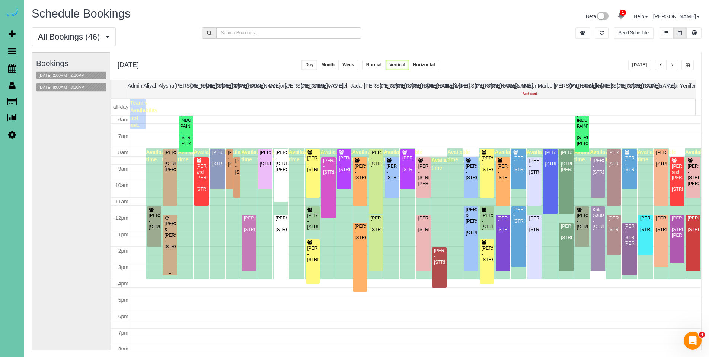
click at [168, 228] on div "Pam & Mike Smiricky - 1828 N 132nd Ave, Omaha, NE 68154" at bounding box center [170, 235] width 12 height 29
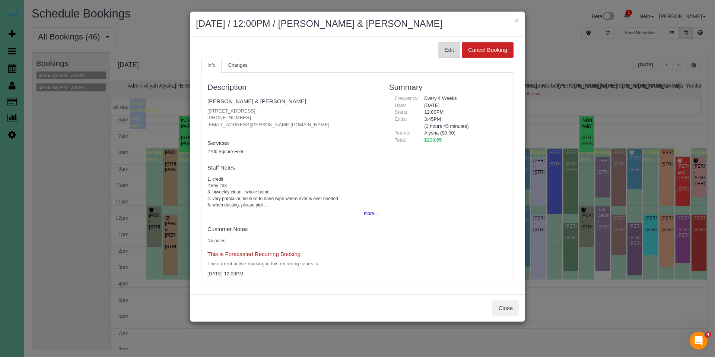
click at [445, 53] on button "Edit" at bounding box center [449, 50] width 22 height 16
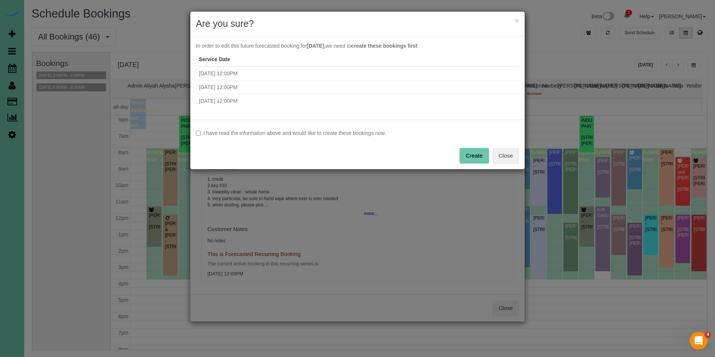
click at [341, 137] on div "I have read the information above and would like to create these bookings now. …" at bounding box center [357, 145] width 334 height 50
click at [342, 134] on label "I have read the information above and would like to create these bookings now." at bounding box center [357, 132] width 323 height 7
click at [477, 153] on button "Create" at bounding box center [473, 156] width 29 height 16
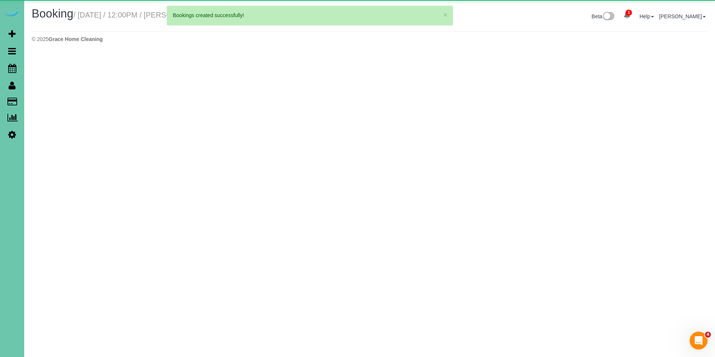
select select "NE"
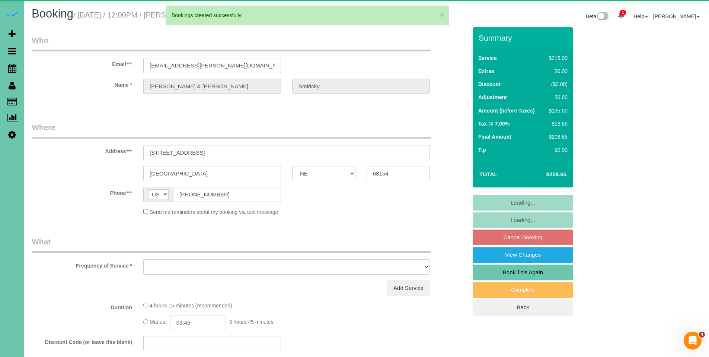
select select "object:94745"
select select "string:fspay-23e022f9-b3cf-402b-a0dd-c7f25a4893ca"
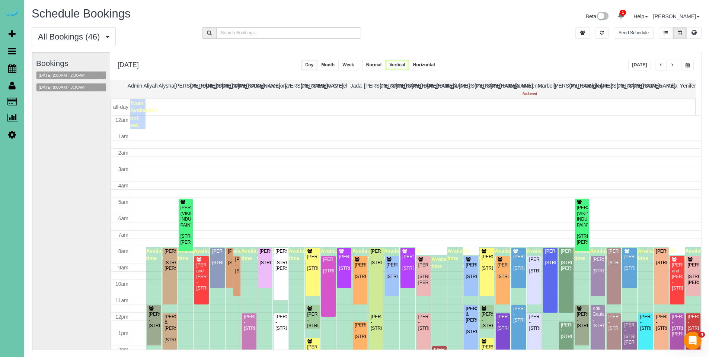
scroll to position [99, 0]
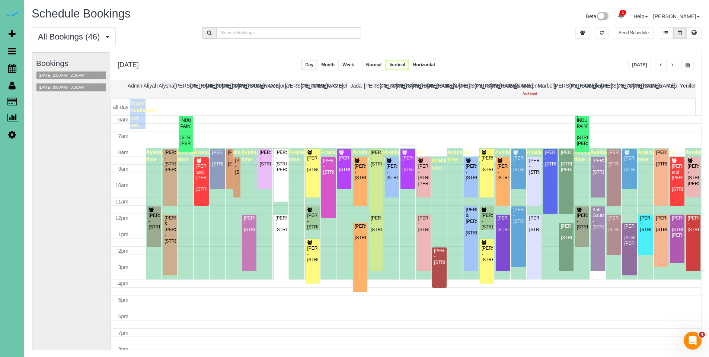
click at [661, 66] on span "button" at bounding box center [661, 65] width 4 height 4
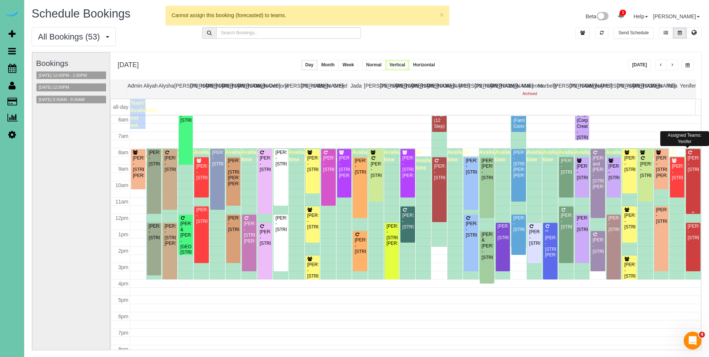
click at [688, 172] on div "Megan McKillip - 6804 N 106th Cir, Omaha, NE 68122" at bounding box center [694, 163] width 12 height 17
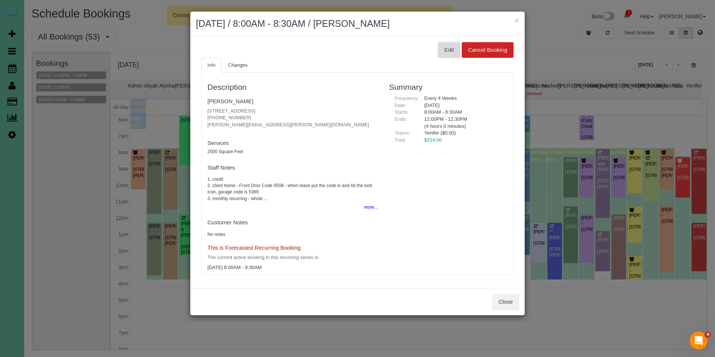
click at [445, 51] on button "Edit" at bounding box center [449, 50] width 22 height 16
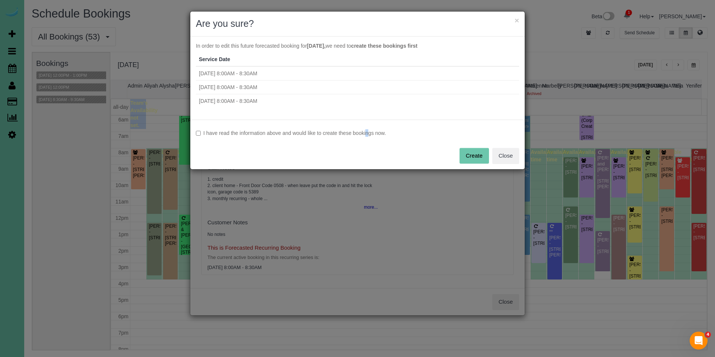
click at [350, 136] on label "I have read the information above and would like to create these bookings now." at bounding box center [357, 132] width 323 height 7
click at [337, 125] on div "I have read the information above and would like to create these bookings now. …" at bounding box center [357, 145] width 334 height 50
click at [204, 133] on label "I have read the information above and would like to create these bookings now." at bounding box center [357, 132] width 323 height 7
click at [465, 158] on button "Create" at bounding box center [473, 156] width 29 height 16
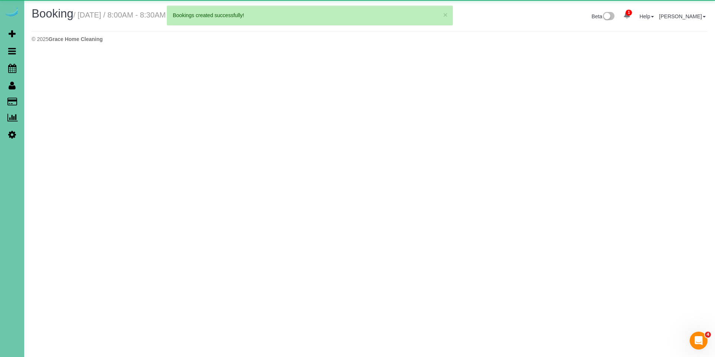
select select "NE"
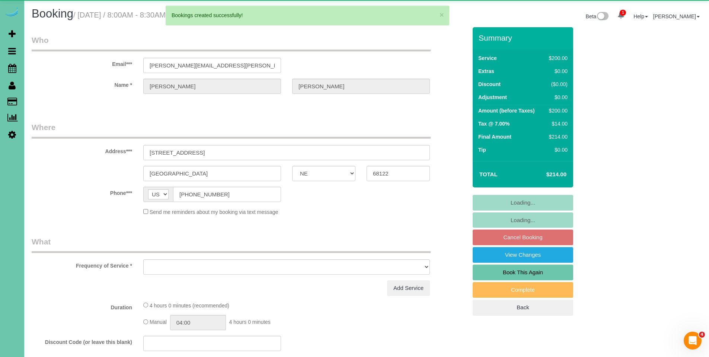
select select "object:95941"
select select "string:fspay-b2214e93-7edf-42ad-a2b3-17c820e6cc03"
select select "number:37"
select select "number:42"
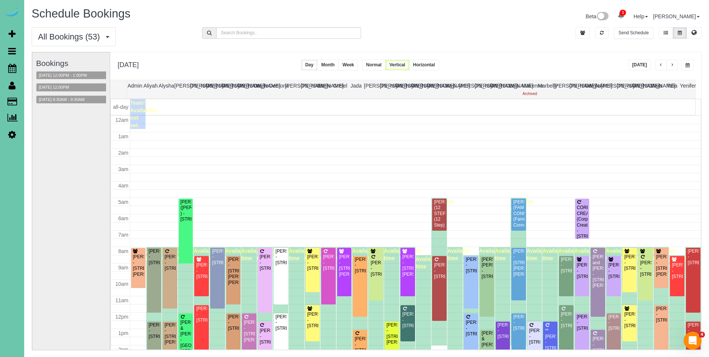
scroll to position [99, 0]
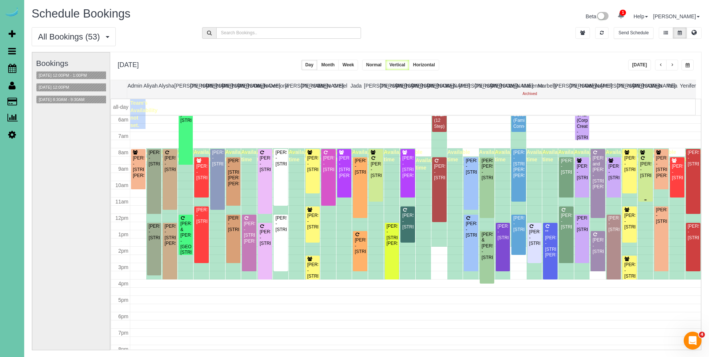
click at [643, 164] on div "Jordan Klute - 2926 S 97th Cir, Omaha, NE 68127" at bounding box center [646, 169] width 12 height 17
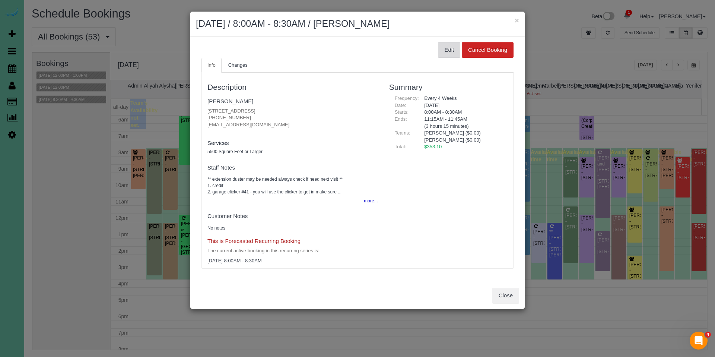
click at [445, 47] on button "Edit" at bounding box center [449, 50] width 22 height 16
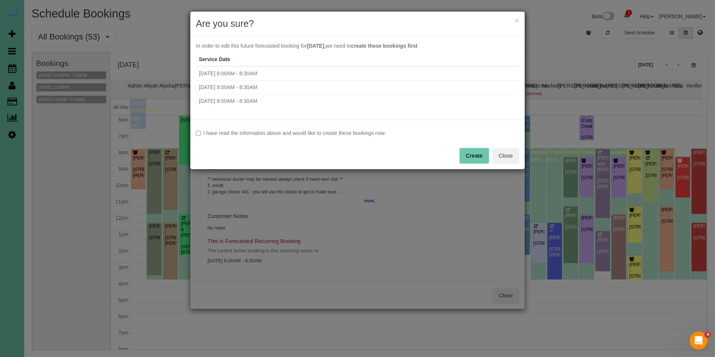
click at [369, 134] on label "I have read the information above and would like to create these bookings now." at bounding box center [357, 132] width 323 height 7
click at [467, 159] on button "Create" at bounding box center [473, 156] width 29 height 16
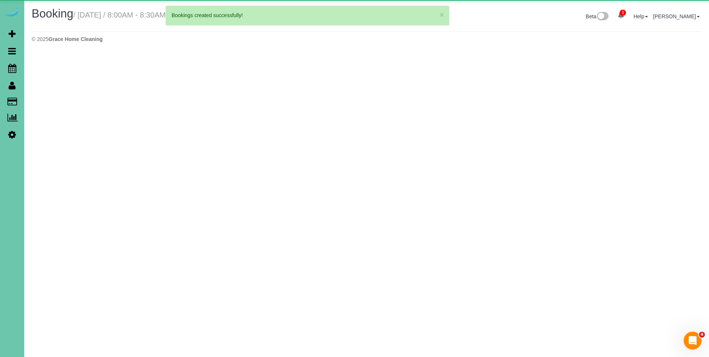
select select "NE"
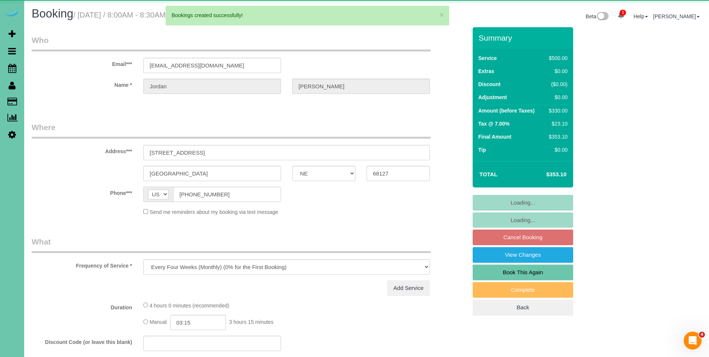
select select "object:97119"
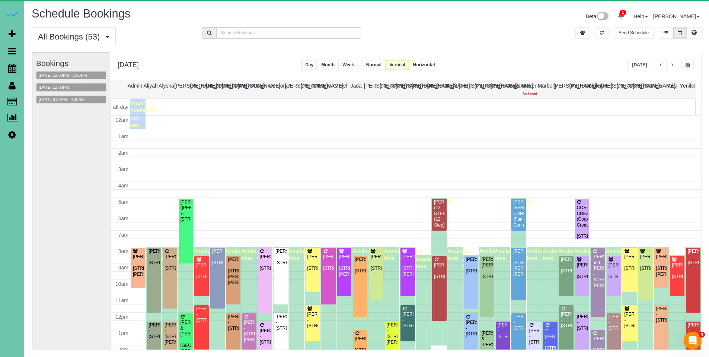
scroll to position [99, 0]
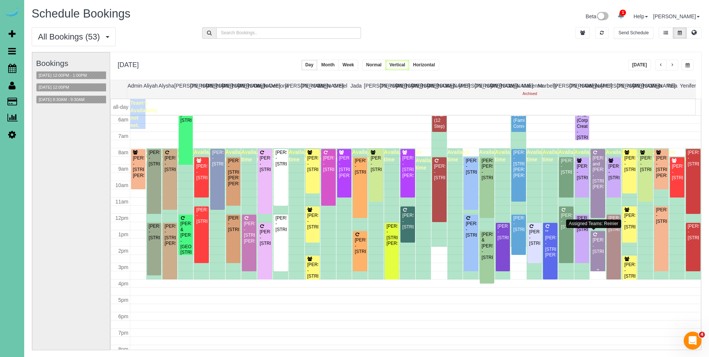
click at [592, 246] on div "McKenzie Johnson - 5005 S 135th St #3219, Omaha, NE 68137" at bounding box center [598, 245] width 12 height 17
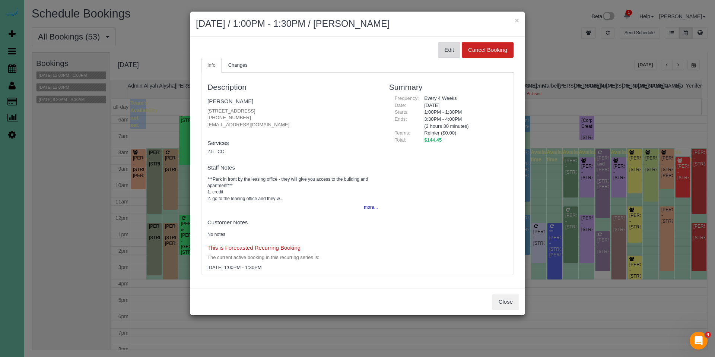
click at [446, 45] on button "Edit" at bounding box center [449, 50] width 22 height 16
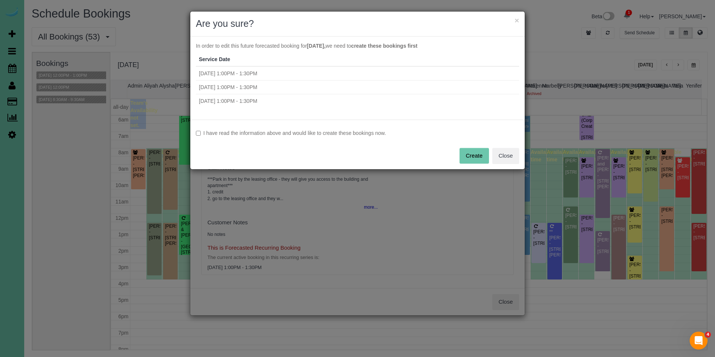
click at [270, 135] on label "I have read the information above and would like to create these bookings now." at bounding box center [357, 132] width 323 height 7
click at [473, 154] on button "Create" at bounding box center [473, 156] width 29 height 16
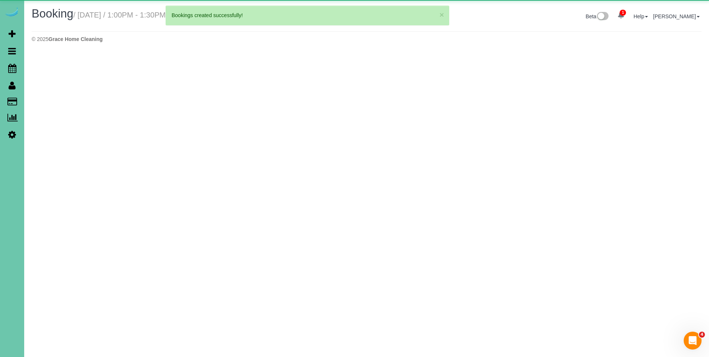
select select "NE"
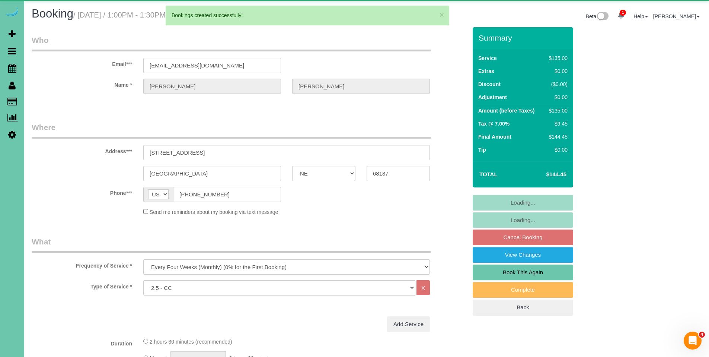
select select "object:98530"
select select "number:34"
select select "number:40"
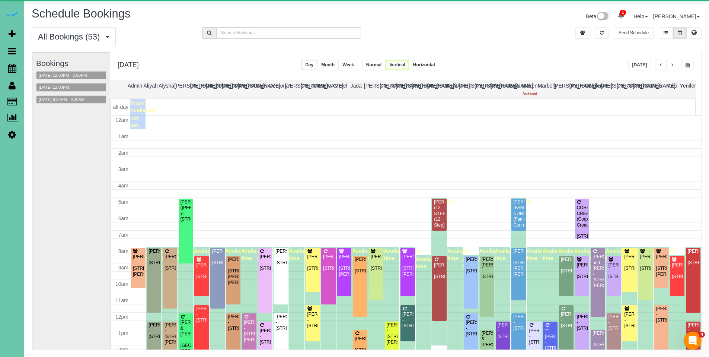
scroll to position [99, 0]
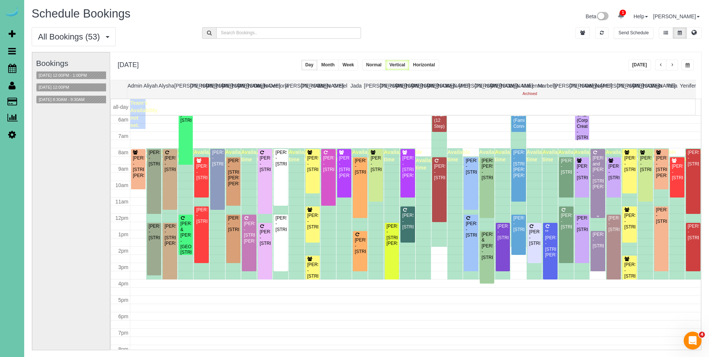
click at [592, 166] on div "Brad and Kelly Blessen - 11275 S 200th Ave, Gretna, NE 68028" at bounding box center [598, 172] width 12 height 35
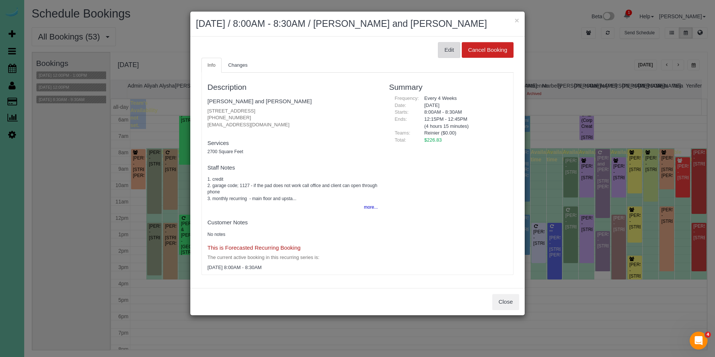
click at [452, 54] on button "Edit" at bounding box center [449, 50] width 22 height 16
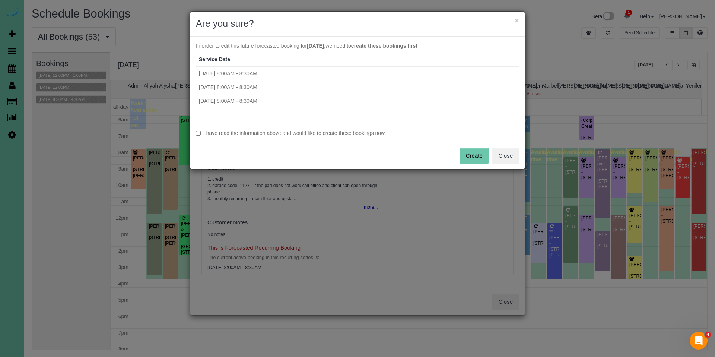
click at [385, 133] on label "I have read the information above and would like to create these bookings now." at bounding box center [357, 132] width 323 height 7
click at [473, 155] on button "Create" at bounding box center [473, 156] width 29 height 16
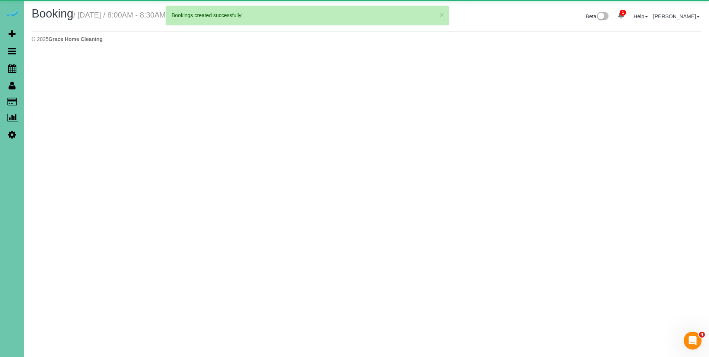
select select "NE"
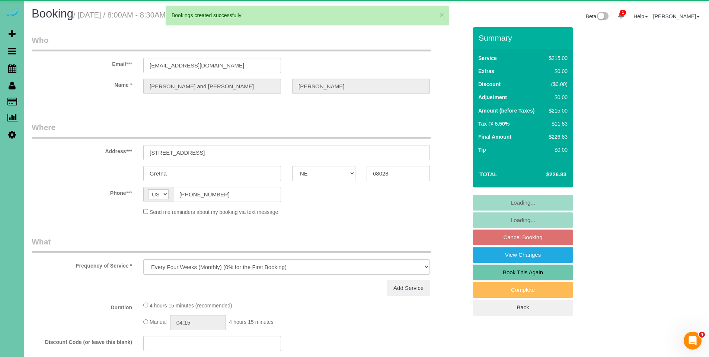
select select "object:99621"
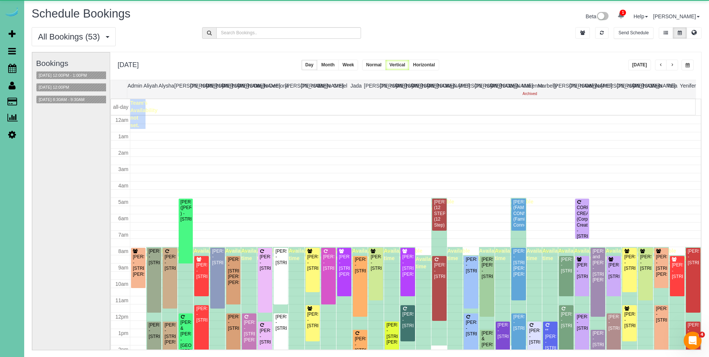
scroll to position [99, 0]
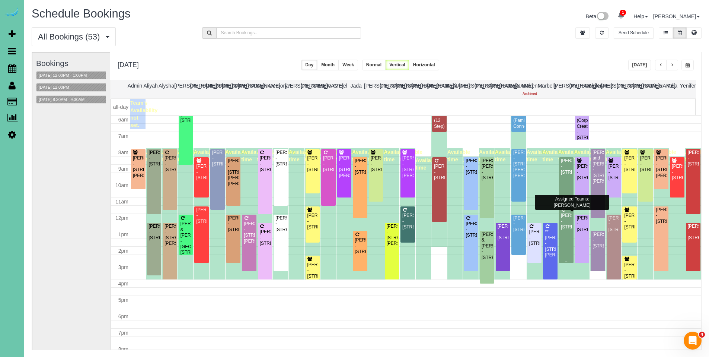
click at [566, 217] on div "Matthew Neisius - 902 Elk Ridge Dr, Elkhorn, NE 68022" at bounding box center [567, 221] width 12 height 17
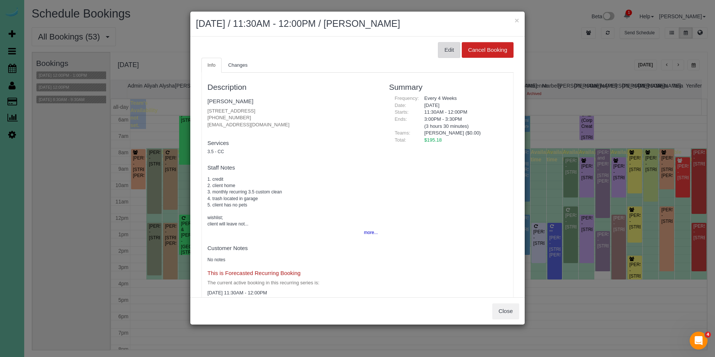
click at [440, 50] on button "Edit" at bounding box center [449, 50] width 22 height 16
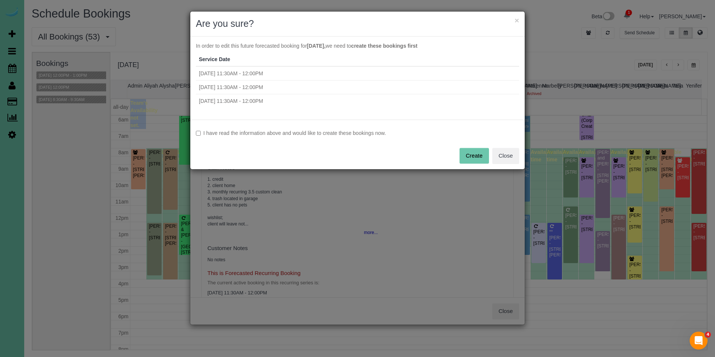
click at [314, 133] on label "I have read the information above and would like to create these bookings now." at bounding box center [357, 132] width 323 height 7
click at [480, 161] on button "Create" at bounding box center [473, 156] width 29 height 16
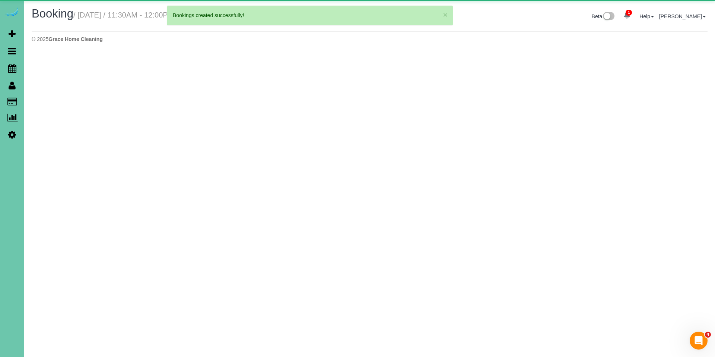
select select "NE"
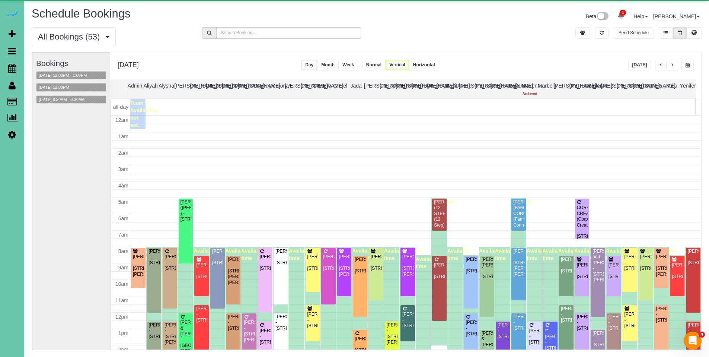
scroll to position [99, 0]
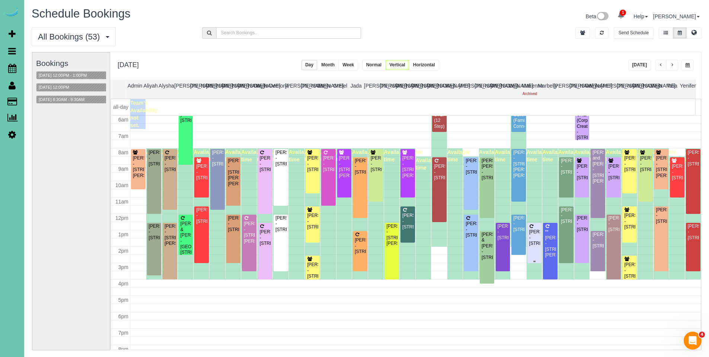
click at [529, 230] on div "Briana Lynch - 4702 N 133rd Plaza #112, Omaha, NE 68164" at bounding box center [535, 237] width 12 height 17
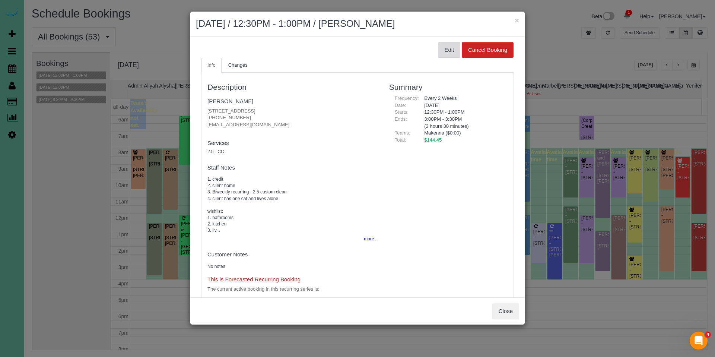
click at [448, 52] on button "Edit" at bounding box center [449, 50] width 22 height 16
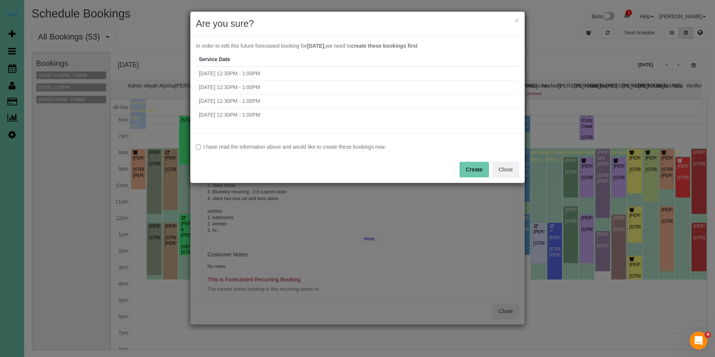
click at [364, 146] on label "I have read the information above and would like to create these bookings now." at bounding box center [357, 146] width 323 height 7
click at [472, 166] on button "Create" at bounding box center [473, 170] width 29 height 16
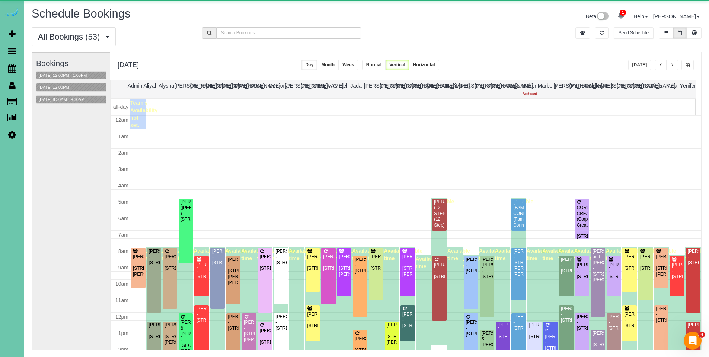
scroll to position [99, 0]
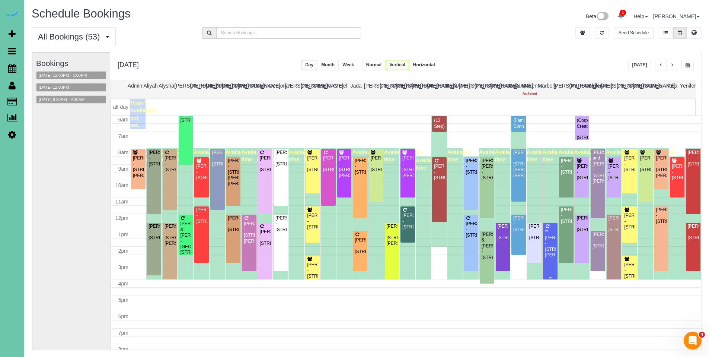
click at [545, 238] on div "**Sara Stephens - 16218 Dorcas Street, Omaha, NE 68130" at bounding box center [551, 243] width 12 height 29
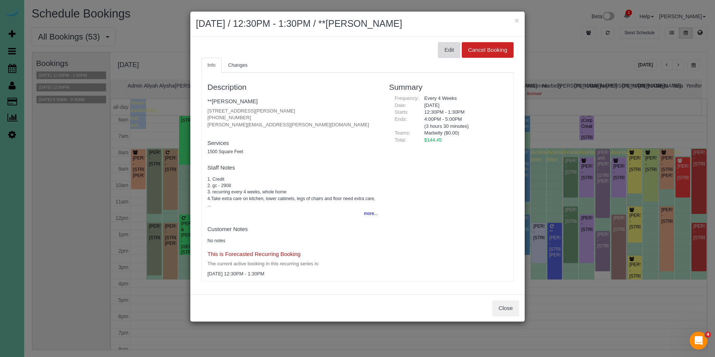
click at [445, 53] on button "Edit" at bounding box center [449, 50] width 22 height 16
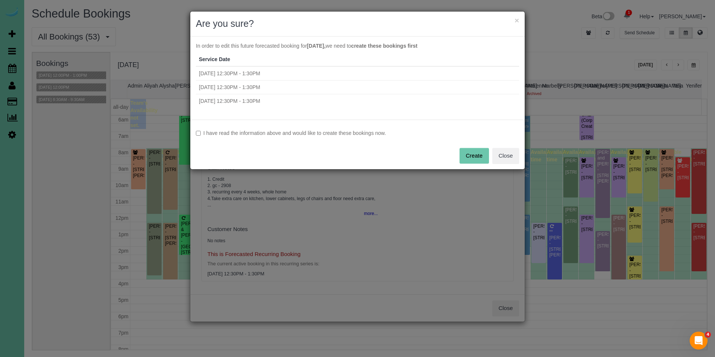
click at [356, 131] on label "I have read the information above and would like to create these bookings now." at bounding box center [357, 132] width 323 height 7
click at [475, 160] on button "Create" at bounding box center [473, 156] width 29 height 16
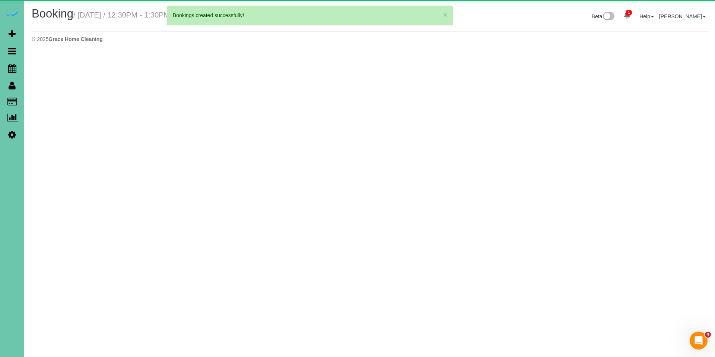
select select "NE"
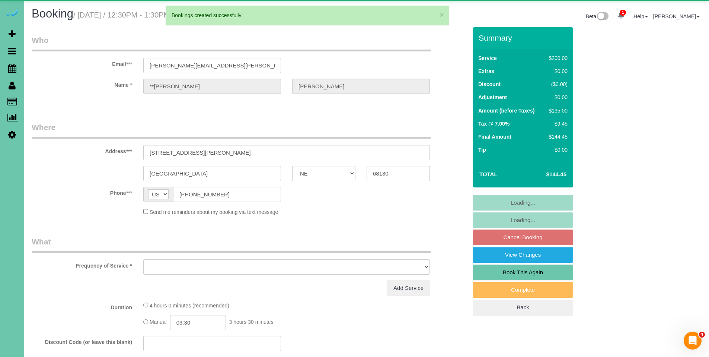
select select "object:102261"
select select "string:fspay-bbc103ba-7b46-4900-aeee-680aa3fc7026"
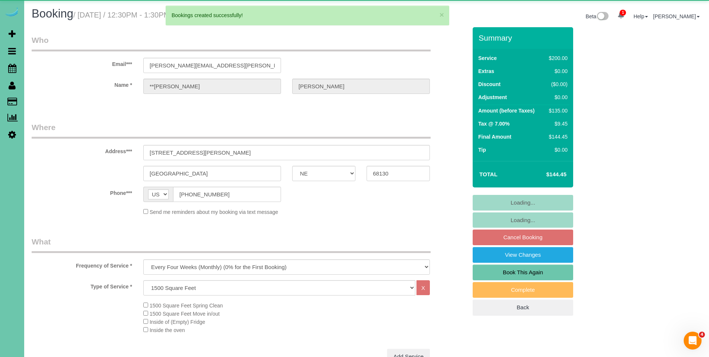
select select "object:102294"
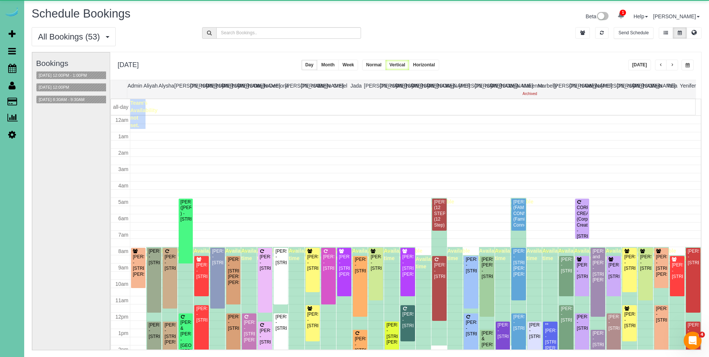
scroll to position [99, 0]
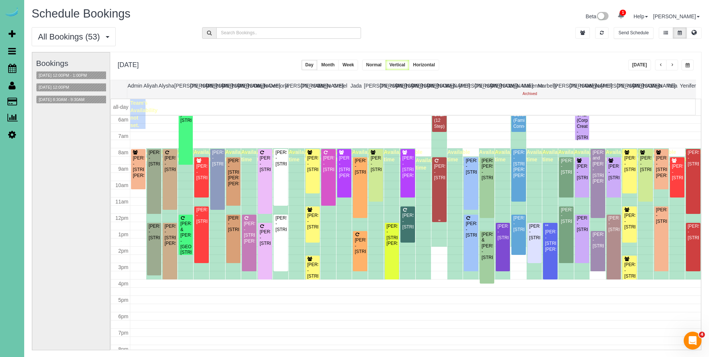
click at [436, 173] on div "Patrick O'Malley - 705 S 156th Ave Circle, Omaha, NE 68118" at bounding box center [440, 171] width 12 height 17
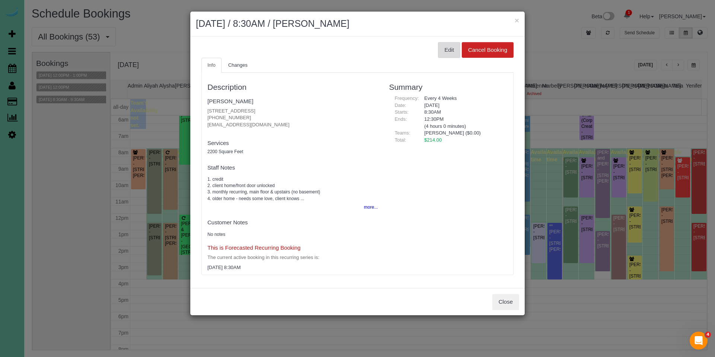
click at [446, 51] on button "Edit" at bounding box center [449, 50] width 22 height 16
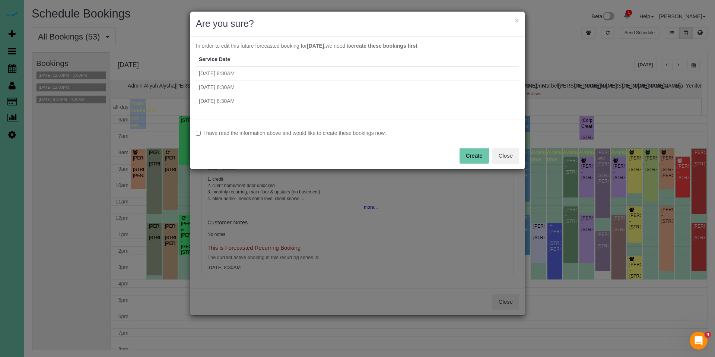
click at [319, 134] on label "I have read the information above and would like to create these bookings now." at bounding box center [357, 132] width 323 height 7
click at [465, 153] on button "Create" at bounding box center [473, 156] width 29 height 16
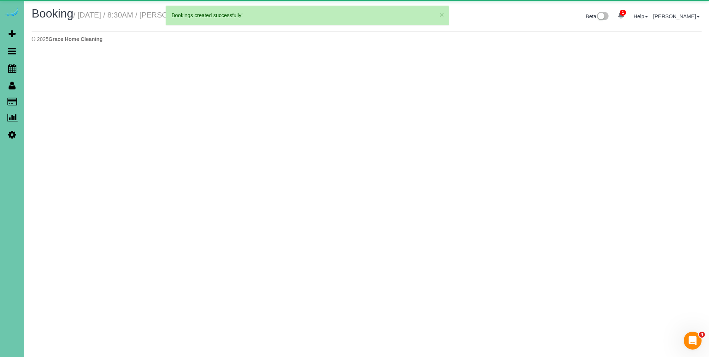
select select "NE"
select select "string:fspay-d11a74f8-fa0d-4375-9be6-4c027ac77f5f"
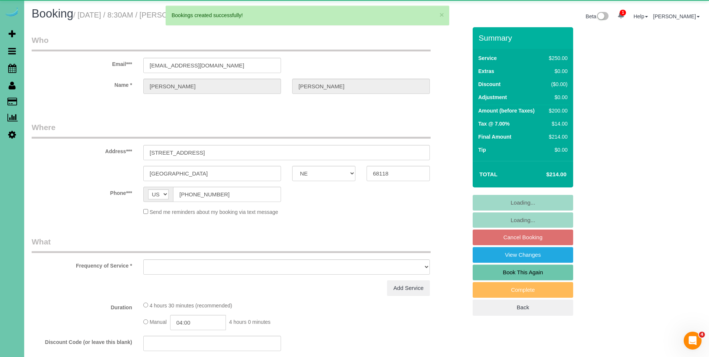
select select "object:103466"
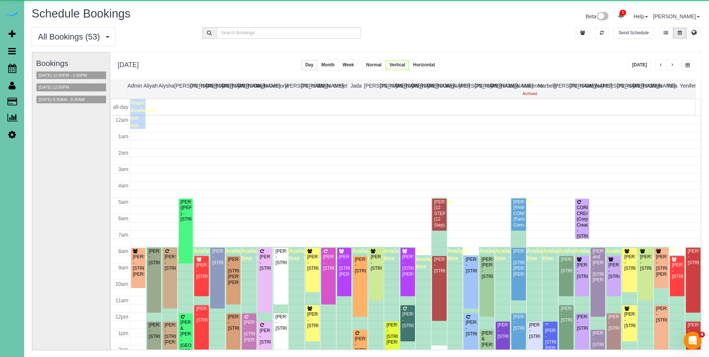
scroll to position [99, 0]
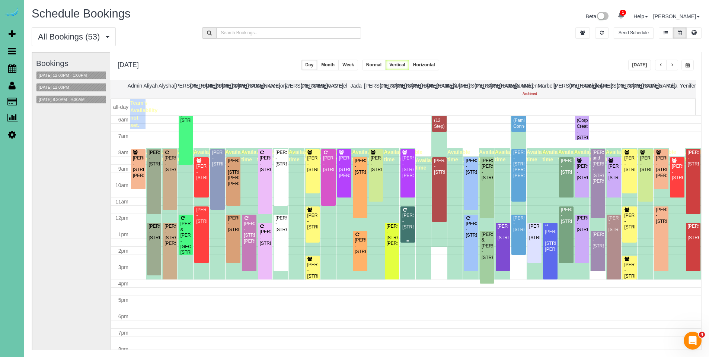
click at [410, 223] on div "Dianne Herbig - 1108 N 92nd Plaza; Apt 301, Omaha, NE 68114" at bounding box center [408, 221] width 12 height 17
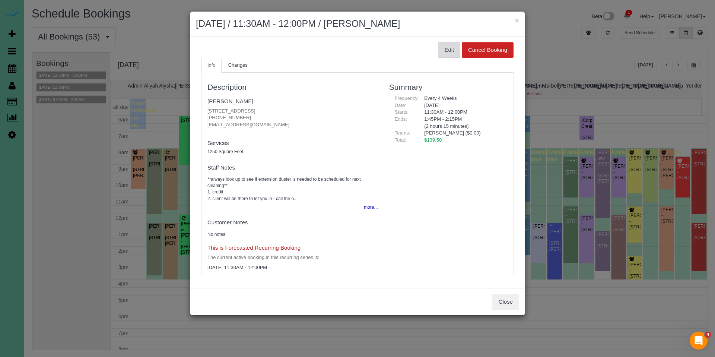
click at [445, 51] on button "Edit" at bounding box center [449, 50] width 22 height 16
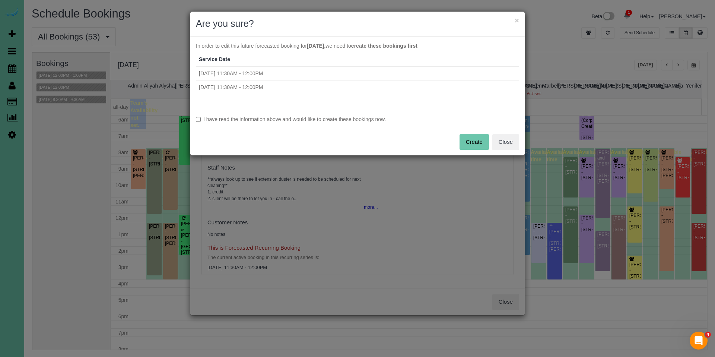
click at [330, 122] on label "I have read the information above and would like to create these bookings now." at bounding box center [357, 118] width 323 height 7
click at [471, 140] on button "Create" at bounding box center [473, 142] width 29 height 16
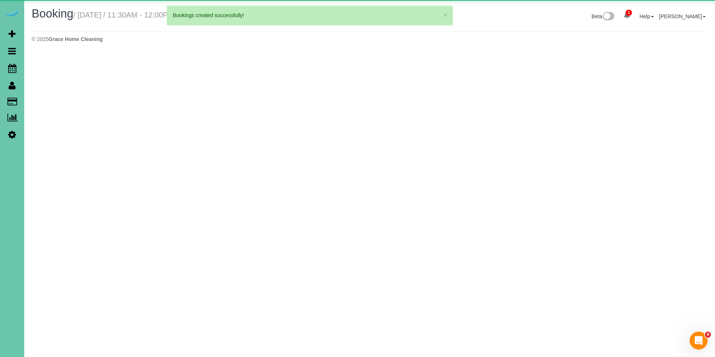
select select "NE"
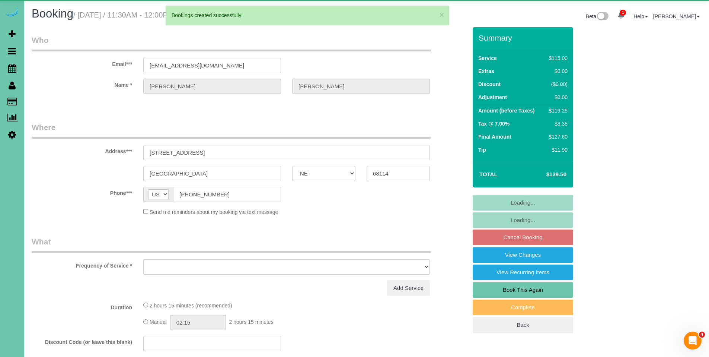
select select "object:104803"
select select "string:fspay-0708f74a-1113-4241-950a-a4b45a836844"
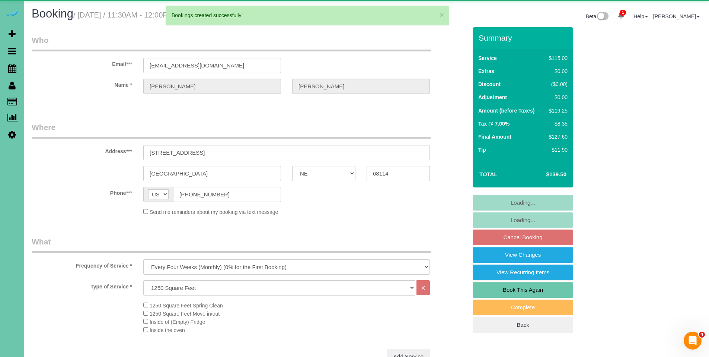
select select "object:104821"
select select "number:35"
select select "number:41"
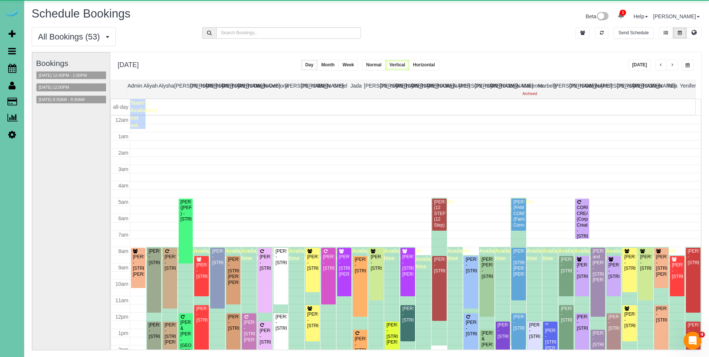
scroll to position [99, 0]
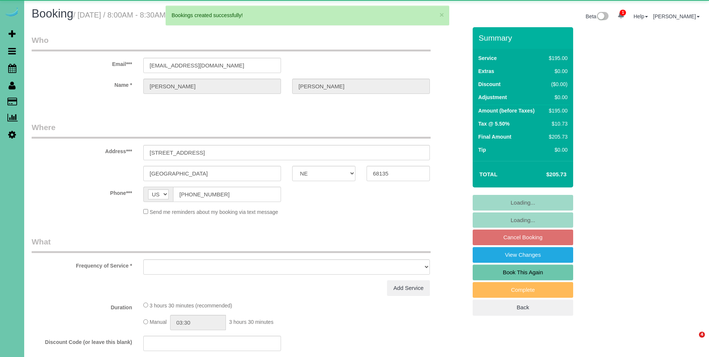
select select "NE"
select select "object:105943"
select select "string:fspay-0edb13bf-20bb-43c9-993a-b189a82d5c6b"
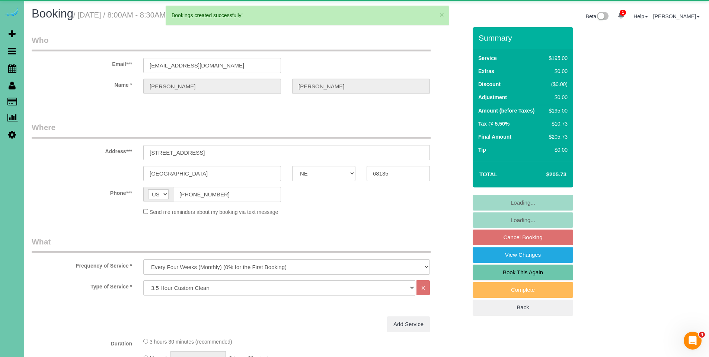
select select "object:106213"
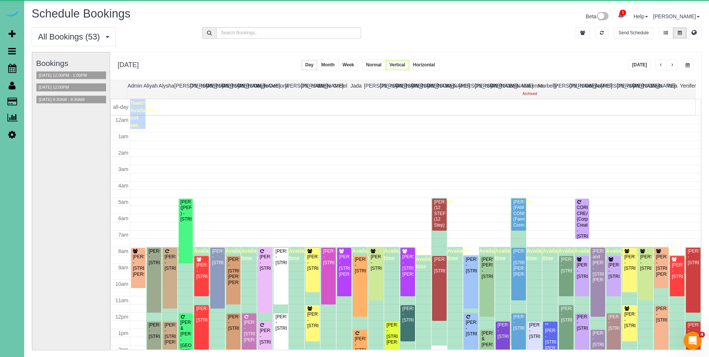
scroll to position [99, 0]
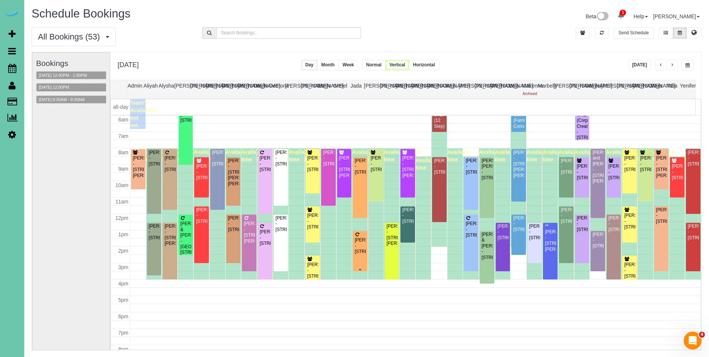
click at [359, 250] on div "Monica Olson - 6711 S 110th Street, Omaha, NE 68137" at bounding box center [360, 245] width 12 height 17
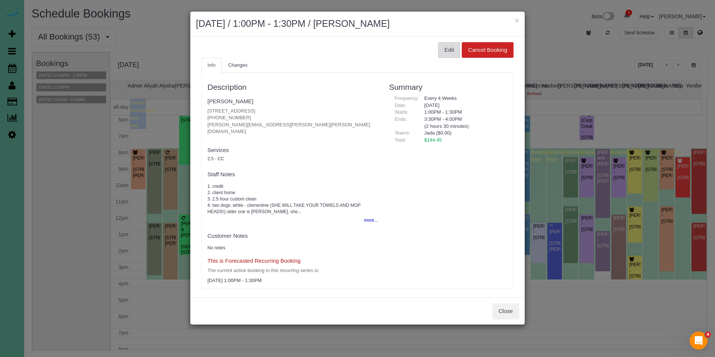
click at [451, 54] on button "Edit" at bounding box center [449, 50] width 22 height 16
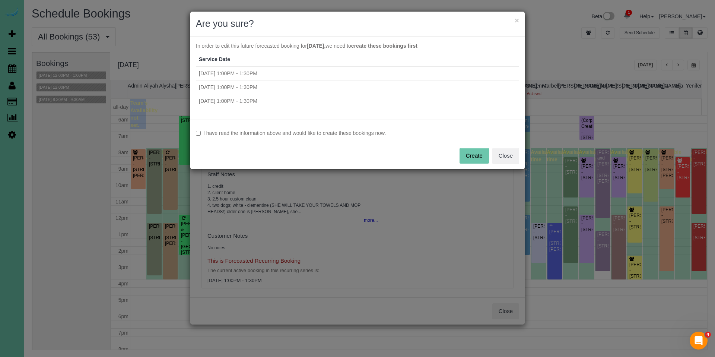
click at [318, 134] on label "I have read the information above and would like to create these bookings now." at bounding box center [357, 132] width 323 height 7
click at [467, 156] on button "Create" at bounding box center [473, 156] width 29 height 16
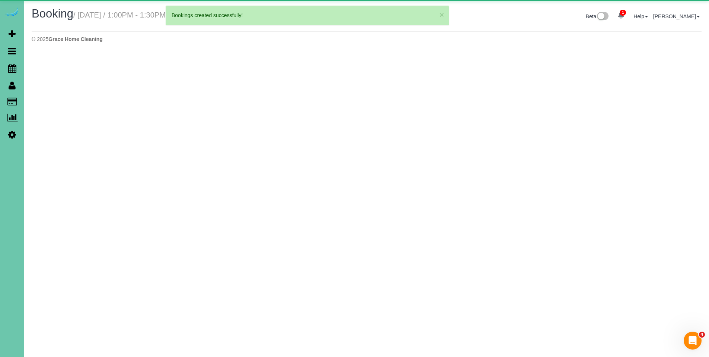
select select "NE"
select select "string:fspay-3da2c893-aa93-4b74-b5b2-ab36c8d365b2"
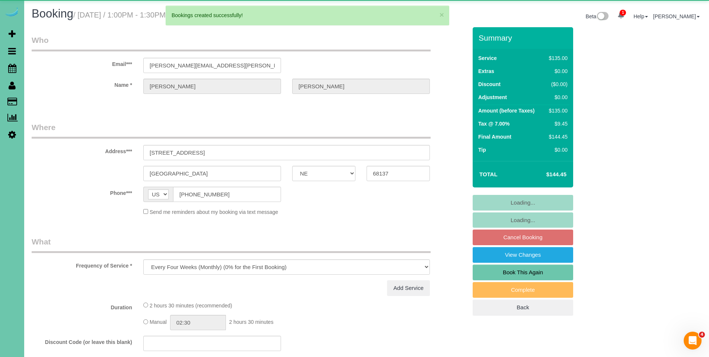
select select "object:107120"
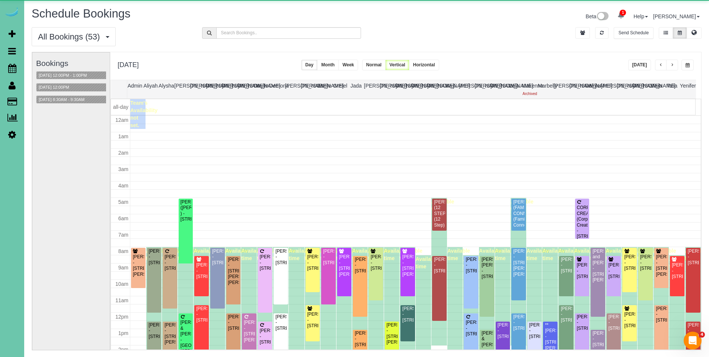
scroll to position [99, 0]
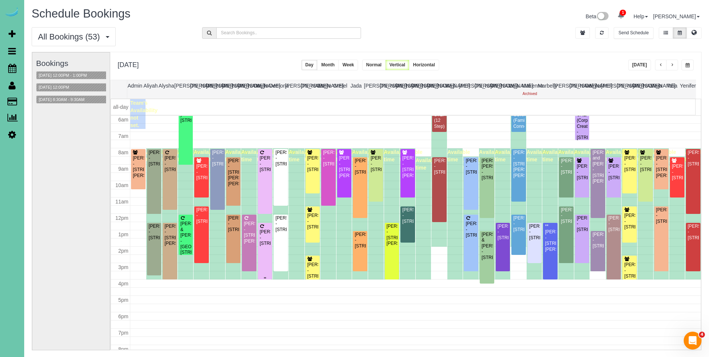
click at [261, 233] on div "Marcy Rees - 1301 W 6th Street; Apt #3102, Papillion, NE 68046" at bounding box center [266, 237] width 12 height 17
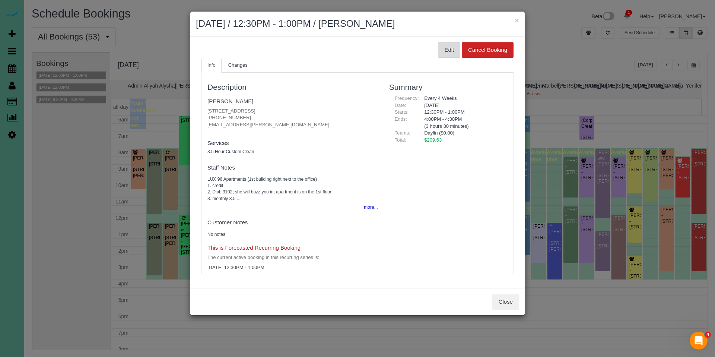
click at [448, 48] on button "Edit" at bounding box center [449, 50] width 22 height 16
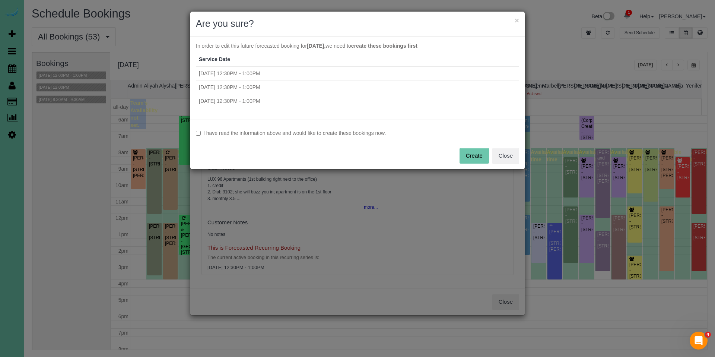
click at [288, 134] on label "I have read the information above and would like to create these bookings now." at bounding box center [357, 132] width 323 height 7
click at [470, 155] on button "Create" at bounding box center [473, 156] width 29 height 16
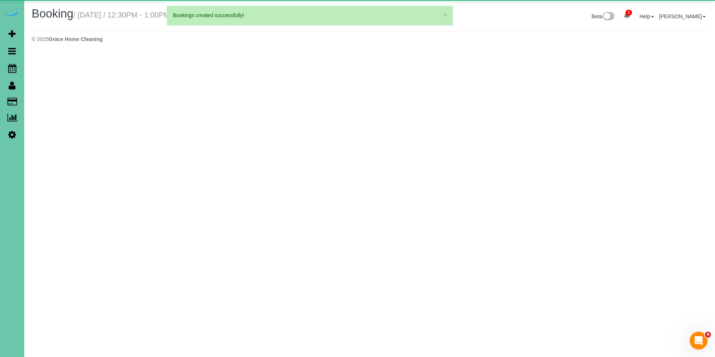
select select "NE"
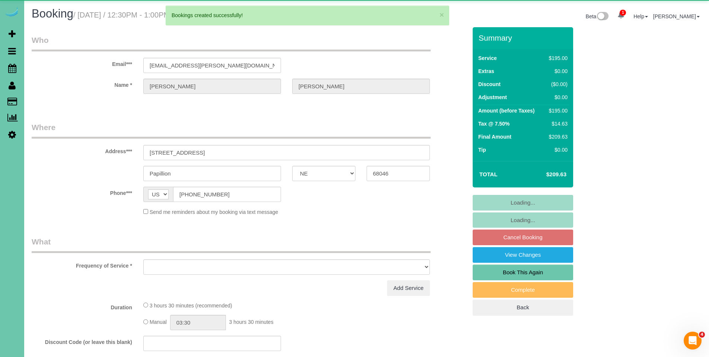
select select "object:108259"
select select "string:fspay-9d100836-9fc3-46f0-8078-577ee22ef532"
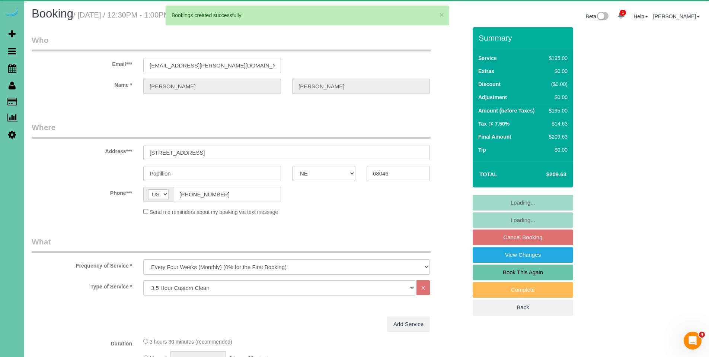
select select "object:108515"
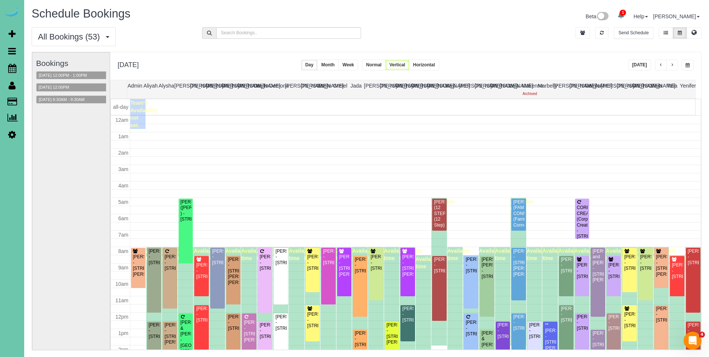
scroll to position [99, 0]
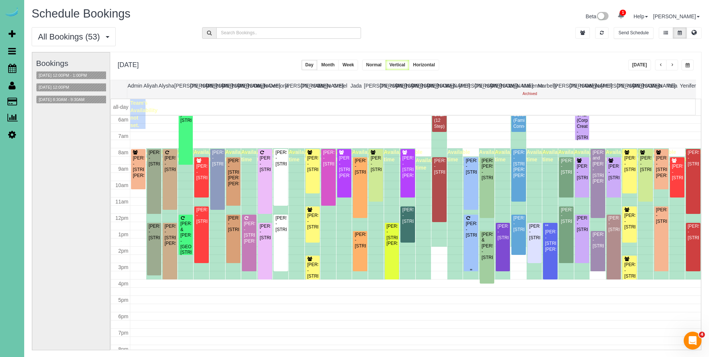
click at [465, 226] on div "Carola Grabowski - 2209 S 138th St, Omaha, NE 68144" at bounding box center [471, 229] width 12 height 17
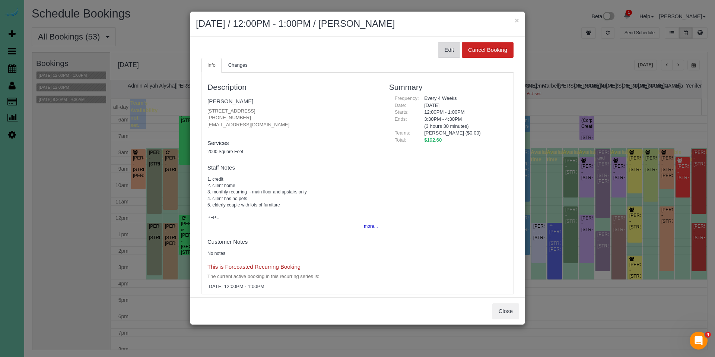
click at [438, 48] on button "Edit" at bounding box center [449, 50] width 22 height 16
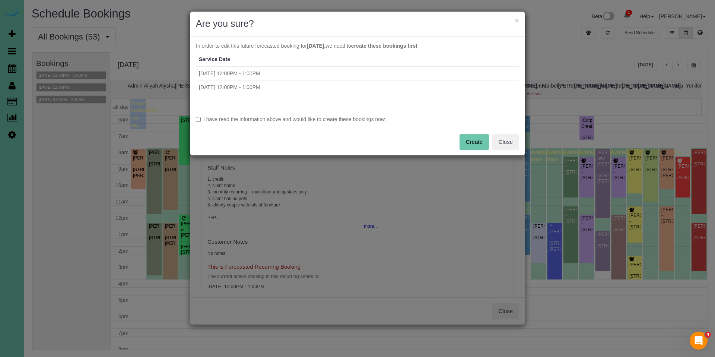
click at [369, 118] on label "I have read the information above and would like to create these bookings now." at bounding box center [357, 118] width 323 height 7
click at [463, 145] on button "Create" at bounding box center [473, 142] width 29 height 16
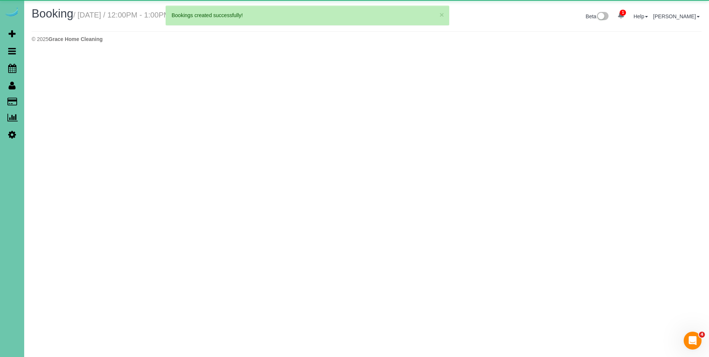
select select "NE"
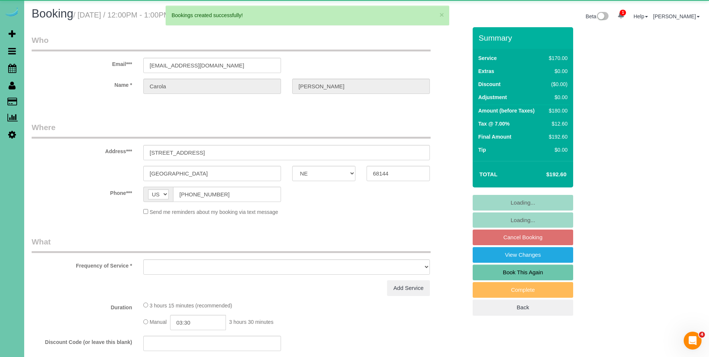
select select "object:109617"
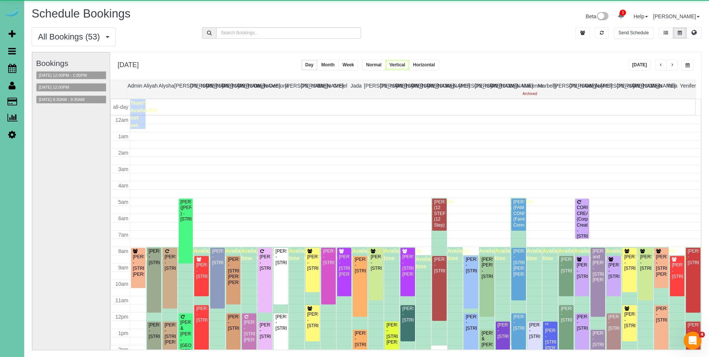
scroll to position [99, 0]
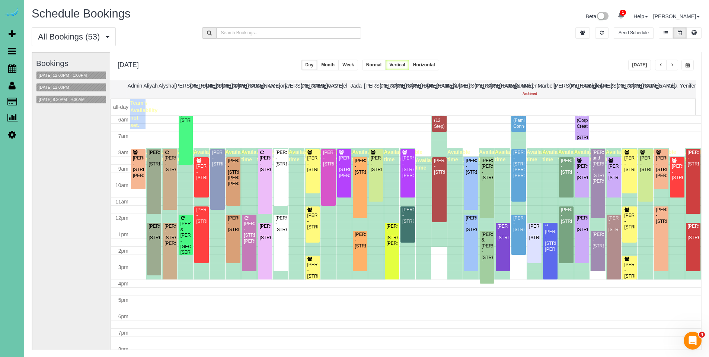
click at [184, 226] on div "Scott & Ambri Anderson - 17775 Shadow Ridge Dr, Omaha, NE 68130" at bounding box center [186, 238] width 12 height 35
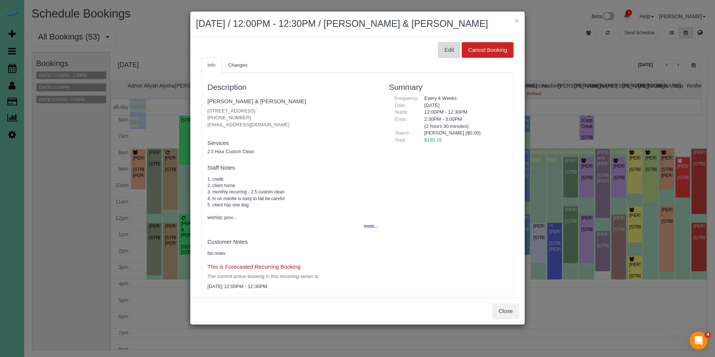
click at [439, 51] on button "Edit" at bounding box center [449, 50] width 22 height 16
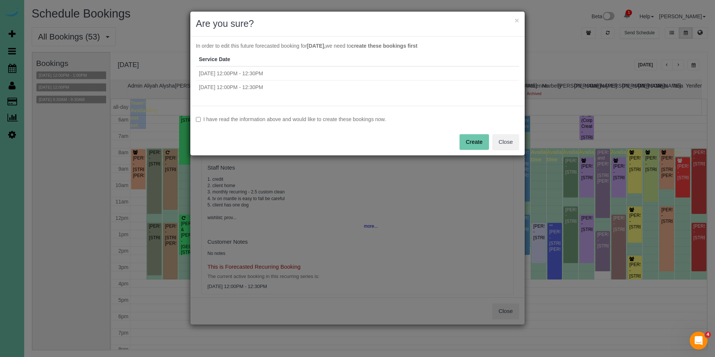
click at [337, 121] on label "I have read the information above and would like to create these bookings now." at bounding box center [357, 118] width 323 height 7
click at [468, 138] on button "Create" at bounding box center [473, 142] width 29 height 16
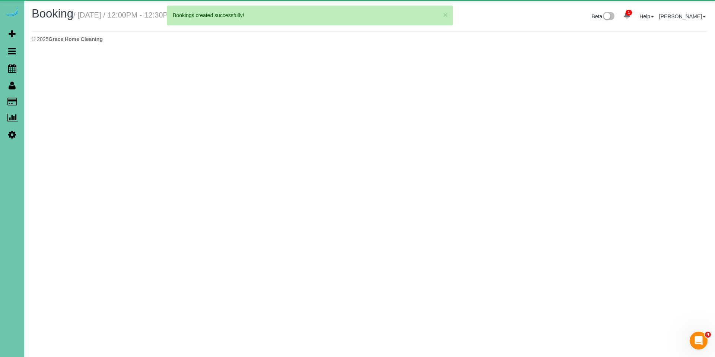
select select "NE"
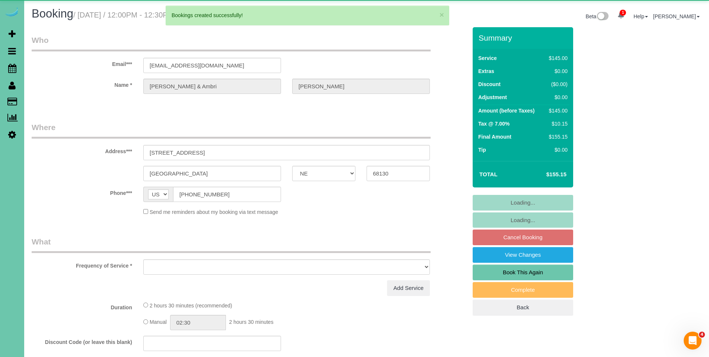
select select "object:110753"
select select "string:fspay-767805a8-da8f-4422-a5e4-f4abcf88b8fc"
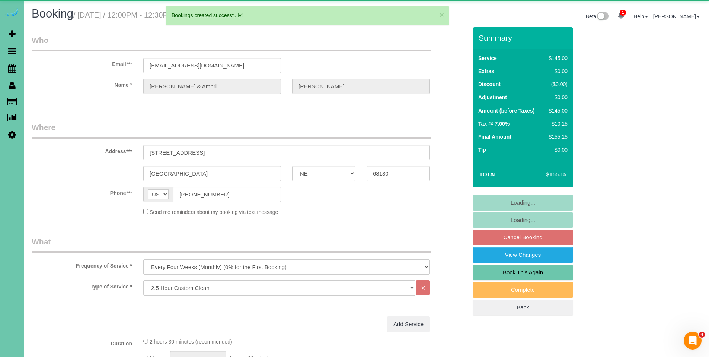
select select "object:110772"
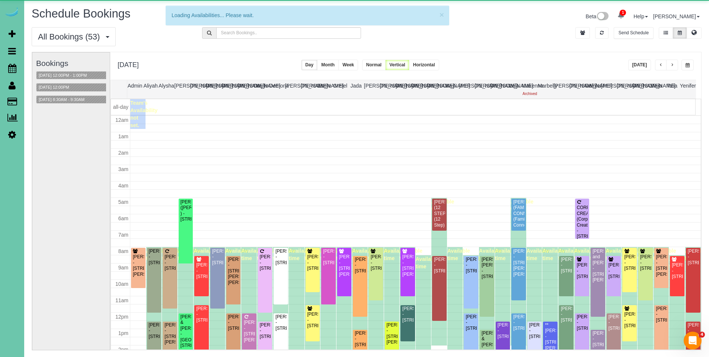
scroll to position [99, 0]
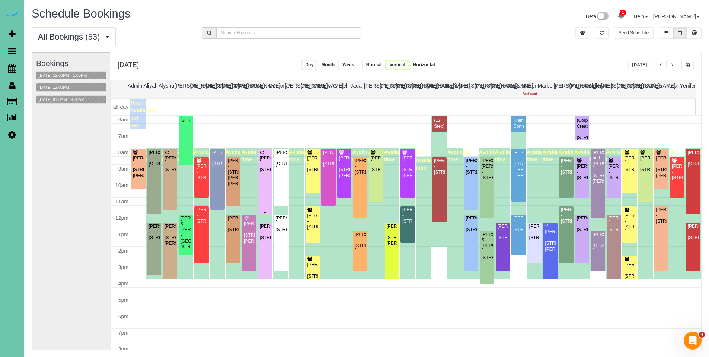
click at [263, 158] on div "Katie Mackie - 6506 S 100th Street, Omaha, NE 68127" at bounding box center [266, 163] width 12 height 17
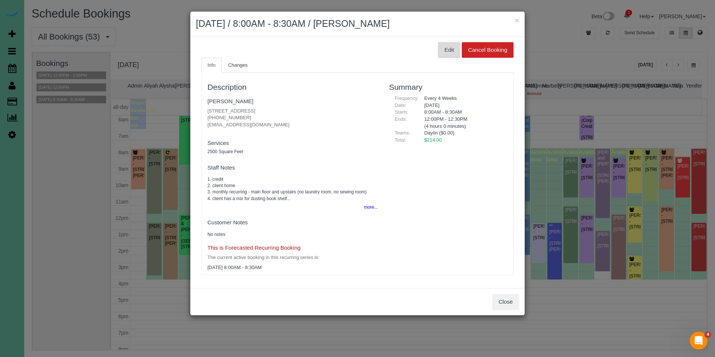
click at [455, 50] on button "Edit" at bounding box center [449, 50] width 22 height 16
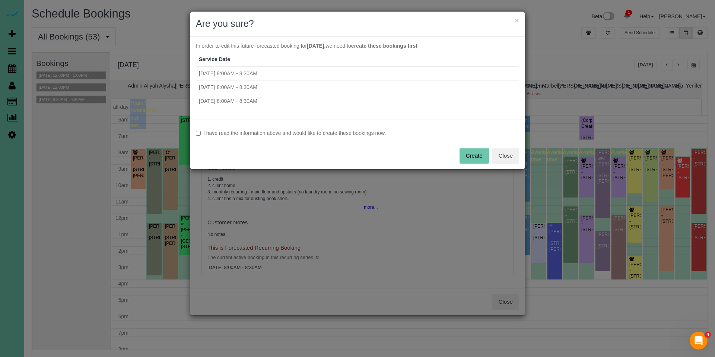
click at [316, 129] on div "I have read the information above and would like to create these bookings now. …" at bounding box center [357, 145] width 334 height 50
click at [317, 132] on label "I have read the information above and would like to create these bookings now." at bounding box center [357, 132] width 323 height 7
click at [472, 150] on button "Create" at bounding box center [473, 156] width 29 height 16
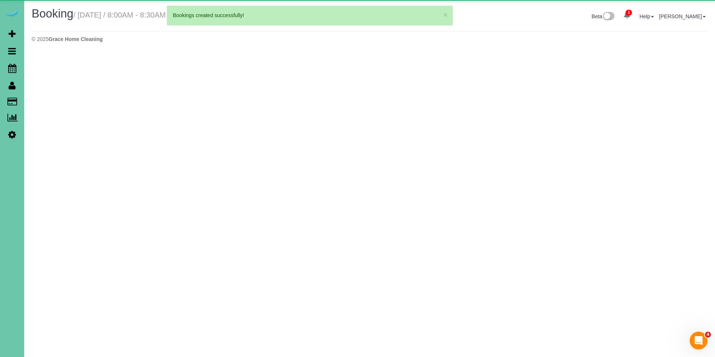
select select "NE"
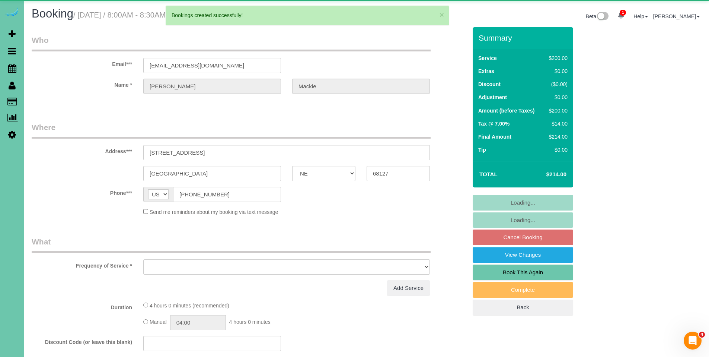
select select "object:111915"
select select "string:fspay-10b62d6b-16ba-4700-b4a6-20d981e1c76d"
select select "number:37"
select select "number:41"
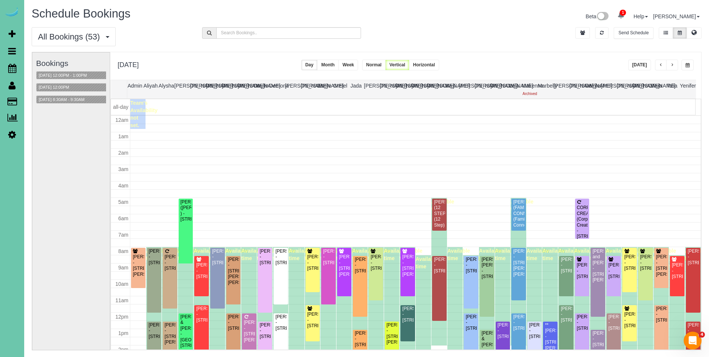
scroll to position [99, 0]
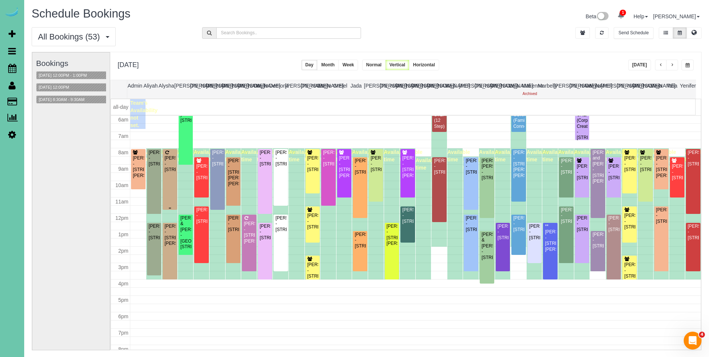
click at [170, 154] on div "Megan Kirwan - 6408 N 153rd St, Omaha, NE 68116" at bounding box center [170, 161] width 12 height 23
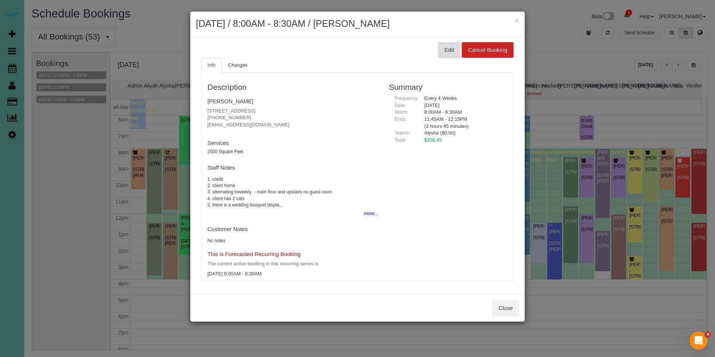
click at [450, 49] on button "Edit" at bounding box center [449, 50] width 22 height 16
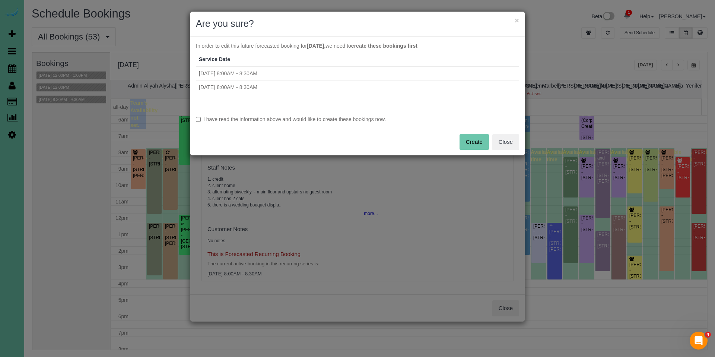
click at [362, 121] on label "I have read the information above and would like to create these bookings now." at bounding box center [357, 118] width 323 height 7
click at [486, 139] on button "Create" at bounding box center [473, 142] width 29 height 16
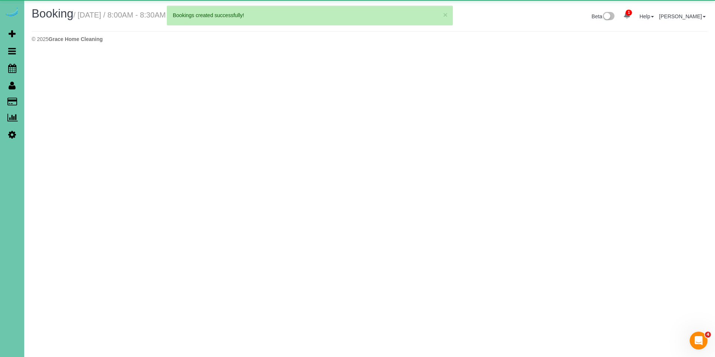
select select "NE"
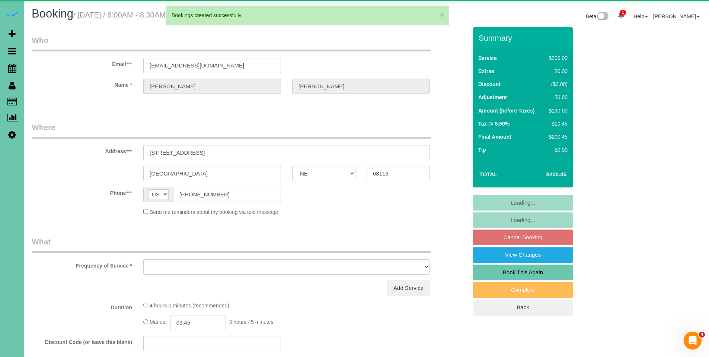
select select "object:113080"
select select "string:fspay-c8548fad-35d2-4d35-ac4e-0d4fcc314b69"
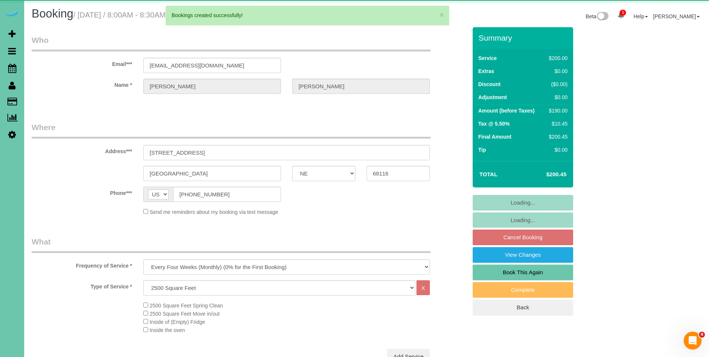
select select "object:113181"
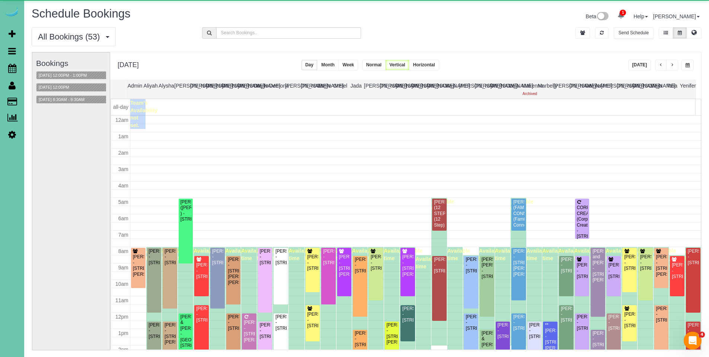
scroll to position [99, 0]
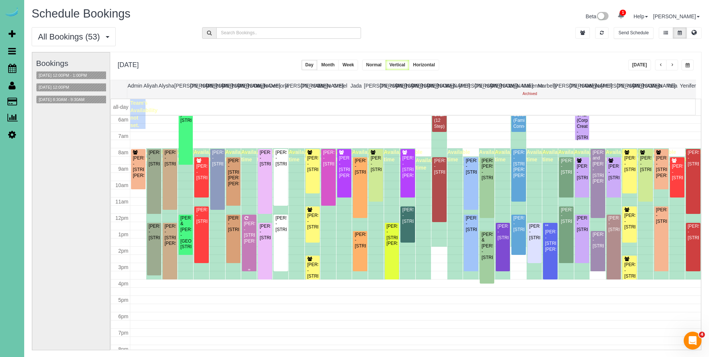
click at [252, 229] on div "Patti Cherney - 4420 N 17th Street, Carter Lake, IA 51510" at bounding box center [250, 232] width 12 height 23
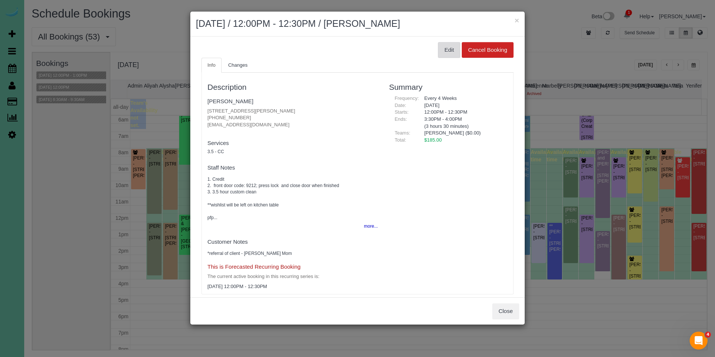
click at [443, 50] on button "Edit" at bounding box center [449, 50] width 22 height 16
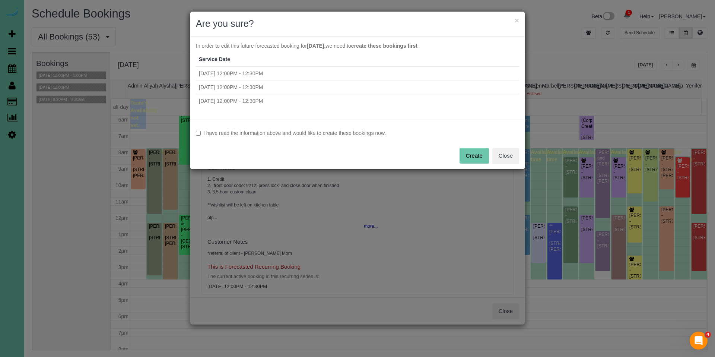
click at [307, 133] on label "I have read the information above and would like to create these bookings now." at bounding box center [357, 132] width 323 height 7
click at [475, 150] on button "Create" at bounding box center [473, 156] width 29 height 16
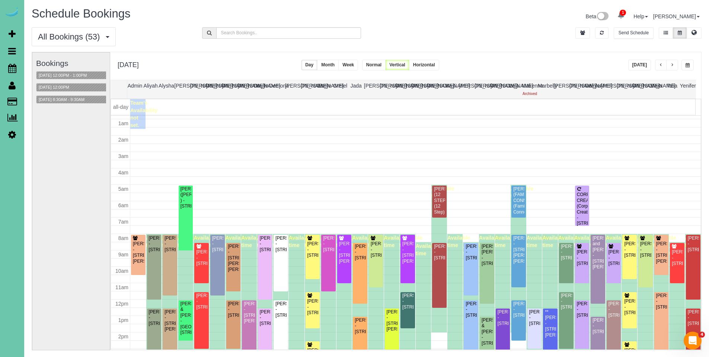
scroll to position [15, 0]
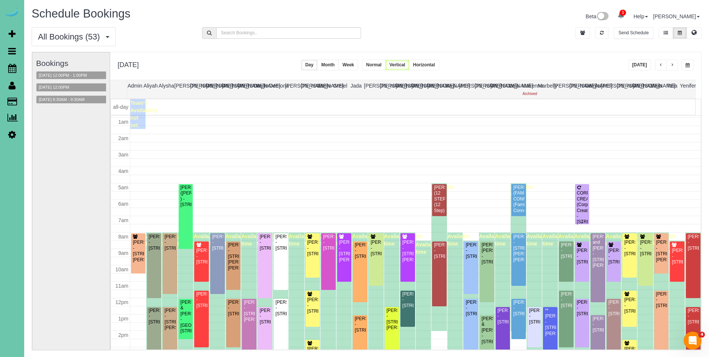
click at [583, 195] on div at bounding box center [582, 204] width 15 height 40
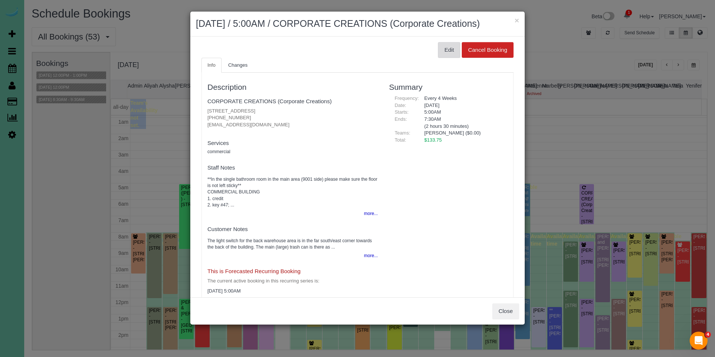
click at [445, 58] on button "Edit" at bounding box center [449, 50] width 22 height 16
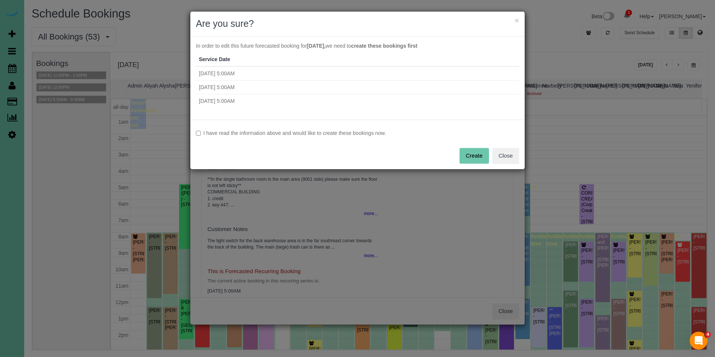
click at [365, 131] on label "I have read the information above and would like to create these bookings now." at bounding box center [357, 132] width 323 height 7
click at [472, 157] on button "Create" at bounding box center [473, 156] width 29 height 16
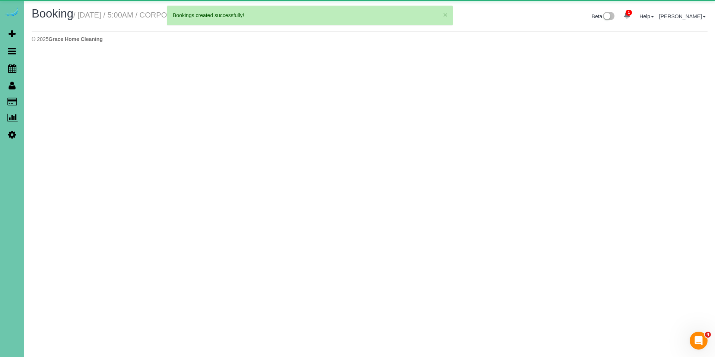
select select "NE"
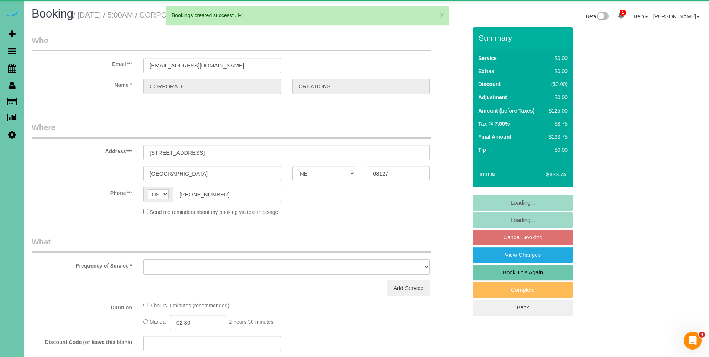
select select "object:115512"
select select "string:fspay-9ef65780-2fbb-4a01-859c-3e954798a972"
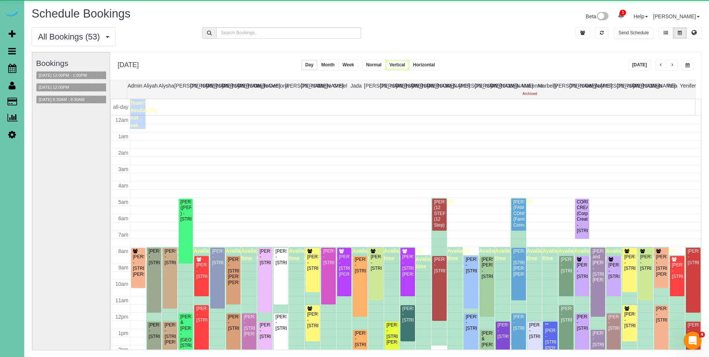
scroll to position [99, 0]
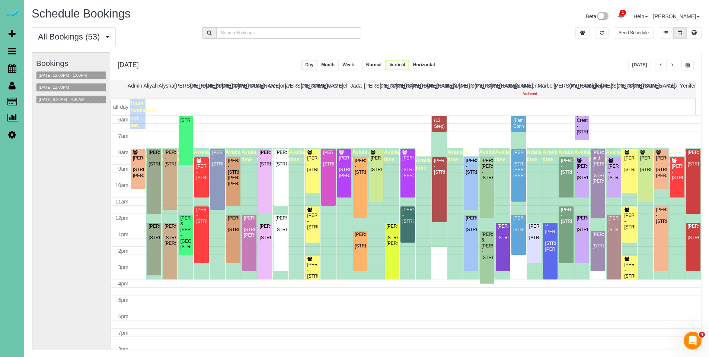
click at [663, 66] on button "button" at bounding box center [661, 65] width 12 height 11
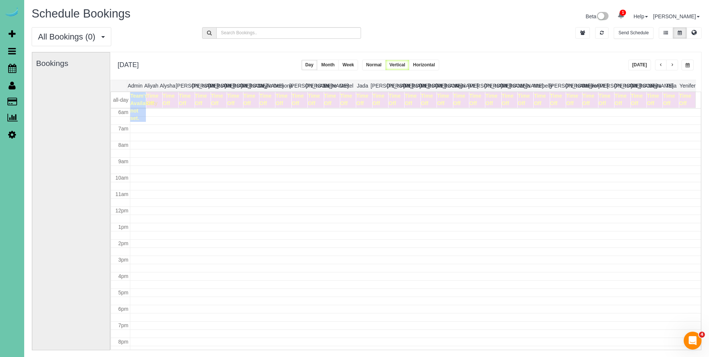
click at [663, 66] on button "button" at bounding box center [661, 65] width 12 height 11
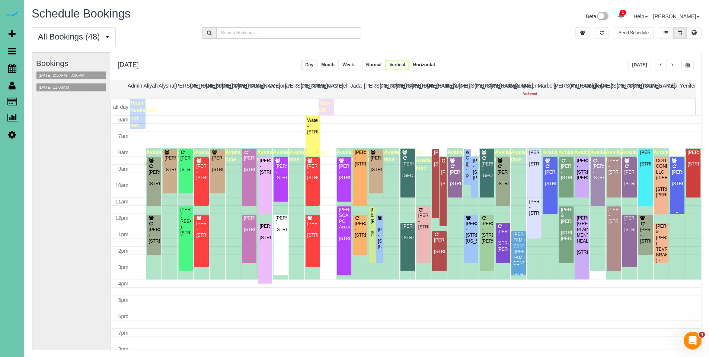
click at [672, 175] on div "Emily Lindley - 20520 Wolfs St, Elkhorn, NE 68022" at bounding box center [678, 177] width 12 height 17
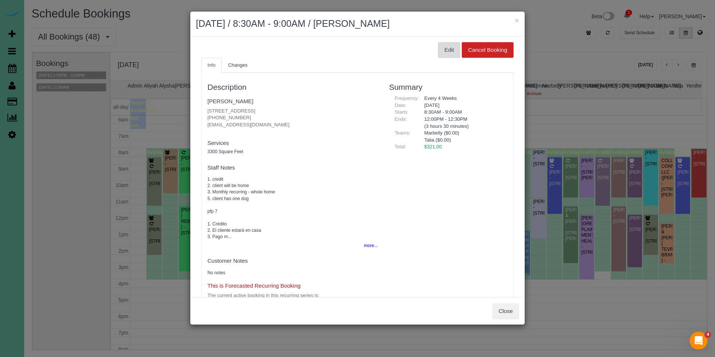
click at [438, 50] on button "Edit" at bounding box center [449, 50] width 22 height 16
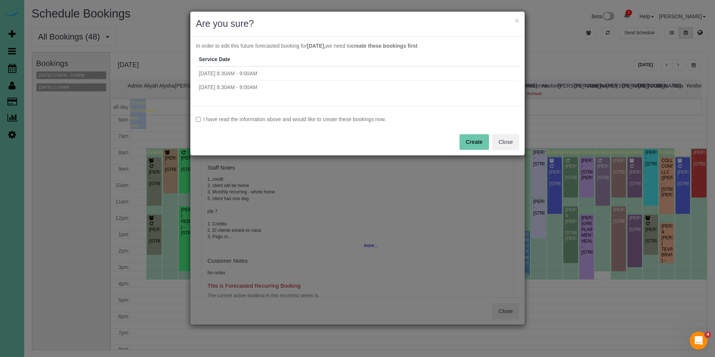
click at [375, 122] on label "I have read the information above and would like to create these bookings now." at bounding box center [357, 118] width 323 height 7
click at [470, 147] on button "Create" at bounding box center [473, 142] width 29 height 16
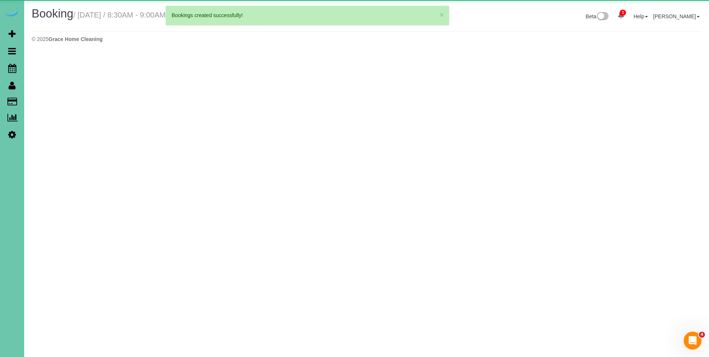
select select "NE"
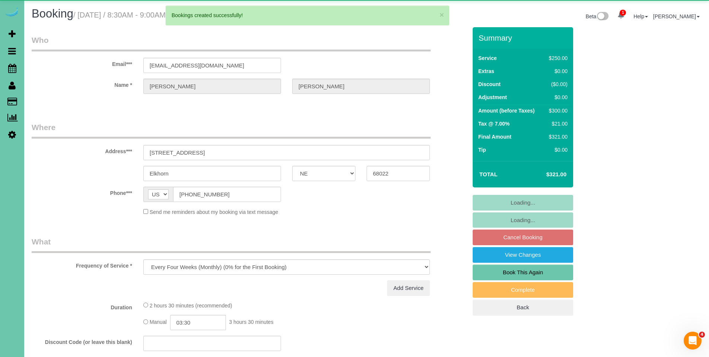
select select "object:116729"
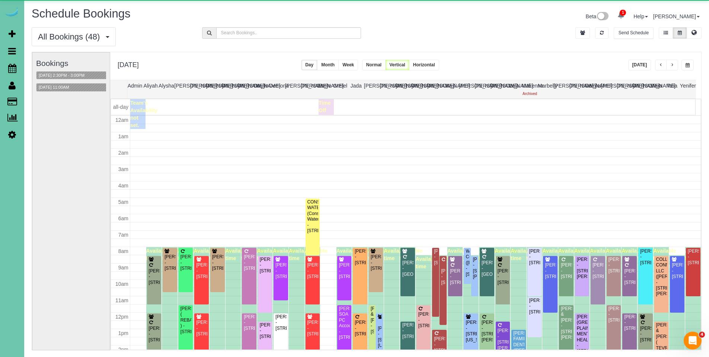
scroll to position [99, 0]
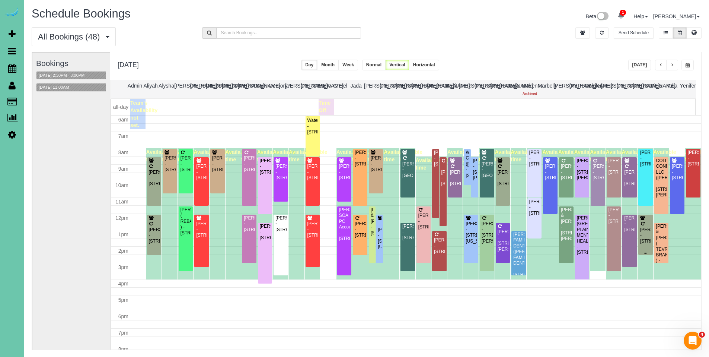
click at [643, 234] on div "Elizabeth Jonas - 4104 N 195th Street, Elkhorn, NE 68022" at bounding box center [646, 235] width 12 height 17
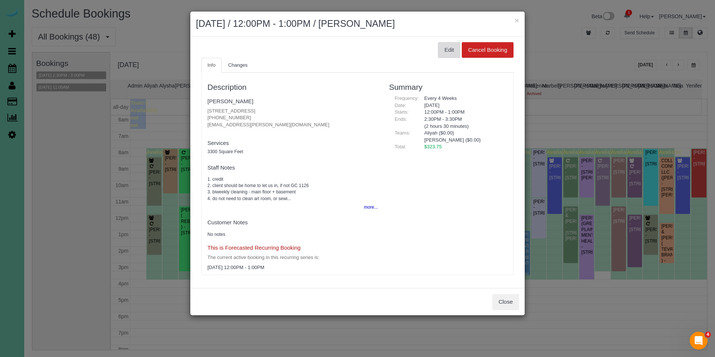
click at [452, 47] on button "Edit" at bounding box center [449, 50] width 22 height 16
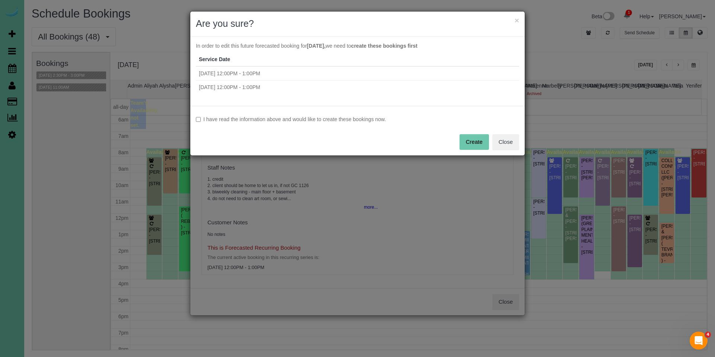
click at [259, 124] on div "I have read the information above and would like to create these bookings now. …" at bounding box center [357, 131] width 334 height 50
click at [265, 119] on label "I have read the information above and would like to create these bookings now." at bounding box center [357, 118] width 323 height 7
click at [477, 142] on button "Create" at bounding box center [473, 142] width 29 height 16
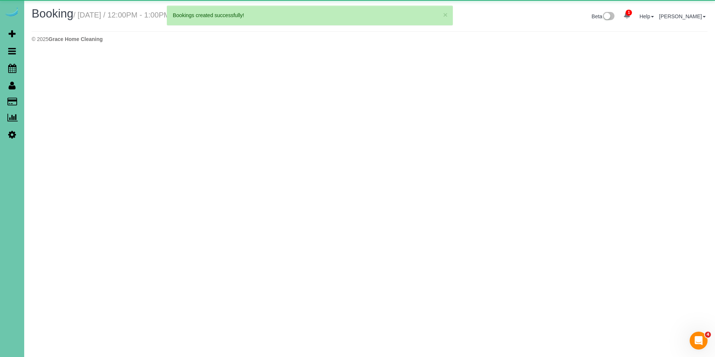
select select "NE"
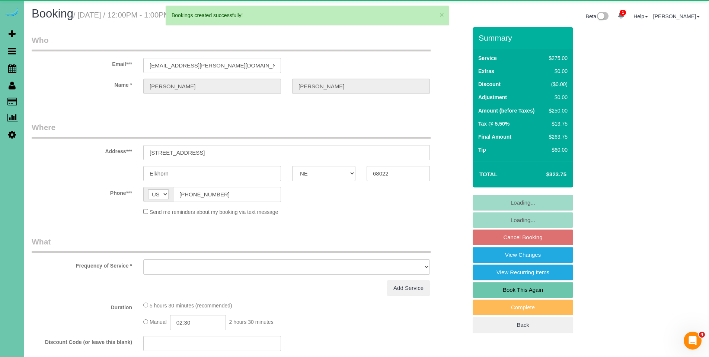
select select "object:117872"
select select "string:fspay-caa60e51-3047-4e36-b18a-4e11d9716816"
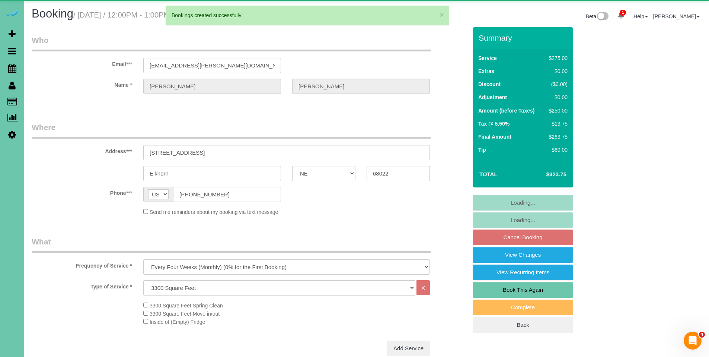
select select "object:117902"
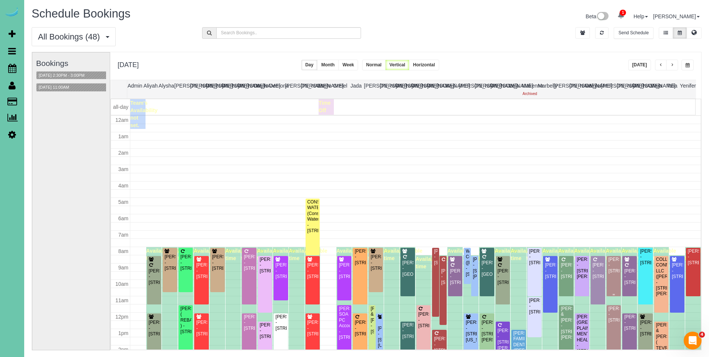
scroll to position [99, 0]
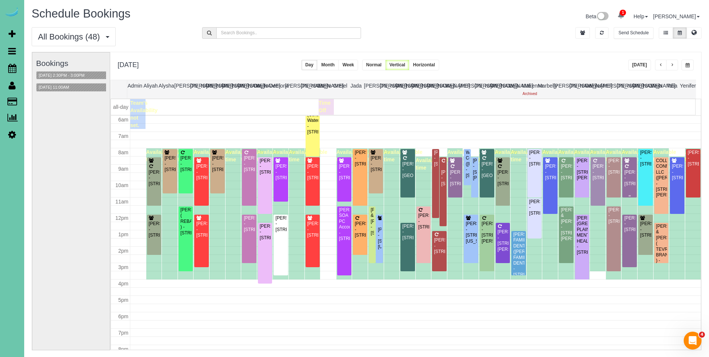
click at [624, 173] on div "Aaron Alward - 7512 S 198th Street, Gretna, NE 68028" at bounding box center [630, 177] width 12 height 17
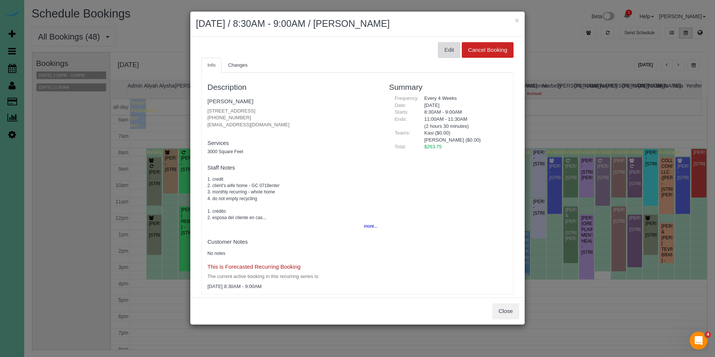
click at [444, 51] on button "Edit" at bounding box center [449, 50] width 22 height 16
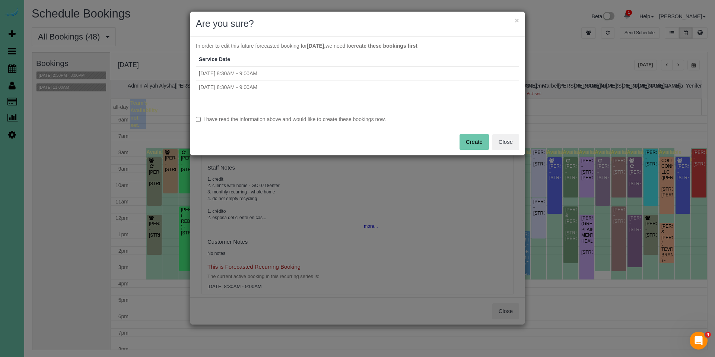
click at [379, 120] on label "I have read the information above and would like to create these bookings now." at bounding box center [357, 118] width 323 height 7
click at [485, 145] on button "Create" at bounding box center [473, 142] width 29 height 16
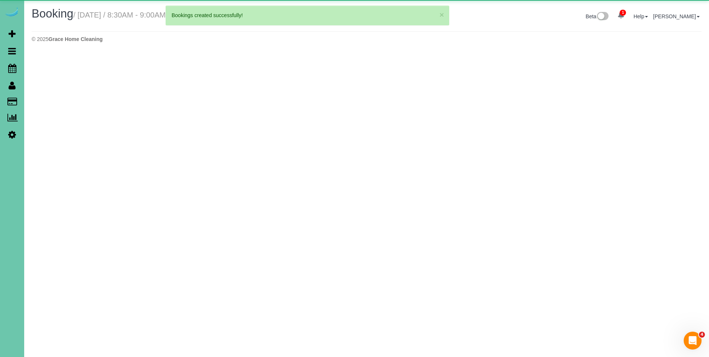
select select "NE"
select select "string:fspay-6a281d88-830d-47e4-9882-c83841c2d5e3"
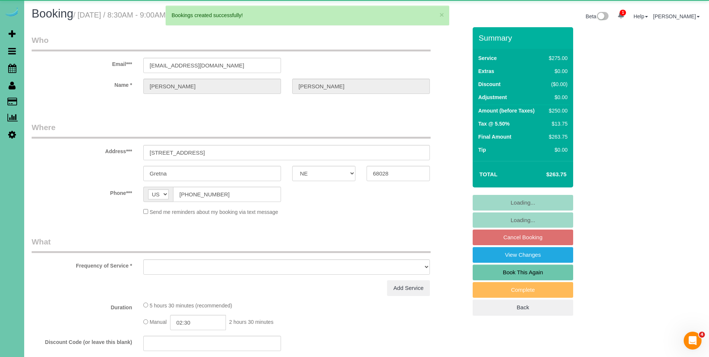
select select "object:119076"
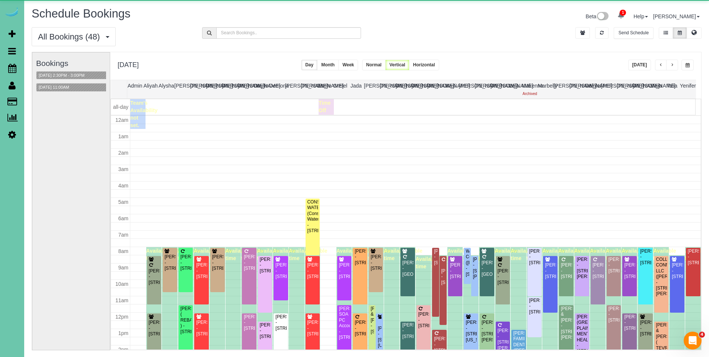
scroll to position [99, 0]
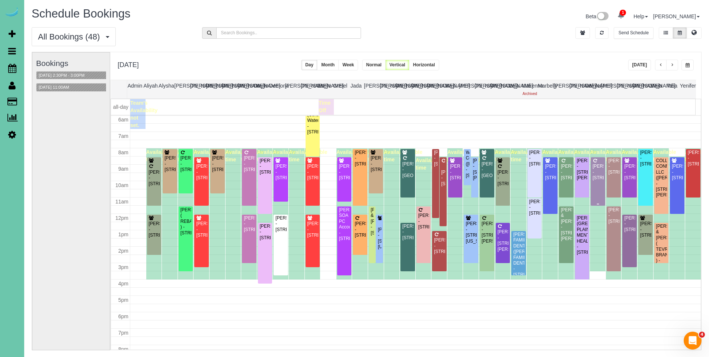
click at [594, 172] on div "Pam Andersen - 4419 N 204th Ave, Elkhorn, NE 68022" at bounding box center [598, 171] width 12 height 17
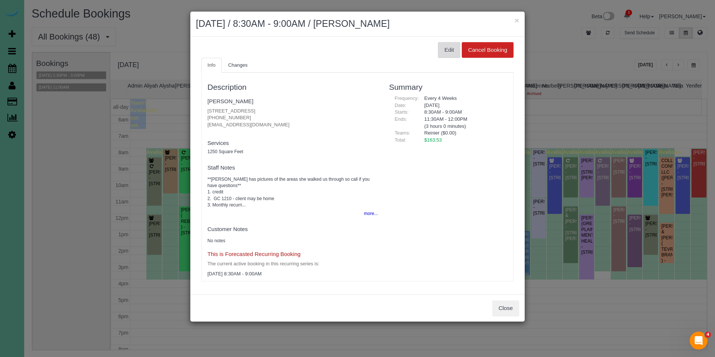
click at [451, 54] on button "Edit" at bounding box center [449, 50] width 22 height 16
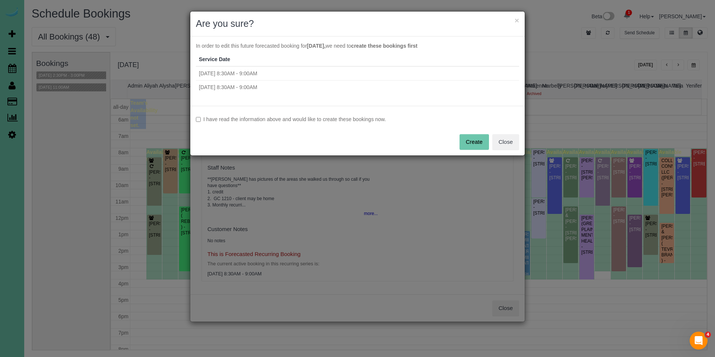
click at [330, 117] on label "I have read the information above and would like to create these bookings now." at bounding box center [357, 118] width 323 height 7
click at [466, 142] on button "Create" at bounding box center [473, 142] width 29 height 16
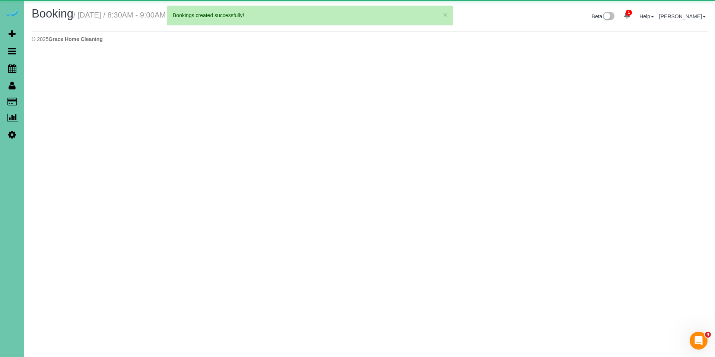
select select "NE"
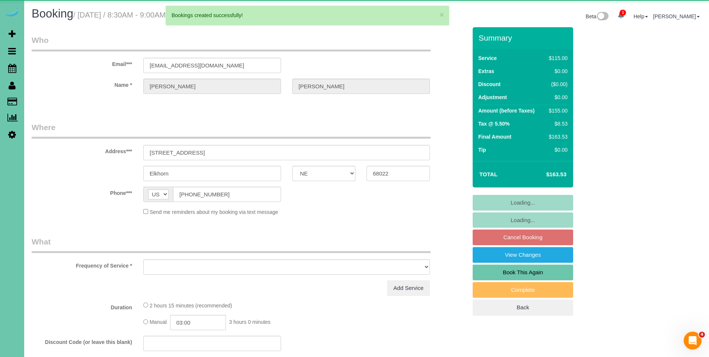
select select "object:120244"
select select "string:fspay-d1d26b62-6317-441a-ba66-77fe4d906afc"
select select "number:34"
select select "number:40"
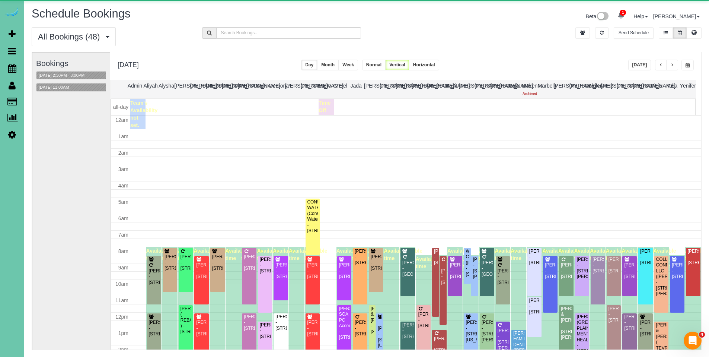
scroll to position [99, 0]
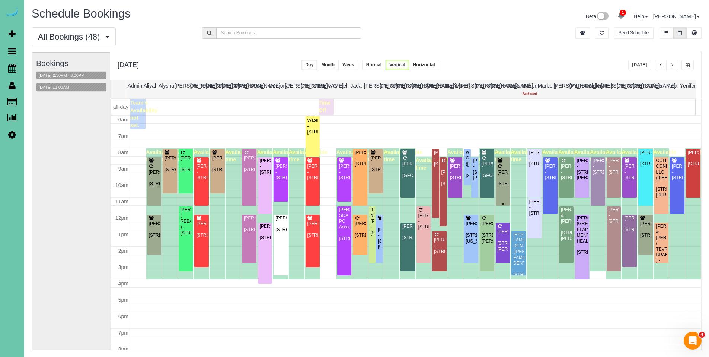
click at [497, 176] on div "Susan Brown - 3834 S Hws Cleveland Blvd, Elkhorn, NE 68022" at bounding box center [503, 177] width 12 height 17
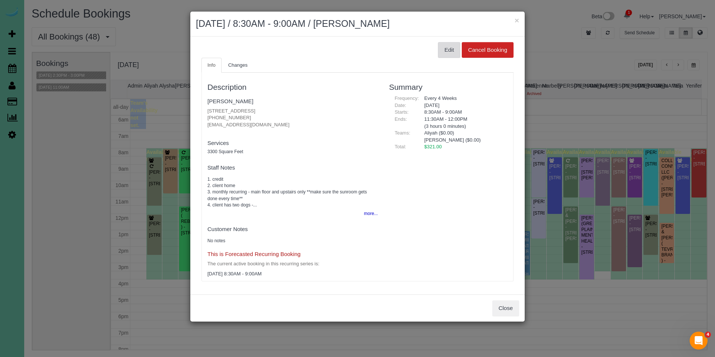
click at [450, 51] on button "Edit" at bounding box center [449, 50] width 22 height 16
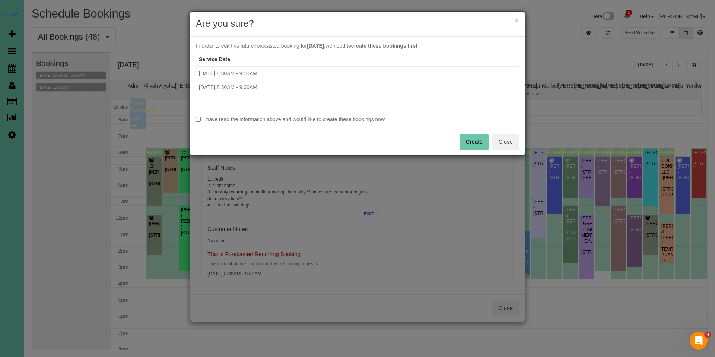
click at [303, 118] on label "I have read the information above and would like to create these bookings now." at bounding box center [357, 118] width 323 height 7
click at [464, 143] on button "Create" at bounding box center [473, 142] width 29 height 16
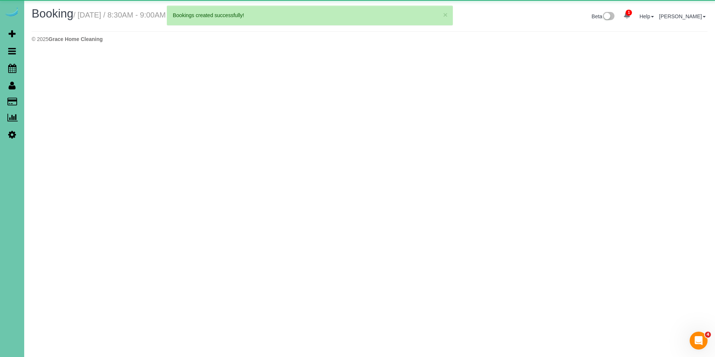
select select "NE"
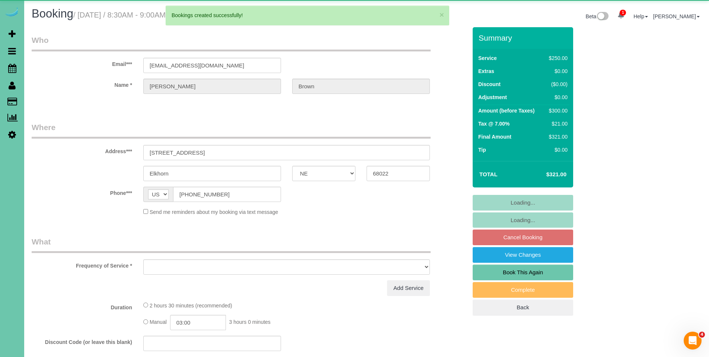
select select "object:121416"
select select "string:fspay-f8de1e28-65d6-4bff-a835-020250fc508c"
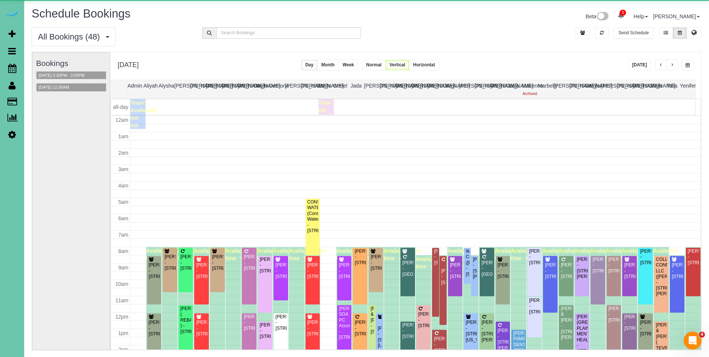
scroll to position [99, 0]
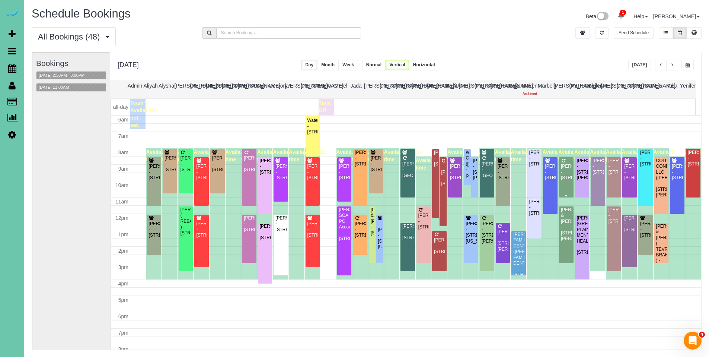
click at [561, 169] on div "Jessica reeves - 16704 Orchard Ave, Omaha, NE 68135" at bounding box center [567, 171] width 12 height 17
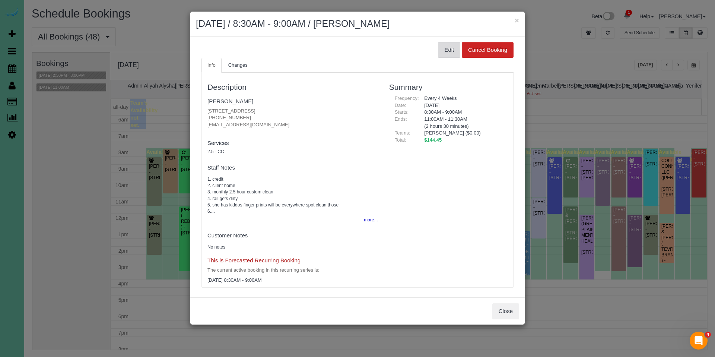
click at [447, 49] on button "Edit" at bounding box center [449, 50] width 22 height 16
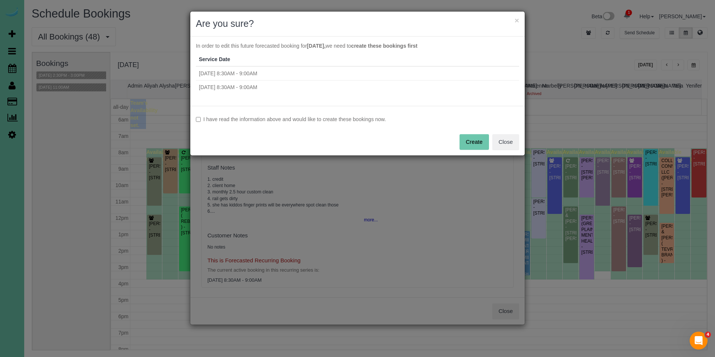
click at [369, 116] on label "I have read the information above and would like to create these bookings now." at bounding box center [357, 118] width 323 height 7
click at [473, 140] on button "Create" at bounding box center [473, 142] width 29 height 16
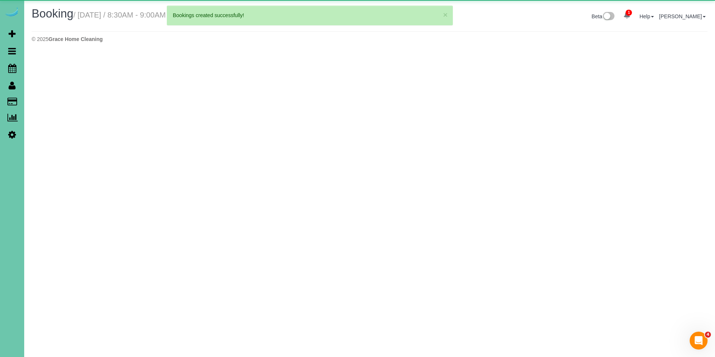
select select "NE"
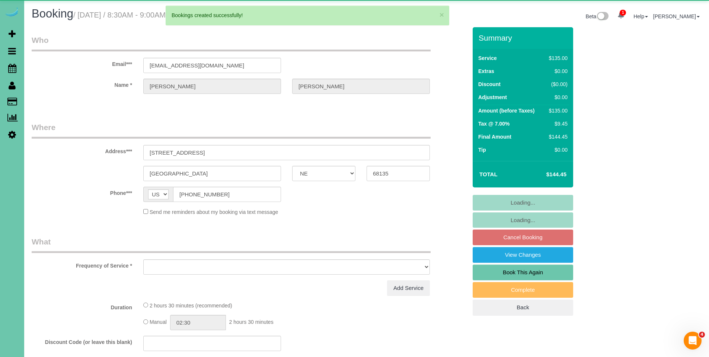
select select "object:122570"
select select "string:fspay-2c6fbe82-26b5-4ba8-9ed5-5f0a02aef618"
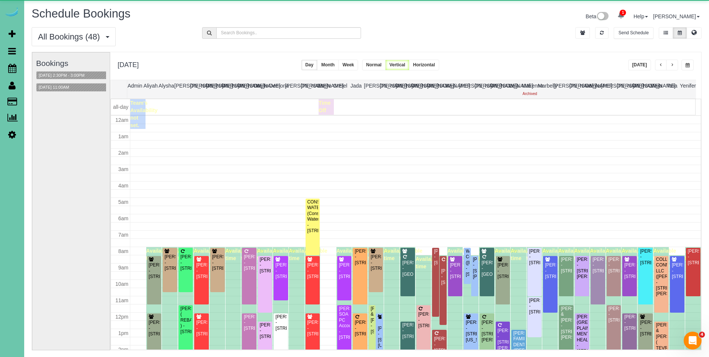
scroll to position [99, 0]
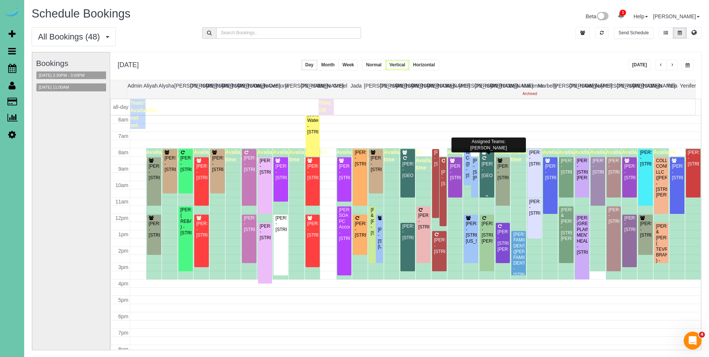
click at [482, 163] on div "Stefanie Christensen - 22910 G Plaza, Elkhorn, NE 68022" at bounding box center [487, 169] width 12 height 17
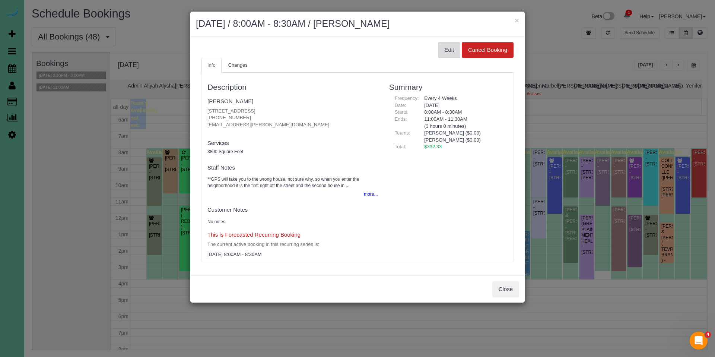
click at [447, 47] on button "Edit" at bounding box center [449, 50] width 22 height 16
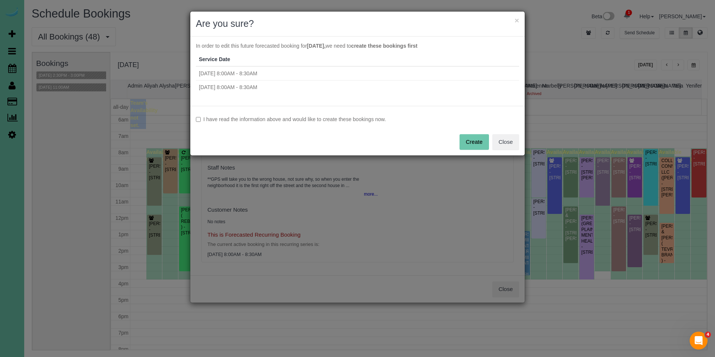
click at [271, 118] on label "I have read the information above and would like to create these bookings now." at bounding box center [357, 118] width 323 height 7
click at [471, 135] on button "Create" at bounding box center [473, 142] width 29 height 16
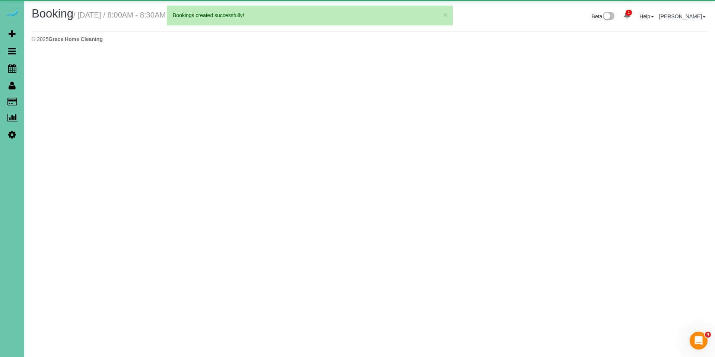
select select "NE"
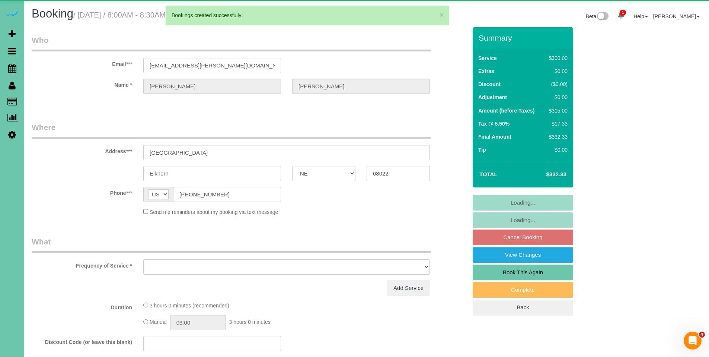
select select "object:123709"
select select "string:fspay-19d35e25-969b-4de1-b218-f6850792e7b7"
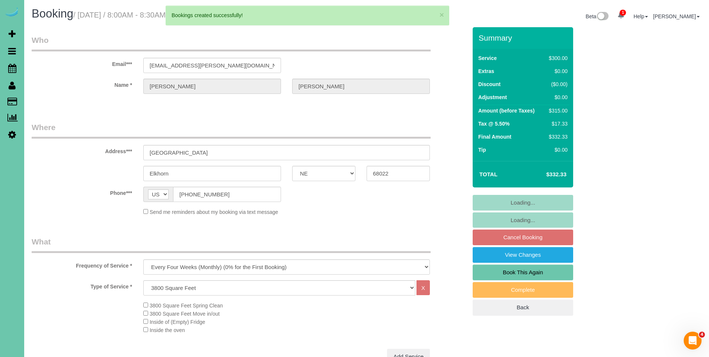
select select "object:123742"
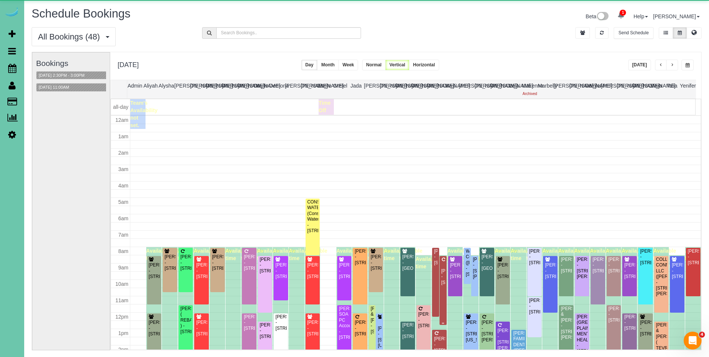
scroll to position [99, 0]
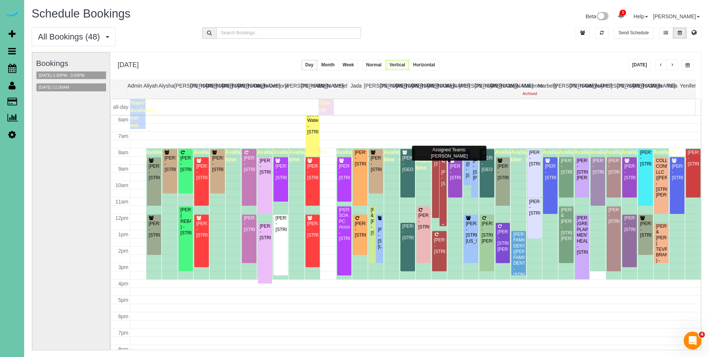
click at [442, 165] on div "Sara Kempf - 8007 Maui Circle, Papillion, NE 68046" at bounding box center [443, 172] width 4 height 29
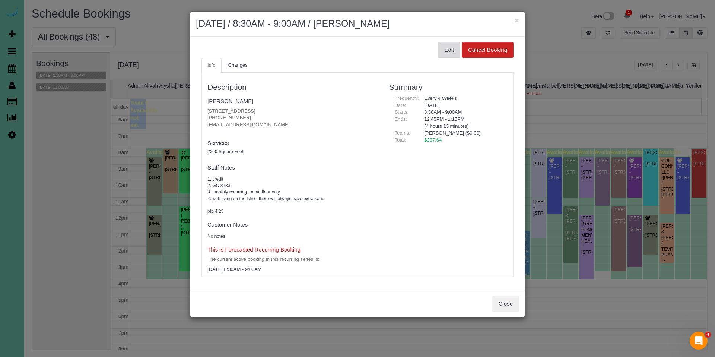
click at [444, 50] on button "Edit" at bounding box center [449, 50] width 22 height 16
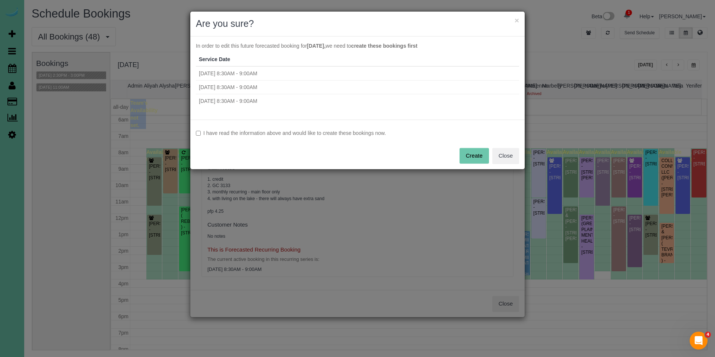
click at [220, 134] on label "I have read the information above and would like to create these bookings now." at bounding box center [357, 132] width 323 height 7
click at [473, 158] on button "Create" at bounding box center [473, 156] width 29 height 16
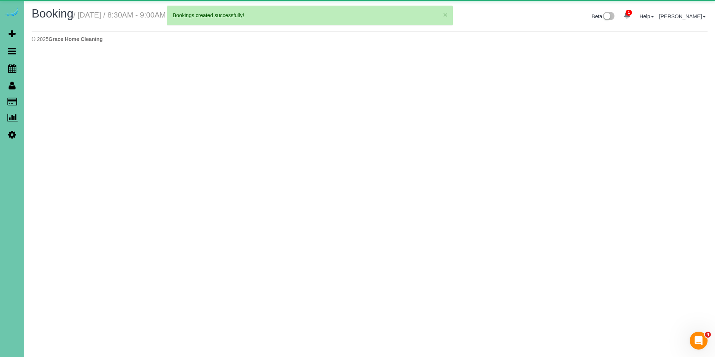
select select "NE"
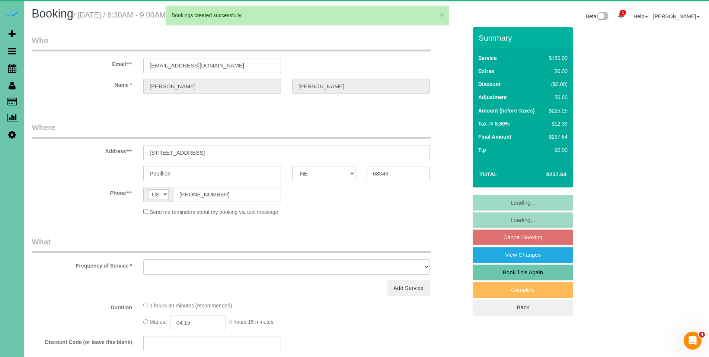
select select "object:125099"
select select "number:37"
select select "number:41"
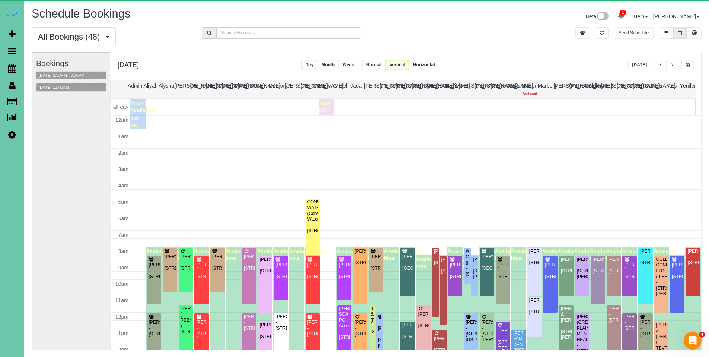
scroll to position [99, 0]
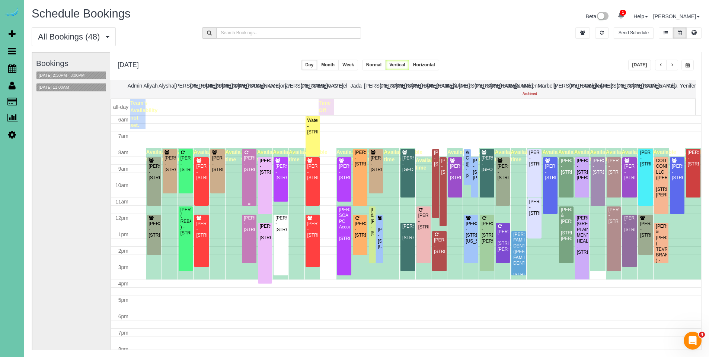
click at [250, 168] on div "Colin O'Reilly - 5107 Cuming Street, Omaha, NE 68132" at bounding box center [250, 163] width 12 height 17
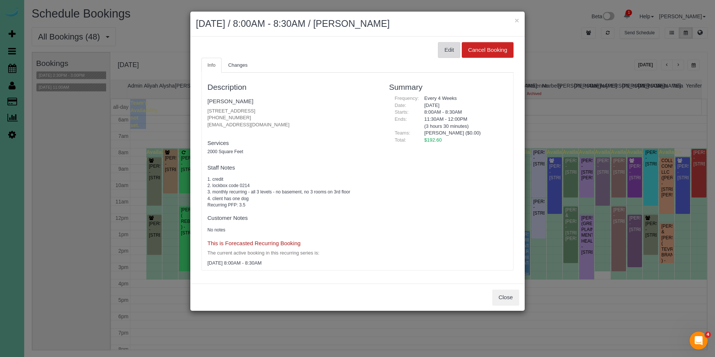
click at [451, 50] on button "Edit" at bounding box center [449, 50] width 22 height 16
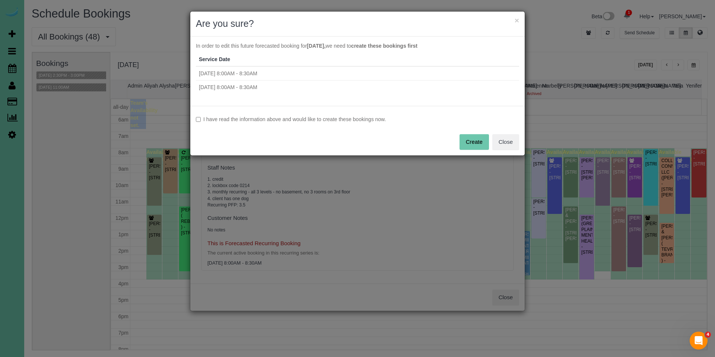
click at [287, 120] on label "I have read the information above and would like to create these bookings now." at bounding box center [357, 118] width 323 height 7
click at [466, 144] on button "Create" at bounding box center [473, 142] width 29 height 16
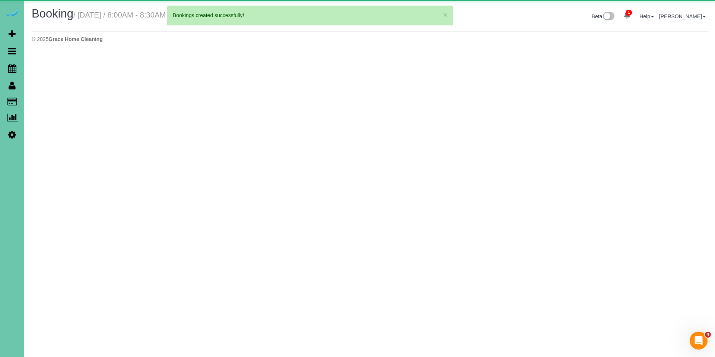
select select "NE"
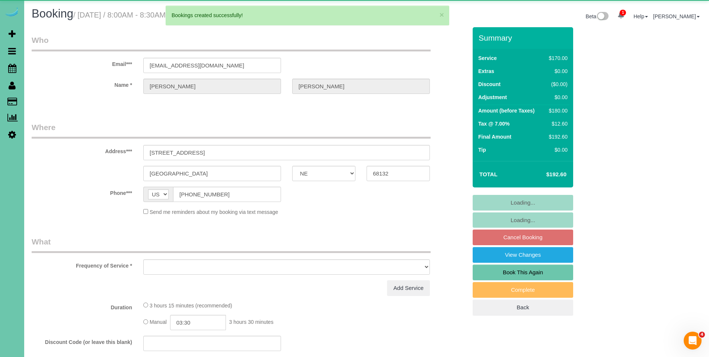
select select "object:126373"
select select "string:fspay-e2168bc2-91fa-4f7d-a18d-c5d8c61320ba"
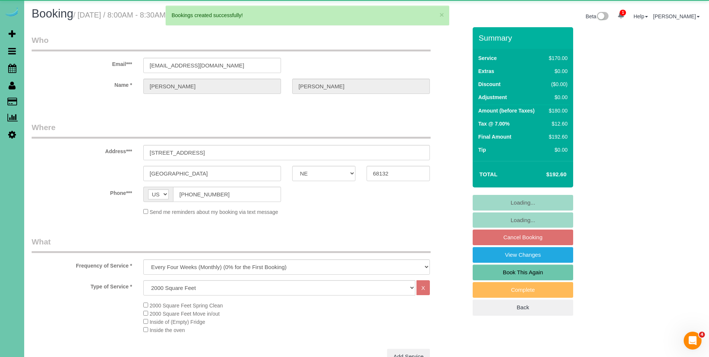
select select "object:126406"
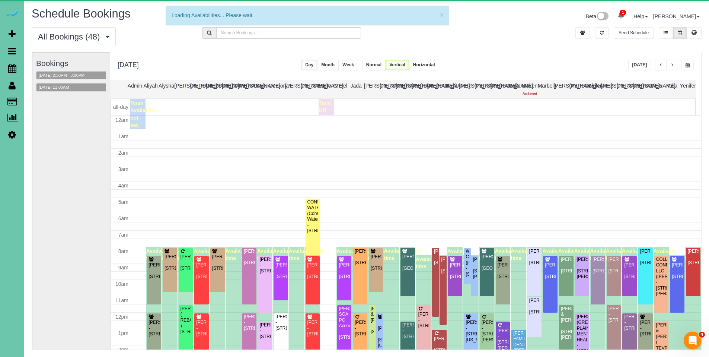
scroll to position [99, 0]
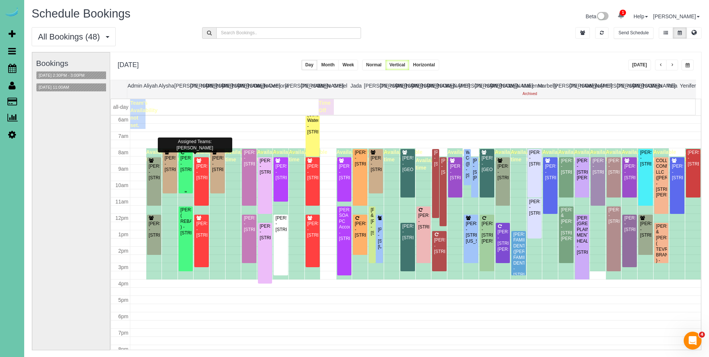
click at [184, 159] on div "Vanessa Rising - 2635 N 125th Cir, Omaha, NE 68164" at bounding box center [186, 163] width 12 height 17
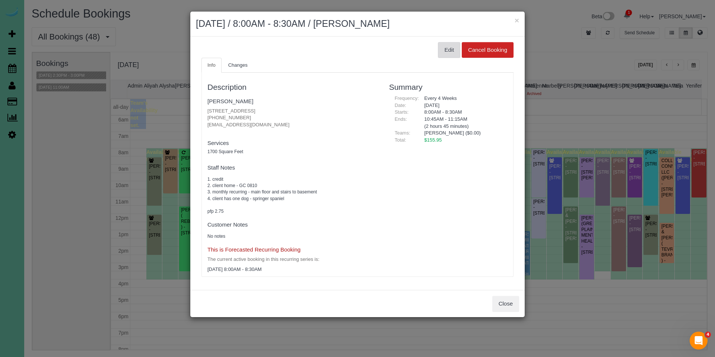
click at [446, 52] on button "Edit" at bounding box center [449, 50] width 22 height 16
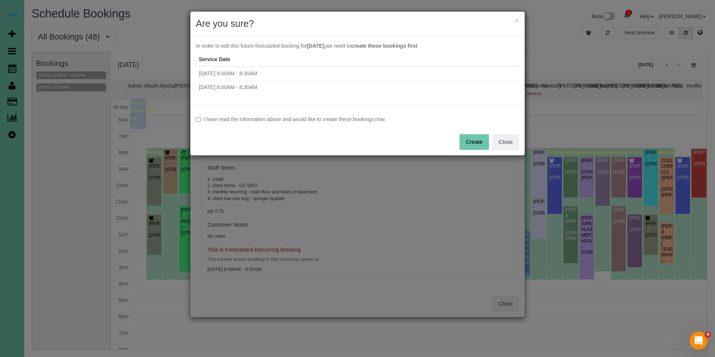
click at [263, 121] on label "I have read the information above and would like to create these bookings now." at bounding box center [357, 118] width 323 height 7
click at [475, 144] on button "Create" at bounding box center [473, 142] width 29 height 16
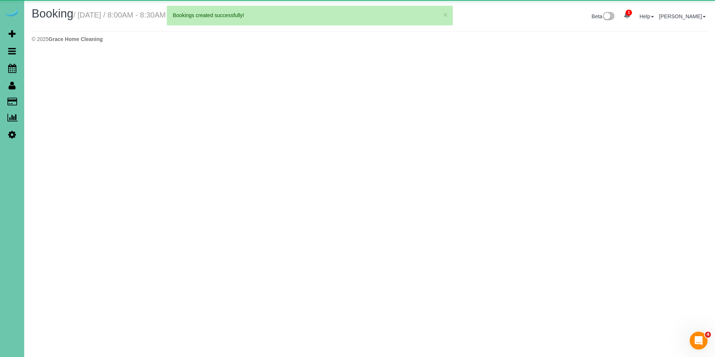
select select "NE"
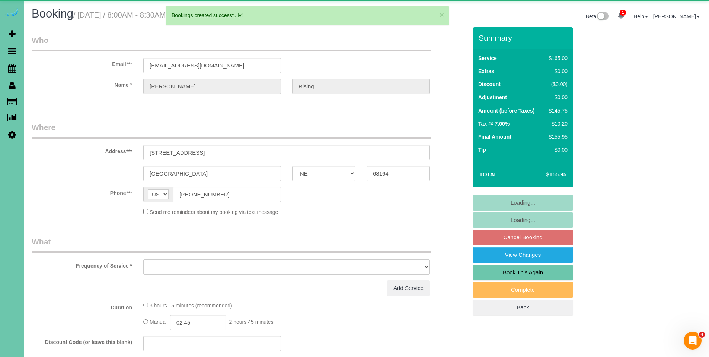
select select "object:127338"
select select "string:fspay-d9575eaf-29e3-411f-a8b9-f45e1fe46f5f"
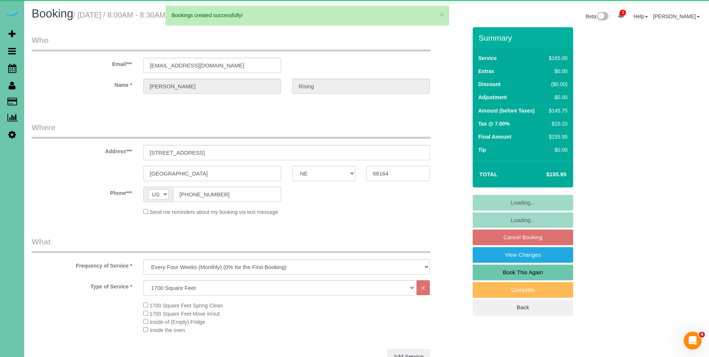
select select "object:127371"
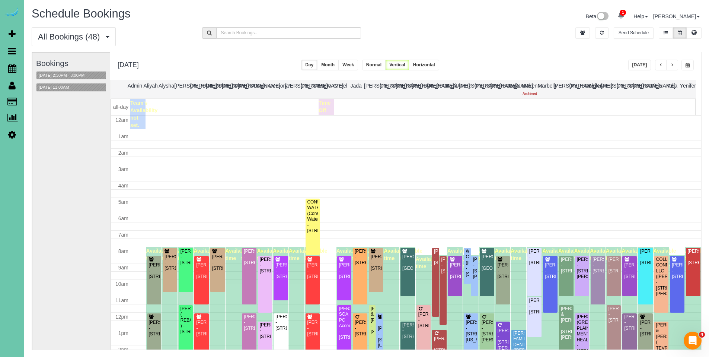
scroll to position [99, 0]
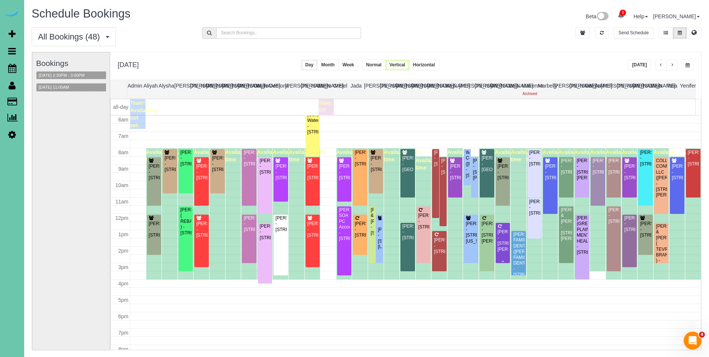
click at [500, 236] on div "Joni Locher - 16587 Nina Cir, Omaha, NE 68130" at bounding box center [503, 240] width 12 height 23
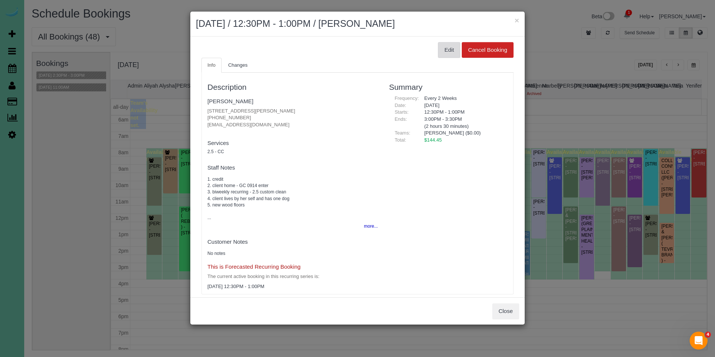
click at [444, 54] on button "Edit" at bounding box center [449, 50] width 22 height 16
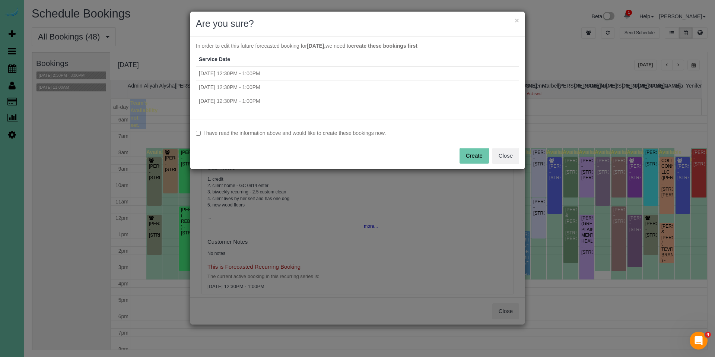
click at [314, 133] on label "I have read the information above and would like to create these bookings now." at bounding box center [357, 132] width 323 height 7
click at [477, 151] on button "Create" at bounding box center [473, 156] width 29 height 16
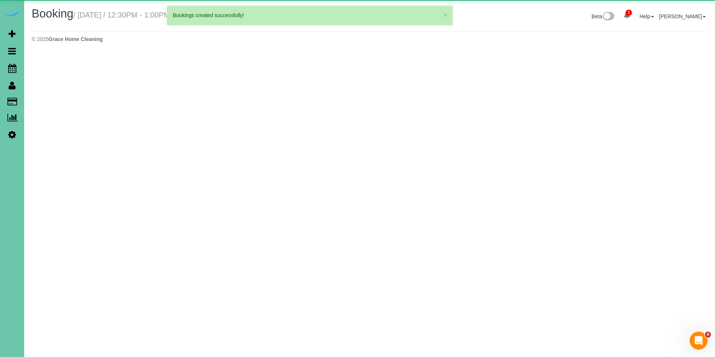
select select "NE"
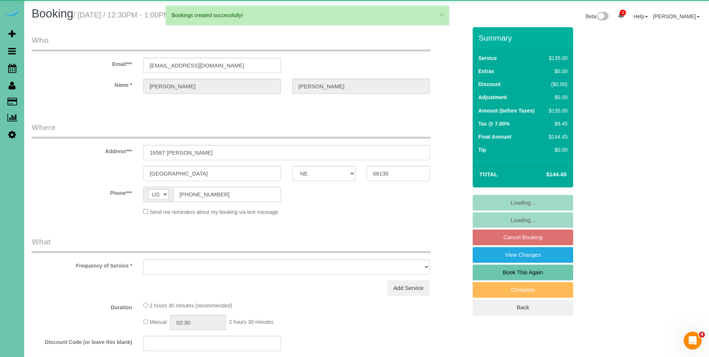
select select "object:128709"
select select "string:fspay-29c94db5-5698-4de6-8298-1254374a9939"
select select "number:36"
select select "number:42"
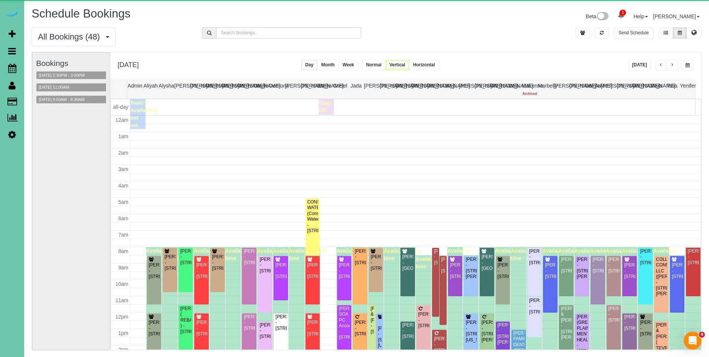
scroll to position [99, 0]
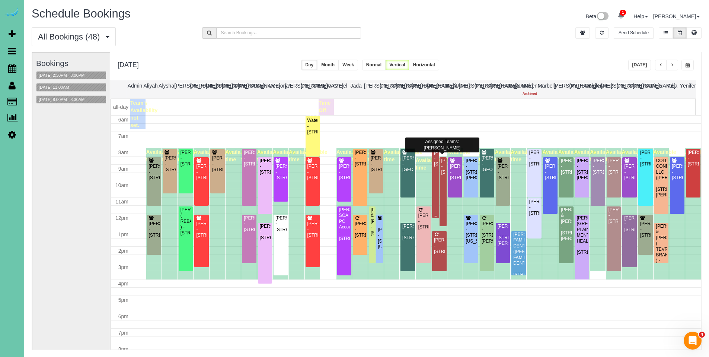
click at [435, 157] on div "Gabrielle Freeman - 5507 Dodge St, Omaha, NE 68132" at bounding box center [436, 158] width 4 height 17
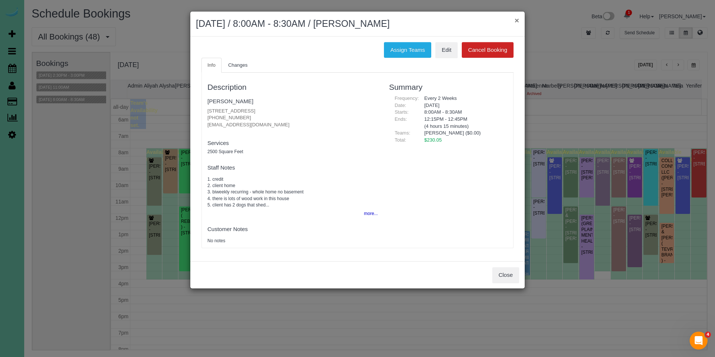
click at [518, 21] on button "×" at bounding box center [517, 20] width 4 height 8
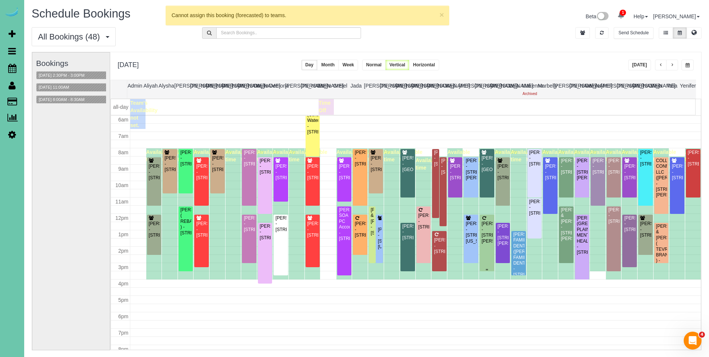
click at [489, 236] on div "Tara Ward - 16937 Samantha Road, Gretna, NE 68028" at bounding box center [487, 232] width 12 height 23
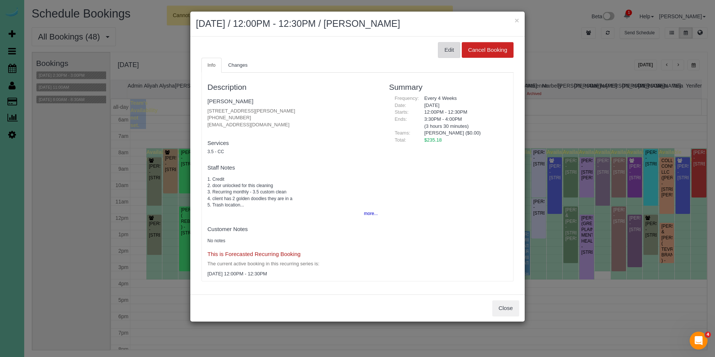
click at [449, 48] on button "Edit" at bounding box center [449, 50] width 22 height 16
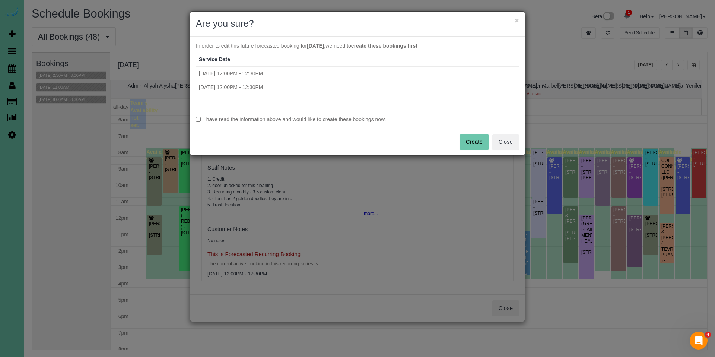
click at [301, 121] on label "I have read the information above and would like to create these bookings now." at bounding box center [357, 118] width 323 height 7
click at [476, 146] on button "Create" at bounding box center [473, 142] width 29 height 16
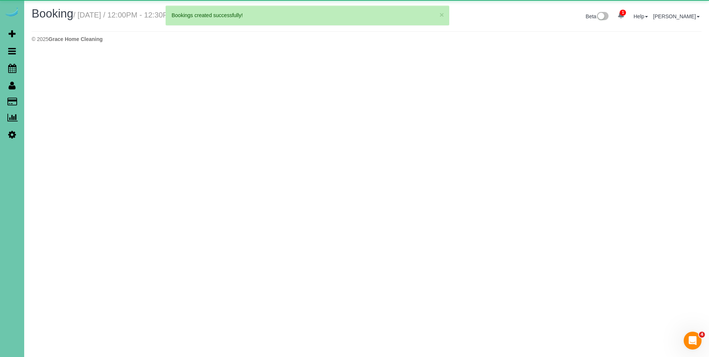
select select "NE"
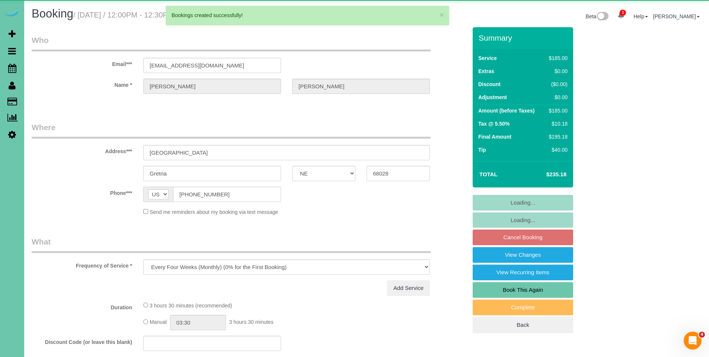
select select "object:129910"
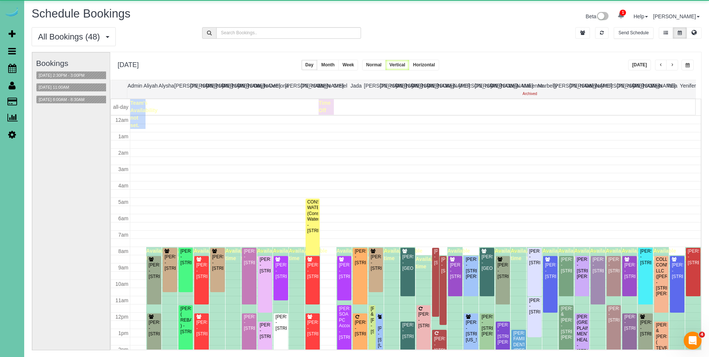
scroll to position [99, 0]
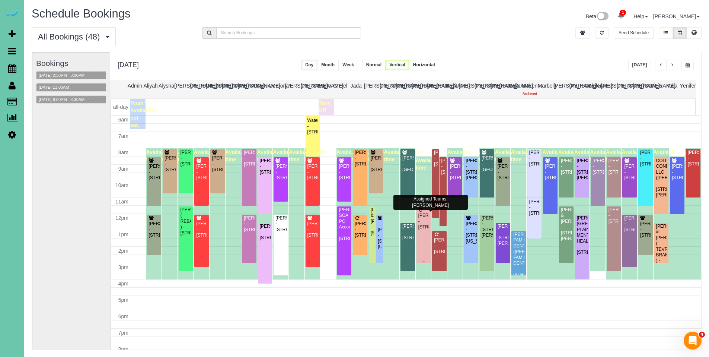
click at [419, 222] on div "Hailee Koltis - 8614 N 176th Street, Bennington, NE 68007" at bounding box center [424, 221] width 12 height 17
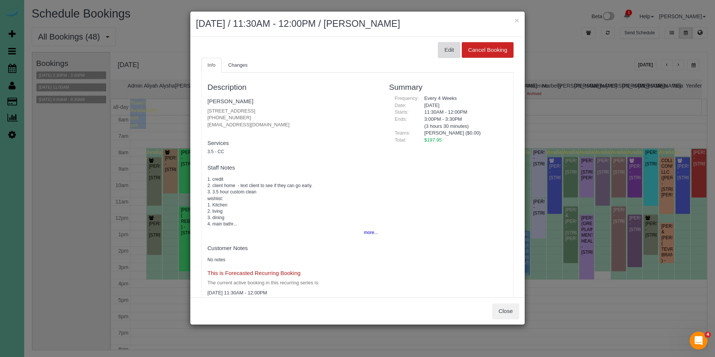
click at [440, 53] on button "Edit" at bounding box center [449, 50] width 22 height 16
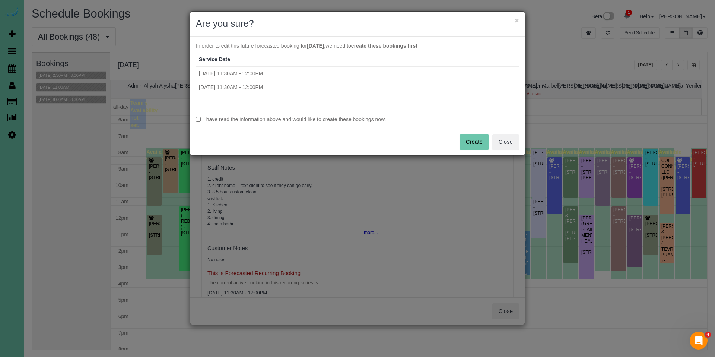
click at [277, 123] on div "I have read the information above and would like to create these bookings now. …" at bounding box center [357, 131] width 334 height 50
click at [283, 121] on label "I have read the information above and would like to create these bookings now." at bounding box center [357, 118] width 323 height 7
click at [468, 142] on button "Create" at bounding box center [473, 142] width 29 height 16
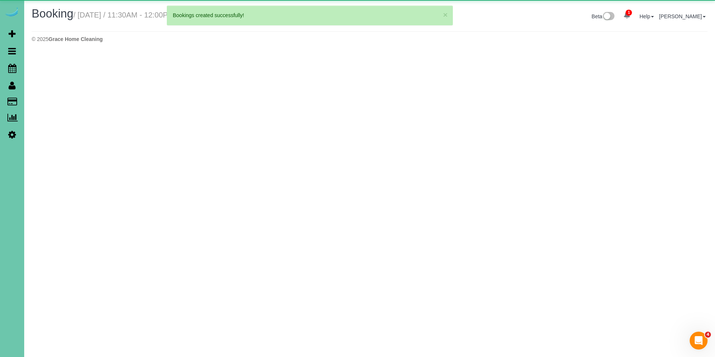
select select "NE"
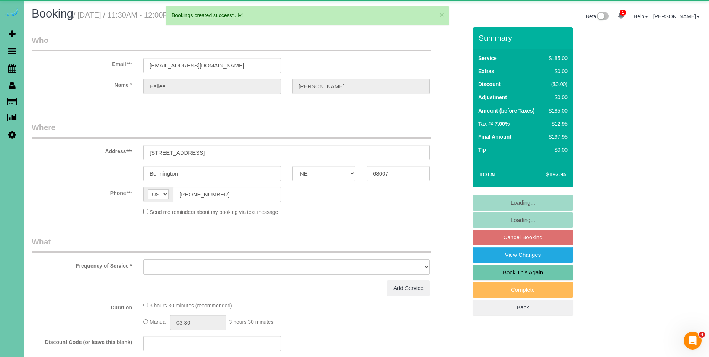
select select "object:131216"
select select "string:fspay-11d78275-8093-4e86-a64d-935e82976eca"
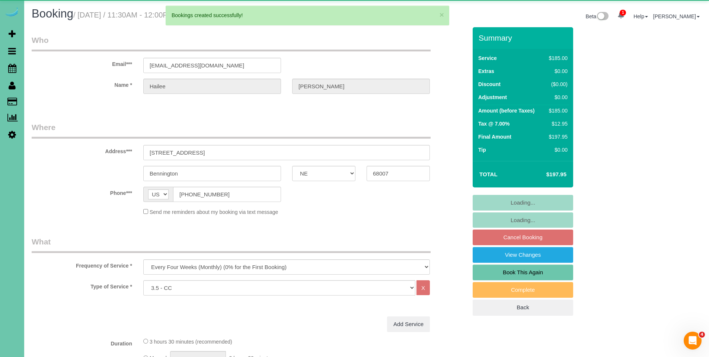
select select "object:131235"
select select "number:37"
select select "number:41"
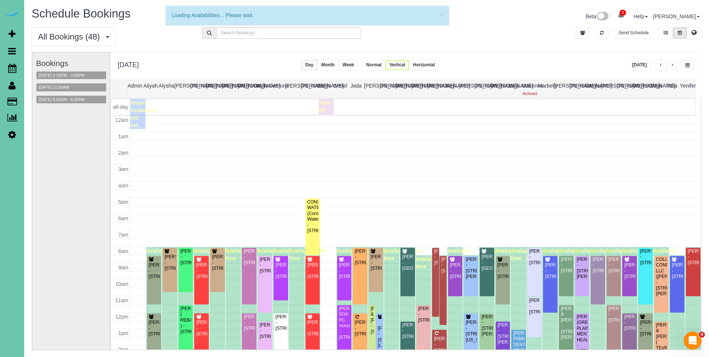
scroll to position [99, 0]
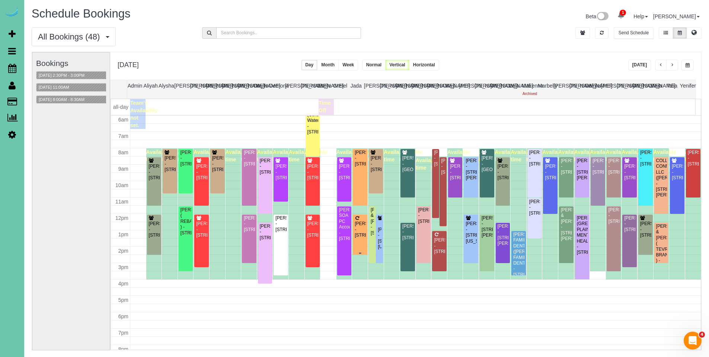
click at [355, 225] on div "Eric Brouillette - 1461 S 13th St, Omaha, NE 68132" at bounding box center [360, 229] width 12 height 17
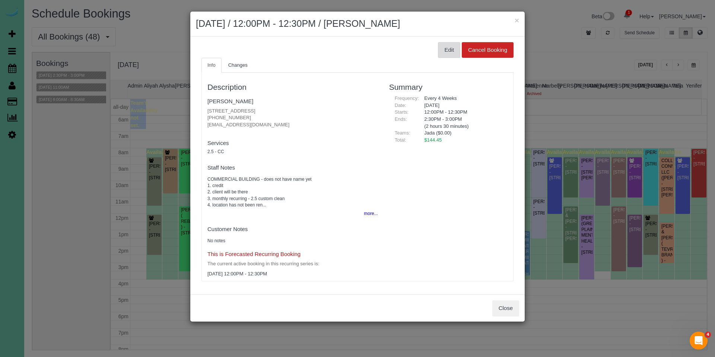
click at [453, 49] on button "Edit" at bounding box center [449, 50] width 22 height 16
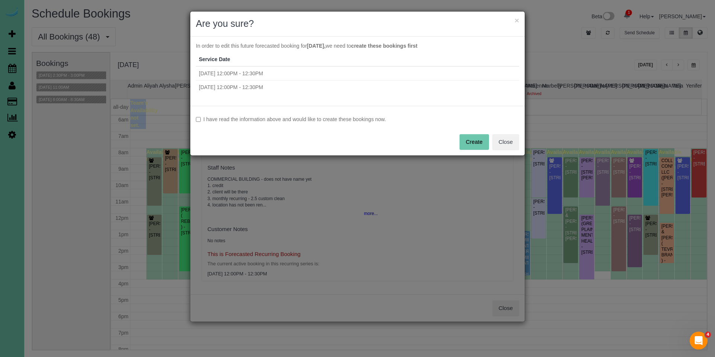
click at [280, 121] on label "I have read the information above and would like to create these bookings now." at bounding box center [357, 118] width 323 height 7
click at [468, 139] on button "Create" at bounding box center [473, 142] width 29 height 16
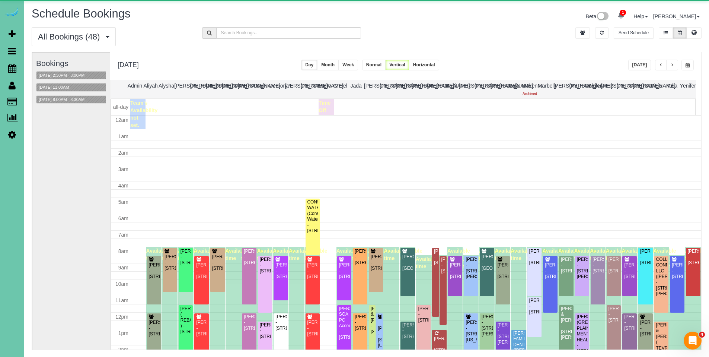
scroll to position [99, 0]
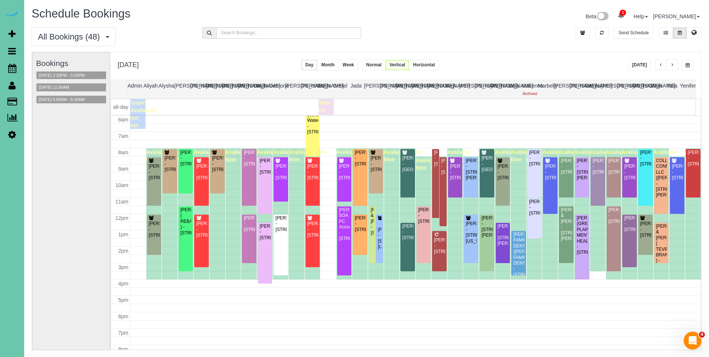
click at [662, 64] on span "button" at bounding box center [661, 65] width 4 height 4
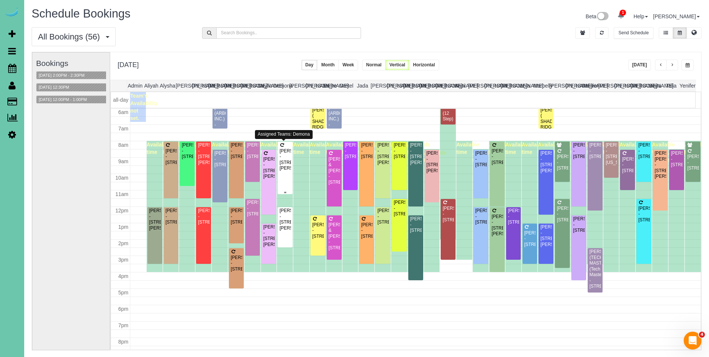
click at [284, 155] on div "[PERSON_NAME] - [STREET_ADDRESS][PERSON_NAME]" at bounding box center [285, 159] width 12 height 23
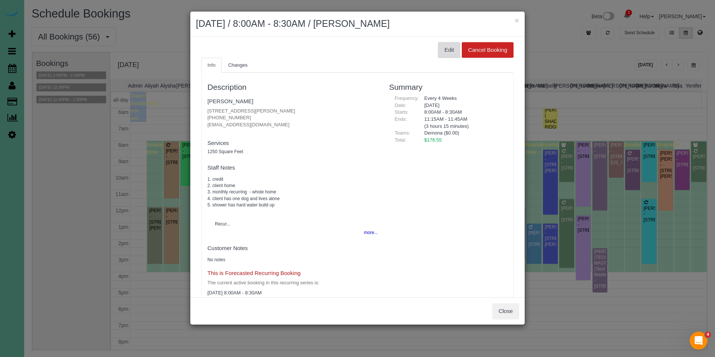
click at [445, 51] on button "Edit" at bounding box center [449, 50] width 22 height 16
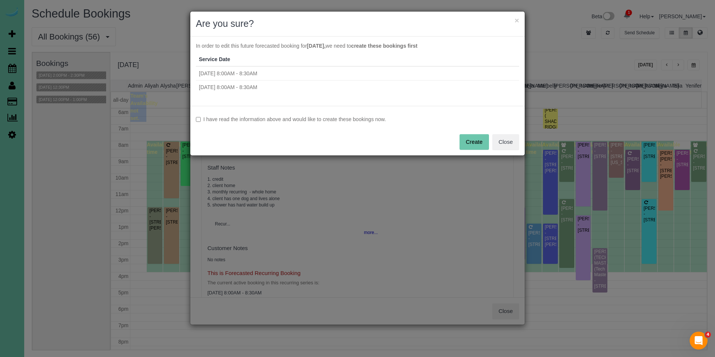
click at [329, 117] on label "I have read the information above and would like to create these bookings now." at bounding box center [357, 118] width 323 height 7
click at [468, 139] on button "Create" at bounding box center [473, 142] width 29 height 16
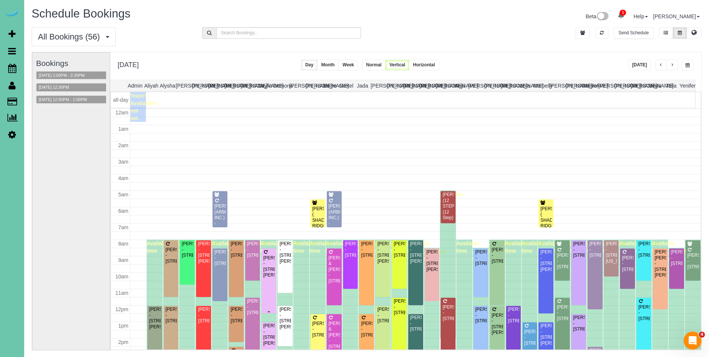
scroll to position [99, 0]
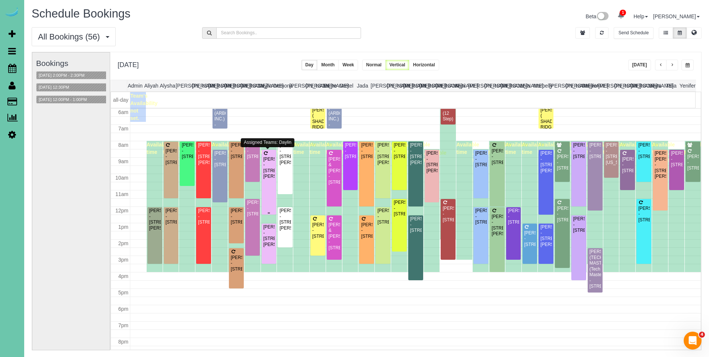
click at [268, 166] on div "[PERSON_NAME] - [STREET_ADDRESS][PERSON_NAME]" at bounding box center [269, 167] width 12 height 23
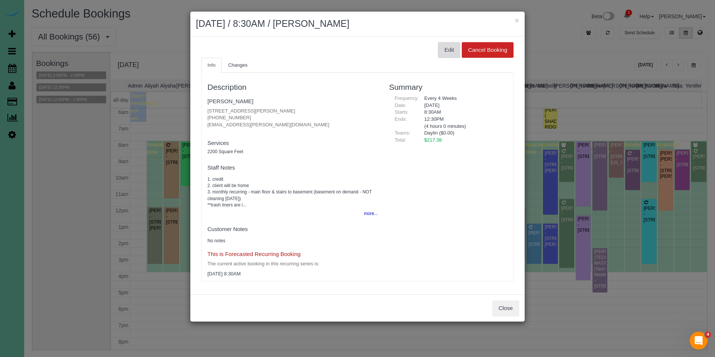
click at [447, 54] on button "Edit" at bounding box center [449, 50] width 22 height 16
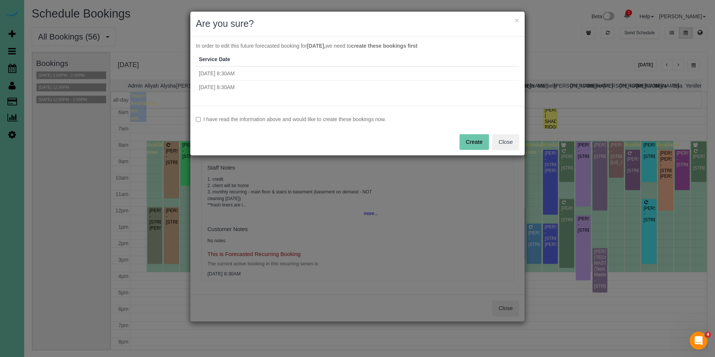
click at [270, 120] on label "I have read the information above and would like to create these bookings now." at bounding box center [357, 118] width 323 height 7
click at [479, 139] on button "Create" at bounding box center [473, 142] width 29 height 16
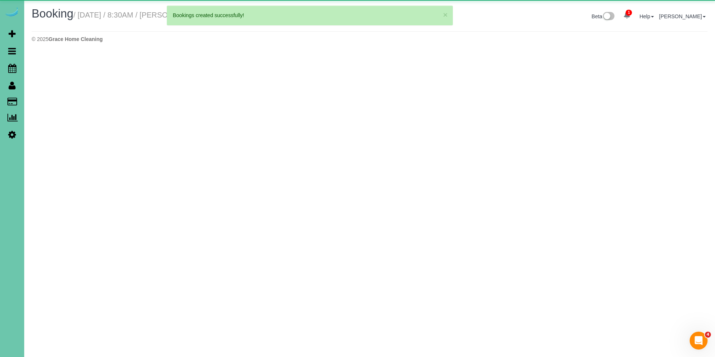
select select "NE"
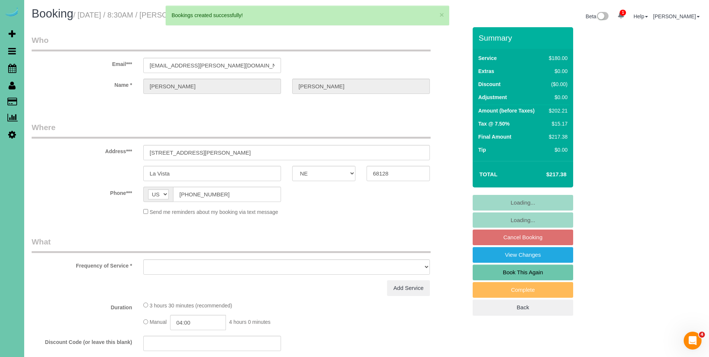
select select "object:133765"
select select "string:fspay-7fa27b60-421c-4a2c-826f-c38637909775"
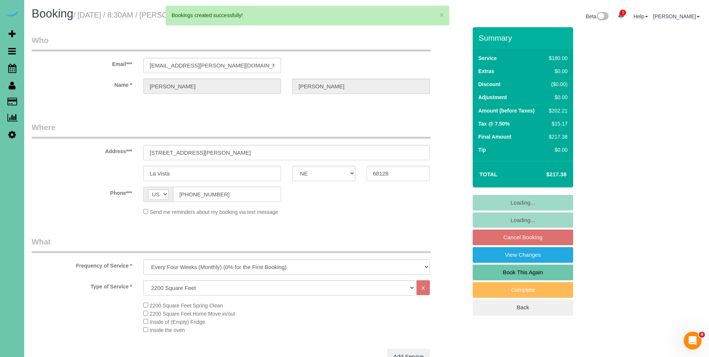
select select "number:37"
select select "number:42"
select select "object:133852"
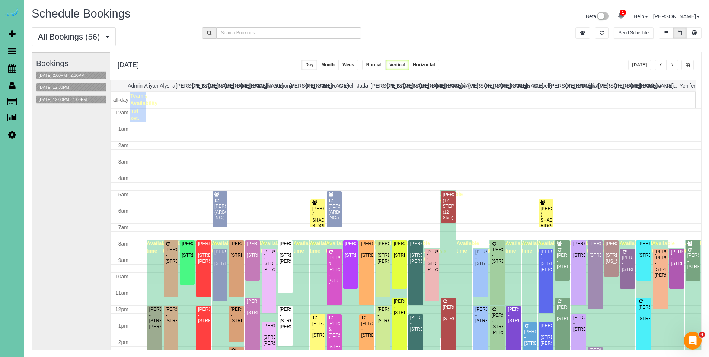
scroll to position [99, 0]
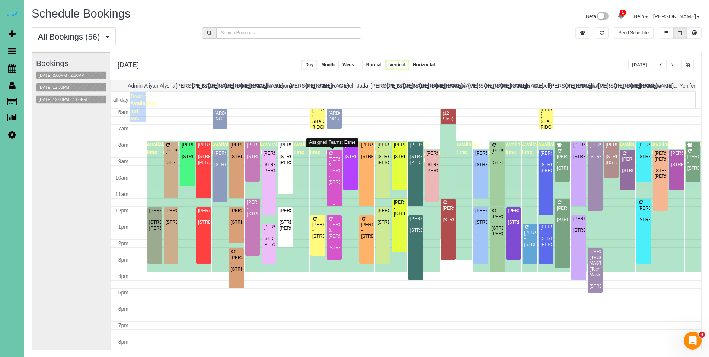
click at [333, 158] on div "[PERSON_NAME] & [PERSON_NAME] - [STREET_ADDRESS]" at bounding box center [334, 170] width 12 height 29
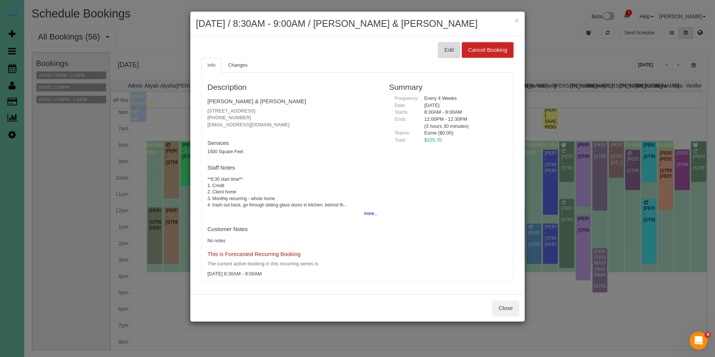
click at [448, 50] on button "Edit" at bounding box center [449, 50] width 22 height 16
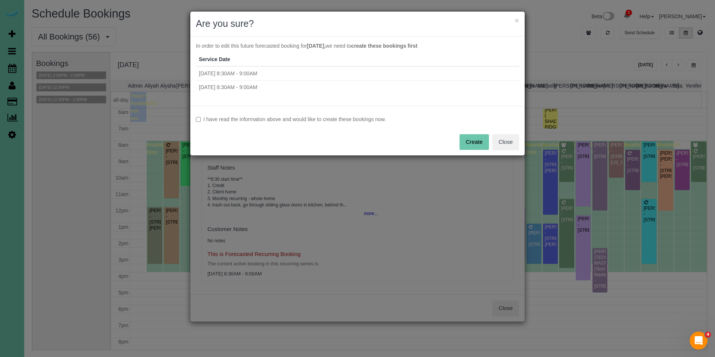
click at [331, 121] on label "I have read the information above and would like to create these bookings now." at bounding box center [357, 118] width 323 height 7
click at [472, 142] on button "Create" at bounding box center [473, 142] width 29 height 16
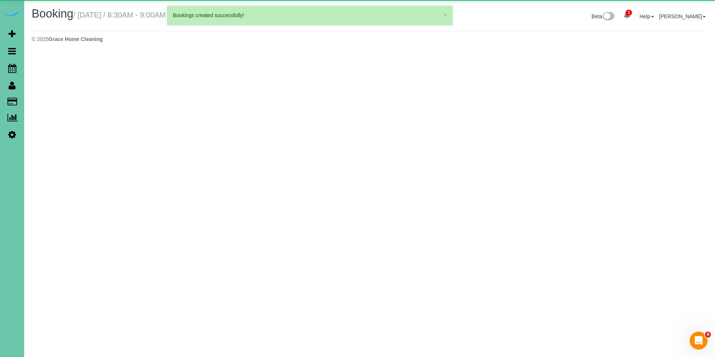
select select "NE"
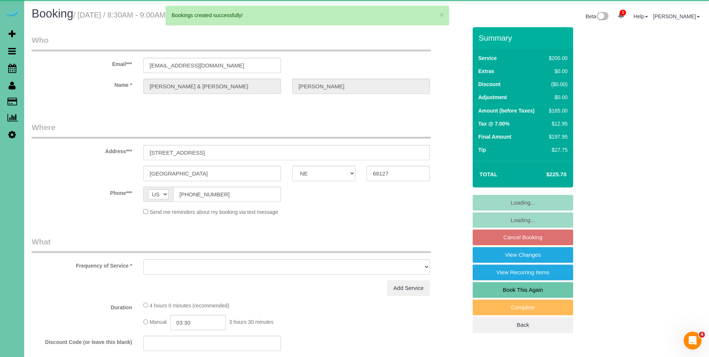
select select "object:135092"
select select "string:fspay-804346fb-f883-4d9d-9e37-55bdb866e186"
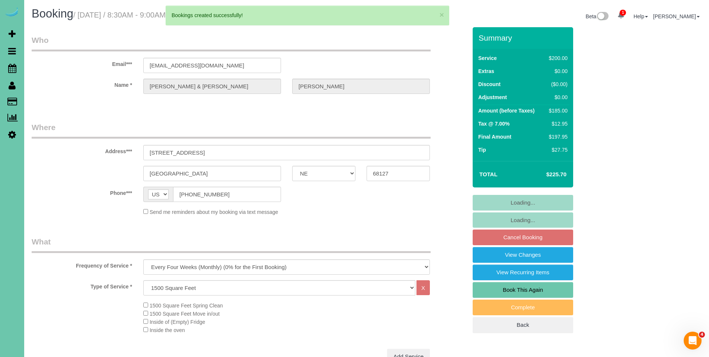
select select "object:135125"
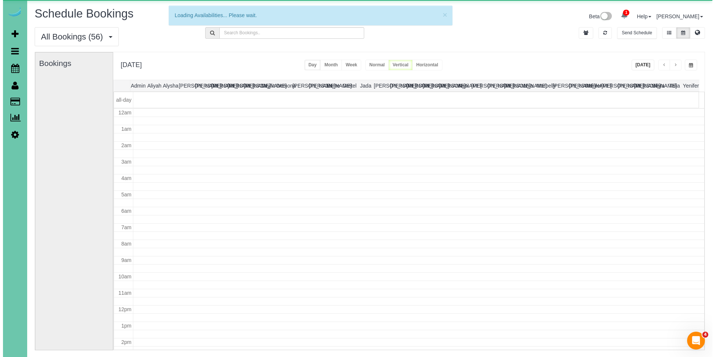
scroll to position [99, 0]
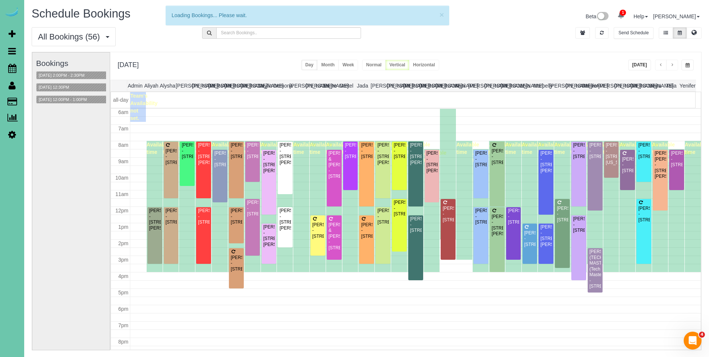
click at [492, 156] on div "[PERSON_NAME] - [STREET_ADDRESS]" at bounding box center [497, 156] width 12 height 17
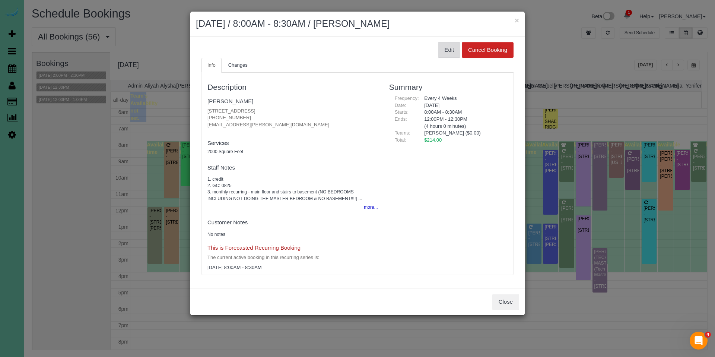
click at [443, 51] on button "Edit" at bounding box center [449, 50] width 22 height 16
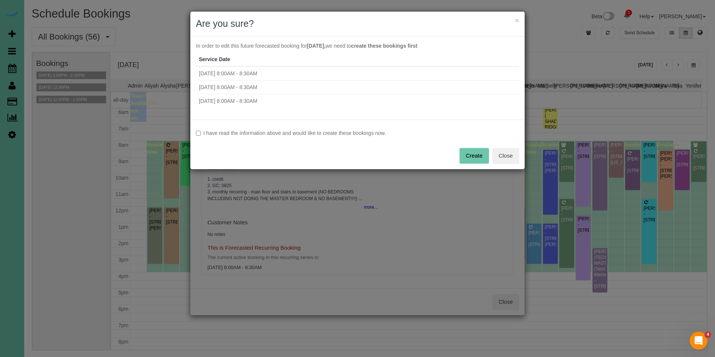
click at [318, 133] on label "I have read the information above and would like to create these bookings now." at bounding box center [357, 132] width 323 height 7
click at [469, 153] on button "Create" at bounding box center [473, 156] width 29 height 16
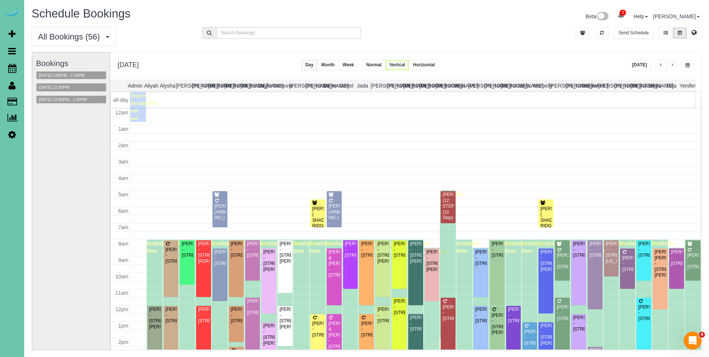
scroll to position [99, 0]
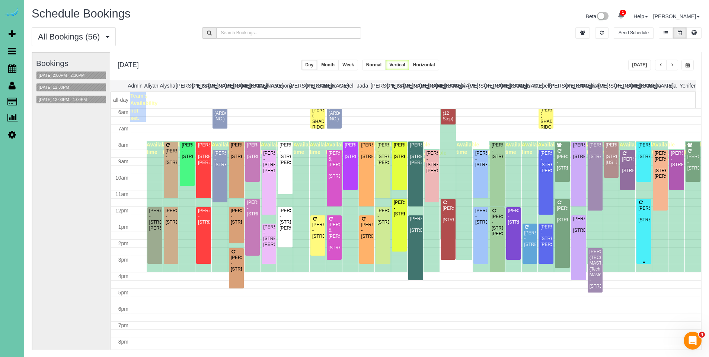
click at [640, 222] on div "[PERSON_NAME] - [STREET_ADDRESS]" at bounding box center [644, 214] width 12 height 17
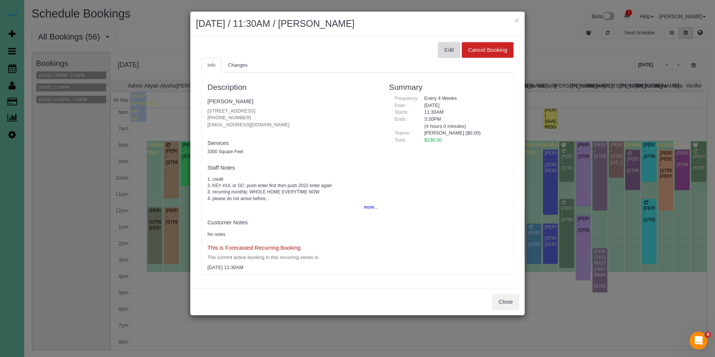
click at [450, 54] on button "Edit" at bounding box center [449, 50] width 22 height 16
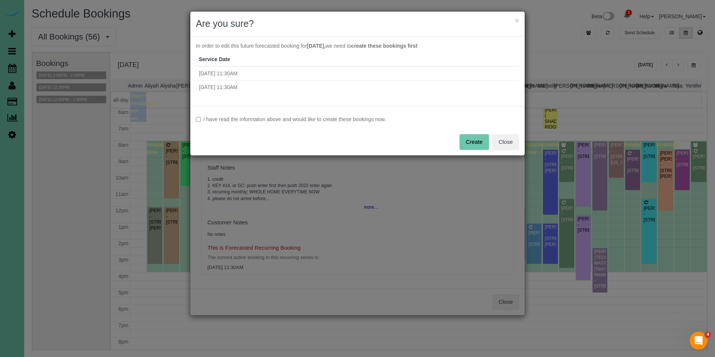
click at [275, 117] on label "I have read the information above and would like to create these bookings now." at bounding box center [357, 118] width 323 height 7
click at [477, 146] on button "Create" at bounding box center [473, 142] width 29 height 16
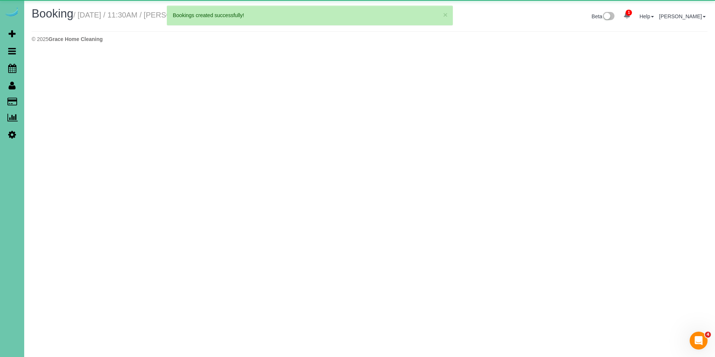
select select "NE"
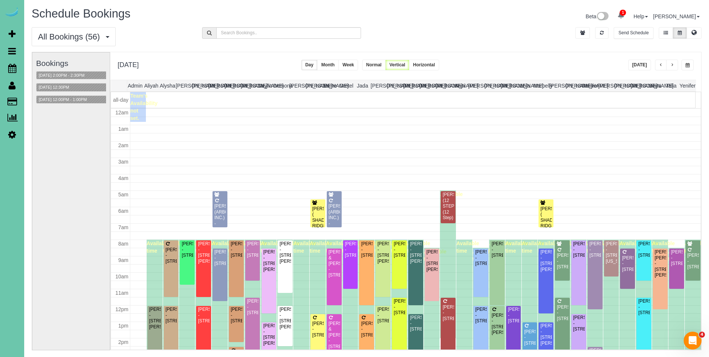
scroll to position [99, 0]
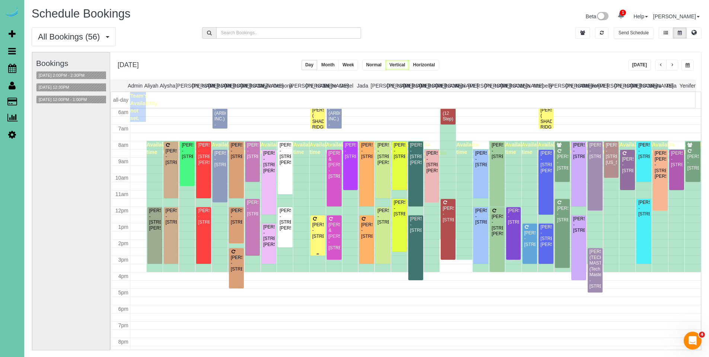
click at [316, 233] on div "[PERSON_NAME] - [STREET_ADDRESS]" at bounding box center [318, 230] width 12 height 17
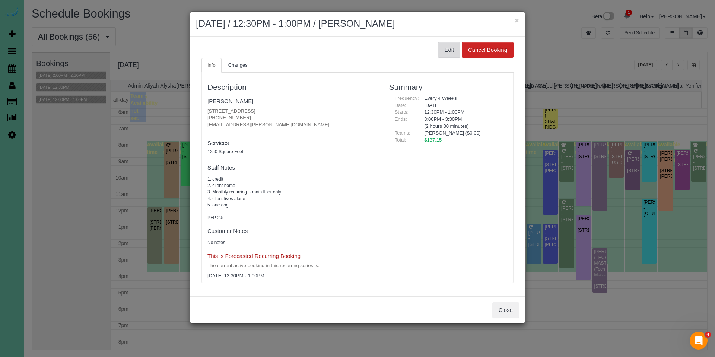
click at [454, 48] on button "Edit" at bounding box center [449, 50] width 22 height 16
click at [444, 47] on body "× December 11, 2025 / 12:30PM - 1:00PM / Diane Habrock Edit Cancel Booking Info…" at bounding box center [357, 178] width 715 height 357
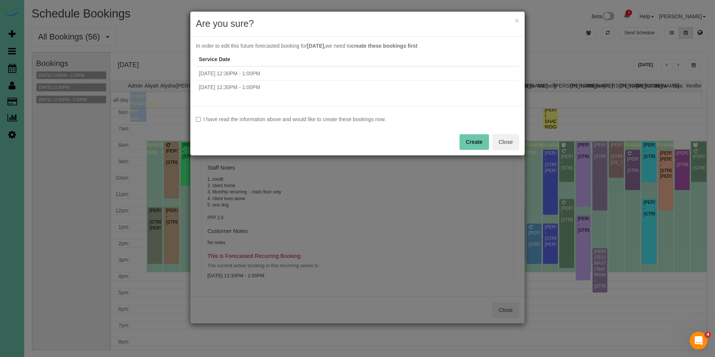
click at [309, 115] on div "I have read the information above and would like to create these bookings now. …" at bounding box center [357, 131] width 334 height 50
click at [202, 118] on label "I have read the information above and would like to create these bookings now." at bounding box center [357, 118] width 323 height 7
click at [484, 141] on button "Create" at bounding box center [473, 142] width 29 height 16
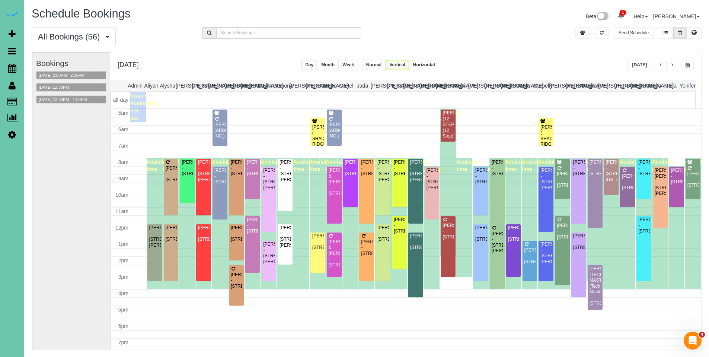
scroll to position [110, 0]
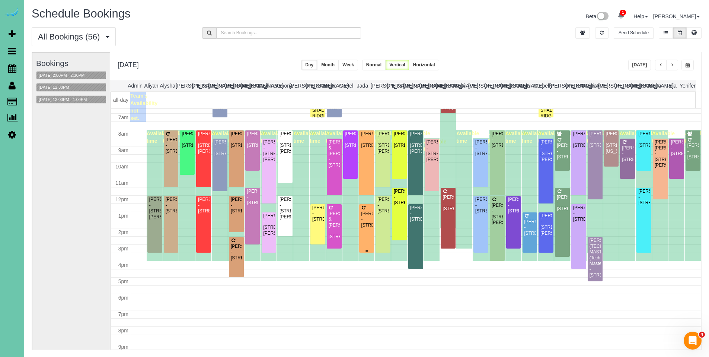
click at [362, 215] on div "[PERSON_NAME] - [STREET_ADDRESS]" at bounding box center [367, 219] width 12 height 17
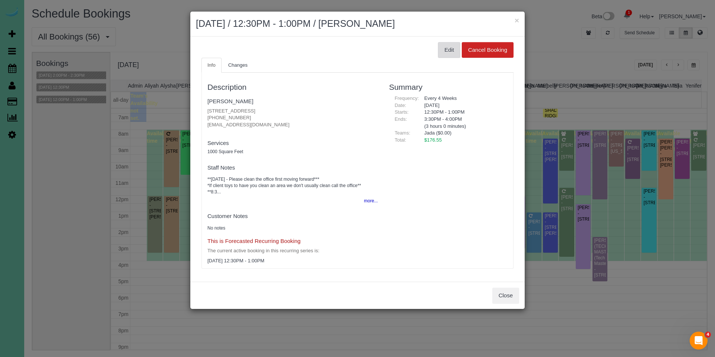
click at [448, 52] on button "Edit" at bounding box center [449, 50] width 22 height 16
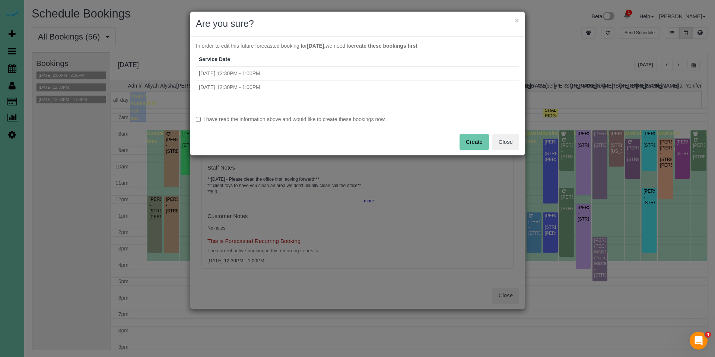
click at [341, 122] on label "I have read the information above and would like to create these bookings now." at bounding box center [357, 118] width 323 height 7
click at [480, 138] on button "Create" at bounding box center [473, 142] width 29 height 16
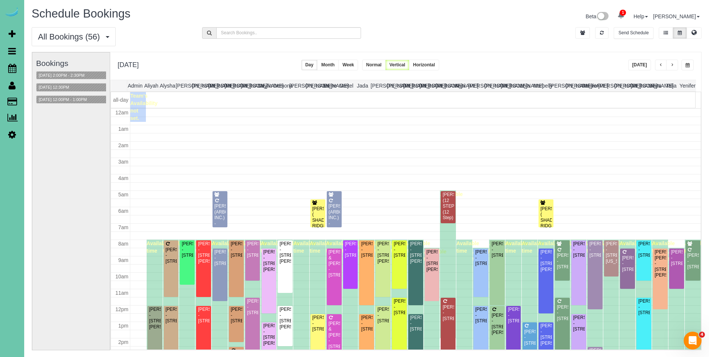
scroll to position [99, 0]
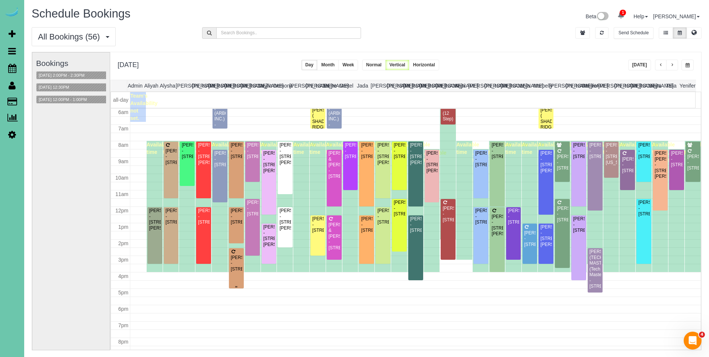
click at [234, 262] on div "[PERSON_NAME] - [STREET_ADDRESS]" at bounding box center [236, 263] width 12 height 17
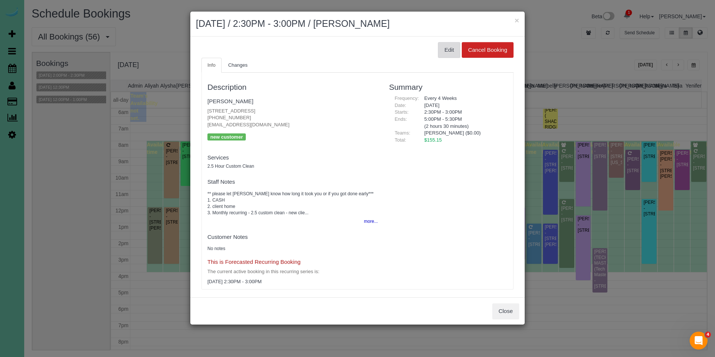
click at [445, 54] on button "Edit" at bounding box center [449, 50] width 22 height 16
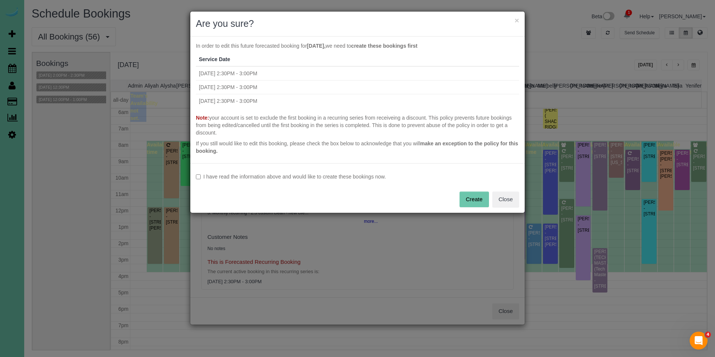
click at [291, 176] on label "I have read the information above and would like to create these bookings now." at bounding box center [357, 176] width 323 height 7
click at [470, 195] on button "Create" at bounding box center [473, 199] width 29 height 16
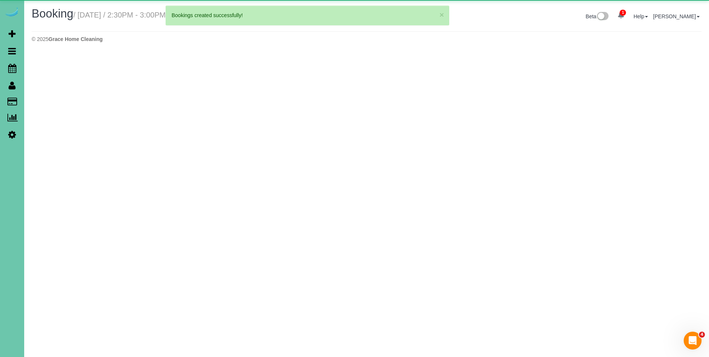
select select "NE"
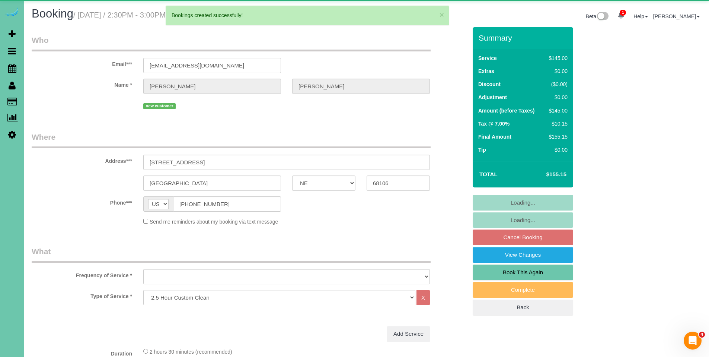
select select "object:139201"
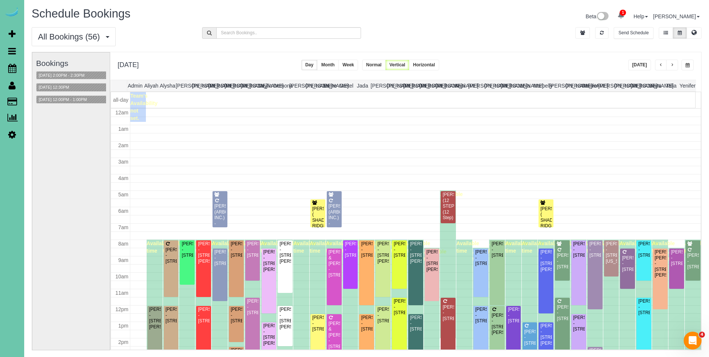
scroll to position [99, 0]
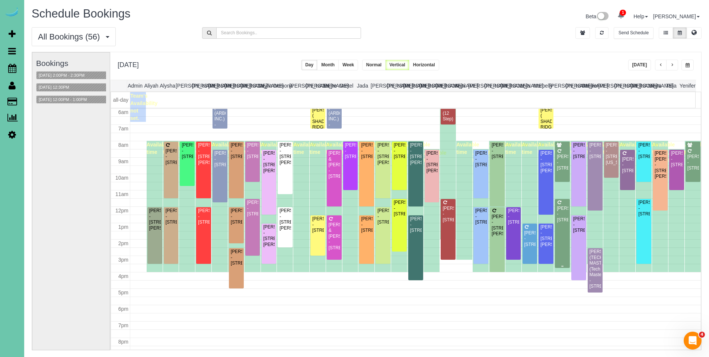
click at [563, 206] on div "[PERSON_NAME] - [STREET_ADDRESS]" at bounding box center [563, 214] width 12 height 17
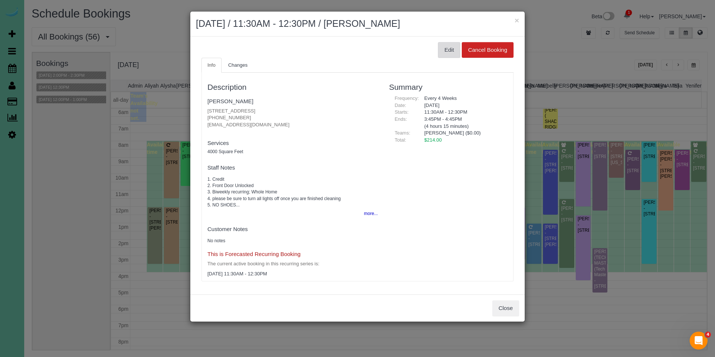
click at [447, 49] on button "Edit" at bounding box center [449, 50] width 22 height 16
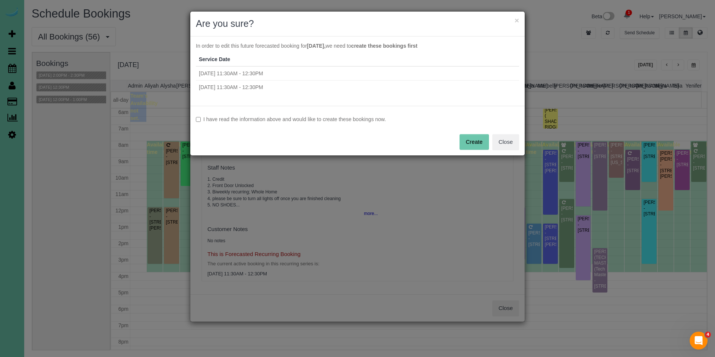
click at [328, 120] on label "I have read the information above and would like to create these bookings now." at bounding box center [357, 118] width 323 height 7
click at [481, 146] on button "Create" at bounding box center [473, 142] width 29 height 16
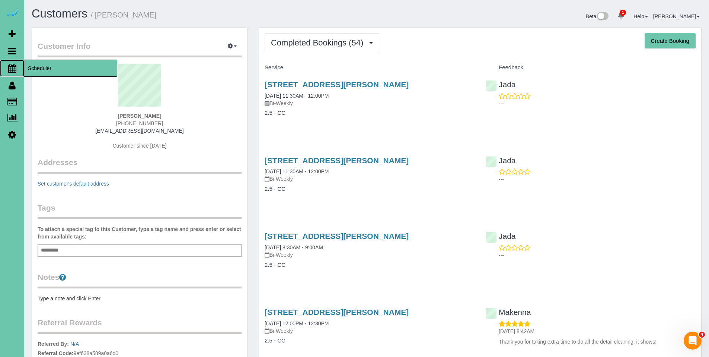
click at [45, 67] on span "Scheduler" at bounding box center [70, 68] width 93 height 17
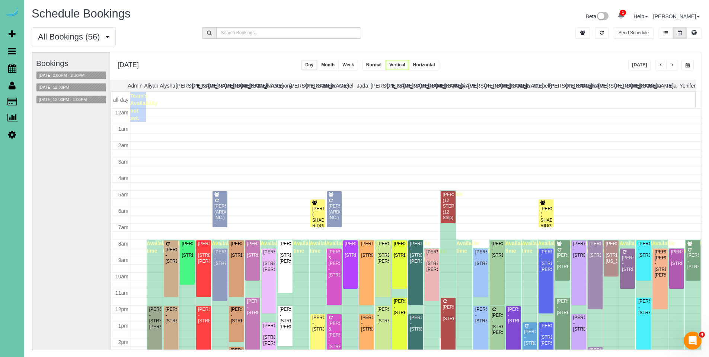
scroll to position [99, 0]
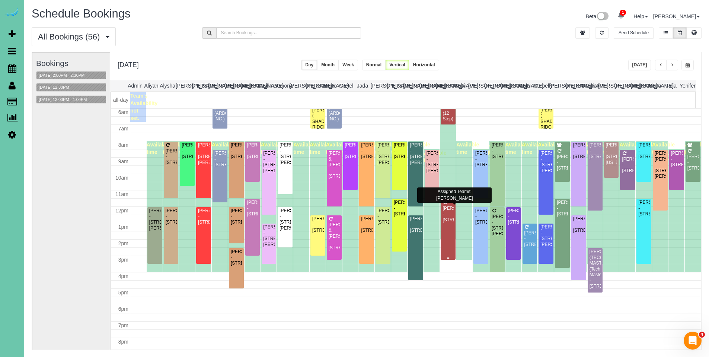
click at [447, 211] on div "[PERSON_NAME] - [STREET_ADDRESS]" at bounding box center [448, 214] width 12 height 17
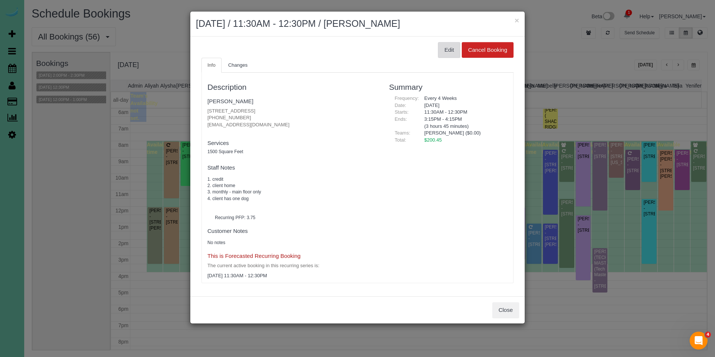
click at [451, 51] on button "Edit" at bounding box center [449, 50] width 22 height 16
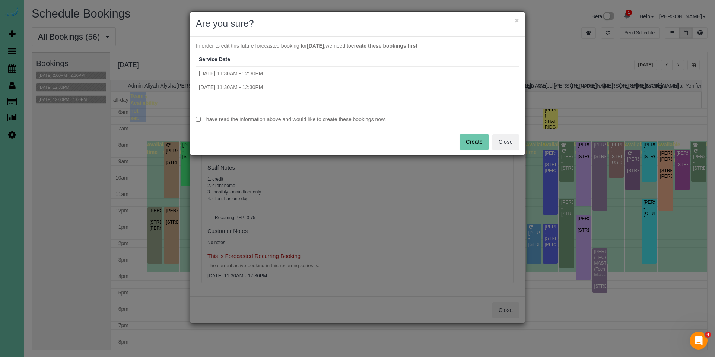
click at [366, 118] on label "I have read the information above and would like to create these bookings now." at bounding box center [357, 118] width 323 height 7
click at [469, 139] on button "Create" at bounding box center [473, 142] width 29 height 16
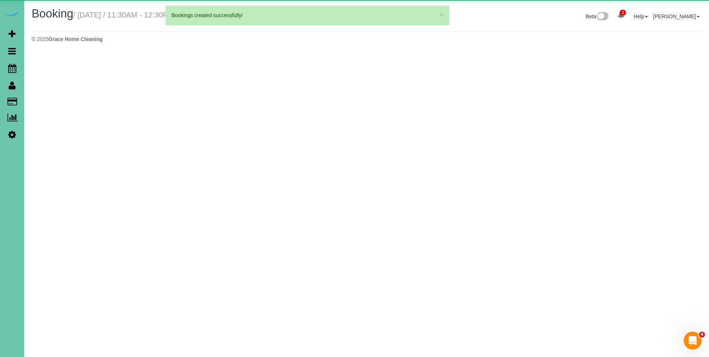
select select "NE"
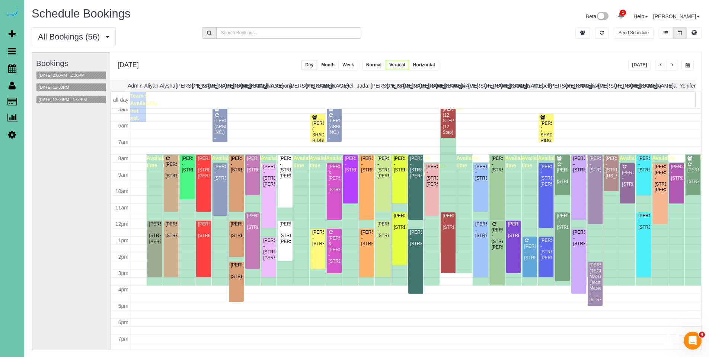
scroll to position [77, 0]
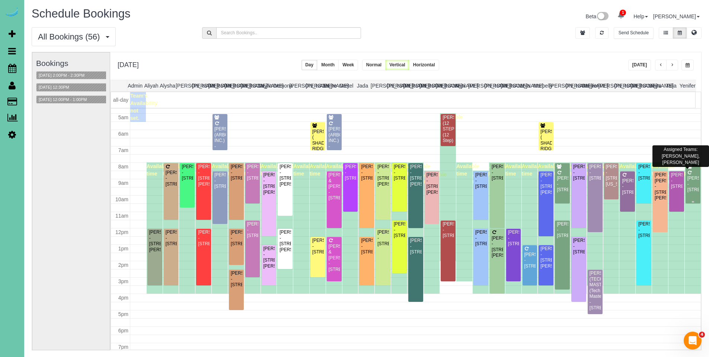
click at [690, 179] on div "[PERSON_NAME] - [STREET_ADDRESS]" at bounding box center [693, 183] width 12 height 17
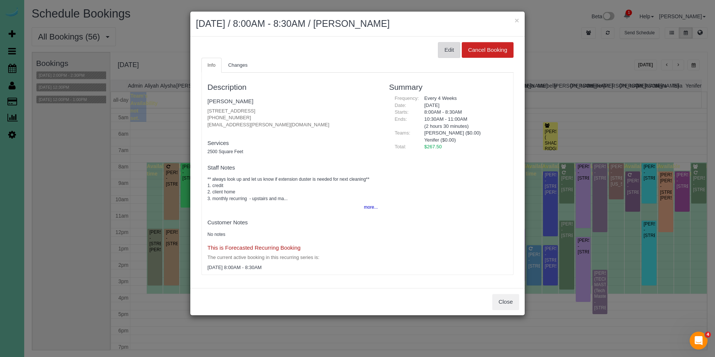
click at [449, 48] on button "Edit" at bounding box center [449, 50] width 22 height 16
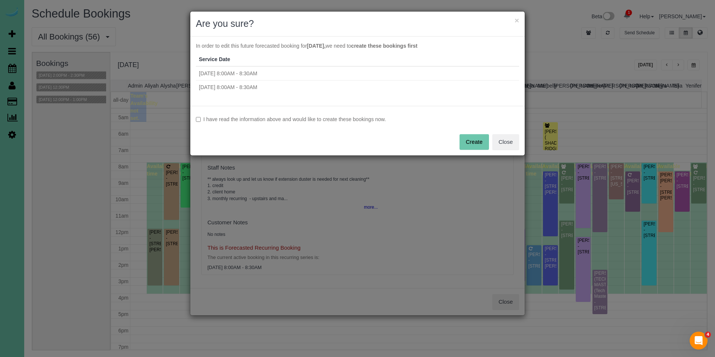
click at [234, 118] on label "I have read the information above and would like to create these bookings now." at bounding box center [357, 118] width 323 height 7
click at [474, 139] on button "Create" at bounding box center [473, 142] width 29 height 16
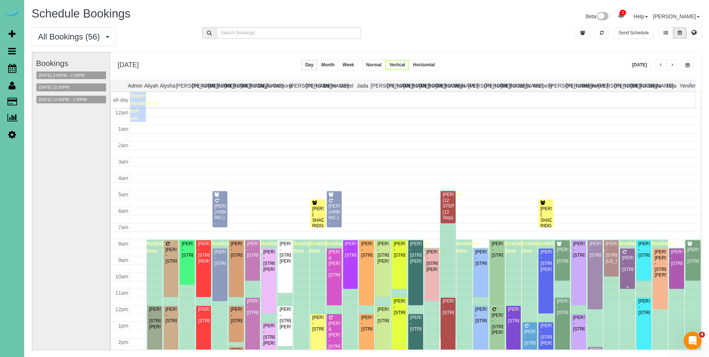
scroll to position [99, 0]
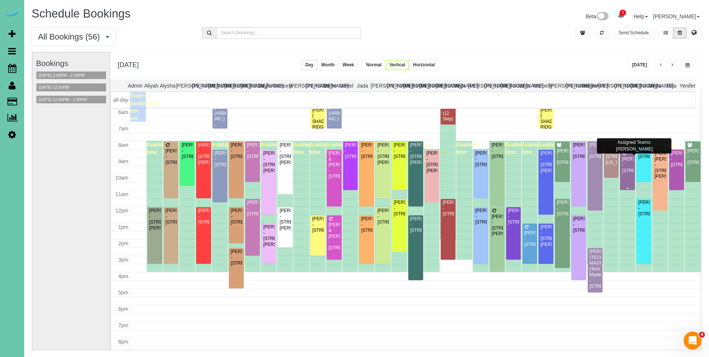
click at [626, 168] on div "[PERSON_NAME] - [STREET_ADDRESS]" at bounding box center [628, 164] width 12 height 17
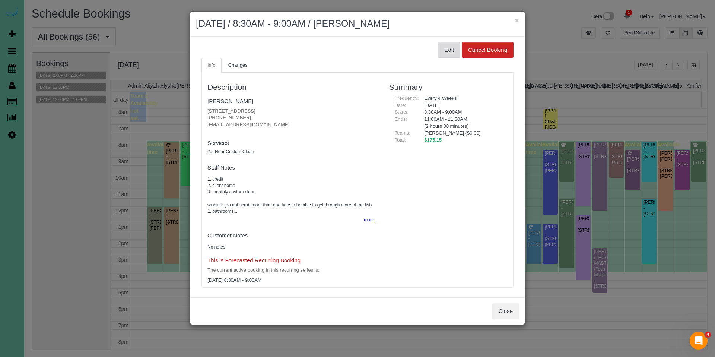
click at [448, 51] on button "Edit" at bounding box center [449, 50] width 22 height 16
click at [443, 51] on button "Edit" at bounding box center [449, 50] width 22 height 16
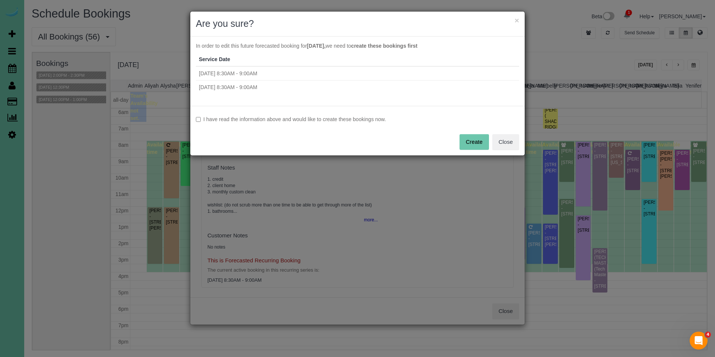
click at [343, 115] on div "I have read the information above and would like to create these bookings now. …" at bounding box center [357, 131] width 334 height 50
click at [375, 123] on div "I have read the information above and would like to create these bookings now. …" at bounding box center [357, 131] width 334 height 50
click at [373, 120] on label "I have read the information above and would like to create these bookings now." at bounding box center [357, 118] width 323 height 7
click at [473, 137] on button "Create" at bounding box center [473, 142] width 29 height 16
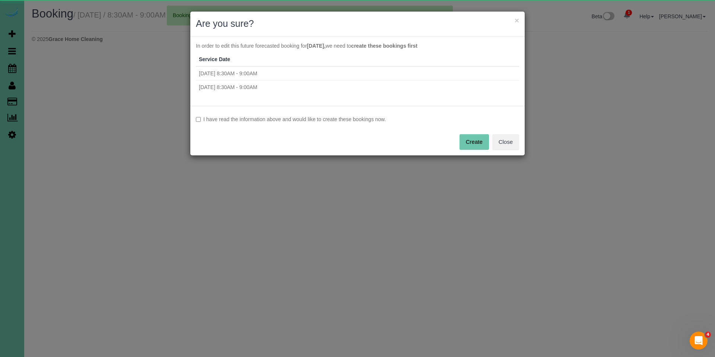
select select "NE"
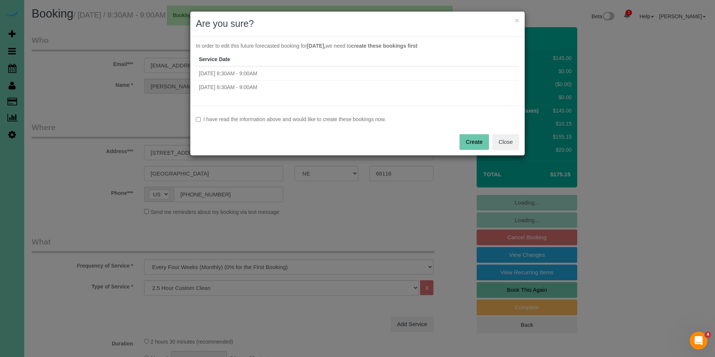
select select "object:143872"
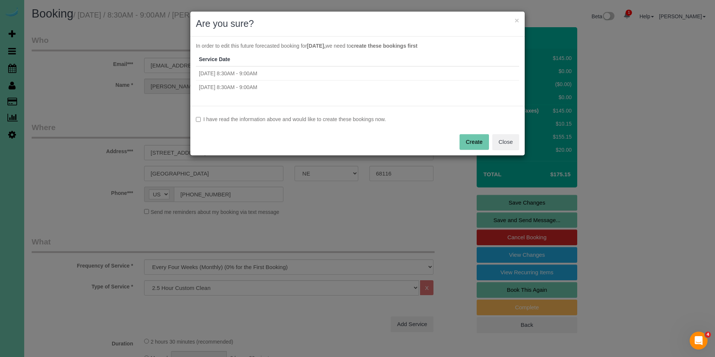
click at [340, 121] on label "I have read the information above and would like to create these bookings now." at bounding box center [357, 118] width 323 height 7
click at [469, 141] on button "Create" at bounding box center [473, 142] width 29 height 16
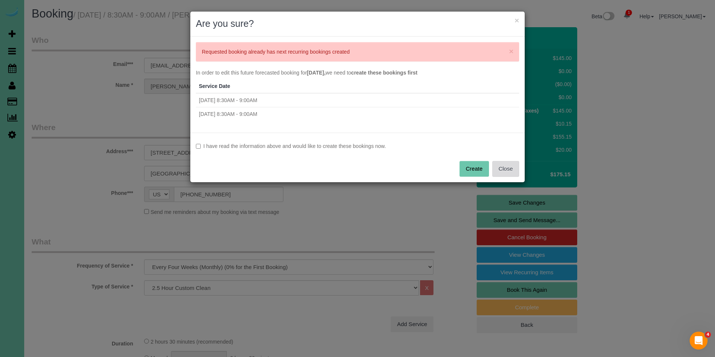
click at [505, 168] on button "Close" at bounding box center [505, 169] width 27 height 16
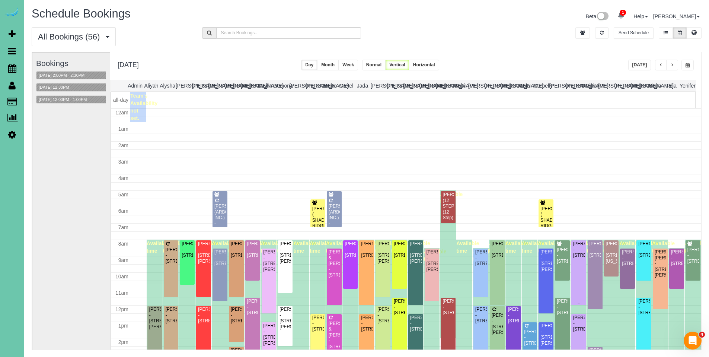
scroll to position [99, 0]
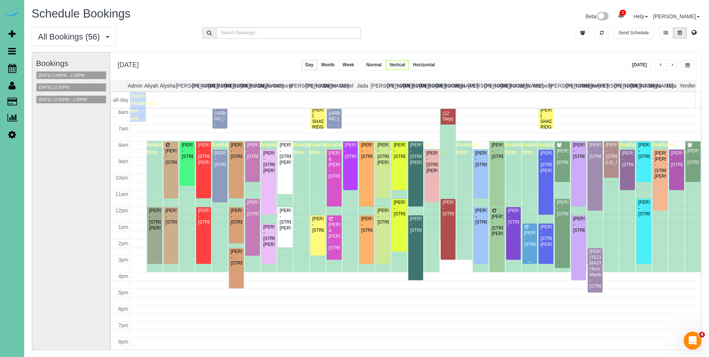
click at [529, 240] on div "[PERSON_NAME] - [STREET_ADDRESS]" at bounding box center [530, 238] width 12 height 17
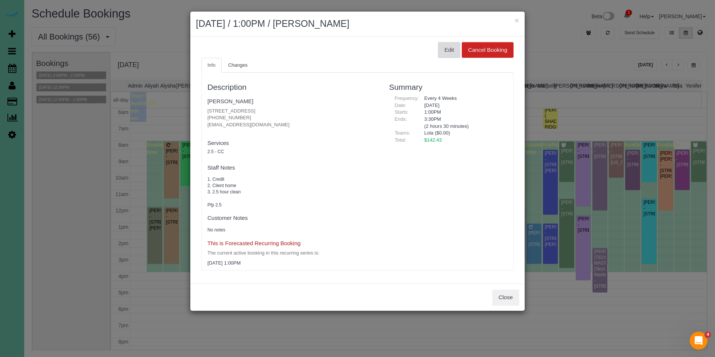
click at [448, 45] on button "Edit" at bounding box center [449, 50] width 22 height 16
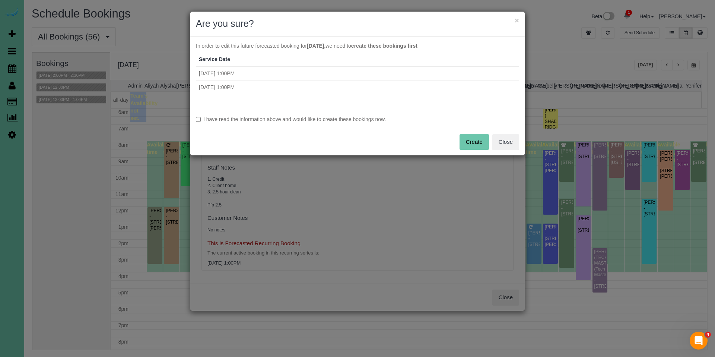
click at [301, 120] on label "I have read the information above and would like to create these bookings now." at bounding box center [357, 118] width 323 height 7
click at [467, 142] on button "Create" at bounding box center [473, 142] width 29 height 16
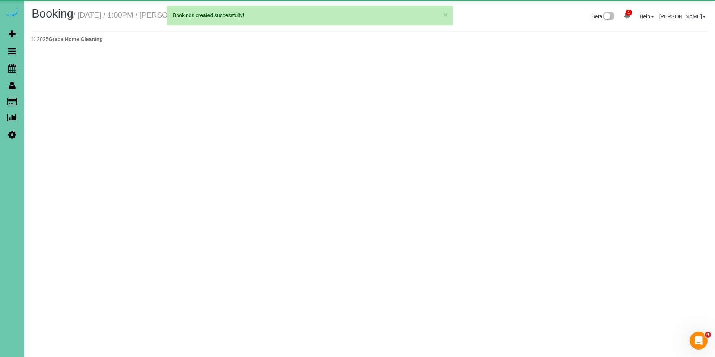
select select "NE"
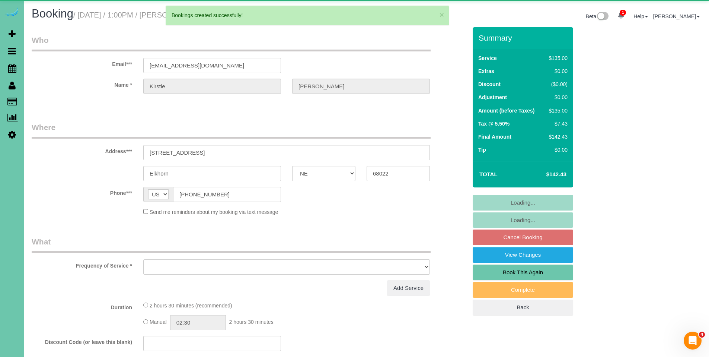
select select "object:145167"
select select "string:fspay-47d93919-4c8c-46ad-bcf8-6249f00fa8cd"
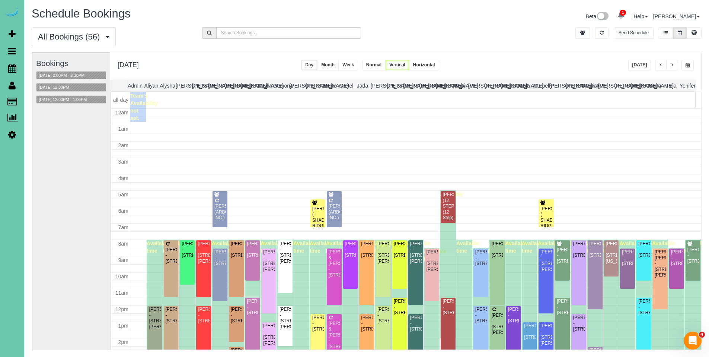
scroll to position [99, 0]
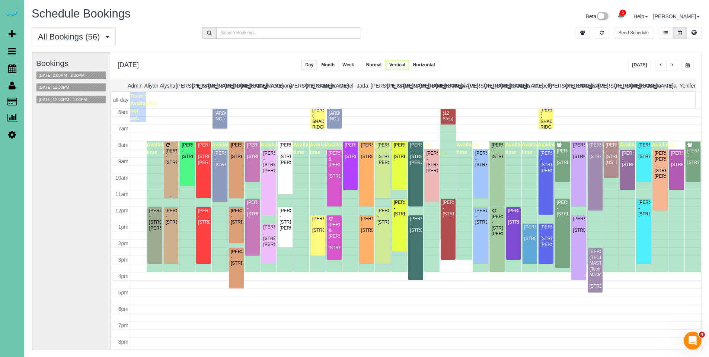
click at [171, 150] on div "[PERSON_NAME] - [STREET_ADDRESS]" at bounding box center [171, 156] width 12 height 17
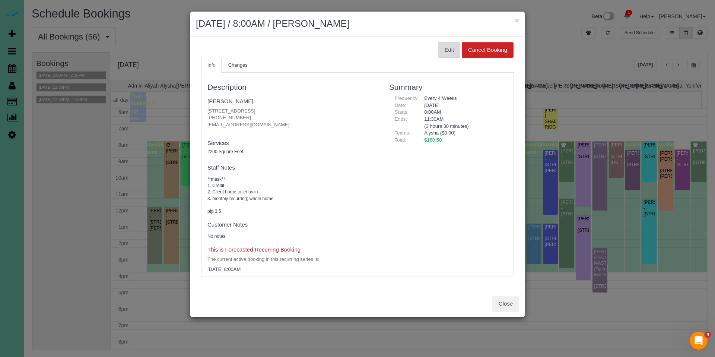
click at [449, 50] on button "Edit" at bounding box center [449, 50] width 22 height 16
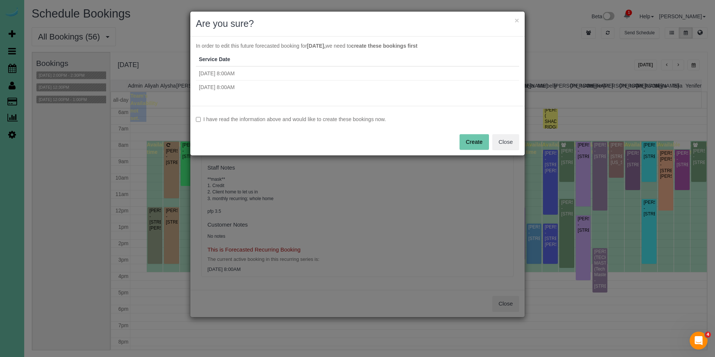
click at [302, 117] on label "I have read the information above and would like to create these bookings now." at bounding box center [357, 118] width 323 height 7
click at [477, 146] on button "Create" at bounding box center [473, 142] width 29 height 16
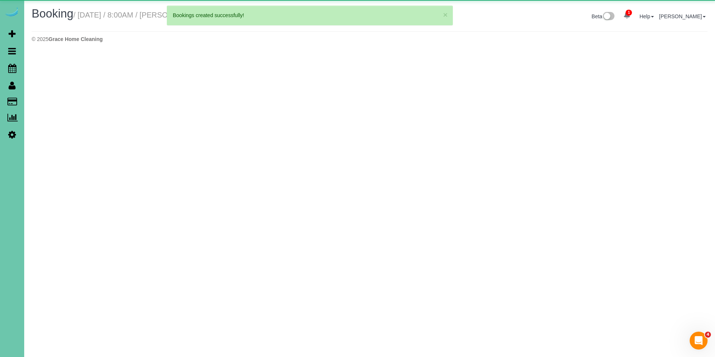
select select "NE"
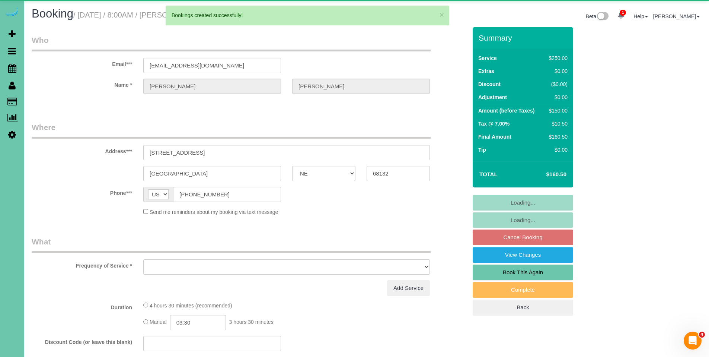
select select "object:146231"
select select "string:fspay-327f6e89-ec29-44ec-906f-fe164f546303"
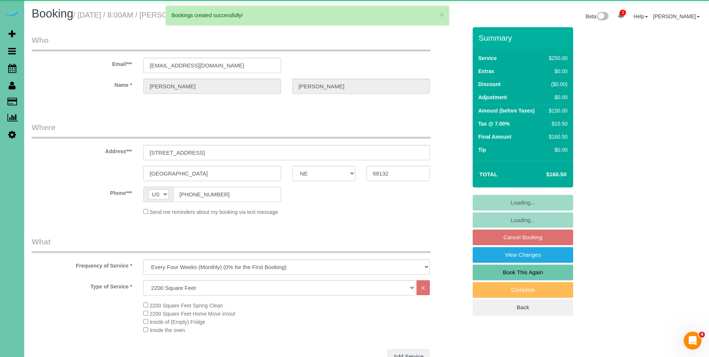
select select "object:146318"
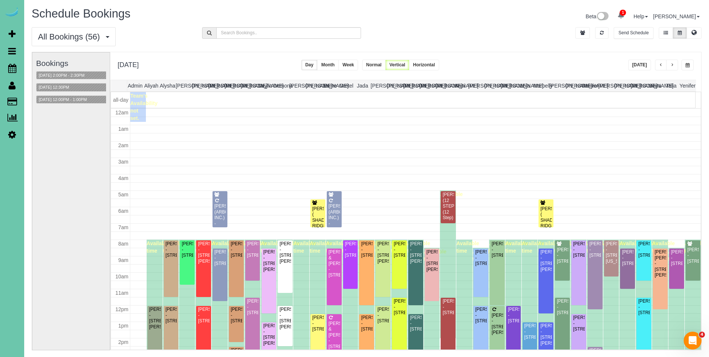
scroll to position [99, 0]
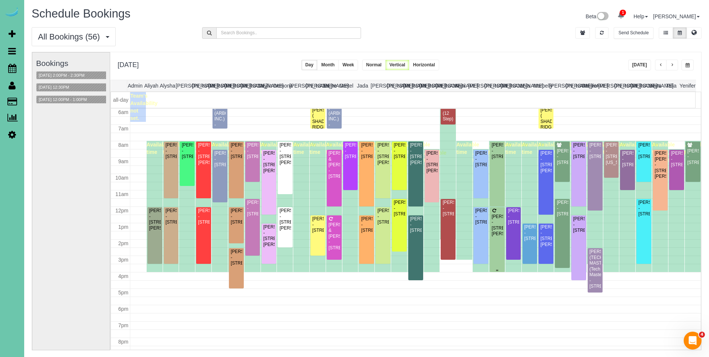
click at [492, 217] on div "[PERSON_NAME] - [STREET_ADDRESS][PERSON_NAME]" at bounding box center [497, 225] width 12 height 23
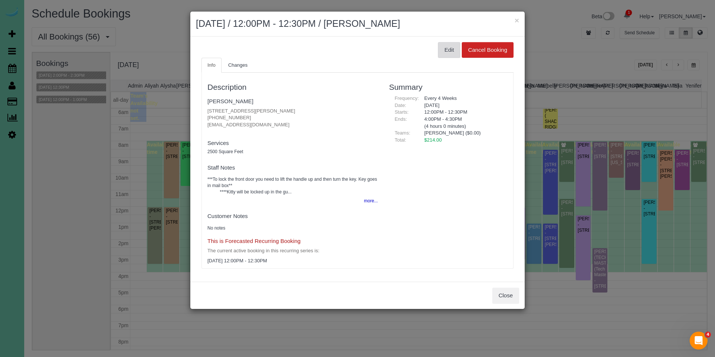
click at [455, 48] on button "Edit" at bounding box center [449, 50] width 22 height 16
click at [447, 50] on button "Edit" at bounding box center [449, 50] width 22 height 16
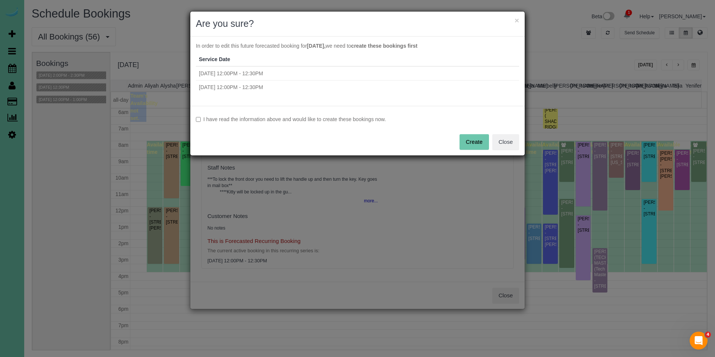
click at [347, 116] on label "I have read the information above and would like to create these bookings now." at bounding box center [357, 118] width 323 height 7
click at [474, 144] on button "Create" at bounding box center [473, 142] width 29 height 16
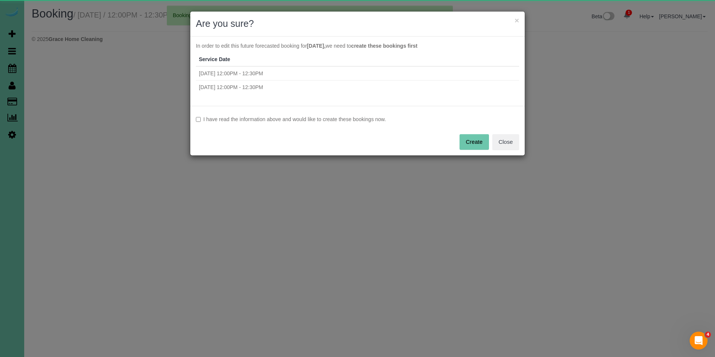
select select "NE"
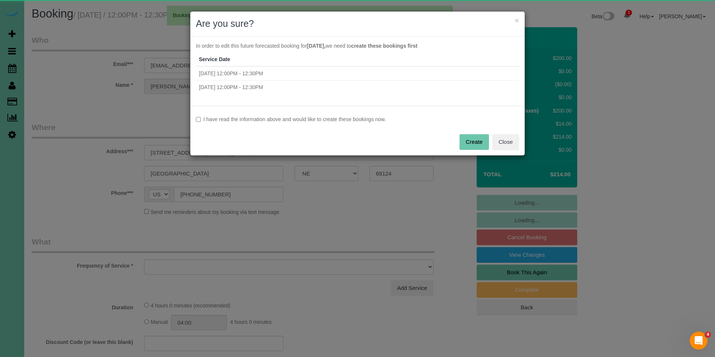
select select "object:147404"
select select "string:fspay-77b15998-6cb3-48f9-9b8d-e4364bcf8660"
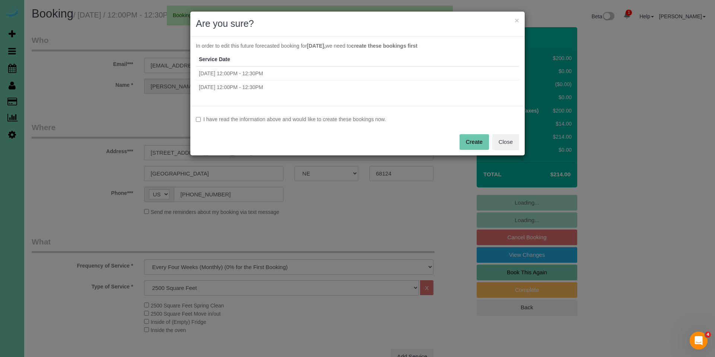
select select "object:147437"
select select "number:37"
select select "number:41"
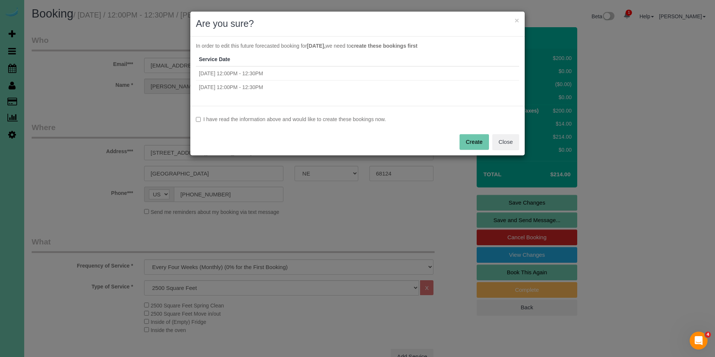
click at [335, 117] on label "I have read the information above and would like to create these bookings now." at bounding box center [357, 118] width 323 height 7
click at [470, 142] on button "Create" at bounding box center [473, 142] width 29 height 16
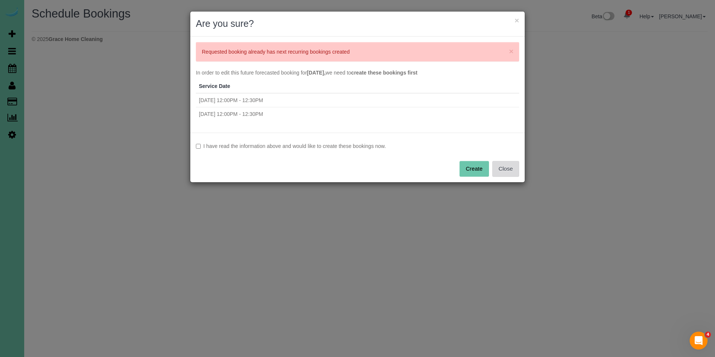
click at [505, 172] on button "Close" at bounding box center [505, 169] width 27 height 16
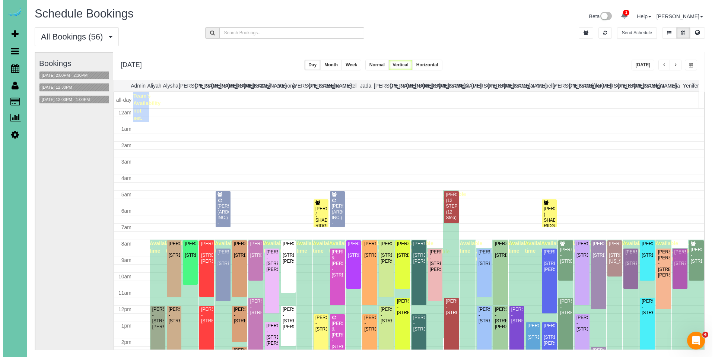
scroll to position [99, 0]
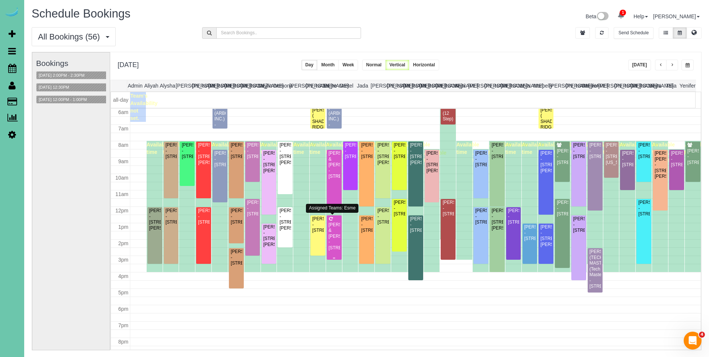
click at [334, 226] on div "[PERSON_NAME] & [PERSON_NAME] - [STREET_ADDRESS]" at bounding box center [334, 236] width 12 height 29
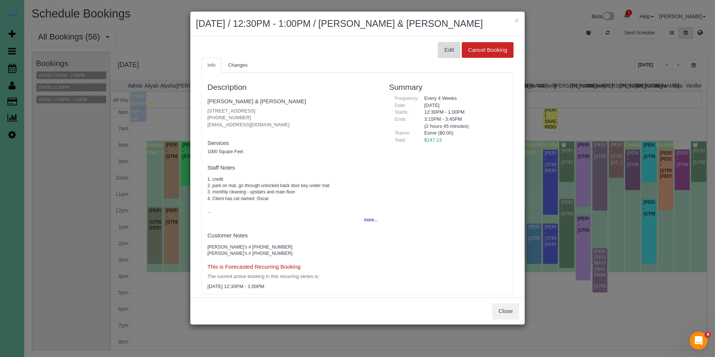
click at [440, 50] on button "Edit" at bounding box center [449, 50] width 22 height 16
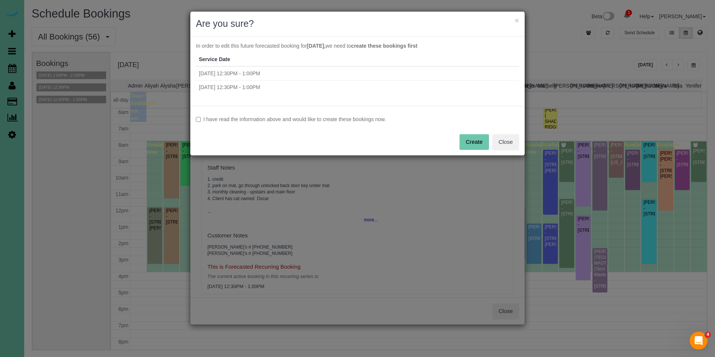
click at [306, 121] on label "I have read the information above and would like to create these bookings now." at bounding box center [357, 118] width 323 height 7
click at [474, 144] on button "Create" at bounding box center [473, 142] width 29 height 16
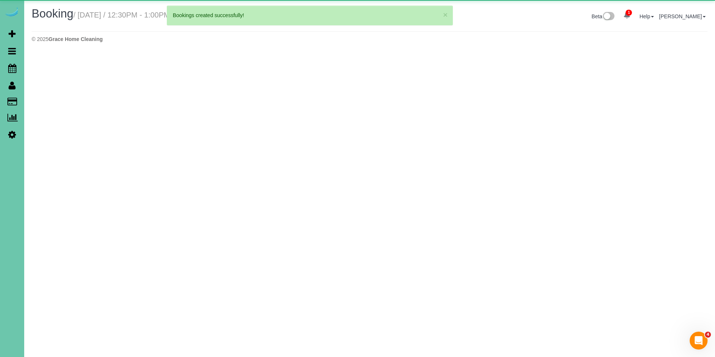
select select "NE"
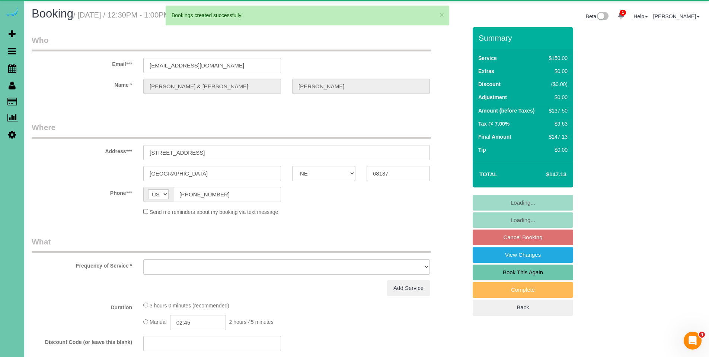
select select "object:148731"
select select "string:fspay-c203e7d6-6004-4936-8ae7-19bf0b3444cf"
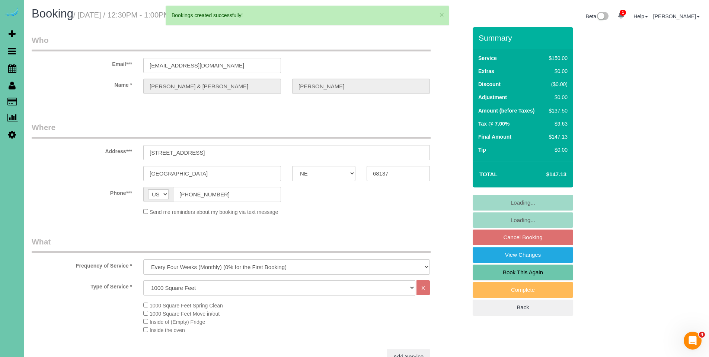
select select "object:149015"
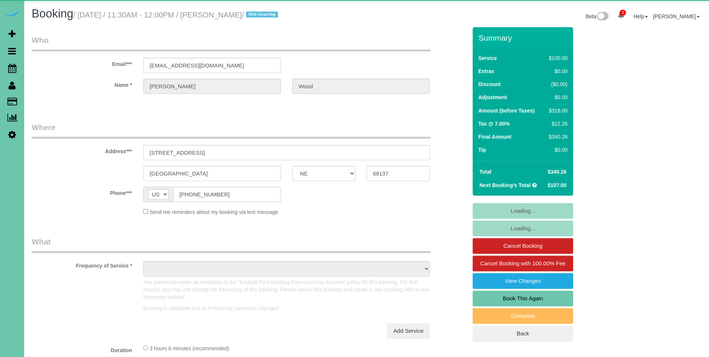
select select "NE"
select select "object:671"
select select "number:36"
select select "number:40"
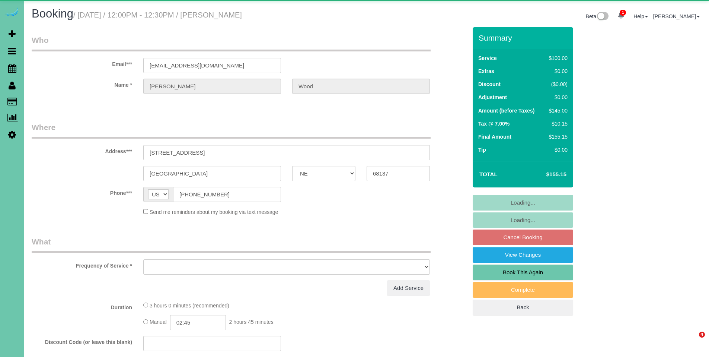
select select "NE"
select select "string:check"
select select "object:896"
select select "number:36"
select select "number:40"
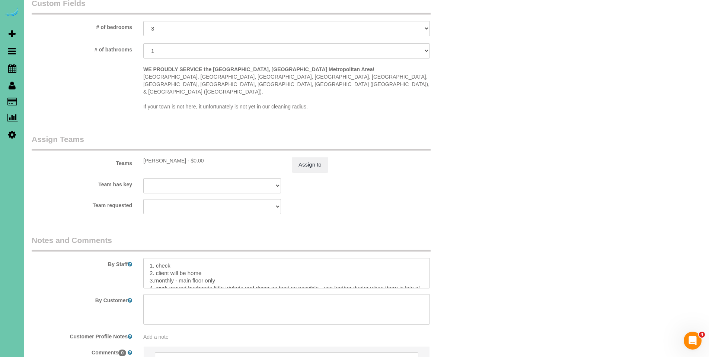
scroll to position [701, 0]
click at [177, 257] on textarea at bounding box center [286, 272] width 287 height 31
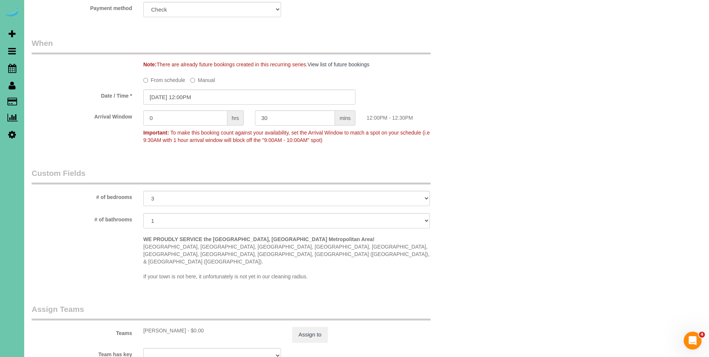
scroll to position [629, 0]
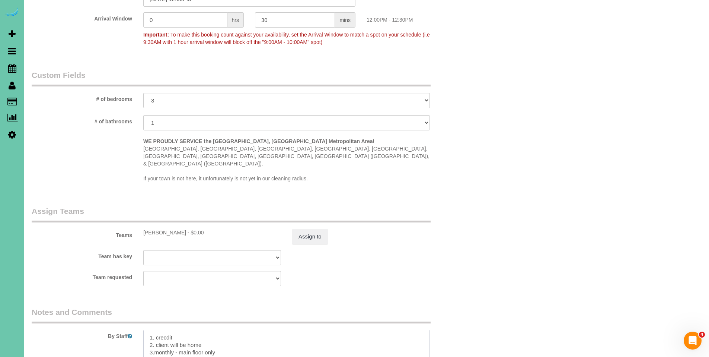
click at [178, 330] on textarea at bounding box center [286, 345] width 287 height 31
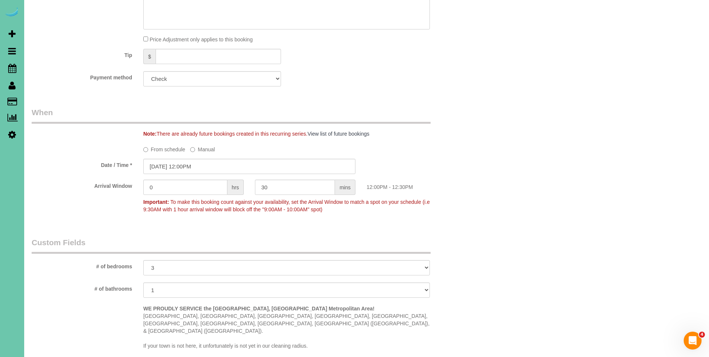
scroll to position [764, 0]
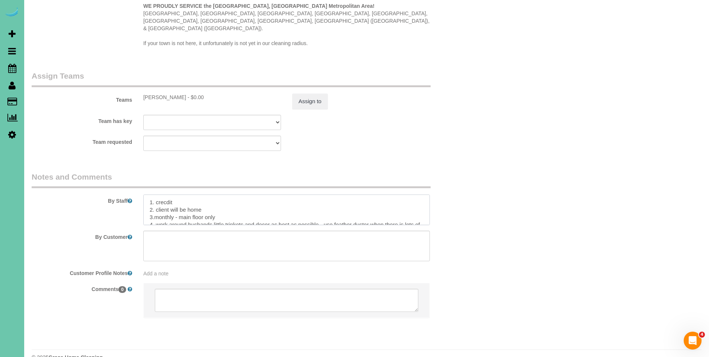
click at [182, 194] on textarea at bounding box center [286, 209] width 287 height 31
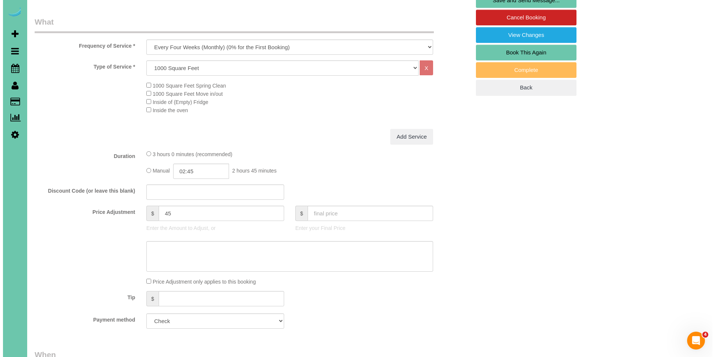
scroll to position [0, 0]
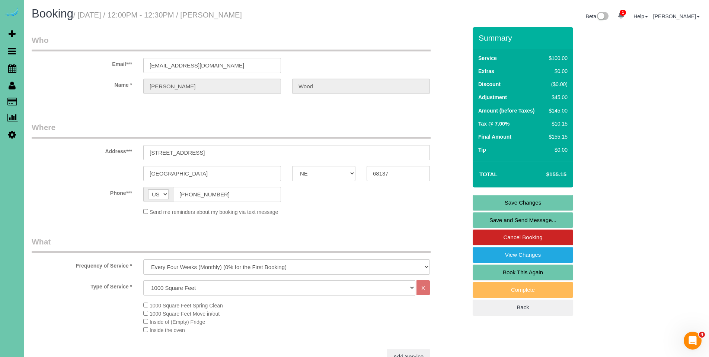
type textarea "1. credit 2. client will be home 3.monthly - main floor only 4. work around hus…"
click at [527, 201] on link "Save Changes" at bounding box center [523, 203] width 101 height 16
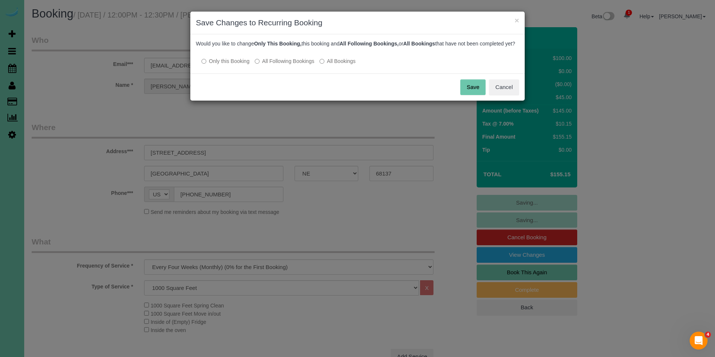
click at [293, 65] on label "All Following Bookings" at bounding box center [285, 60] width 60 height 7
click at [480, 95] on button "Save" at bounding box center [472, 87] width 25 height 16
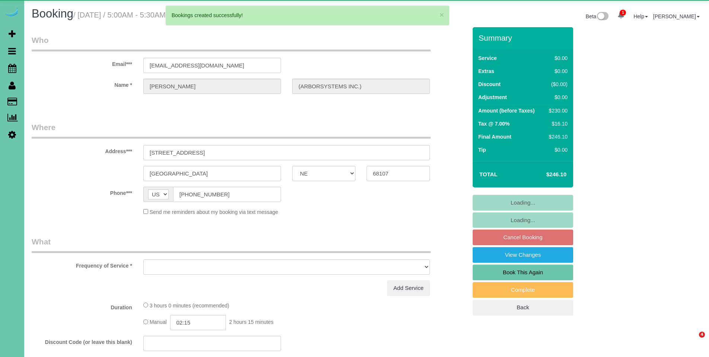
select select "NE"
select select "object:149898"
select select "string:fspay-0b77aa87-2f05-41a7-9eb5-9e6bc34bc8f0"
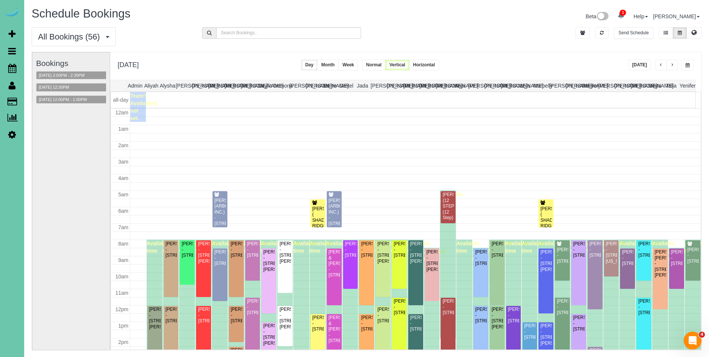
scroll to position [99, 0]
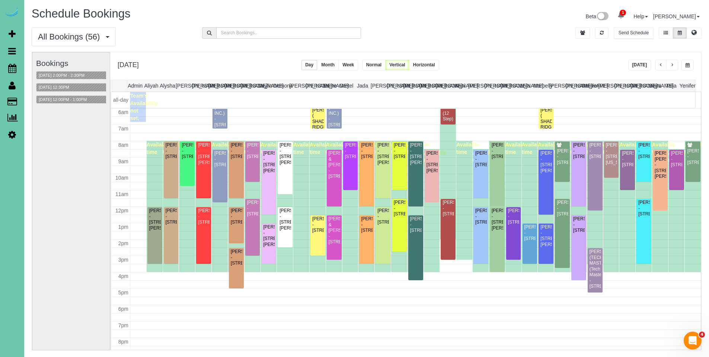
click at [659, 66] on span "button" at bounding box center [661, 65] width 4 height 4
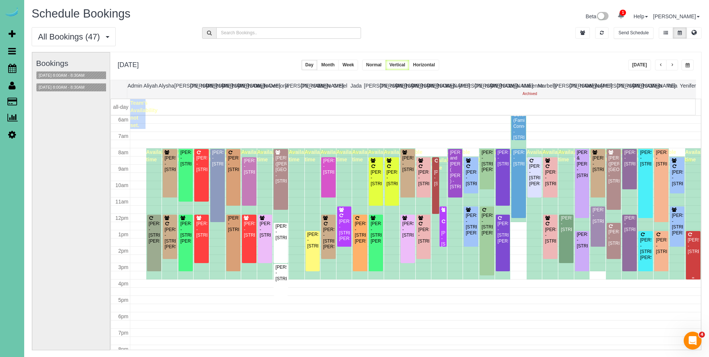
click at [688, 245] on div "[PERSON_NAME] - [STREET_ADDRESS]" at bounding box center [694, 245] width 12 height 17
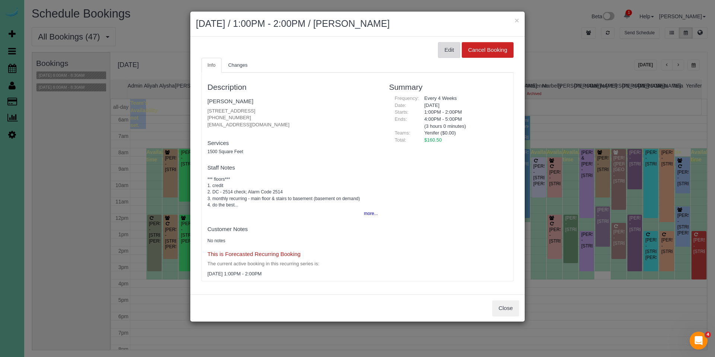
click at [447, 51] on button "Edit" at bounding box center [449, 50] width 22 height 16
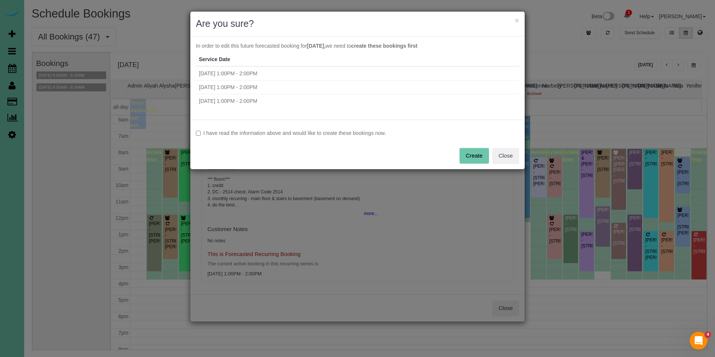
click at [309, 133] on label "I have read the information above and would like to create these bookings now." at bounding box center [357, 132] width 323 height 7
click at [465, 153] on button "Create" at bounding box center [473, 156] width 29 height 16
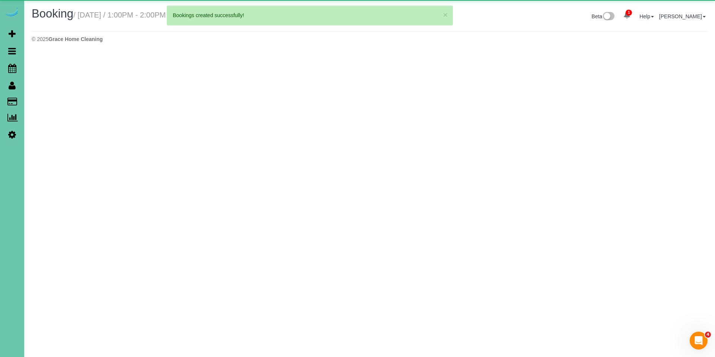
select select "NE"
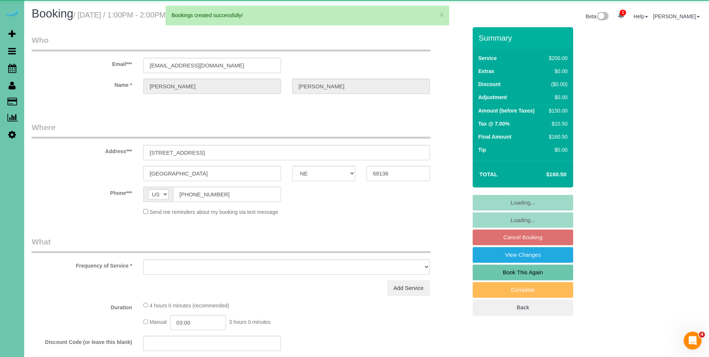
select select "object:150819"
select select "string:fspay-d2a20ead-1058-4438-bf74-291a6dbd0cbe"
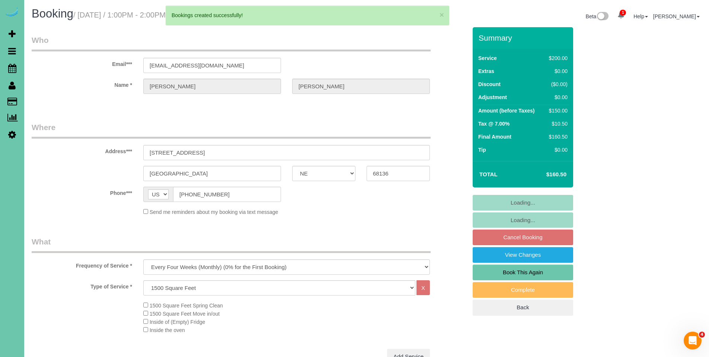
select select "object:150906"
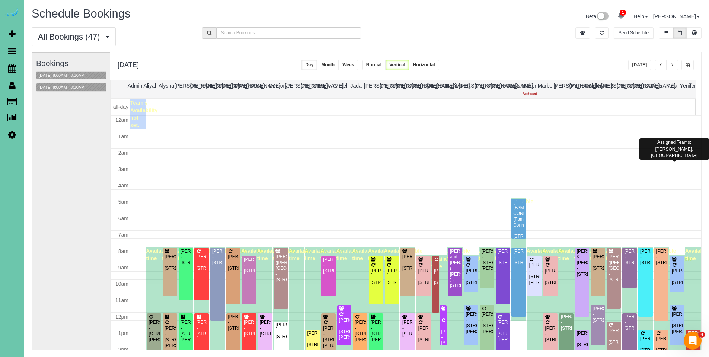
scroll to position [99, 0]
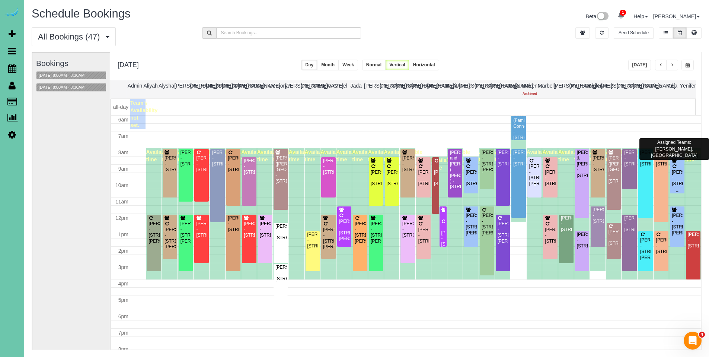
click at [672, 169] on div "[PERSON_NAME] - [STREET_ADDRESS]" at bounding box center [678, 172] width 12 height 29
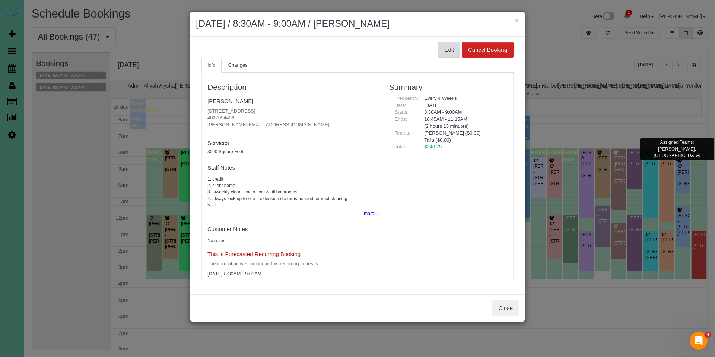
click at [450, 47] on button "Edit" at bounding box center [449, 50] width 22 height 16
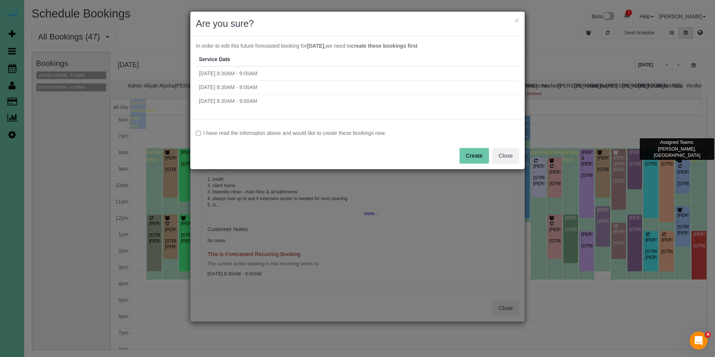
click at [349, 131] on label "I have read the information above and would like to create these bookings now." at bounding box center [357, 132] width 323 height 7
click at [471, 157] on button "Create" at bounding box center [473, 156] width 29 height 16
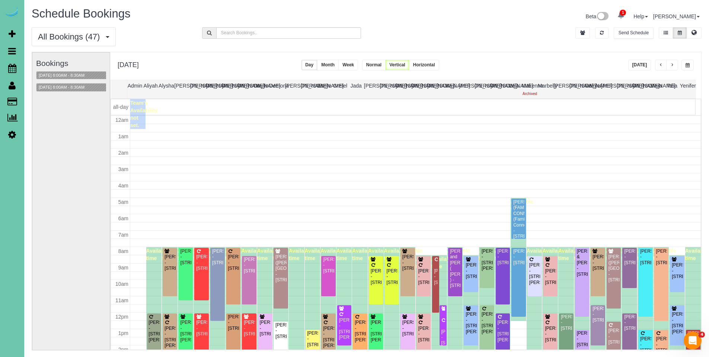
scroll to position [99, 0]
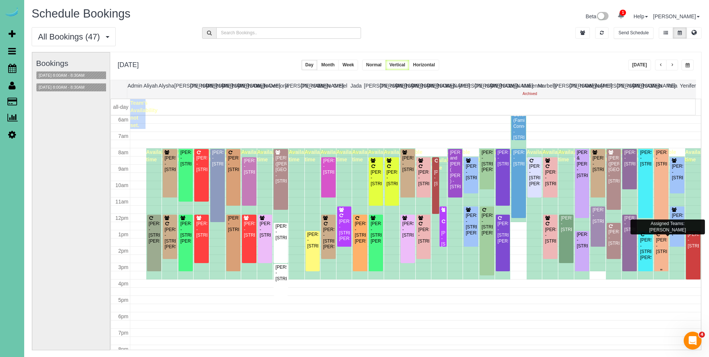
click at [656, 239] on div "[PERSON_NAME] - [STREET_ADDRESS]" at bounding box center [662, 245] width 12 height 17
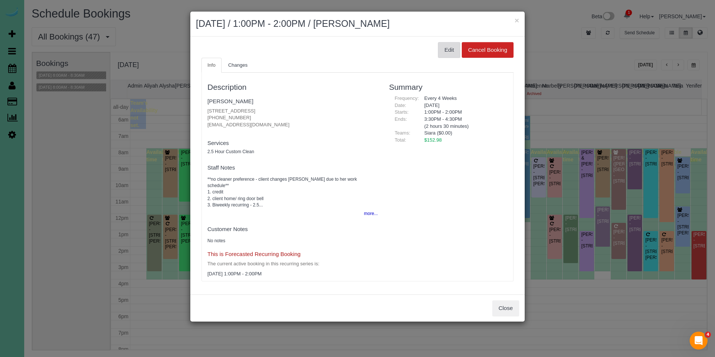
click at [447, 50] on button "Edit" at bounding box center [449, 50] width 22 height 16
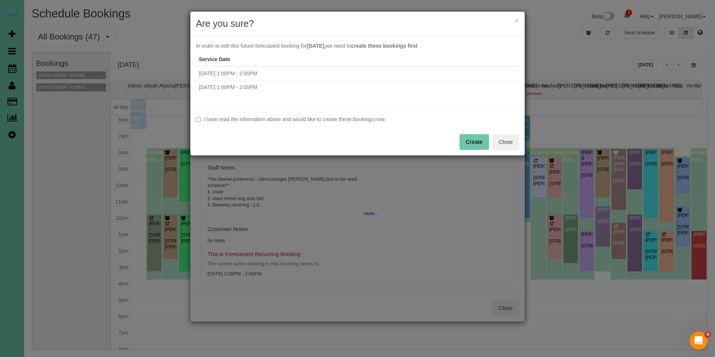
click at [328, 120] on label "I have read the information above and would like to create these bookings now." at bounding box center [357, 118] width 323 height 7
click at [473, 144] on button "Create" at bounding box center [473, 142] width 29 height 16
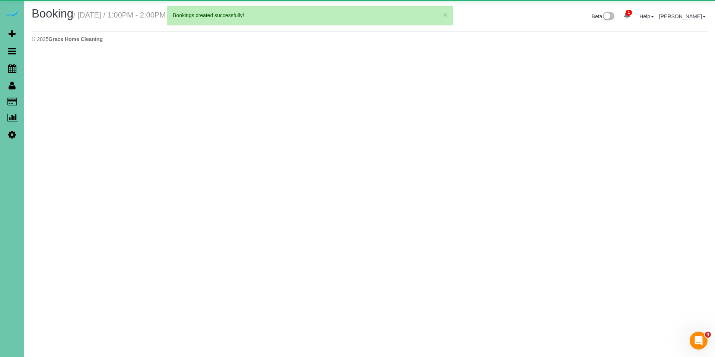
select select "NE"
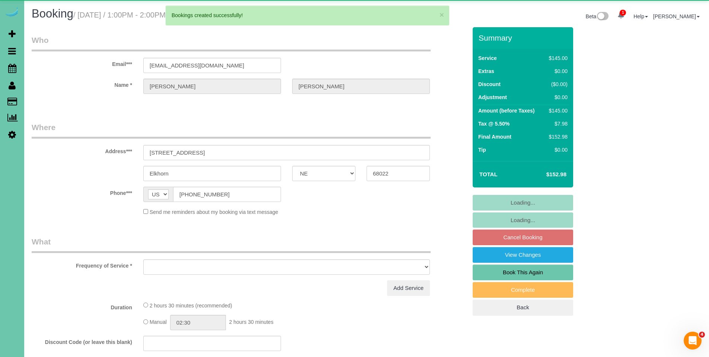
select select "object:152594"
select select "string:fspay-b1dd6d16-af6d-4e8d-8069-90edfc943144"
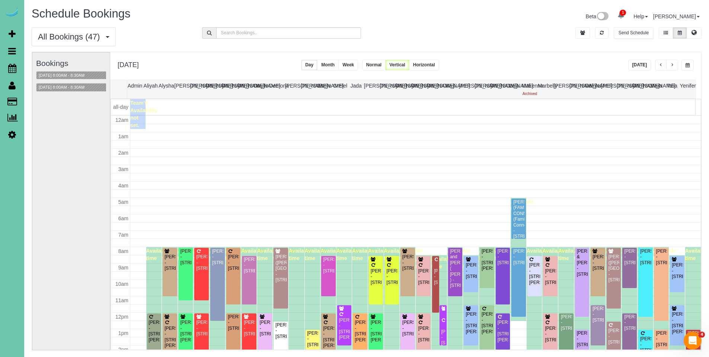
scroll to position [99, 0]
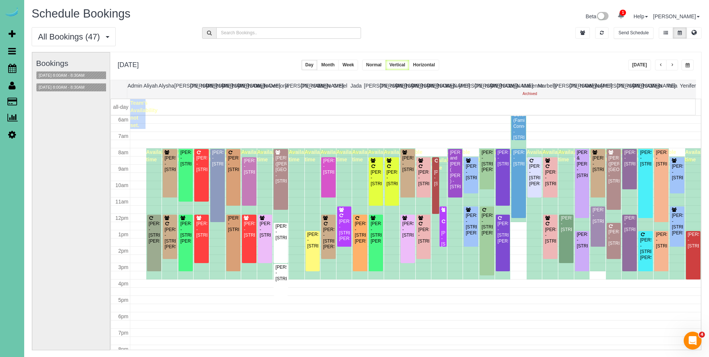
click at [643, 241] on div "[PERSON_NAME] - [STREET_ADDRESS][PERSON_NAME]" at bounding box center [646, 248] width 12 height 23
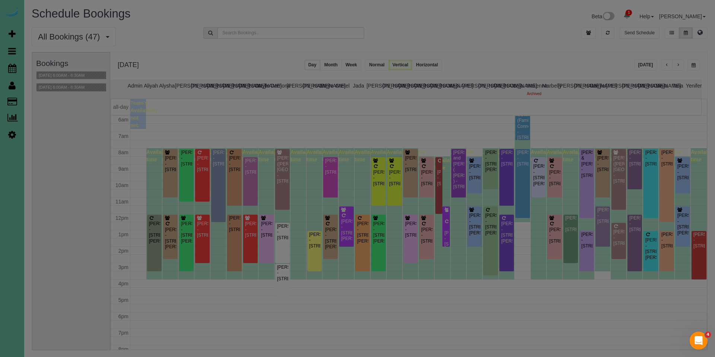
click at [643, 241] on body "× {{ ctrl.booking.service_date | datetime:"date_long" }} / {{ [DOMAIN_NAME] | b…" at bounding box center [357, 178] width 715 height 357
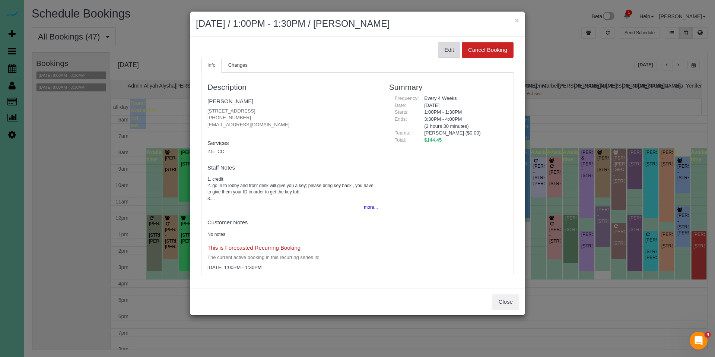
click at [449, 50] on button "Edit" at bounding box center [449, 50] width 22 height 16
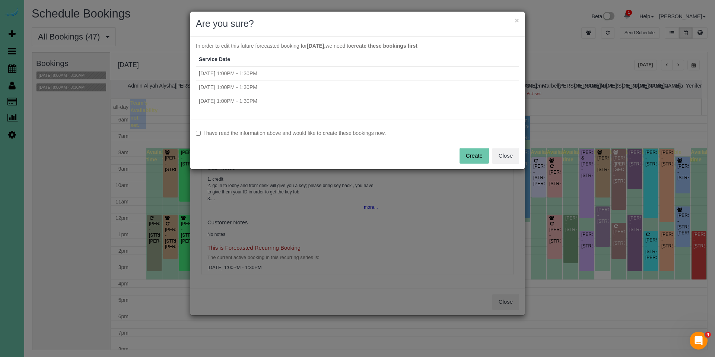
click at [360, 138] on div "I have read the information above and would like to create these bookings now. …" at bounding box center [357, 145] width 334 height 50
click at [361, 136] on label "I have read the information above and would like to create these bookings now." at bounding box center [357, 132] width 323 height 7
click at [470, 156] on button "Create" at bounding box center [473, 156] width 29 height 16
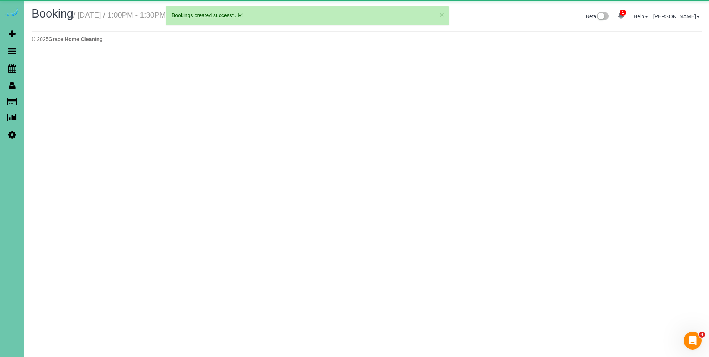
select select "NE"
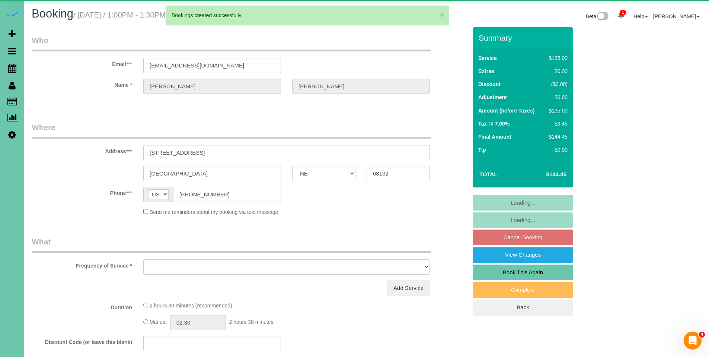
select select "object:153567"
select select "string:fspay-526d65d0-fedc-456d-8726-091eb818202c"
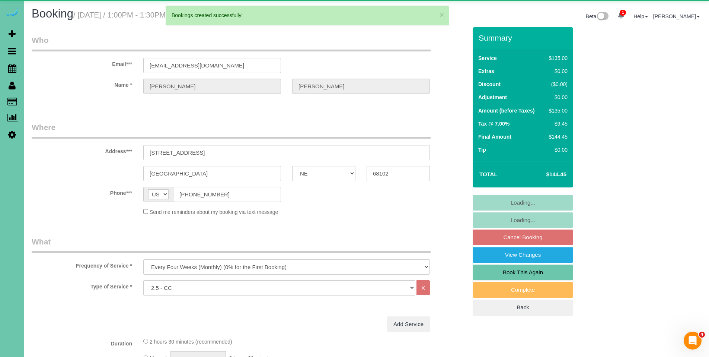
select select "object:153571"
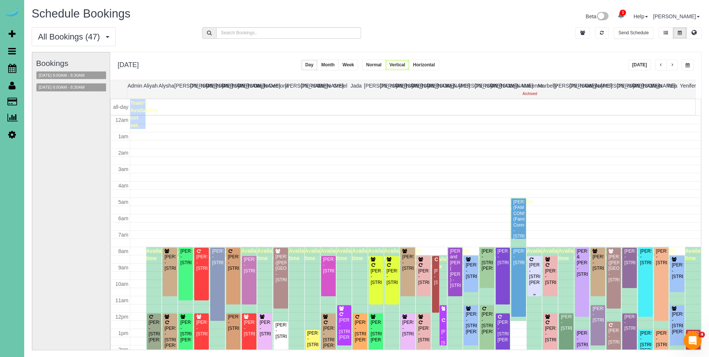
scroll to position [99, 0]
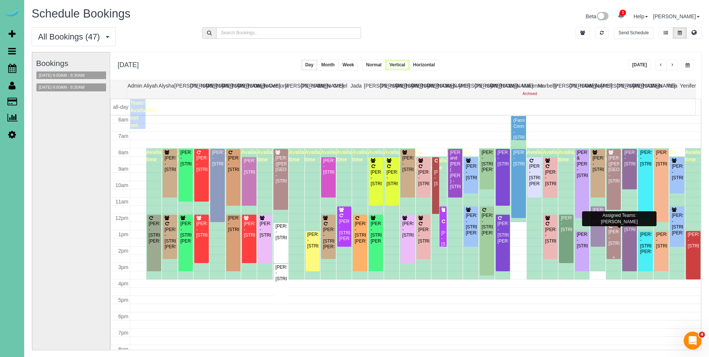
click at [609, 233] on div "[PERSON_NAME] - [STREET_ADDRESS]" at bounding box center [614, 237] width 12 height 17
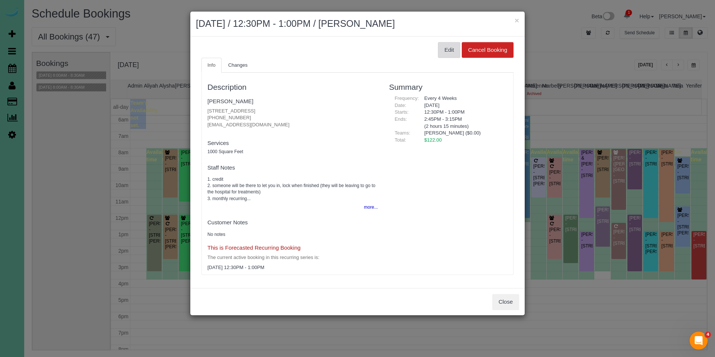
click at [444, 47] on button "Edit" at bounding box center [449, 50] width 22 height 16
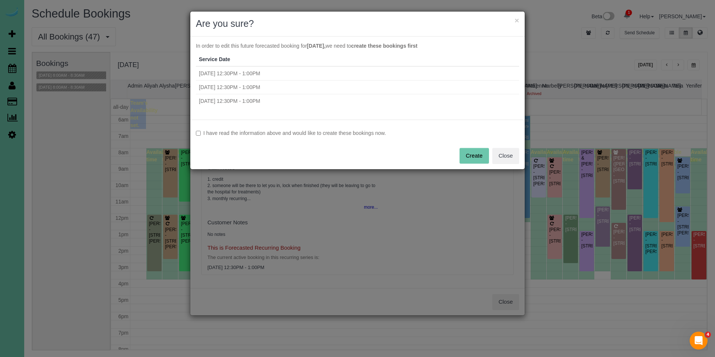
click at [277, 131] on label "I have read the information above and would like to create these bookings now." at bounding box center [357, 132] width 323 height 7
click at [466, 160] on button "Create" at bounding box center [473, 156] width 29 height 16
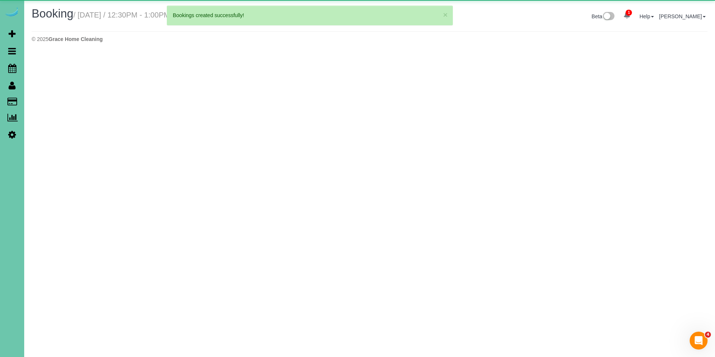
select select "NE"
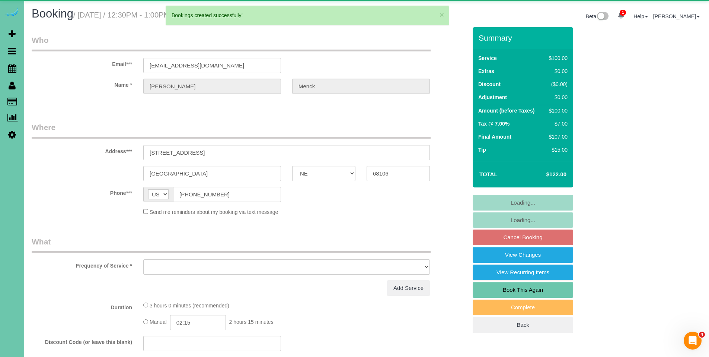
select select "object:154709"
select select "string:fspay-8fdeb2bb-f908-452b-a654-741711f91531"
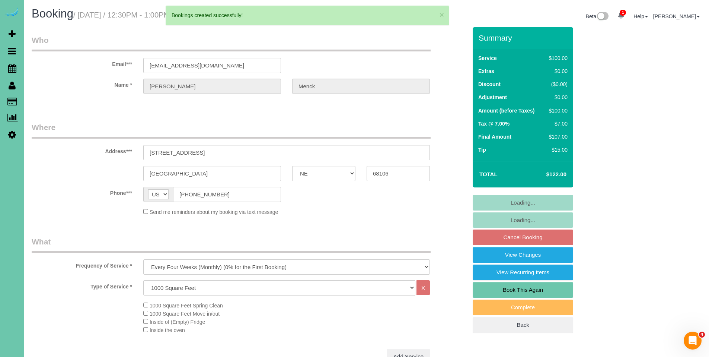
select select "object:154742"
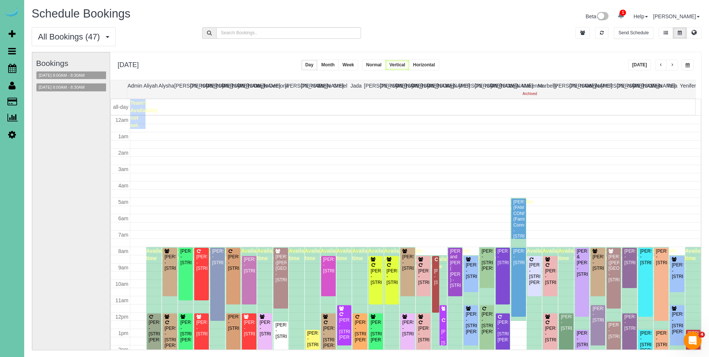
scroll to position [99, 0]
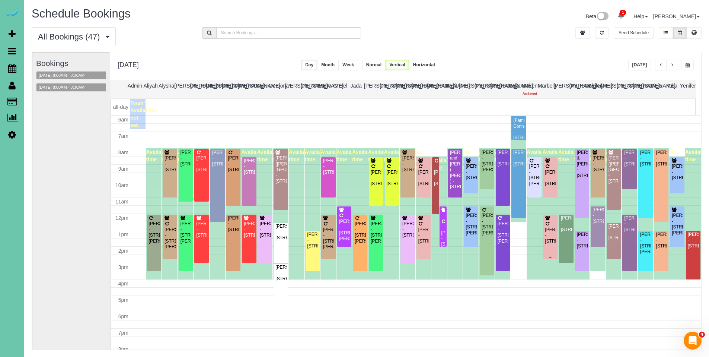
click at [548, 229] on div "[PERSON_NAME] - [STREET_ADDRESS]" at bounding box center [551, 235] width 12 height 17
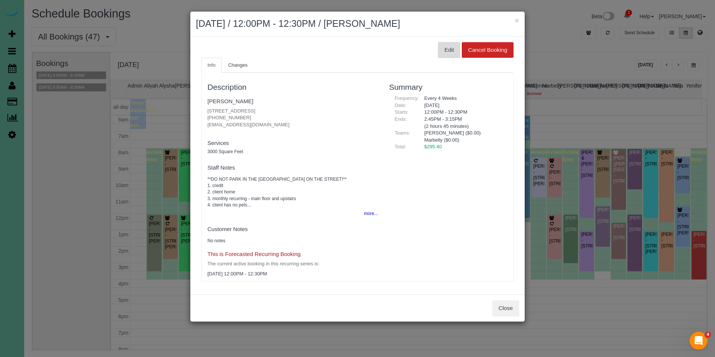
click at [448, 51] on button "Edit" at bounding box center [449, 50] width 22 height 16
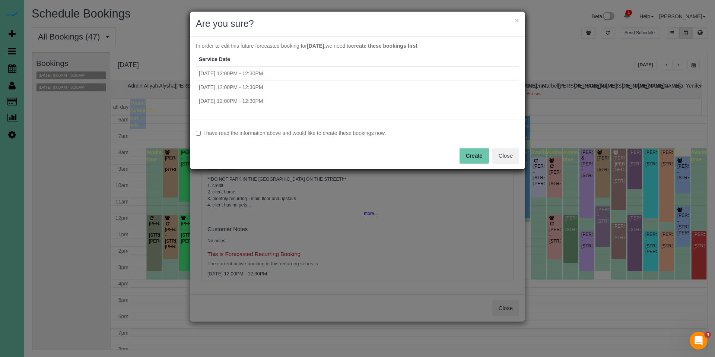
click at [297, 133] on label "I have read the information above and would like to create these bookings now." at bounding box center [357, 132] width 323 height 7
click at [472, 158] on button "Create" at bounding box center [473, 156] width 29 height 16
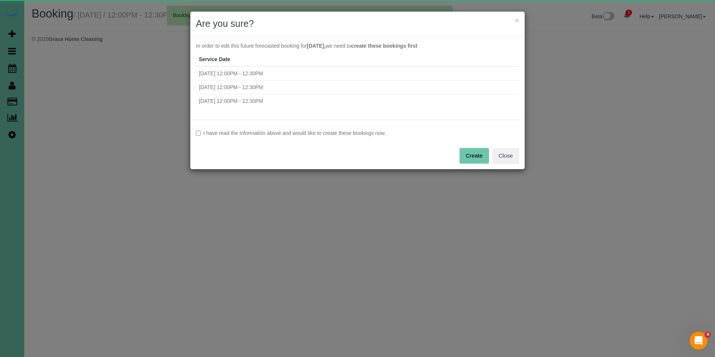
select select "NE"
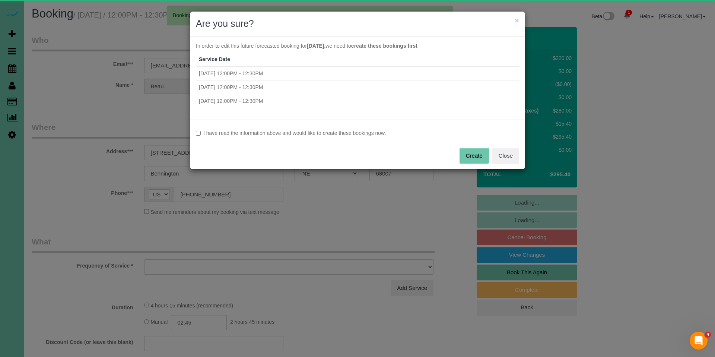
select select "object:155837"
select select "string:fspay-3e4fd3a3-2ff1-4243-9424-05accb427078"
select select "object:155870"
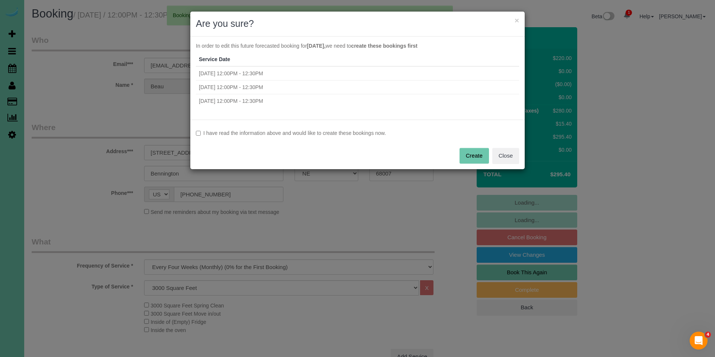
select select "number:38"
select select "number:42"
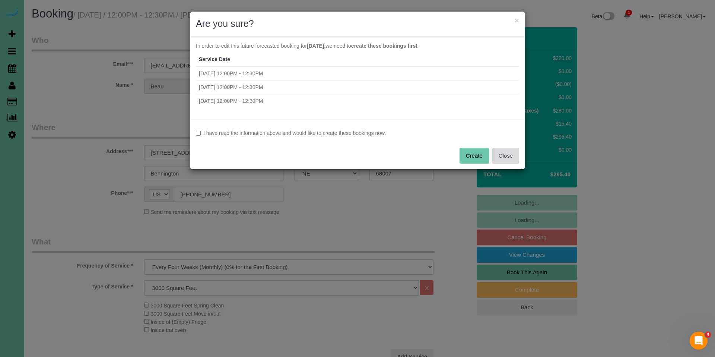
click at [506, 153] on button "Close" at bounding box center [505, 156] width 27 height 16
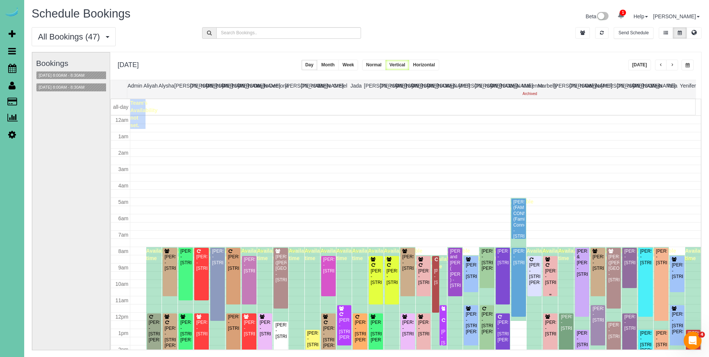
scroll to position [99, 0]
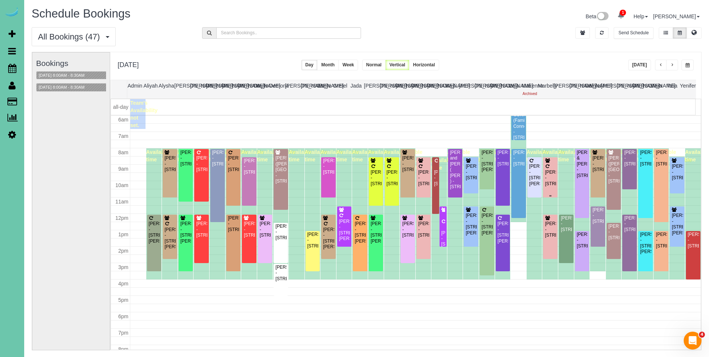
click at [548, 169] on div "[PERSON_NAME] - [STREET_ADDRESS]" at bounding box center [551, 177] width 12 height 17
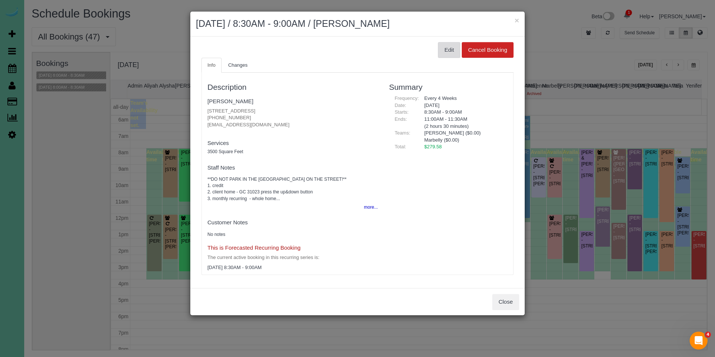
click at [442, 47] on button "Edit" at bounding box center [449, 50] width 22 height 16
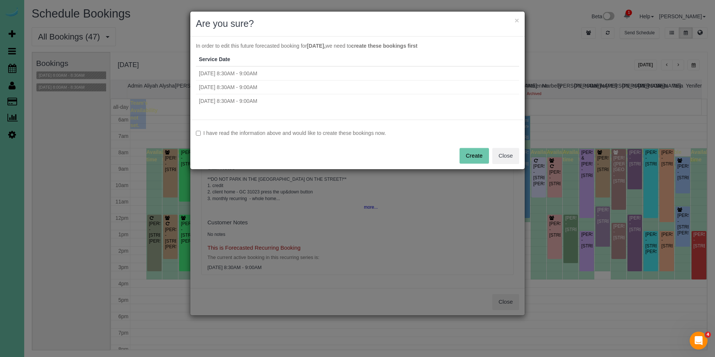
click at [364, 134] on label "I have read the information above and would like to create these bookings now." at bounding box center [357, 132] width 323 height 7
click at [476, 154] on button "Create" at bounding box center [473, 156] width 29 height 16
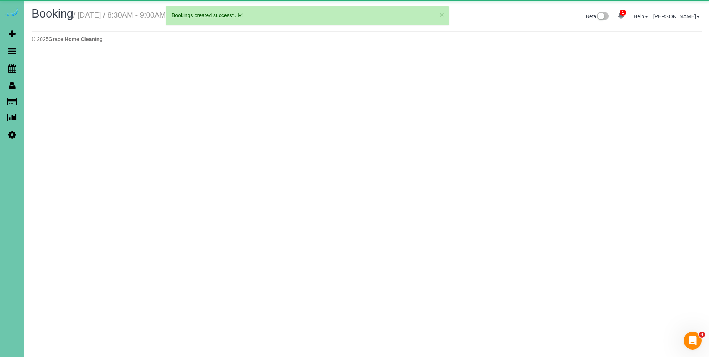
select select "NE"
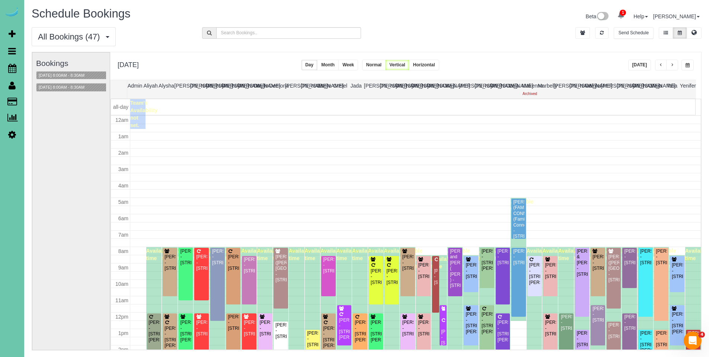
scroll to position [99, 0]
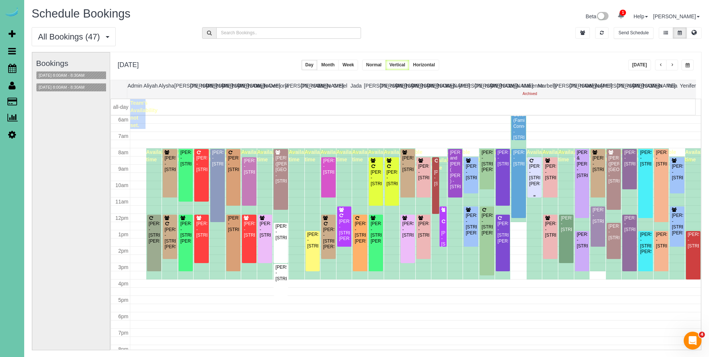
click at [530, 171] on div "[PERSON_NAME] - [STREET_ADDRESS][PERSON_NAME]" at bounding box center [535, 174] width 12 height 23
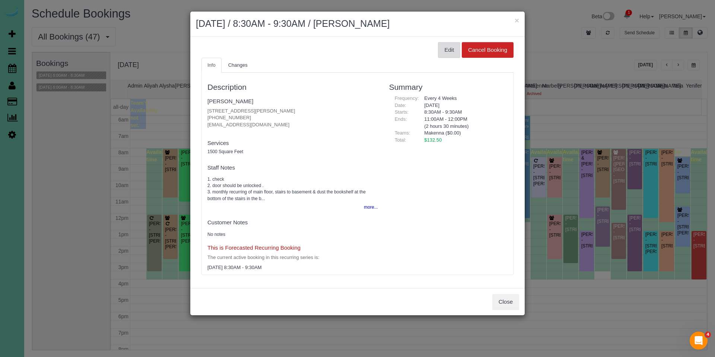
click at [449, 52] on button "Edit" at bounding box center [449, 50] width 22 height 16
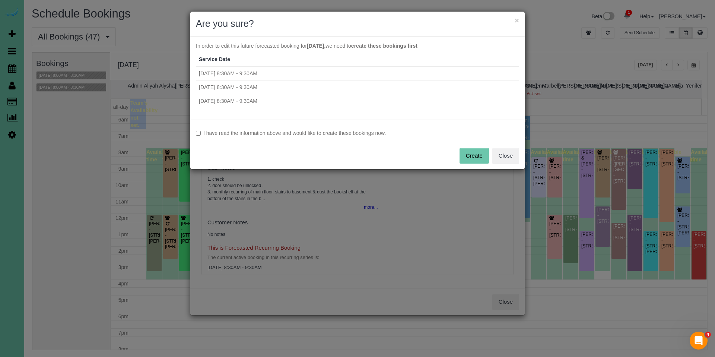
click at [371, 134] on label "I have read the information above and would like to create these bookings now." at bounding box center [357, 132] width 323 height 7
click at [475, 156] on button "Create" at bounding box center [473, 156] width 29 height 16
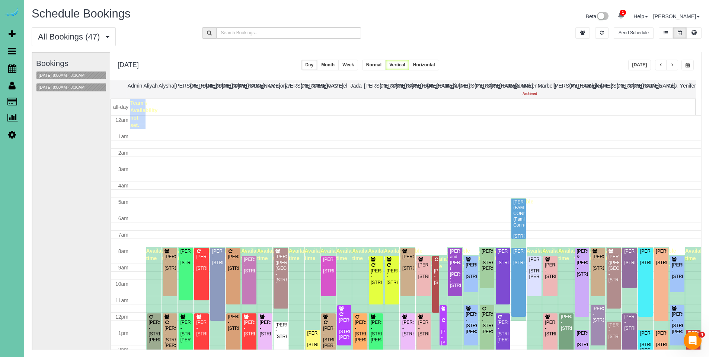
scroll to position [99, 0]
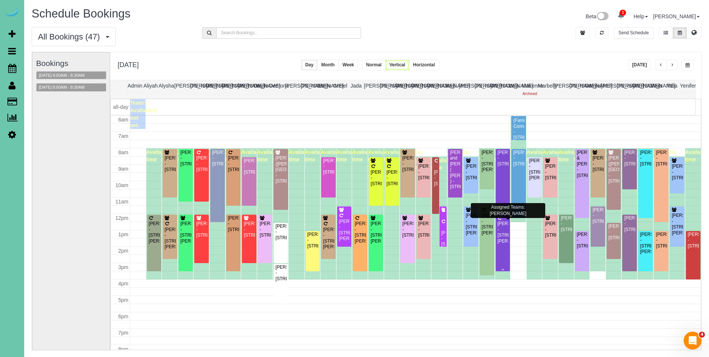
click at [498, 226] on div "[PERSON_NAME] - [STREET_ADDRESS][PERSON_NAME]" at bounding box center [503, 232] width 12 height 23
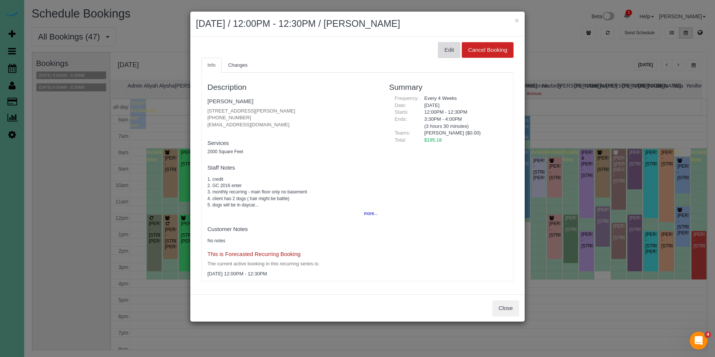
click at [448, 48] on button "Edit" at bounding box center [449, 50] width 22 height 16
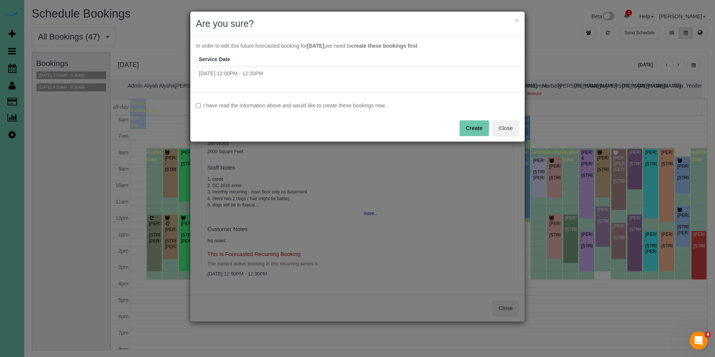
click at [337, 104] on label "I have read the information above and would like to create these bookings now." at bounding box center [357, 105] width 323 height 7
click at [465, 124] on button "Create" at bounding box center [473, 128] width 29 height 16
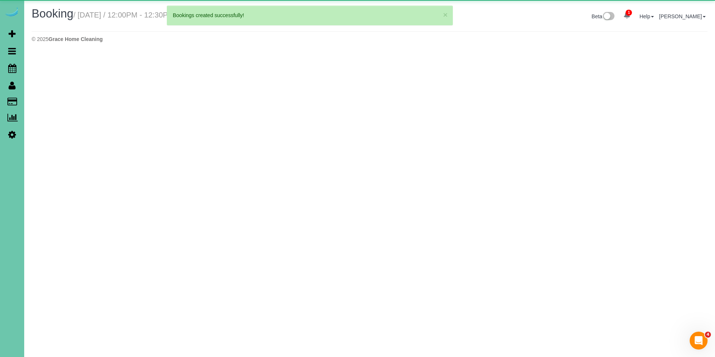
select select "NE"
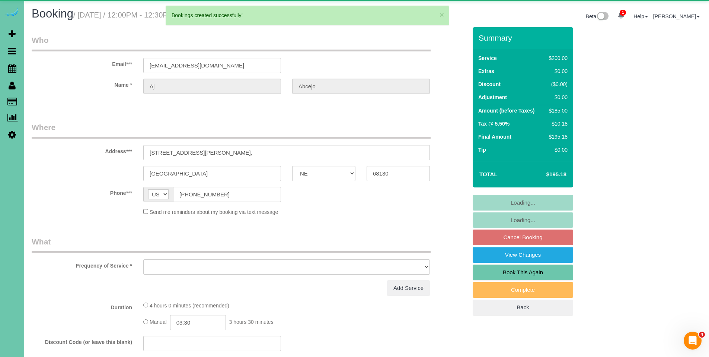
select select "object:158948"
select select "string:fspay-967fde11-a884-4d91-b378-ed733783ff29"
select select "object:158952"
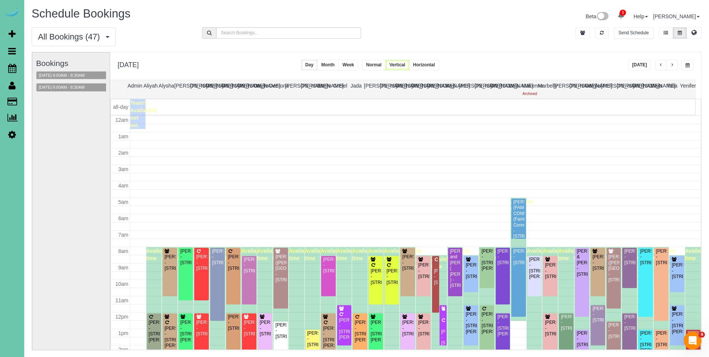
scroll to position [99, 0]
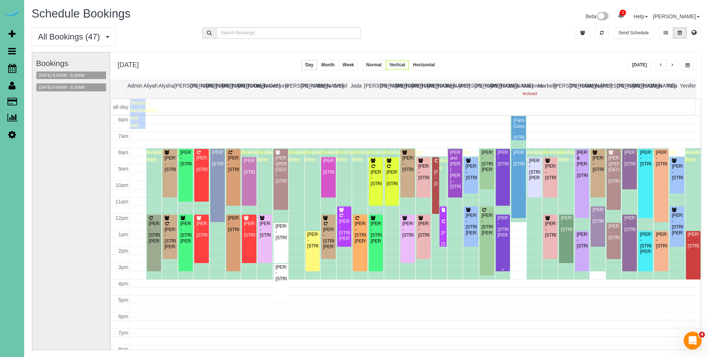
click at [497, 217] on div "[PERSON_NAME] - [STREET_ADDRESS][PERSON_NAME]" at bounding box center [503, 226] width 12 height 23
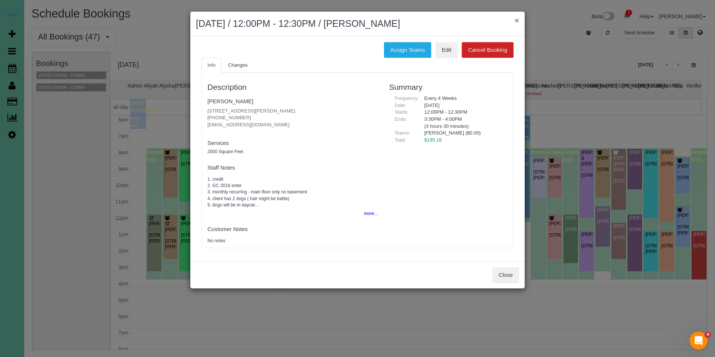
click at [515, 22] on button "×" at bounding box center [517, 20] width 4 height 8
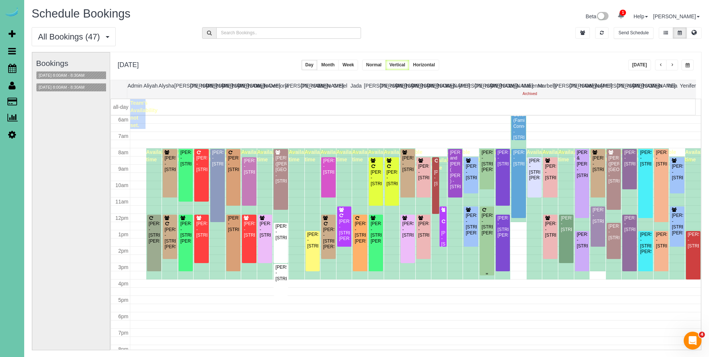
click at [482, 219] on div "[PERSON_NAME] - [STREET_ADDRESS][PERSON_NAME]" at bounding box center [487, 224] width 12 height 23
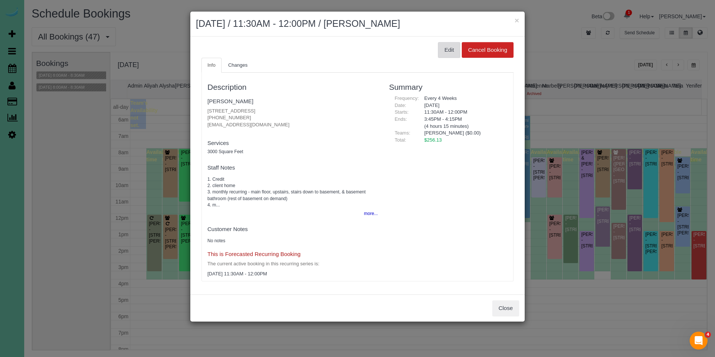
click at [448, 53] on button "Edit" at bounding box center [449, 50] width 22 height 16
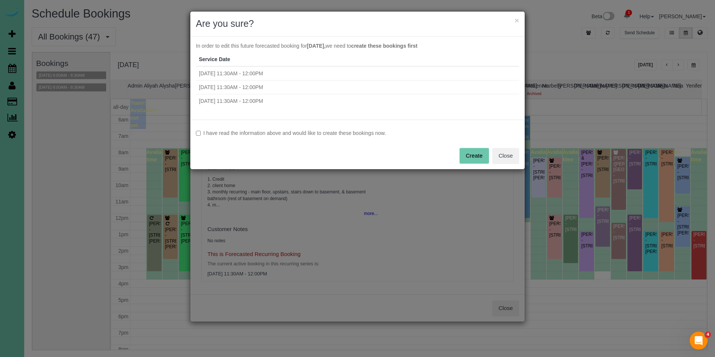
click at [315, 131] on label "I have read the information above and would like to create these bookings now." at bounding box center [357, 132] width 323 height 7
click at [464, 155] on button "Create" at bounding box center [473, 156] width 29 height 16
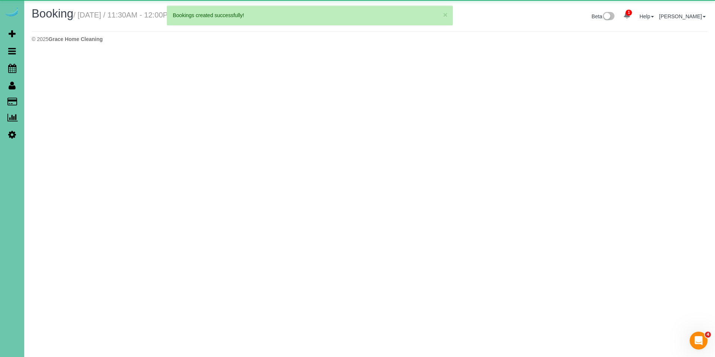
select select "NE"
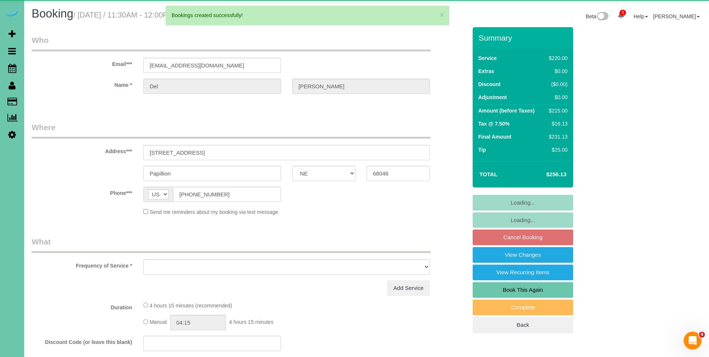
select select "object:160170"
select select "string:fspay-1d0f426f-5578-4016-991f-411b6b84177d"
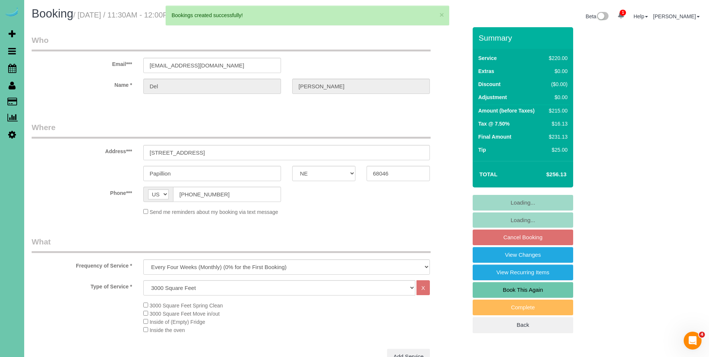
select select "object:160203"
select select "number:38"
select select "number:43"
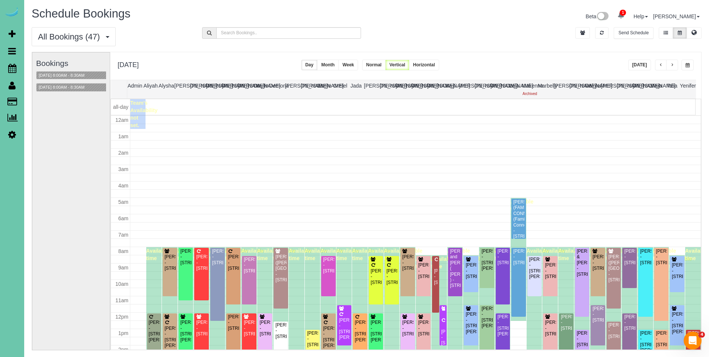
scroll to position [99, 0]
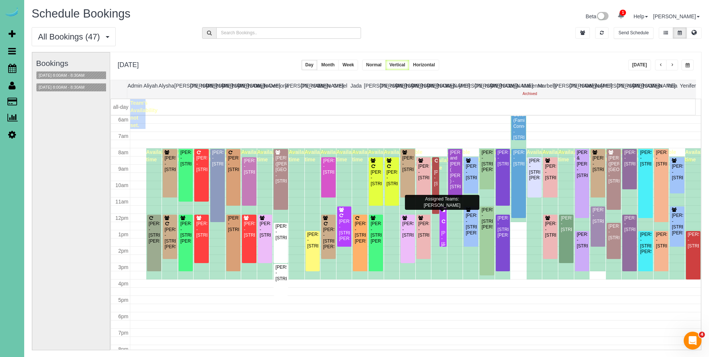
click at [441, 223] on icon at bounding box center [444, 221] width 6 height 4
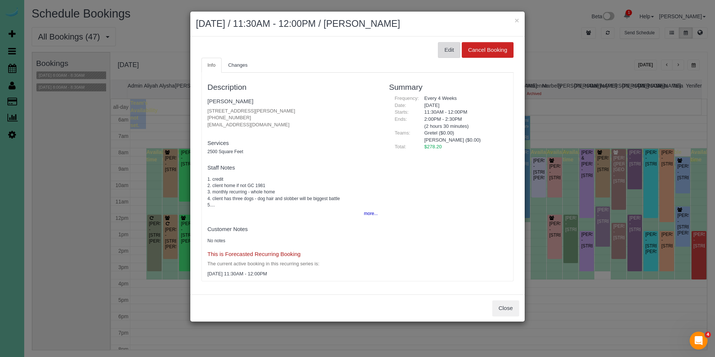
click at [442, 45] on button "Edit" at bounding box center [449, 50] width 22 height 16
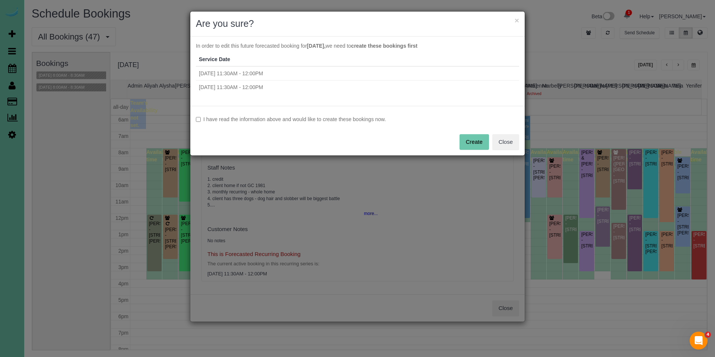
click at [343, 119] on label "I have read the information above and would like to create these bookings now." at bounding box center [357, 118] width 323 height 7
click at [469, 145] on button "Create" at bounding box center [473, 142] width 29 height 16
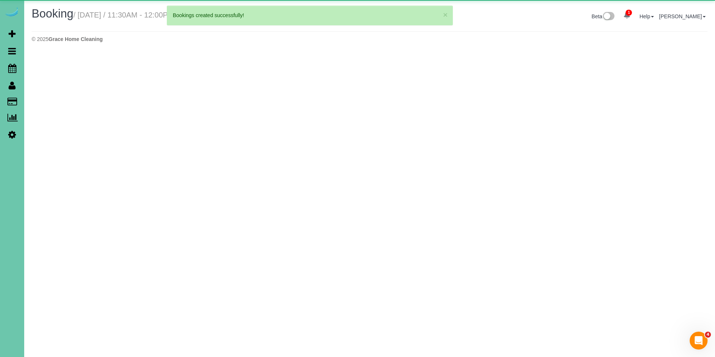
select select "NE"
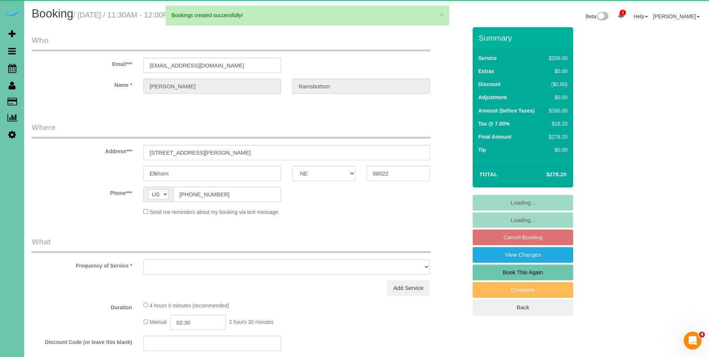
select select "object:161375"
select select "string:fspay-a946beaf-58dd-42fe-ba30-2e7877fc1751"
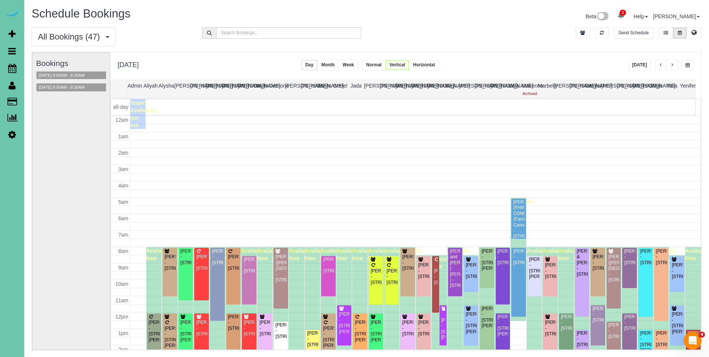
scroll to position [99, 0]
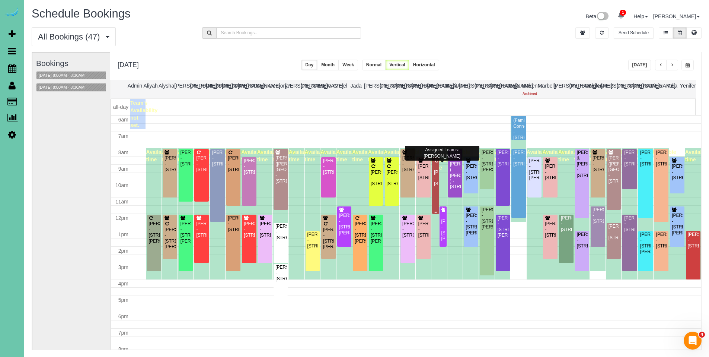
click at [434, 165] on div "[PERSON_NAME] - [STREET_ADDRESS]" at bounding box center [436, 172] width 4 height 29
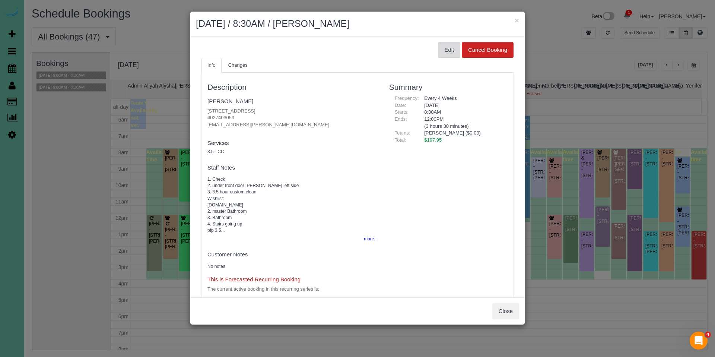
click at [448, 47] on button "Edit" at bounding box center [449, 50] width 22 height 16
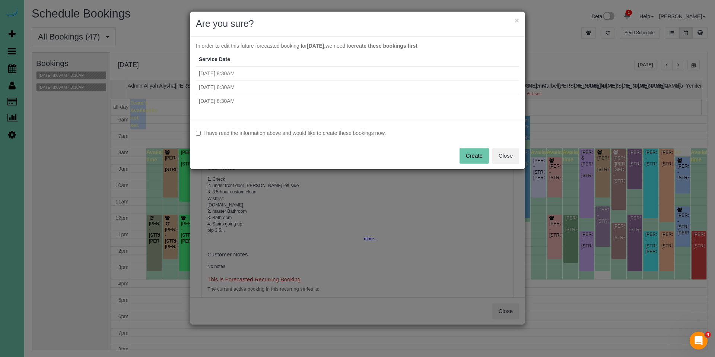
click at [333, 135] on label "I have read the information above and would like to create these bookings now." at bounding box center [357, 132] width 323 height 7
click at [481, 162] on button "Create" at bounding box center [473, 156] width 29 height 16
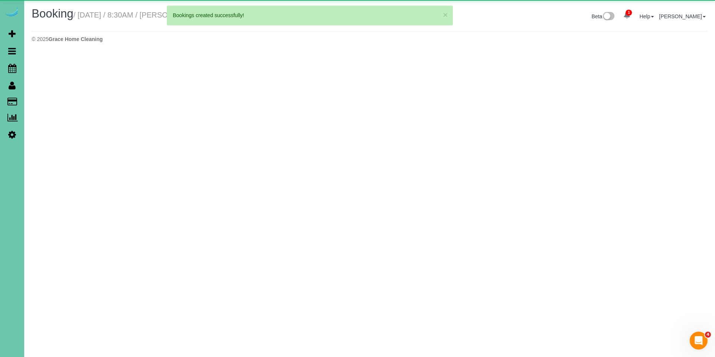
select select "NE"
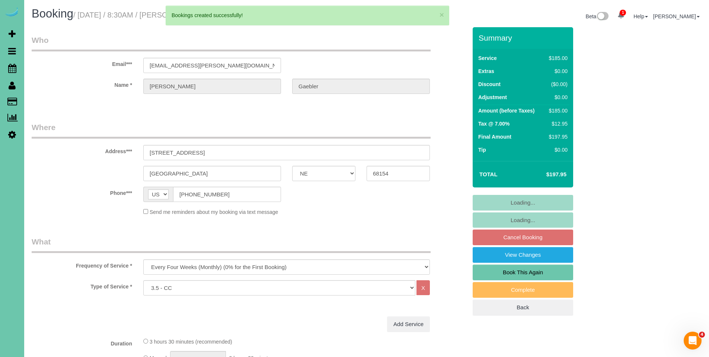
select select "object:162572"
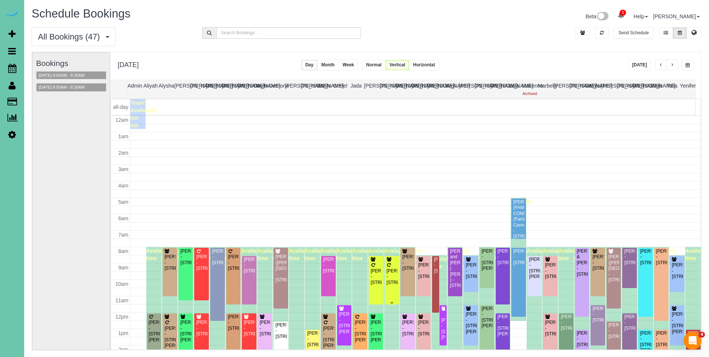
scroll to position [99, 0]
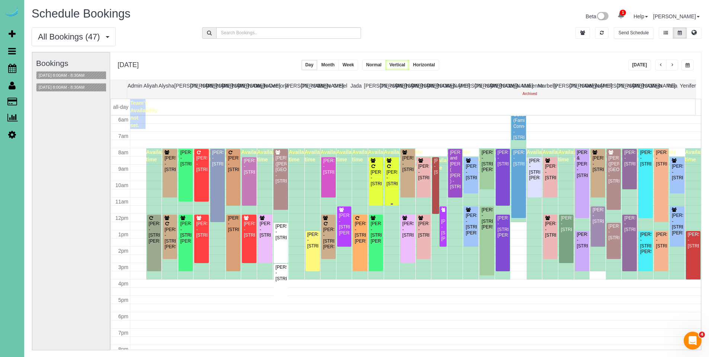
click at [393, 162] on div "[PERSON_NAME] - [STREET_ADDRESS]" at bounding box center [392, 172] width 12 height 29
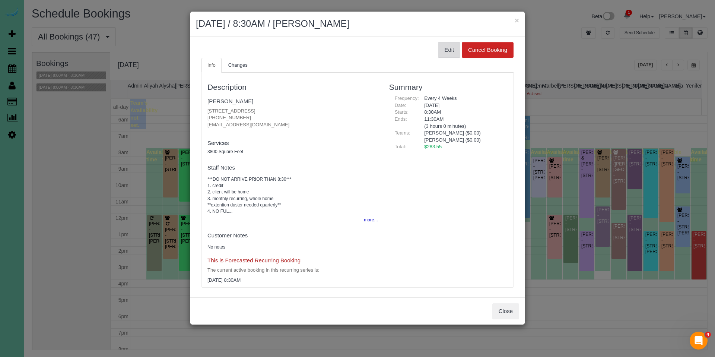
click at [447, 49] on button "Edit" at bounding box center [449, 50] width 22 height 16
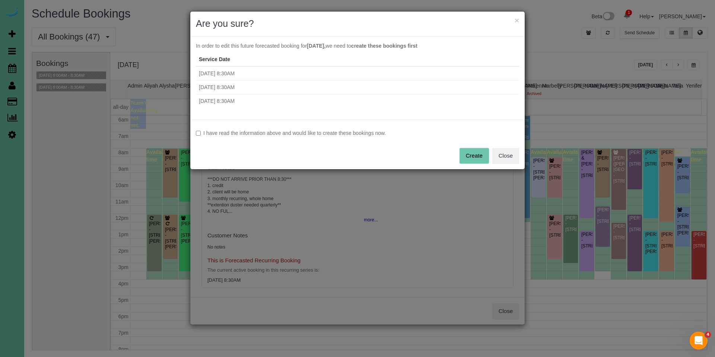
click at [332, 134] on label "I have read the information above and would like to create these bookings now." at bounding box center [357, 132] width 323 height 7
click at [476, 153] on button "Create" at bounding box center [473, 156] width 29 height 16
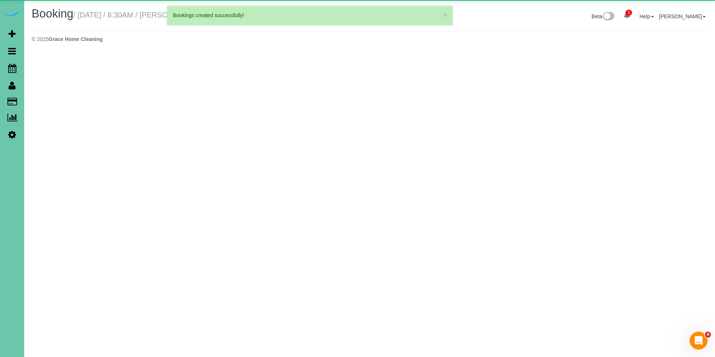
select select "NE"
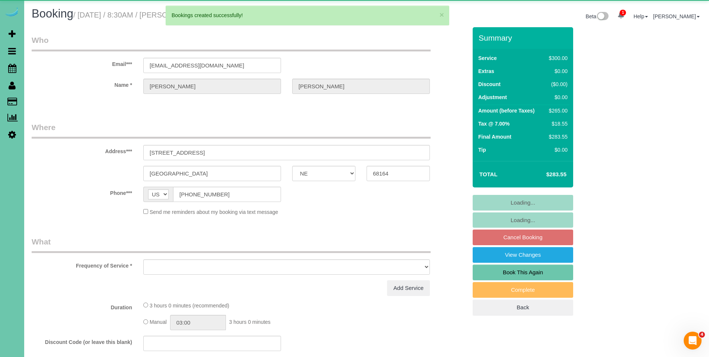
select select "object:163660"
select select "string:fspay-0c827d9f-056e-46e6-b235-028684d89da8"
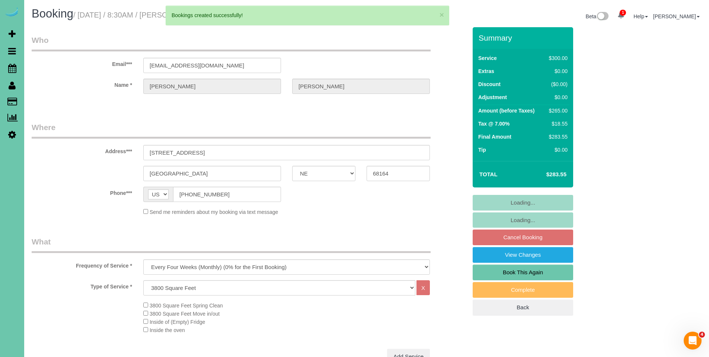
select select "object:163693"
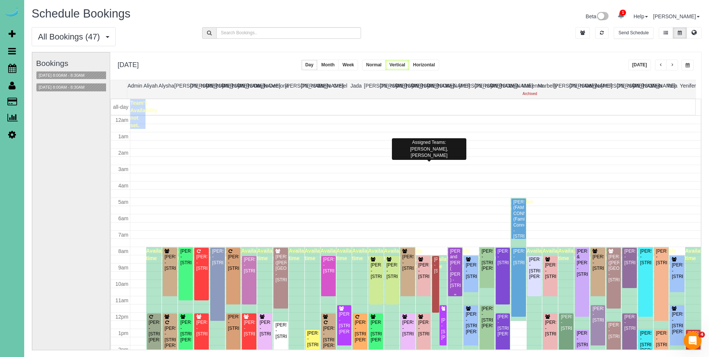
scroll to position [99, 0]
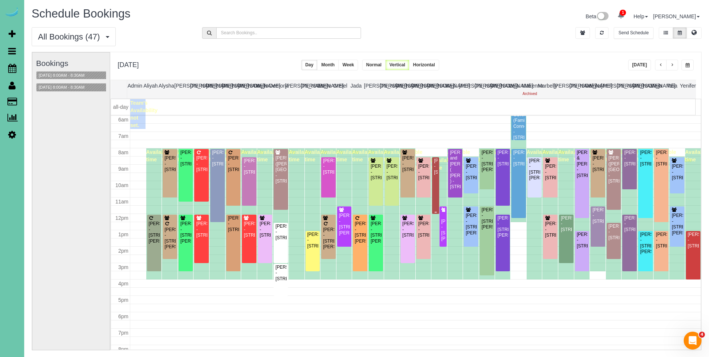
click at [434, 172] on div "[PERSON_NAME] - [STREET_ADDRESS]" at bounding box center [436, 166] width 4 height 17
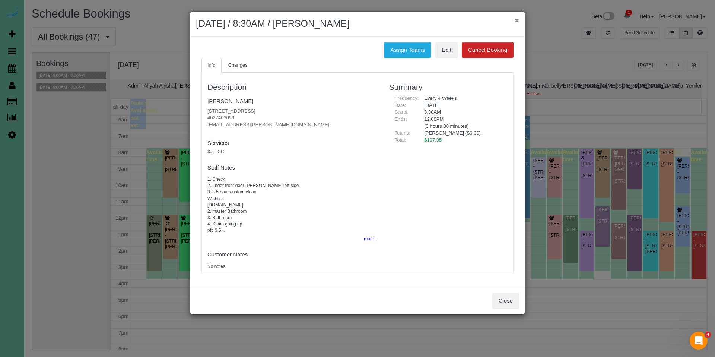
click at [516, 22] on button "×" at bounding box center [517, 20] width 4 height 8
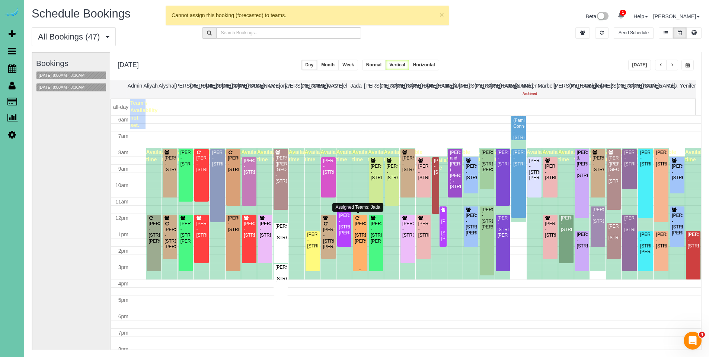
click at [357, 232] on div "[PERSON_NAME] - [STREET_ADDRESS][PERSON_NAME]" at bounding box center [360, 232] width 12 height 23
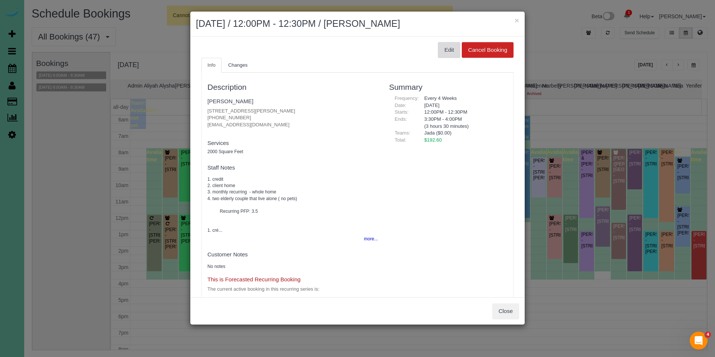
click at [441, 48] on button "Edit" at bounding box center [449, 50] width 22 height 16
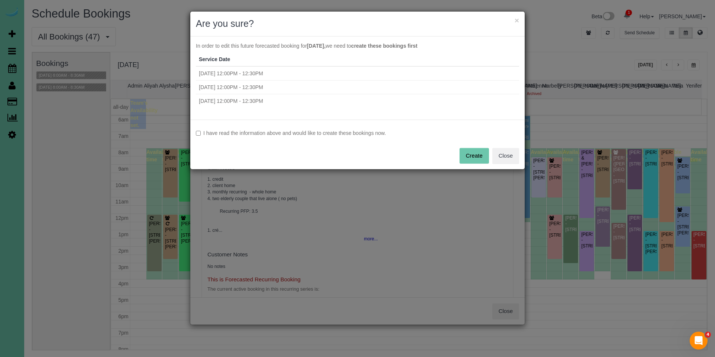
click at [334, 131] on label "I have read the information above and would like to create these bookings now." at bounding box center [357, 132] width 323 height 7
click at [474, 158] on button "Create" at bounding box center [473, 156] width 29 height 16
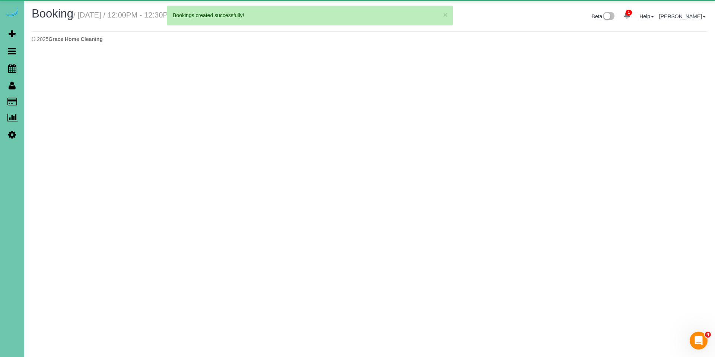
select select "NE"
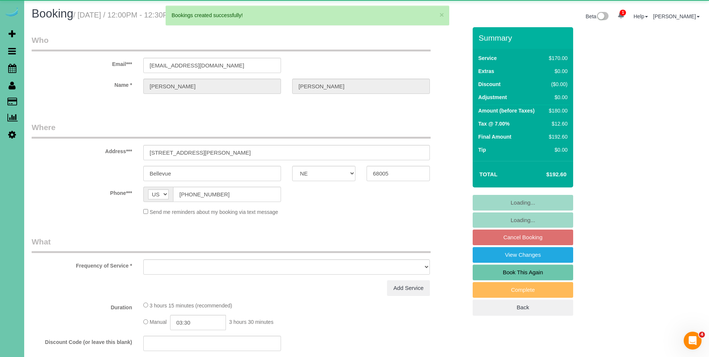
select select "object:164888"
select select "string:fspay-b7db09ee-de49-4254-ba54-b7025cdbb658"
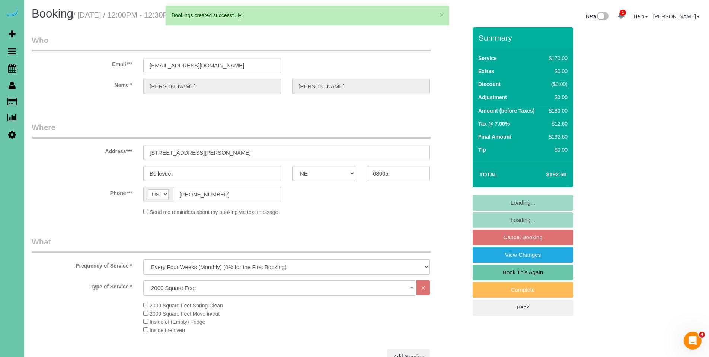
select select "object:164921"
select select "number:36"
select select "number:40"
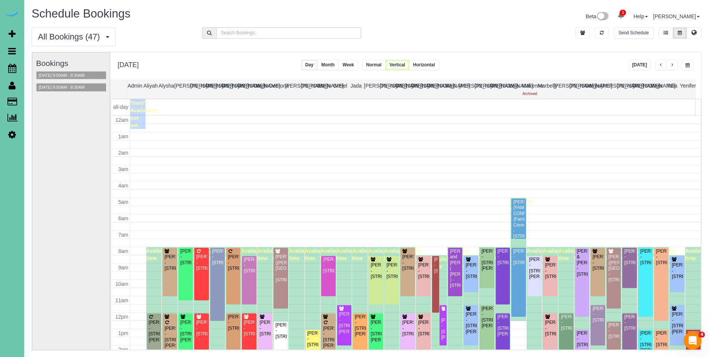
scroll to position [99, 0]
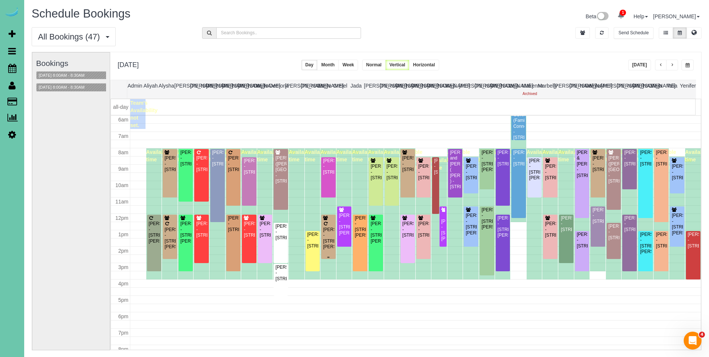
click at [331, 219] on div "[PERSON_NAME] - [STREET_ADDRESS][PERSON_NAME]" at bounding box center [329, 232] width 12 height 35
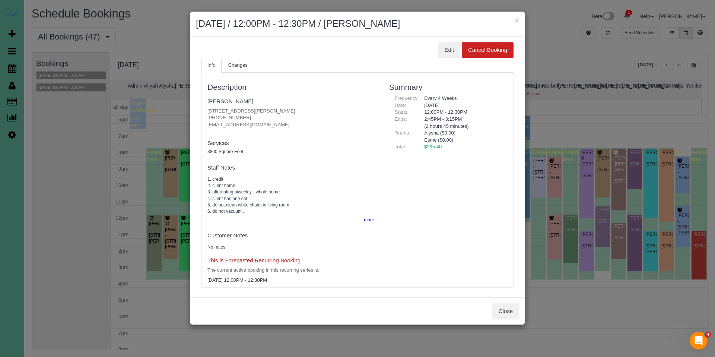
click at [438, 58] on ul "Info Changes" at bounding box center [357, 65] width 312 height 15
click at [438, 52] on button "Edit" at bounding box center [449, 50] width 22 height 16
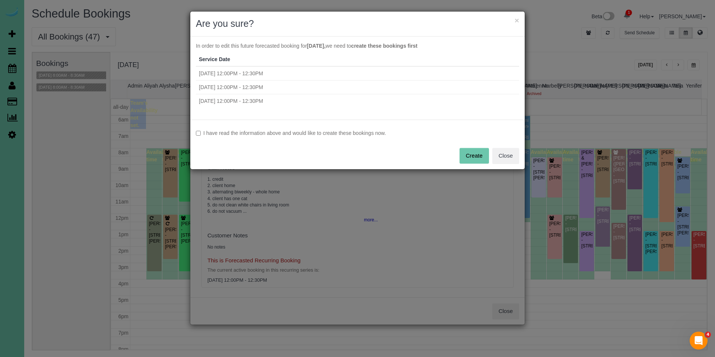
click at [242, 134] on label "I have read the information above and would like to create these bookings now." at bounding box center [357, 132] width 323 height 7
click at [472, 154] on button "Create" at bounding box center [473, 156] width 29 height 16
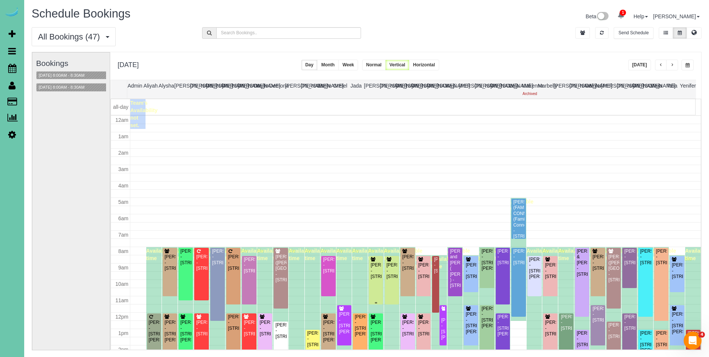
scroll to position [99, 0]
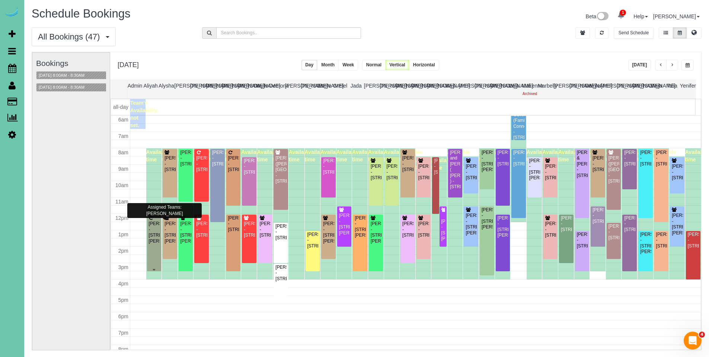
click at [152, 228] on div "[PERSON_NAME] - [STREET_ADDRESS][PERSON_NAME]" at bounding box center [155, 232] width 12 height 23
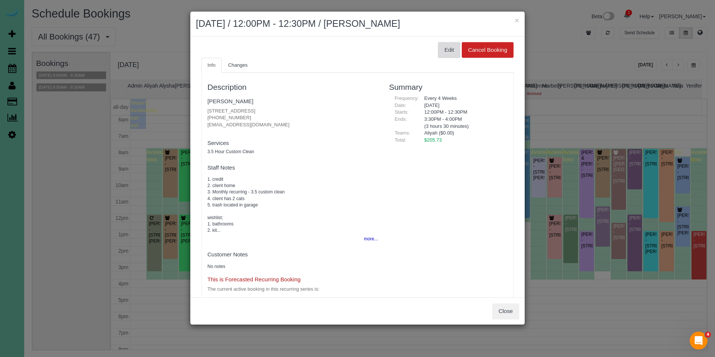
click at [447, 54] on button "Edit" at bounding box center [449, 50] width 22 height 16
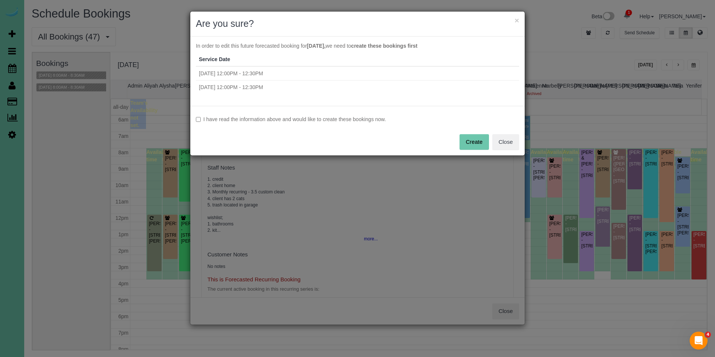
click at [316, 116] on label "I have read the information above and would like to create these bookings now." at bounding box center [357, 118] width 323 height 7
click at [470, 140] on button "Create" at bounding box center [473, 142] width 29 height 16
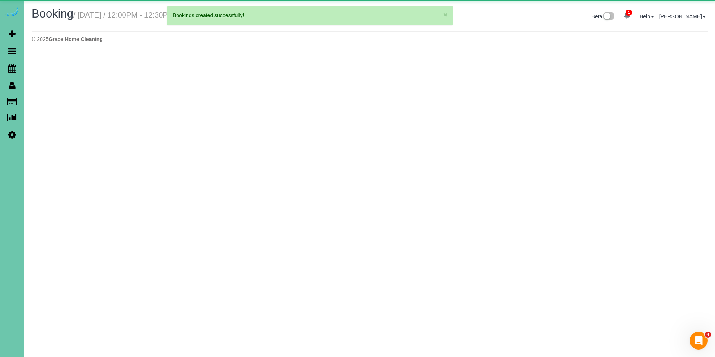
select select "NE"
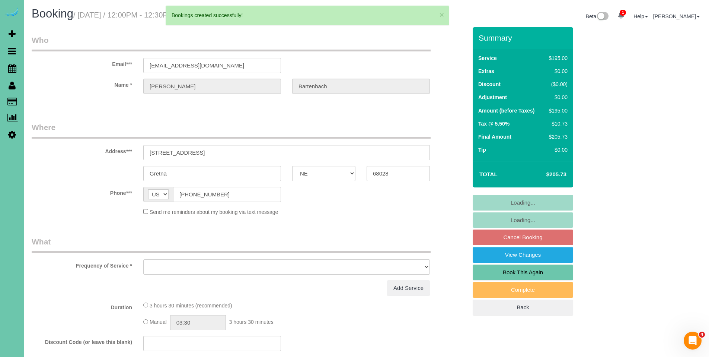
select select "string:fspay-90a6feda-a0ec-4094-8ef3-065b9ad6167e"
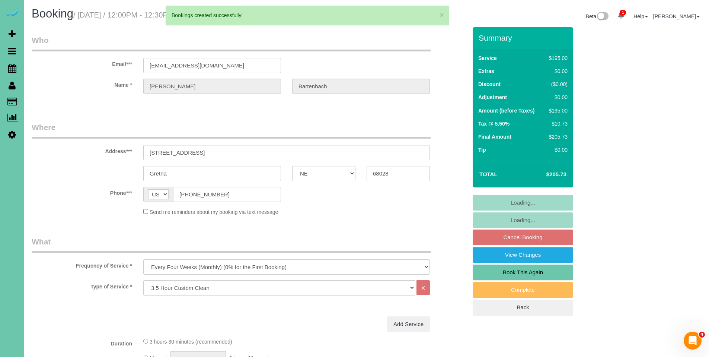
select select "object:166682"
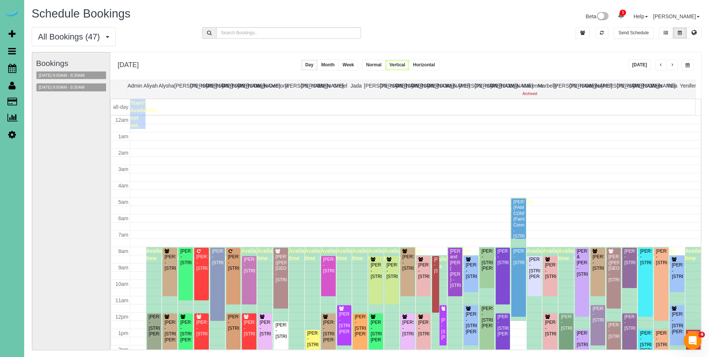
scroll to position [99, 0]
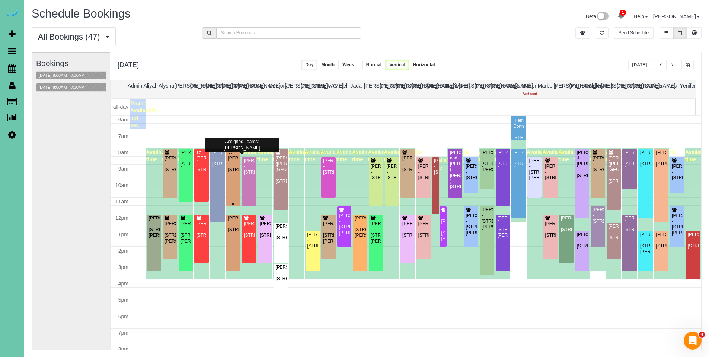
click at [230, 158] on div "[PERSON_NAME] - [STREET_ADDRESS]" at bounding box center [234, 163] width 12 height 17
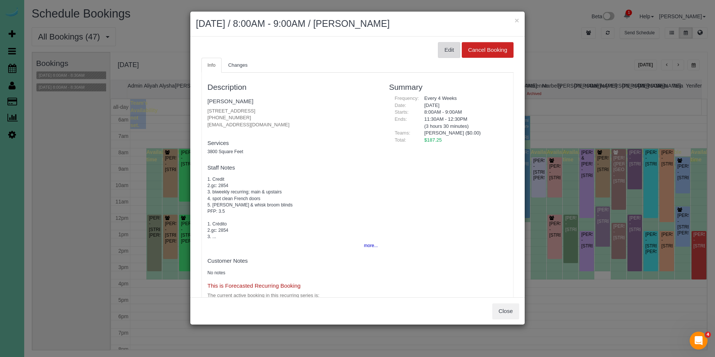
click at [438, 52] on button "Edit" at bounding box center [449, 50] width 22 height 16
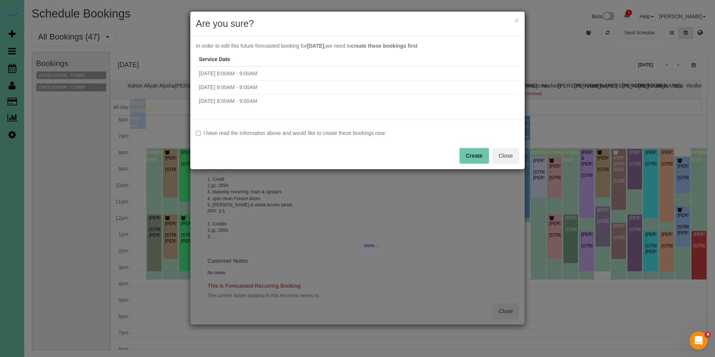
click at [284, 134] on label "I have read the information above and would like to create these bookings now." at bounding box center [357, 132] width 323 height 7
click at [476, 155] on button "Create" at bounding box center [473, 156] width 29 height 16
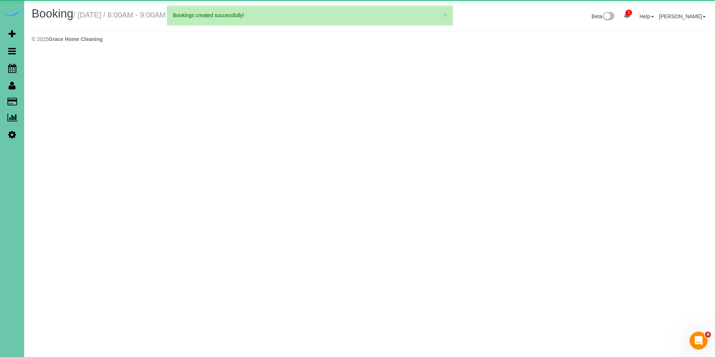
select select "NE"
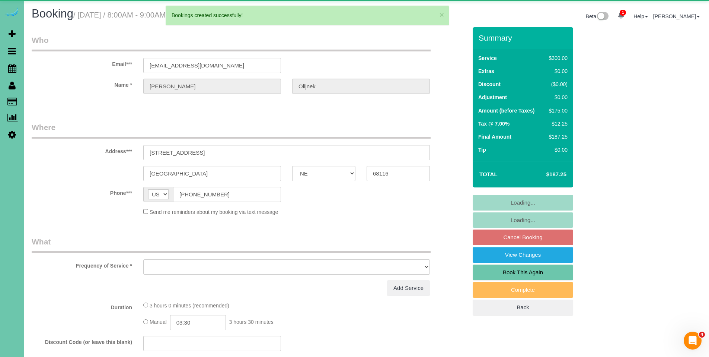
select select "object:167988"
select select "string:fspay-1ab8a20a-1b56-4838-90f0-7c1c4cb03192"
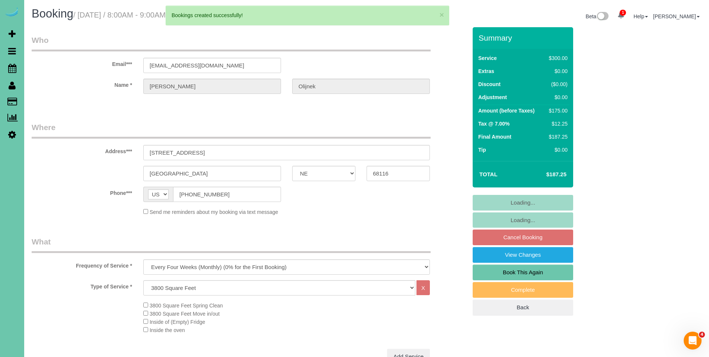
select select "object:168075"
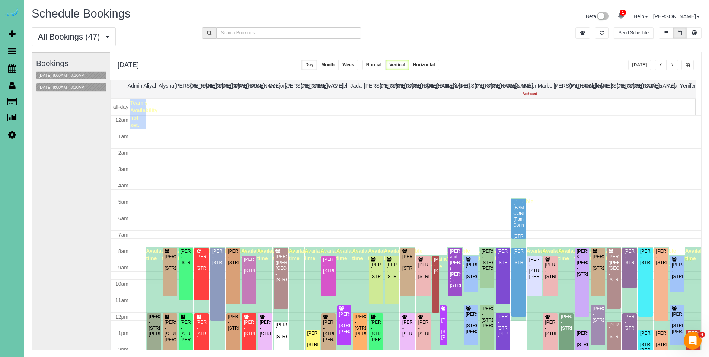
scroll to position [99, 0]
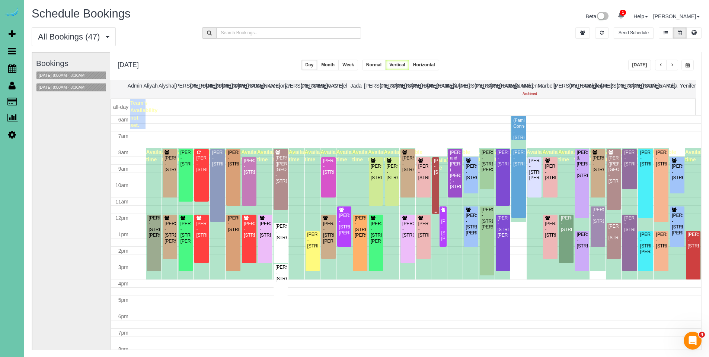
click at [434, 175] on div "[PERSON_NAME] - [STREET_ADDRESS]" at bounding box center [436, 166] width 4 height 17
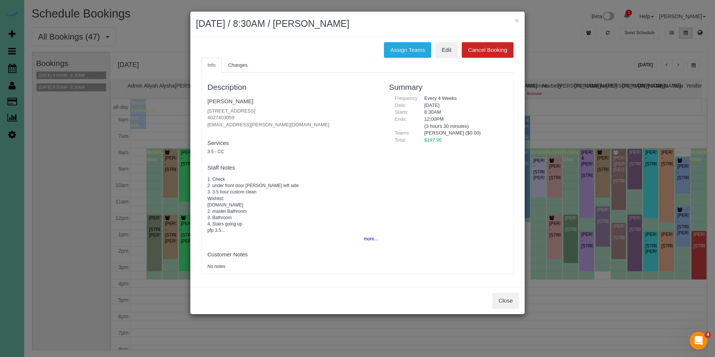
click at [519, 21] on div "× [DATE] / 8:30AM / [PERSON_NAME]" at bounding box center [357, 24] width 334 height 25
click at [518, 21] on button "×" at bounding box center [517, 20] width 4 height 8
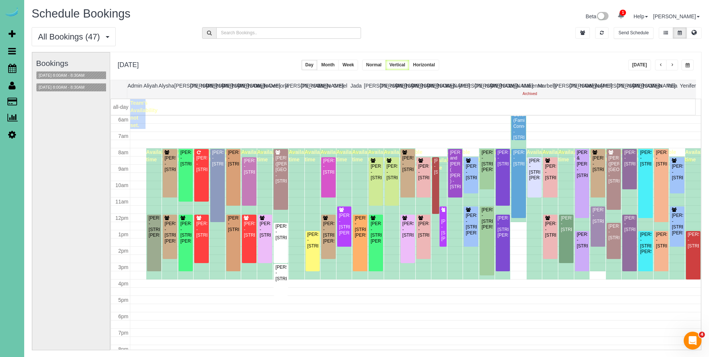
click at [660, 64] on span "button" at bounding box center [661, 65] width 4 height 4
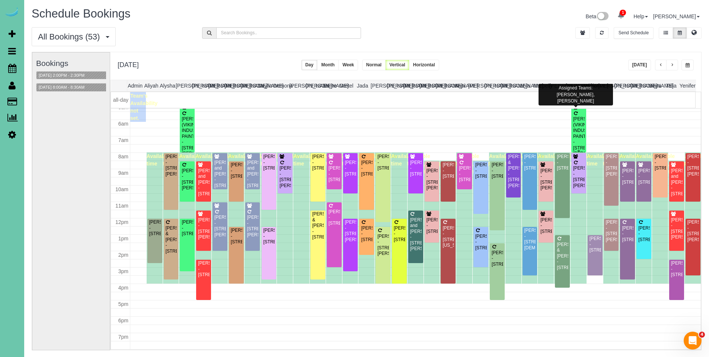
scroll to position [86, 0]
